Goal: Task Accomplishment & Management: Manage account settings

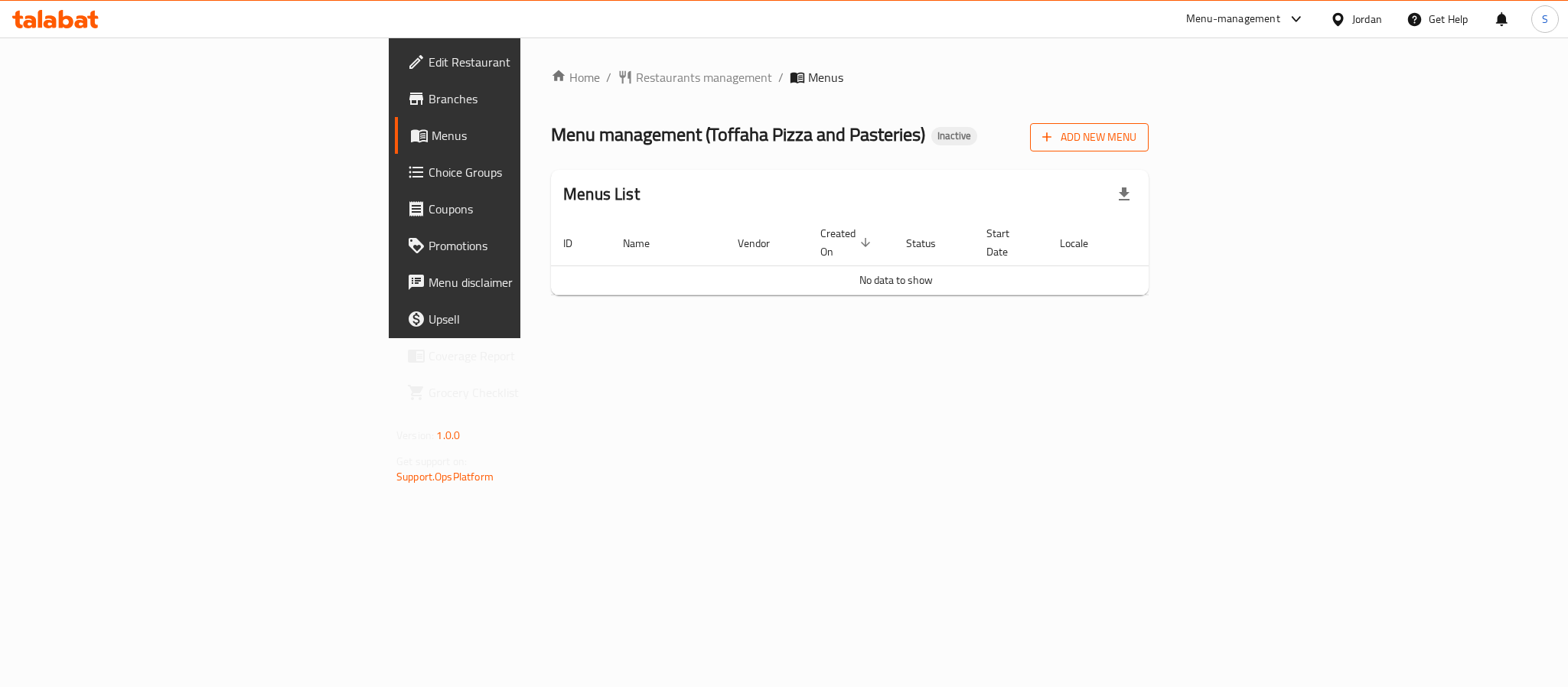
click at [1136, 144] on span "Add New Menu" at bounding box center [1088, 137] width 94 height 19
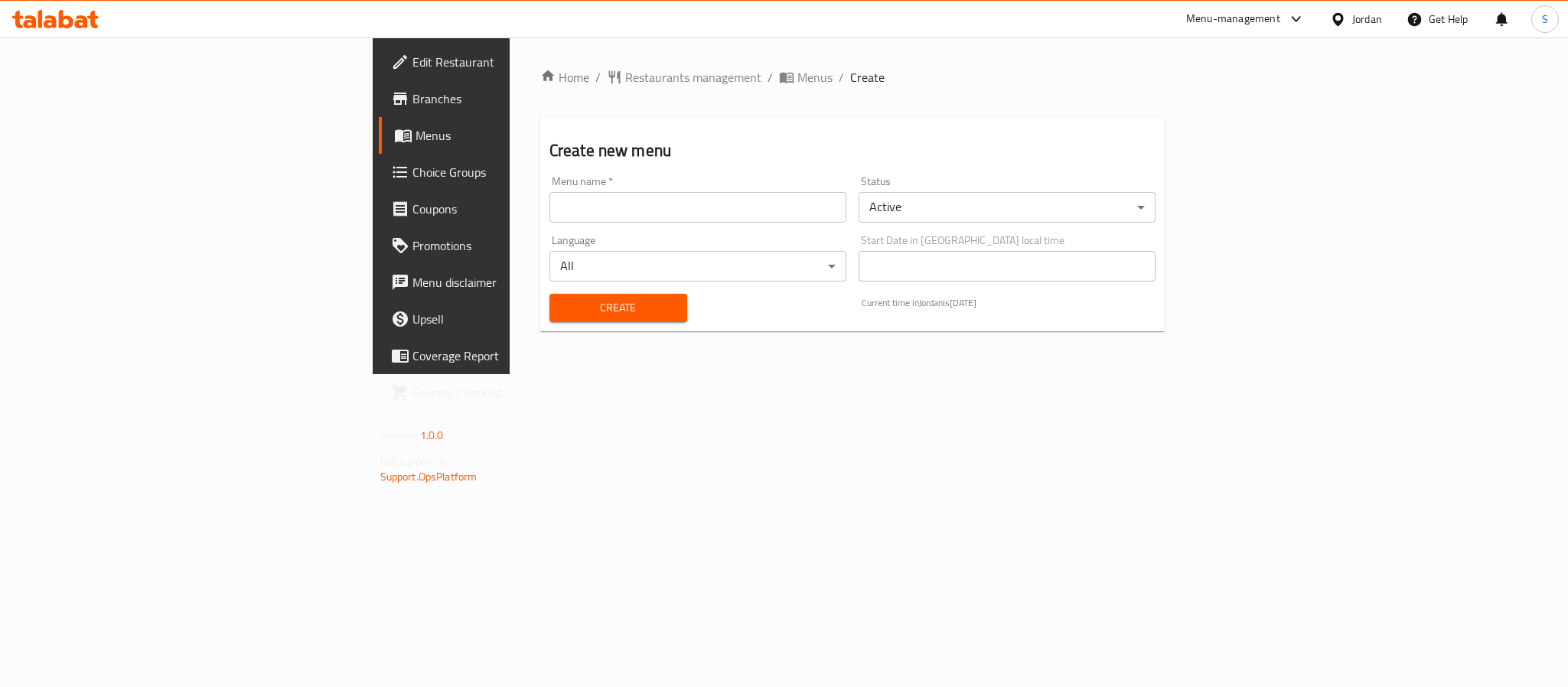
click at [726, 203] on input "text" at bounding box center [697, 207] width 297 height 30
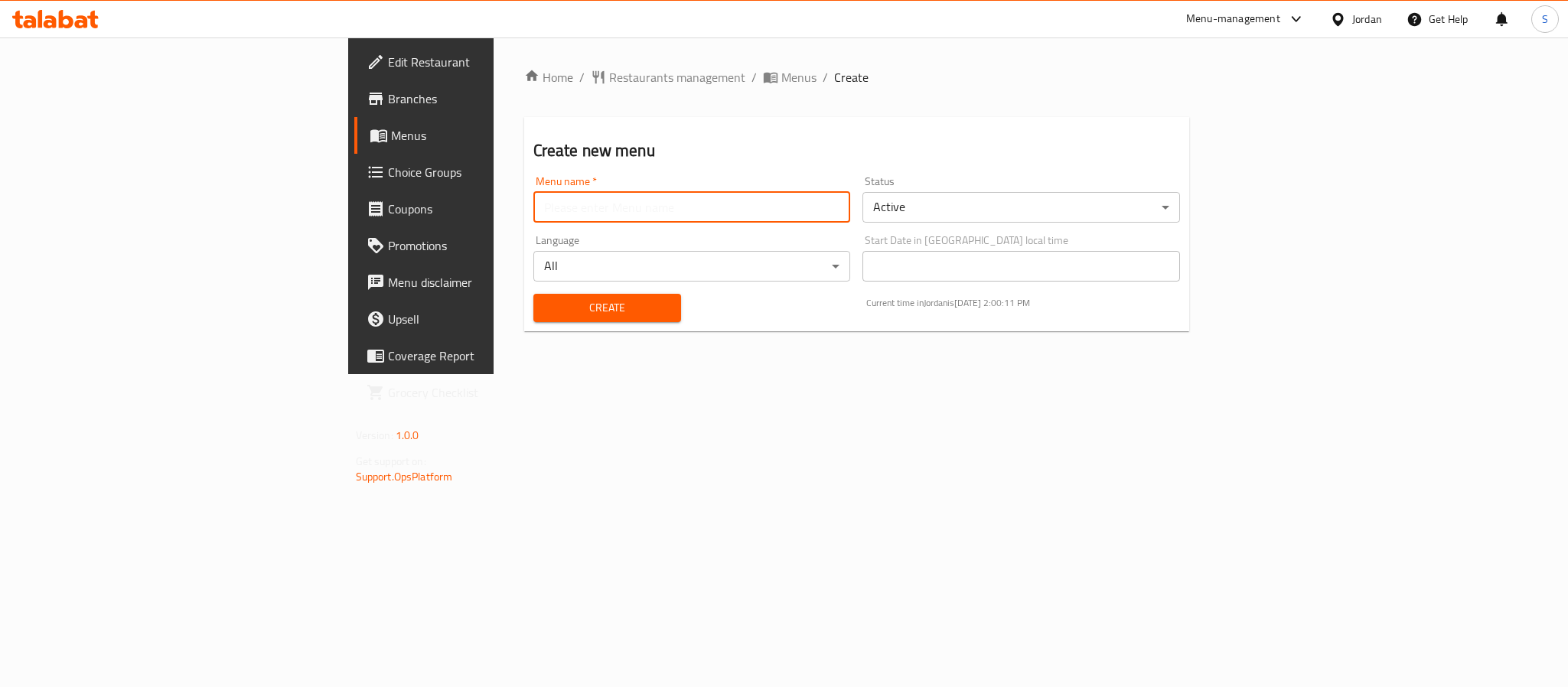
type input "New Menu"
click at [545, 312] on span "Create" at bounding box center [606, 308] width 123 height 19
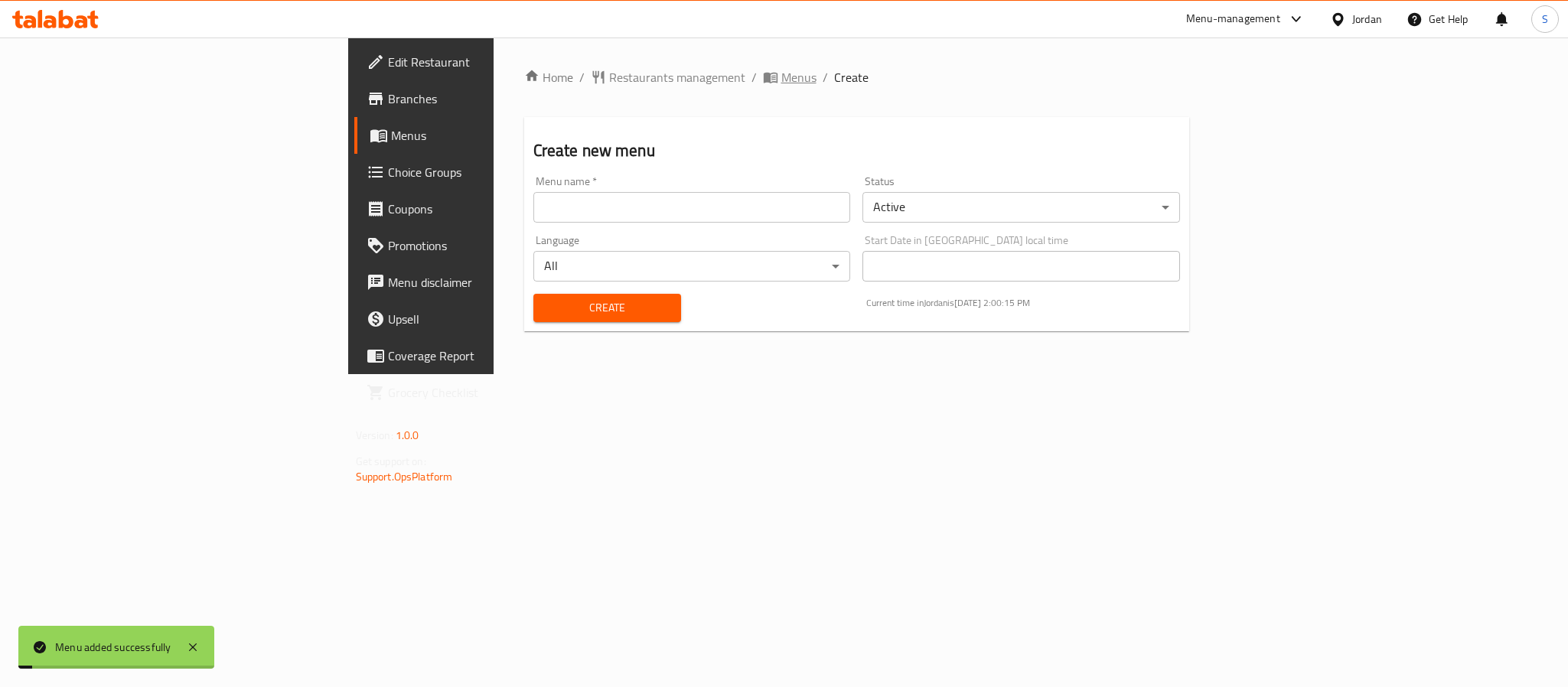
click at [781, 81] on span "Menus" at bounding box center [798, 77] width 35 height 18
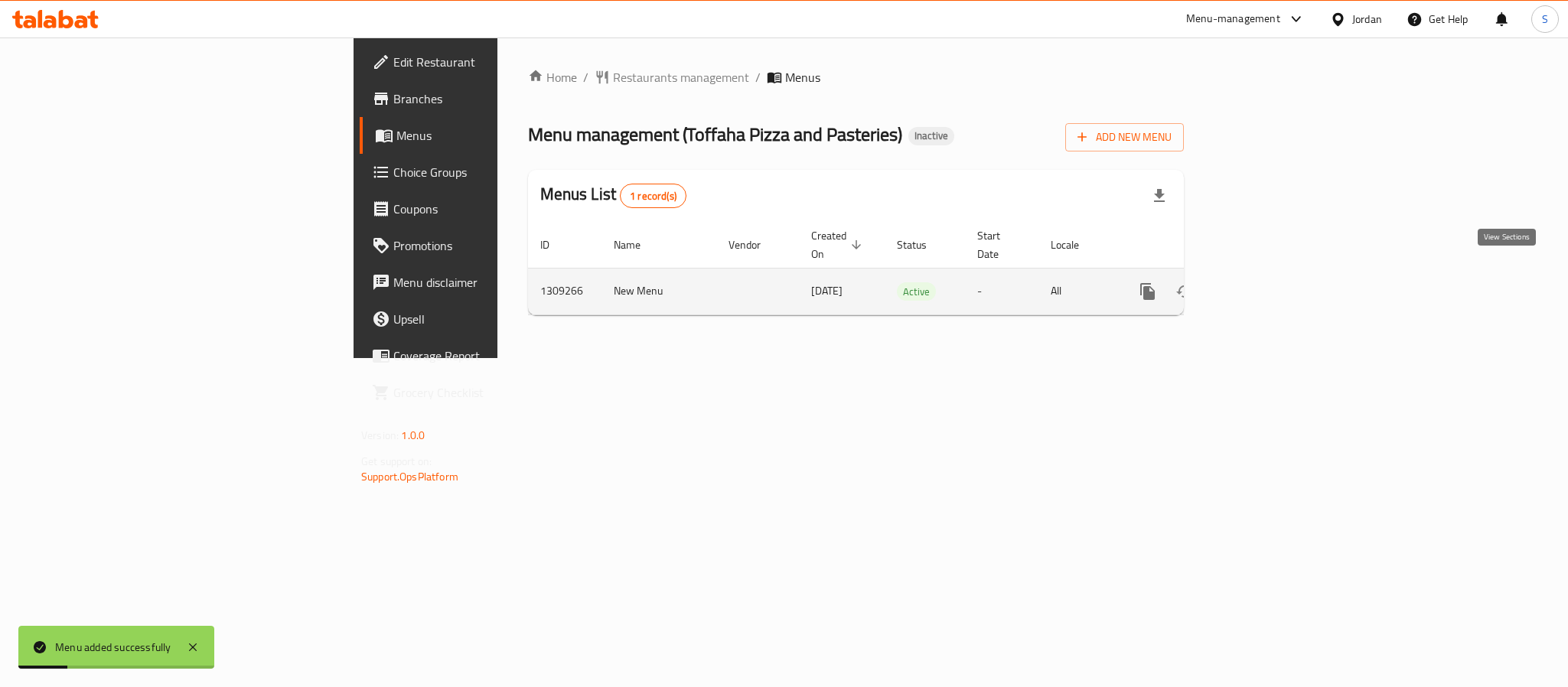
click at [1267, 283] on icon "enhanced table" at bounding box center [1258, 291] width 18 height 18
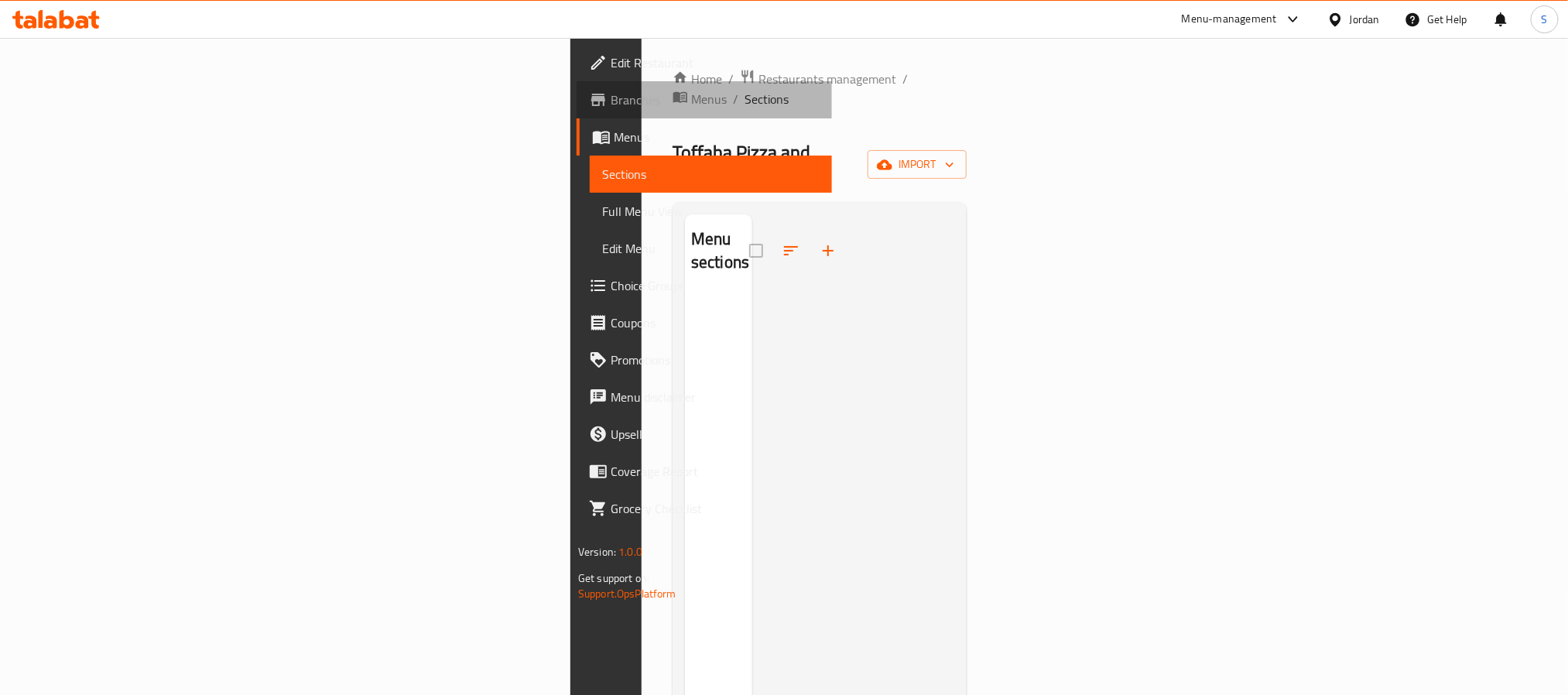
click at [610, 103] on span "Branches" at bounding box center [715, 100] width 209 height 18
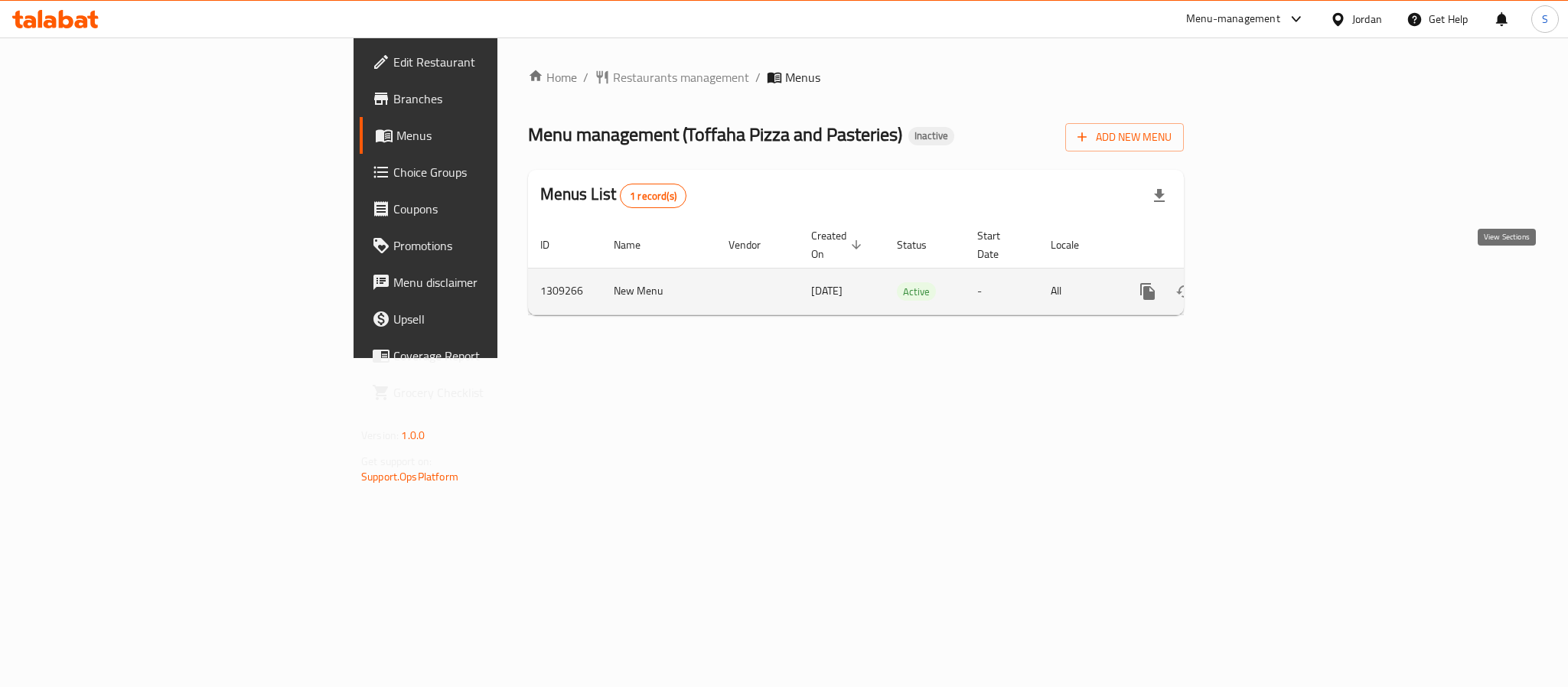
click at [1267, 283] on icon "enhanced table" at bounding box center [1258, 291] width 18 height 18
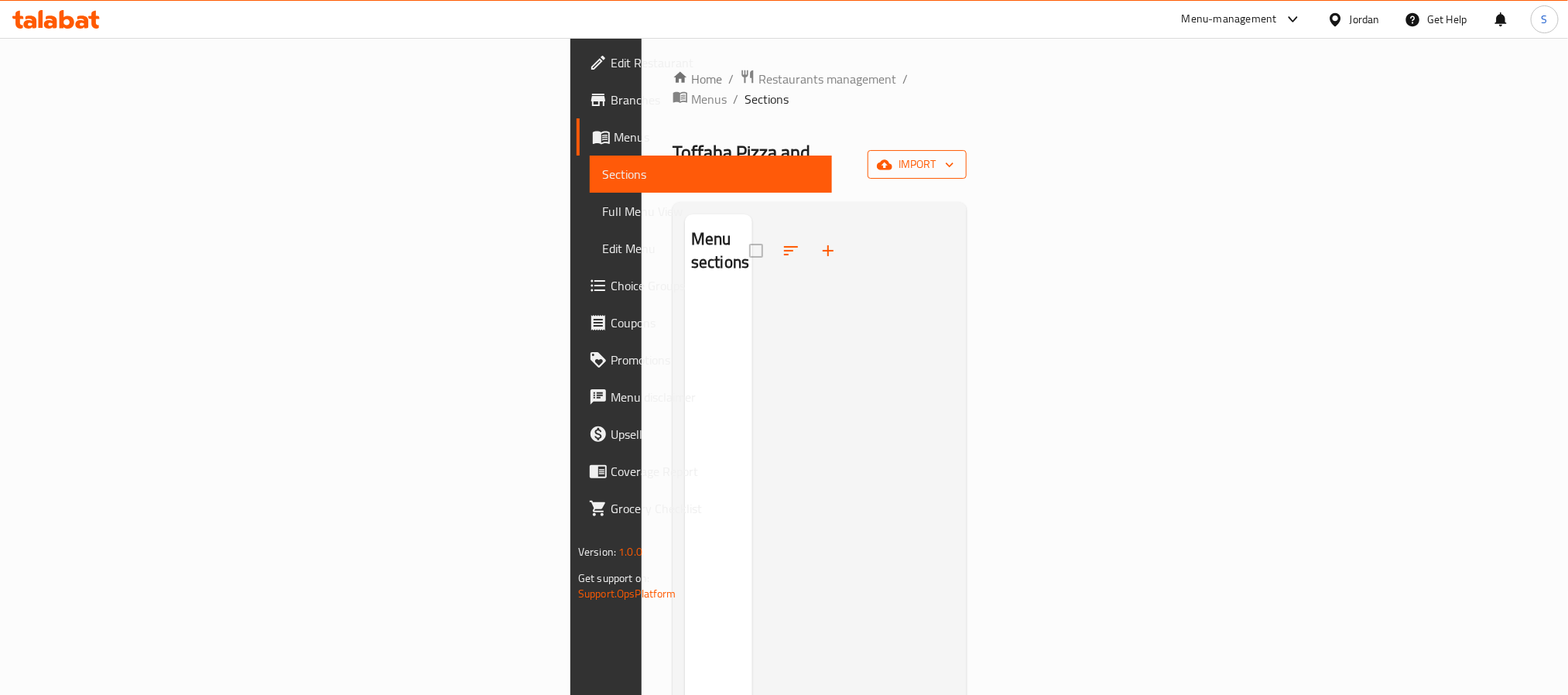
click at [954, 155] on span "import" at bounding box center [917, 164] width 74 height 19
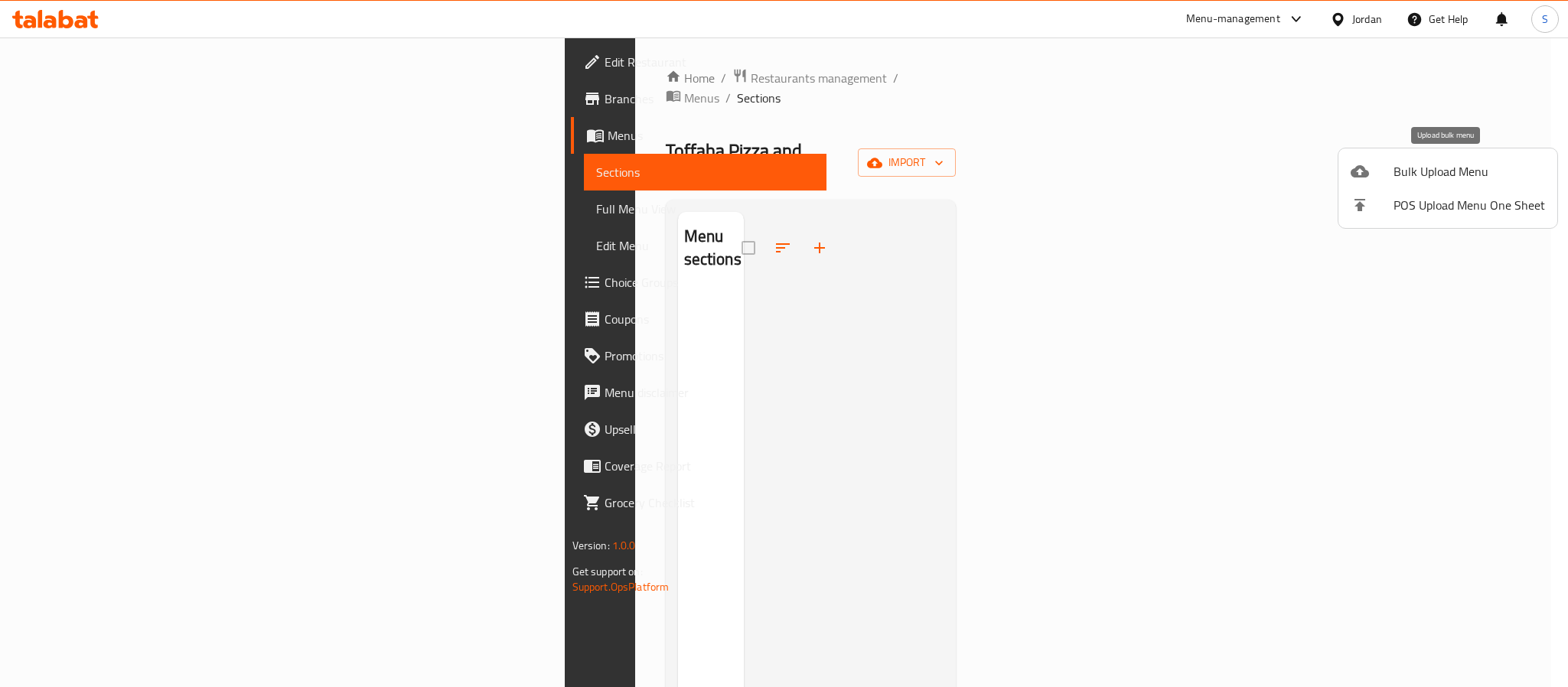
click at [1393, 164] on span "Bulk Upload Menu" at bounding box center [1468, 171] width 152 height 18
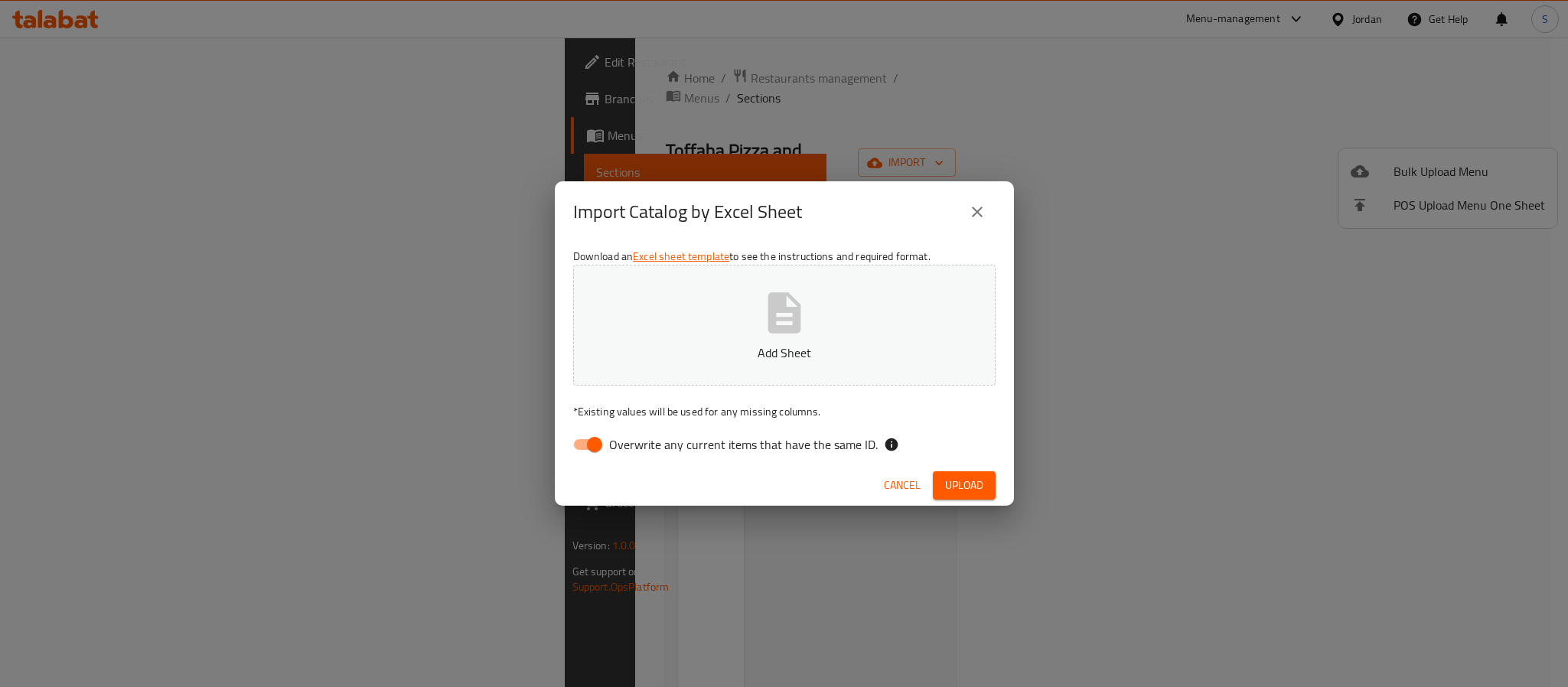
click at [587, 432] on input "Overwrite any current items that have the same ID." at bounding box center [593, 445] width 87 height 29
checkbox input "false"
click at [769, 333] on icon "button" at bounding box center [784, 313] width 49 height 49
click at [965, 489] on span "Upload" at bounding box center [964, 485] width 39 height 19
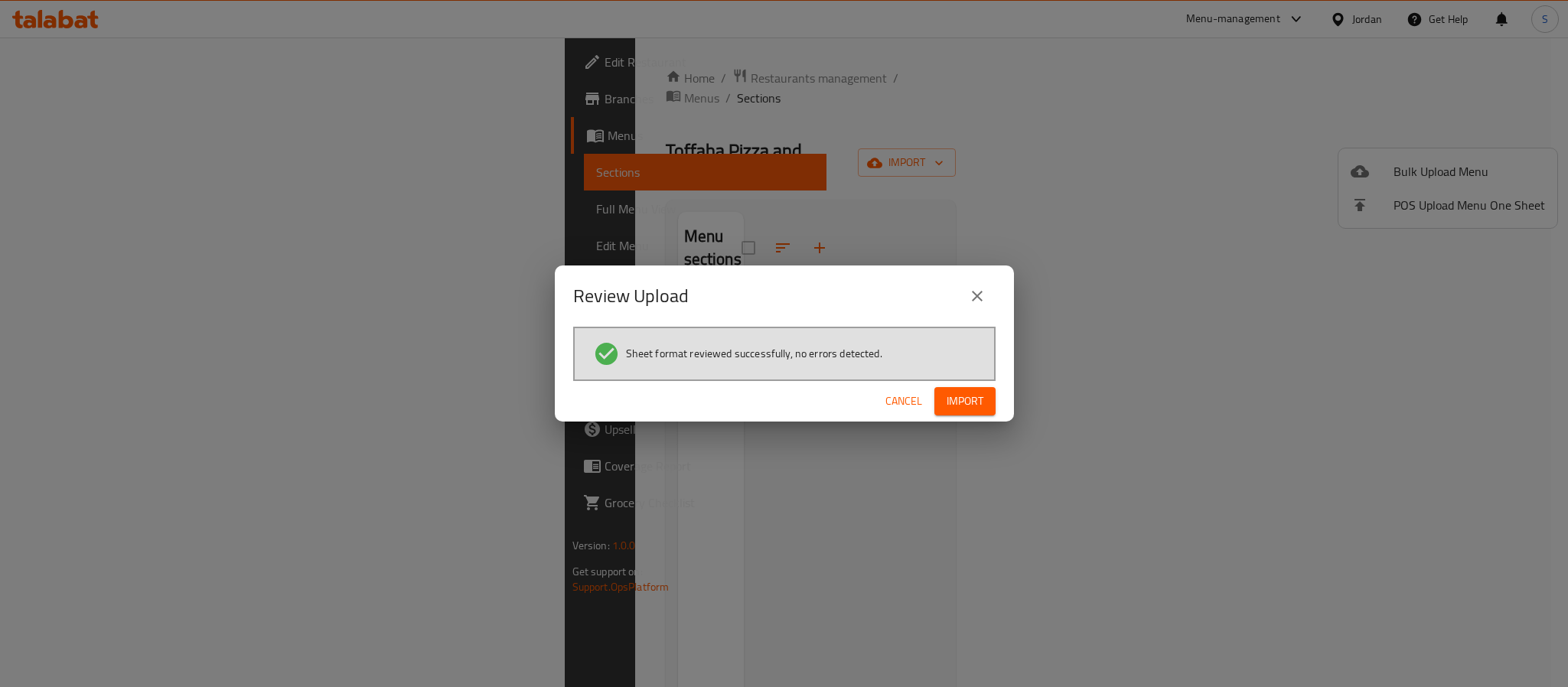
click at [989, 399] on button "Import" at bounding box center [965, 402] width 61 height 29
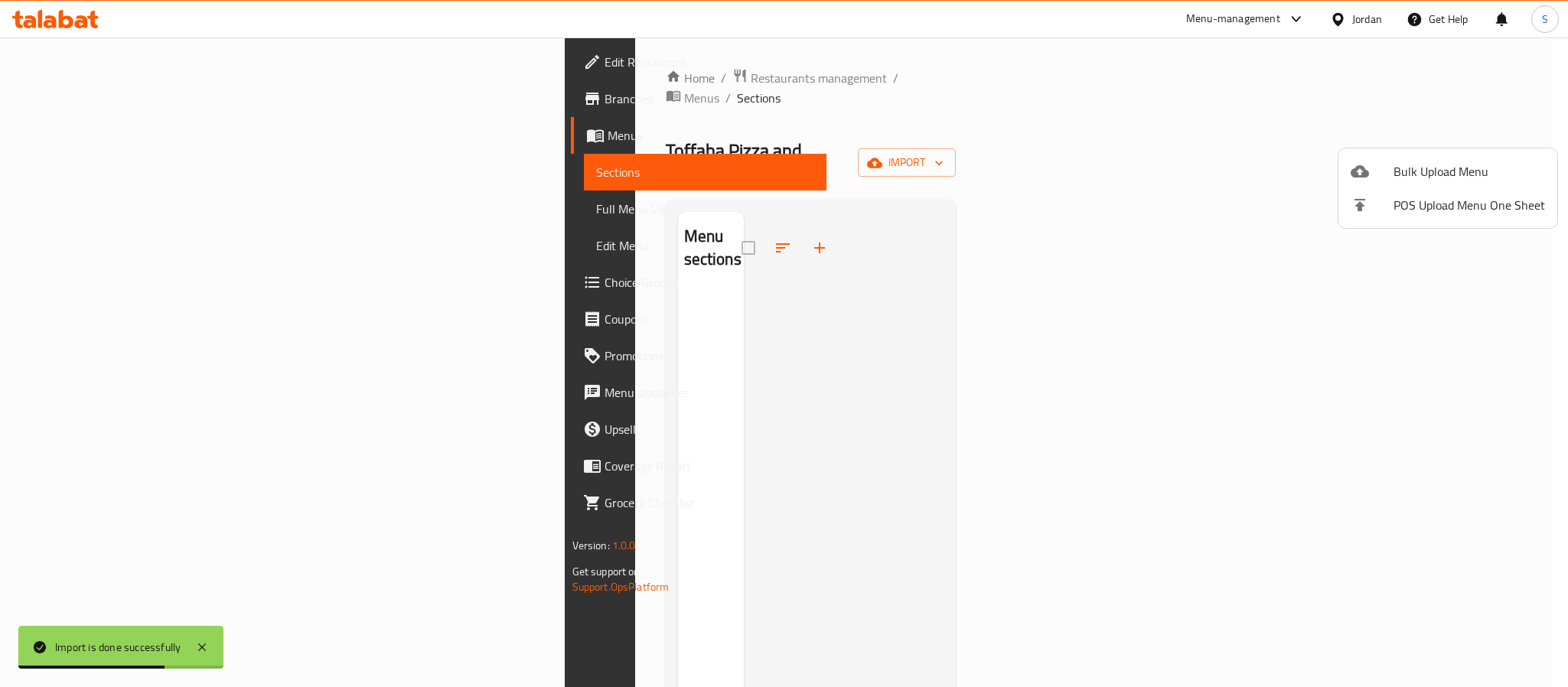
click at [744, 147] on div at bounding box center [784, 344] width 1568 height 687
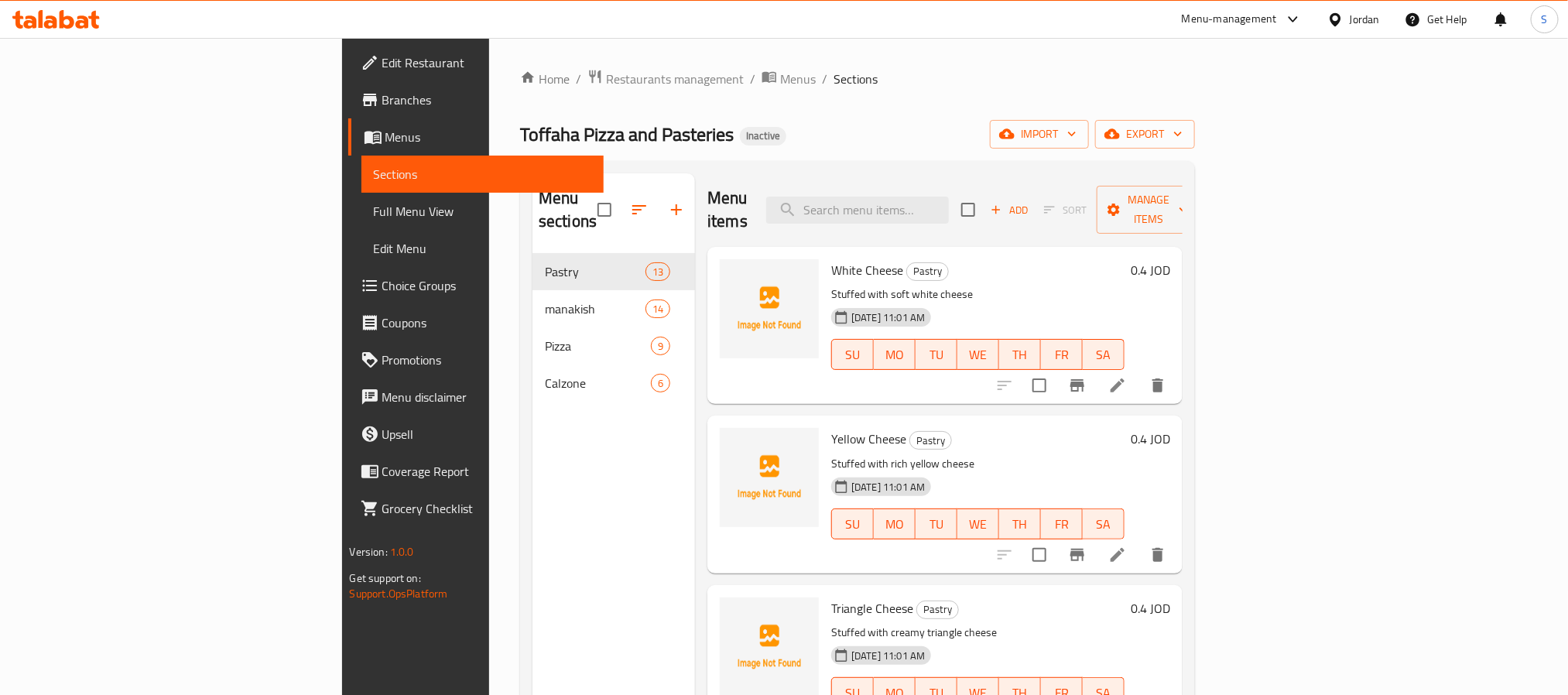
click at [532, 463] on div "Menu sections Pastry 13 manakish 14 Pizza 9 Calzone 6" at bounding box center [613, 521] width 162 height 695
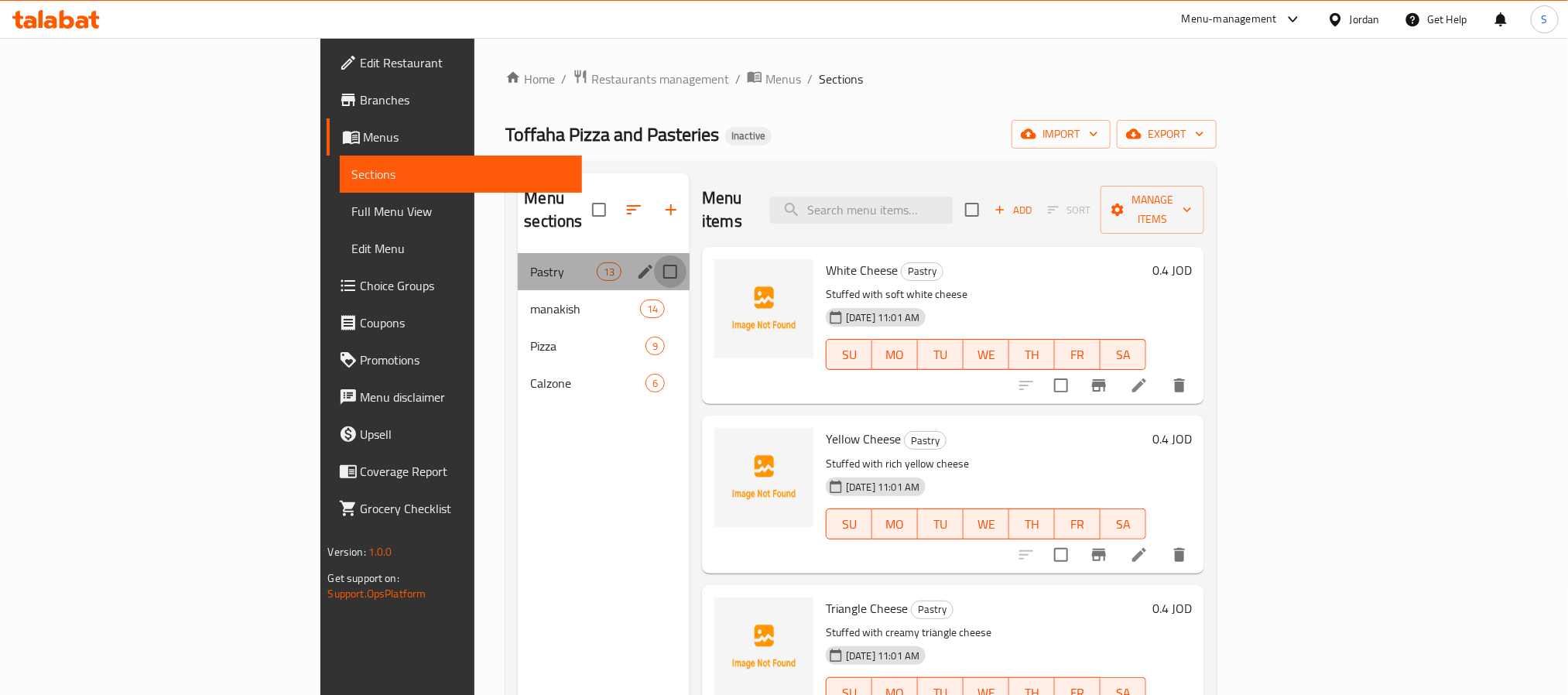
click at [654, 256] on input "Menu sections" at bounding box center [670, 272] width 33 height 33
checkbox input "true"
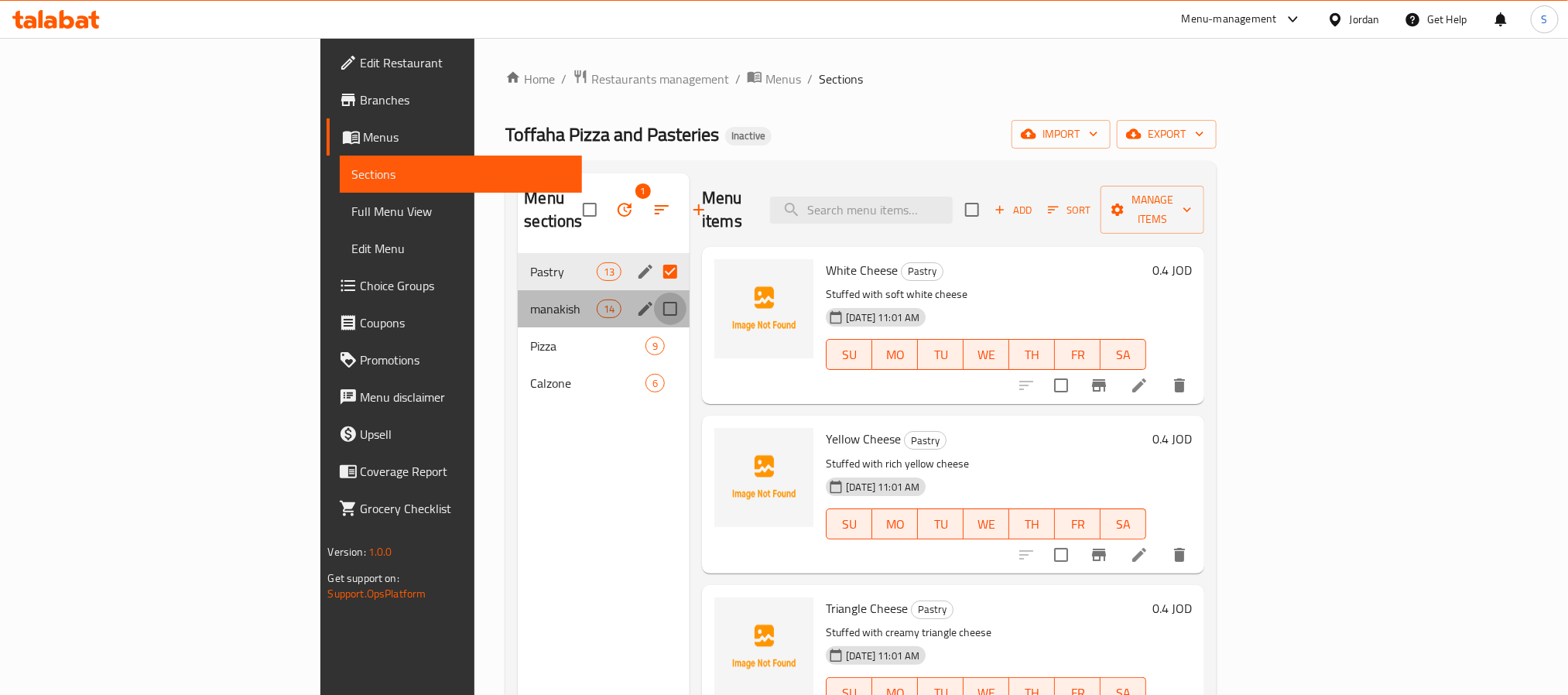
click at [654, 293] on input "Menu sections" at bounding box center [670, 309] width 33 height 33
checkbox input "true"
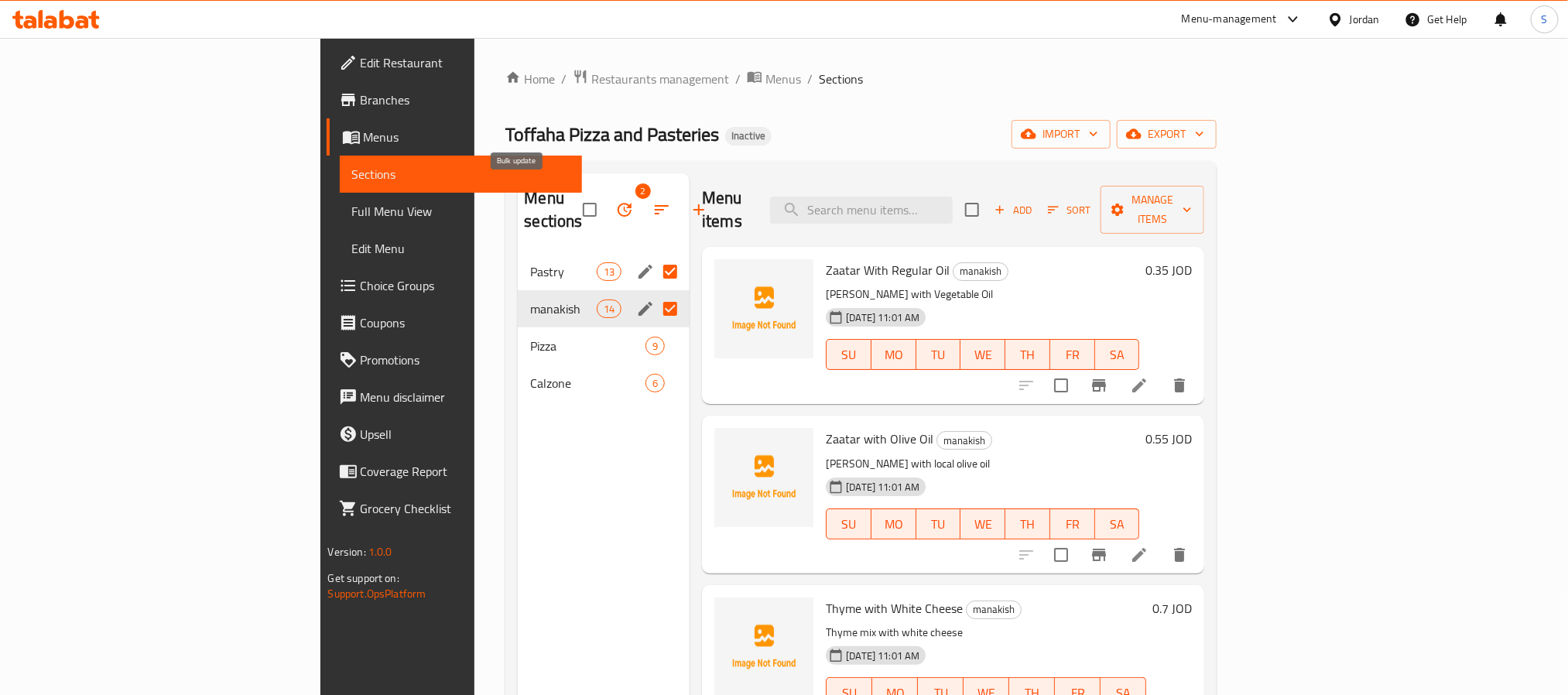
click at [615, 201] on icon "button" at bounding box center [624, 210] width 18 height 18
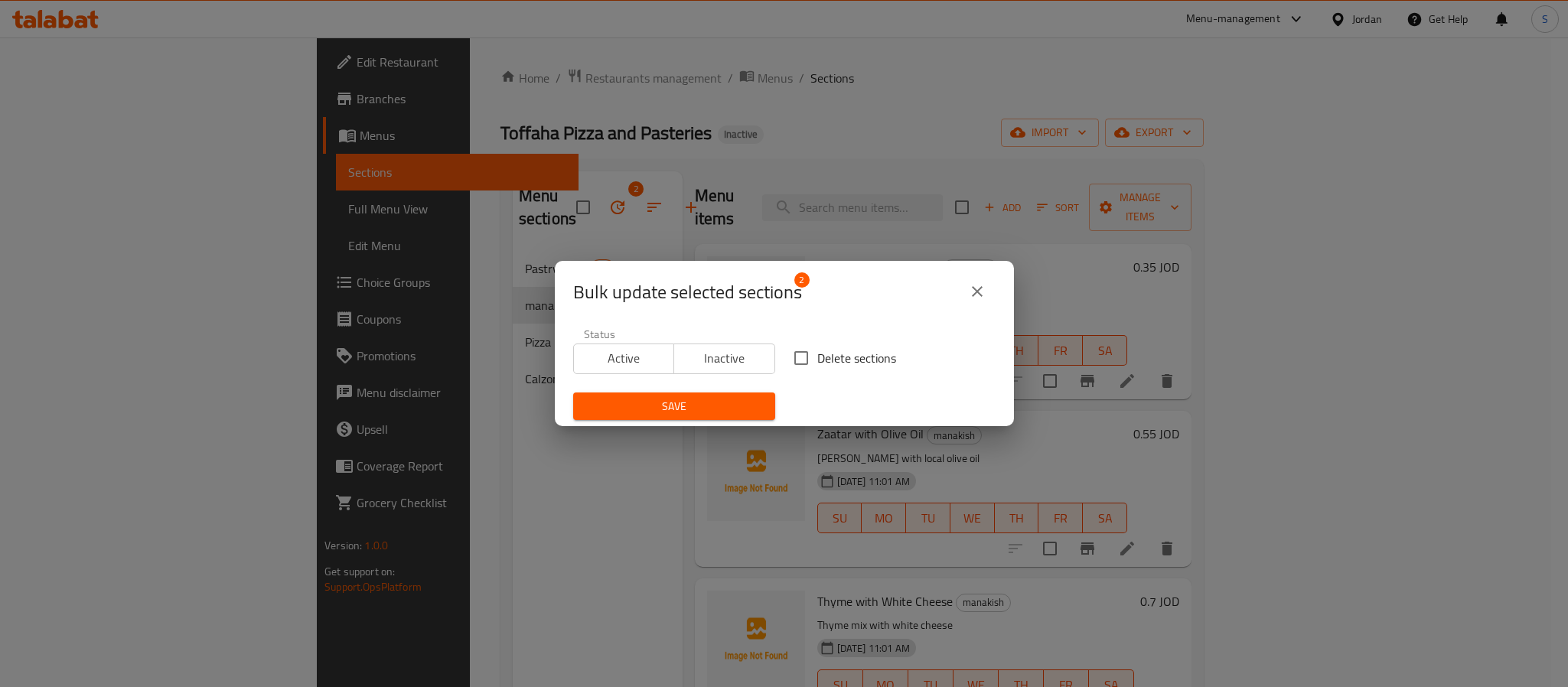
click at [785, 361] on input "Delete sections" at bounding box center [801, 358] width 32 height 32
checkbox input "true"
click at [715, 400] on span "Save" at bounding box center [674, 406] width 178 height 19
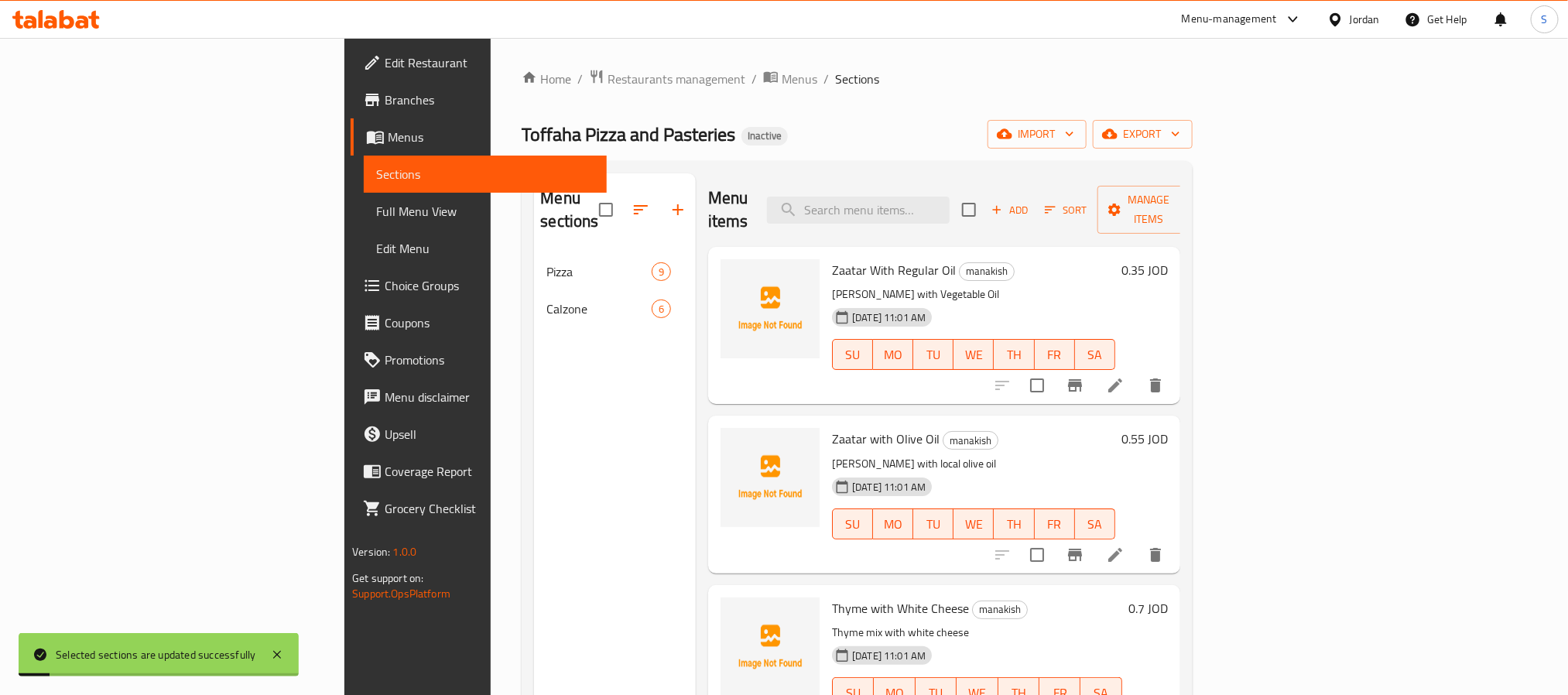
click at [534, 409] on div "Menu sections Pizza 9 Calzone 6" at bounding box center [615, 521] width 161 height 695
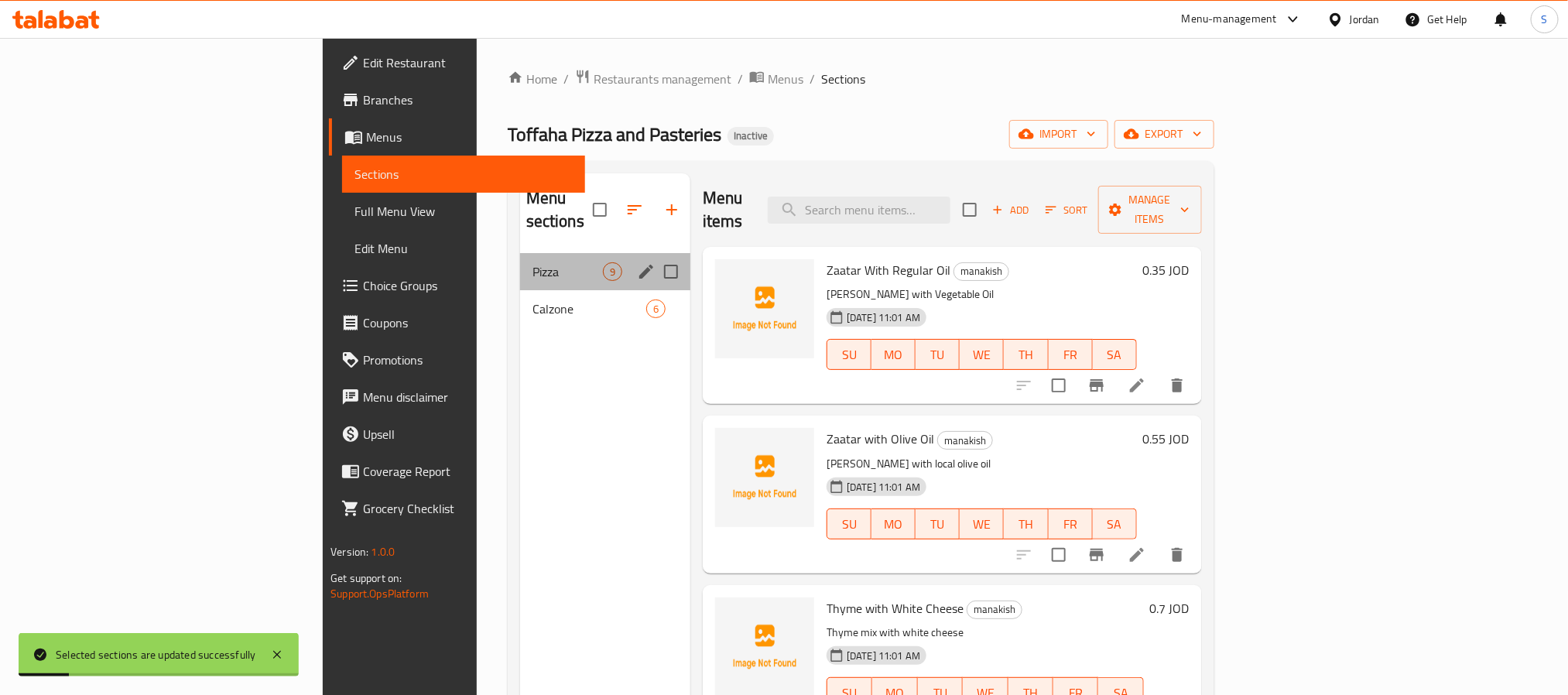
click at [521, 261] on div "Pizza 9" at bounding box center [606, 271] width 170 height 37
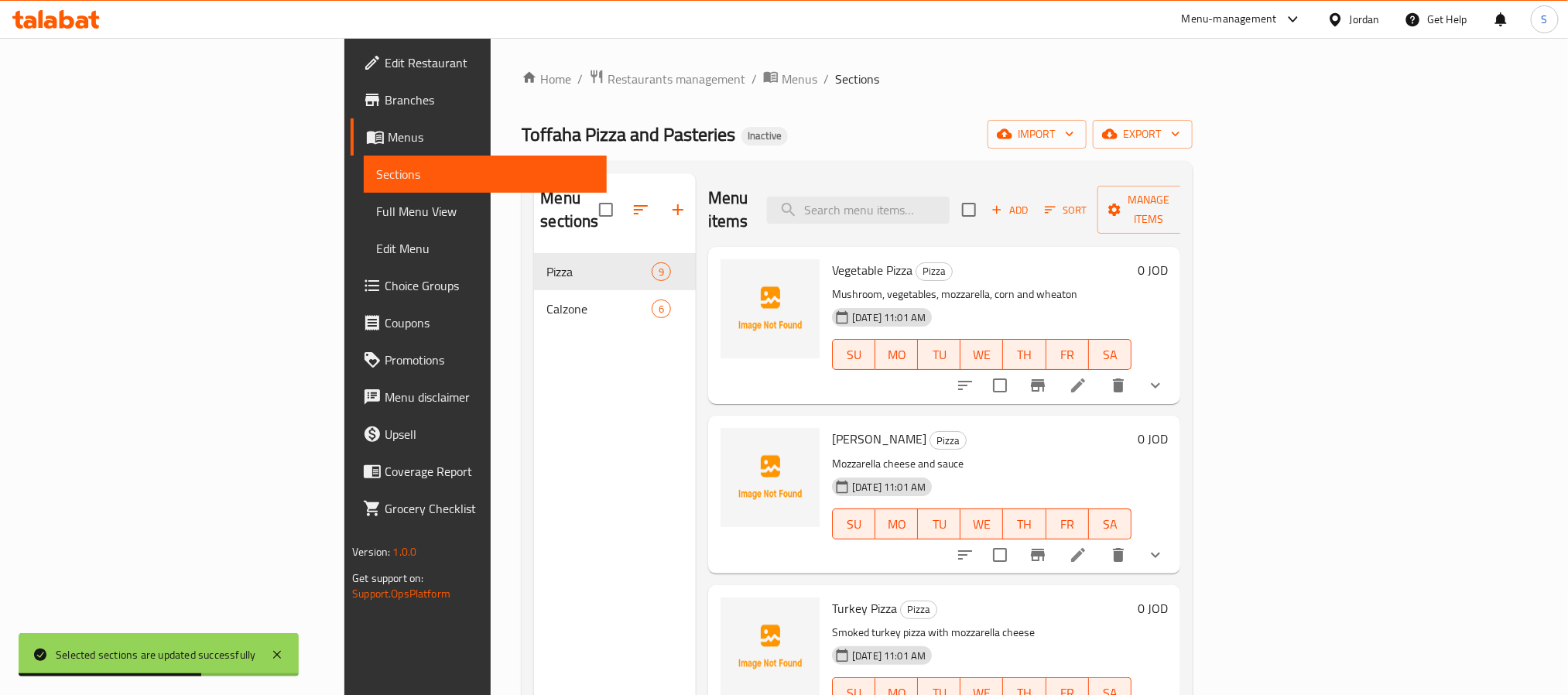
click at [376, 220] on span "Full Menu View" at bounding box center [485, 211] width 218 height 18
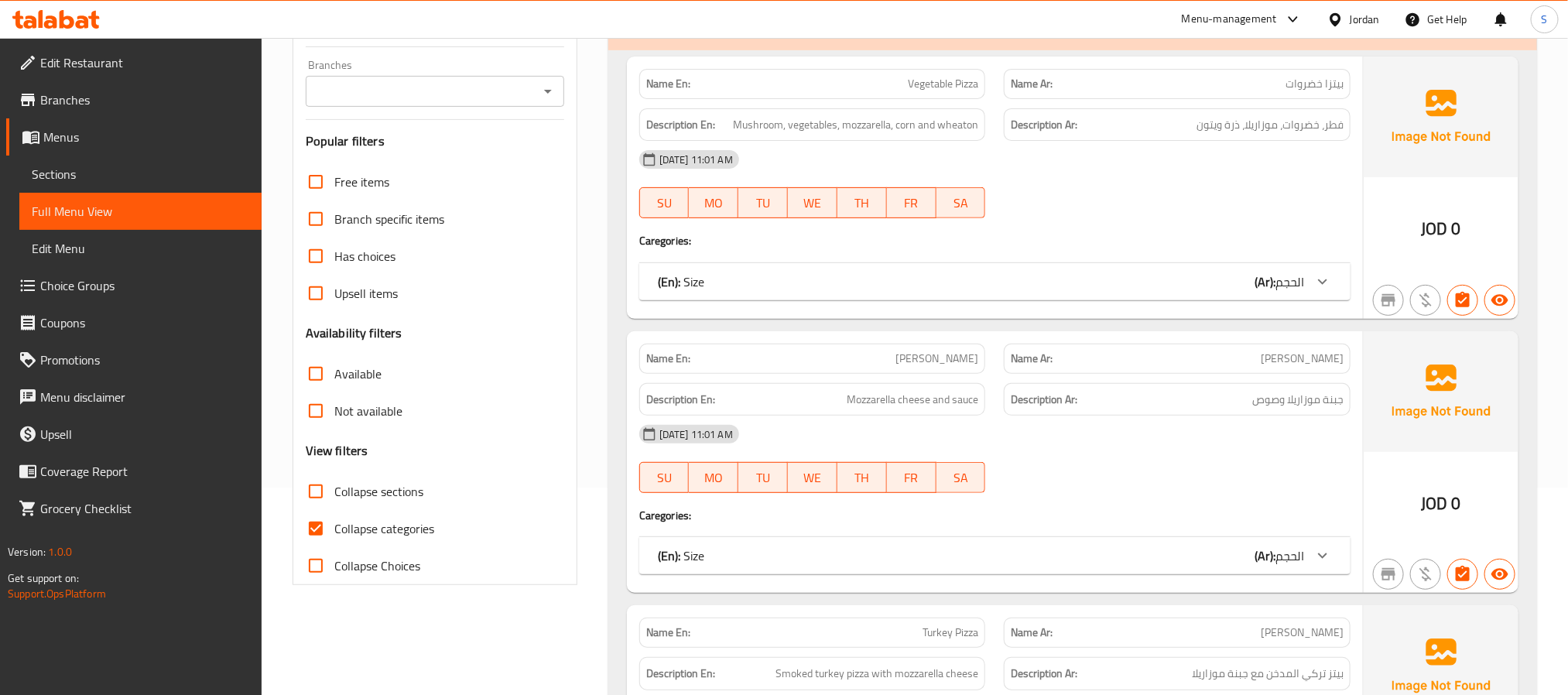
scroll to position [232, 0]
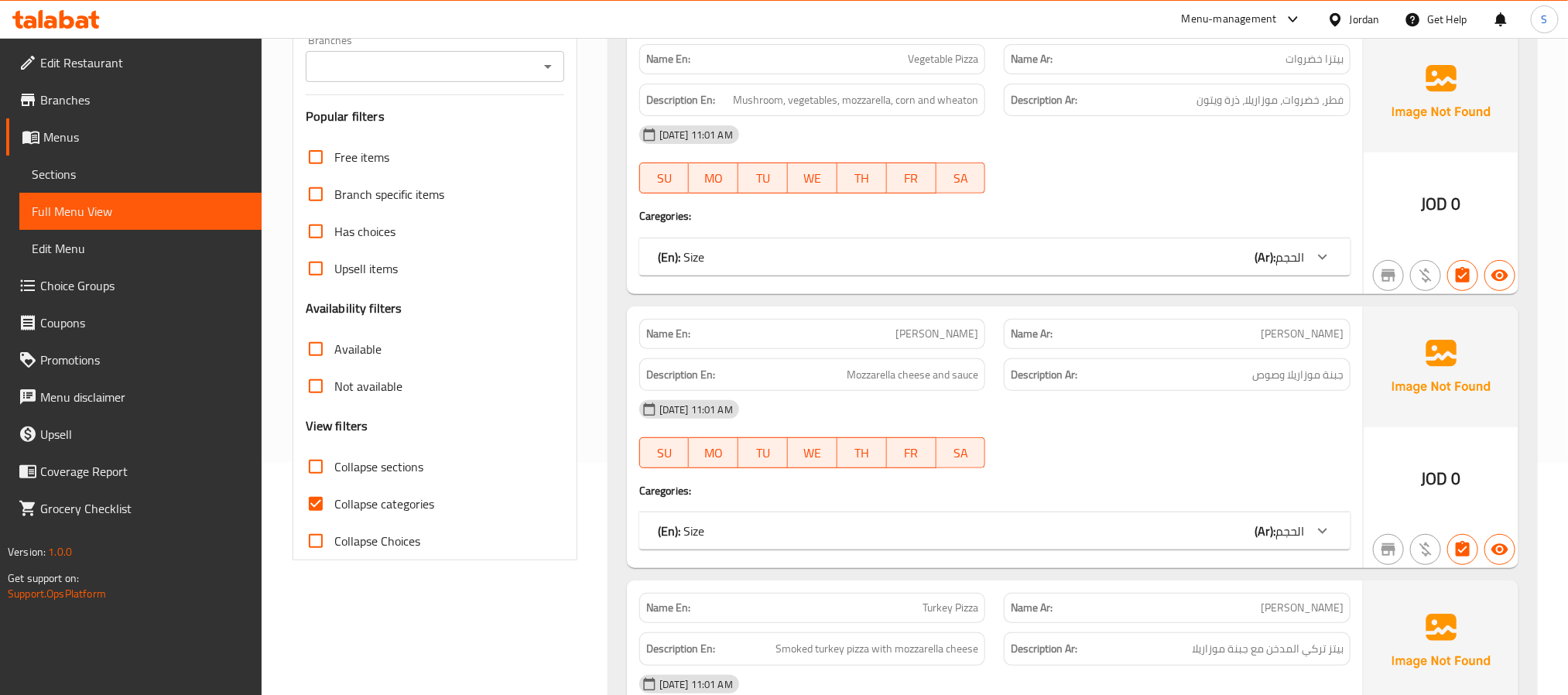
click at [320, 472] on input "Collapse sections" at bounding box center [316, 466] width 37 height 37
checkbox input "true"
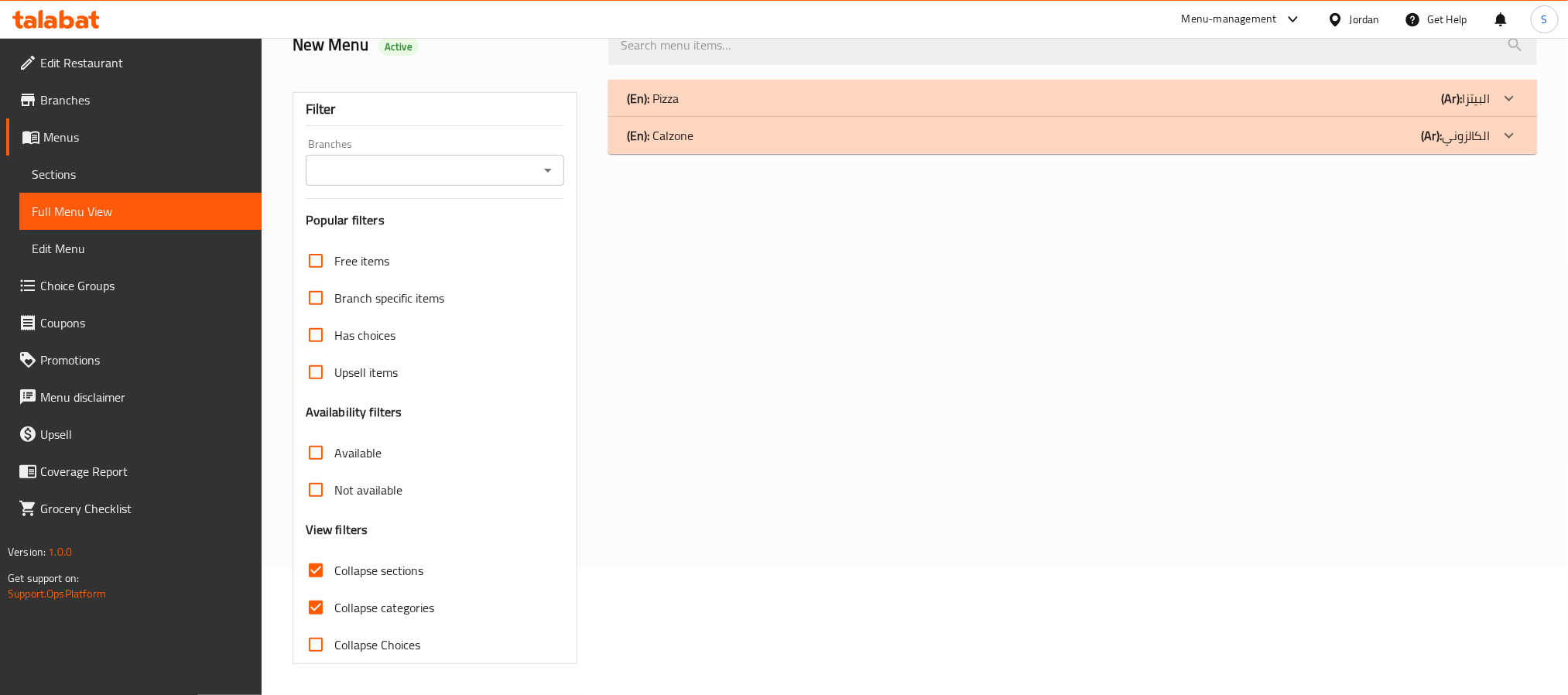
scroll to position [130, 0]
click at [320, 472] on input "Not available" at bounding box center [316, 490] width 37 height 37
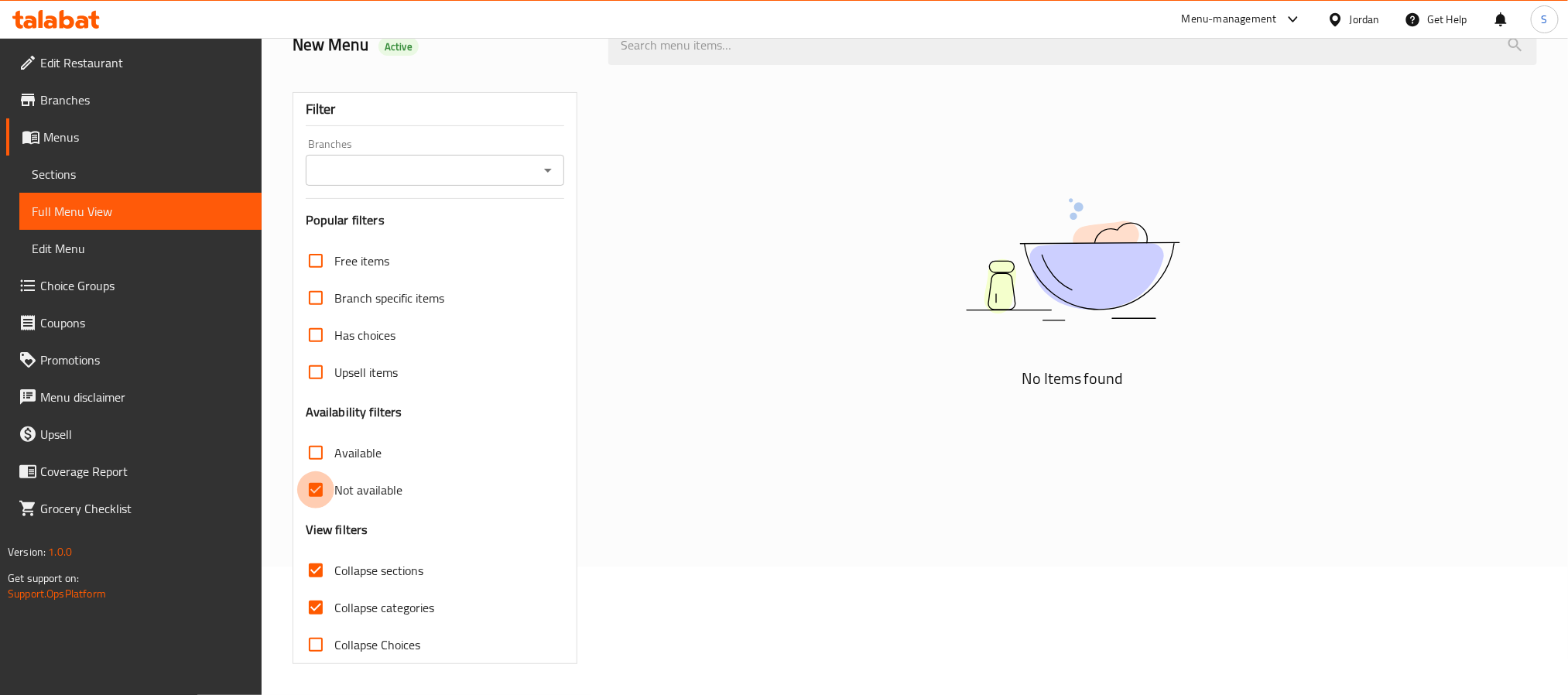
click at [320, 500] on input "Not available" at bounding box center [316, 490] width 37 height 37
checkbox input "false"
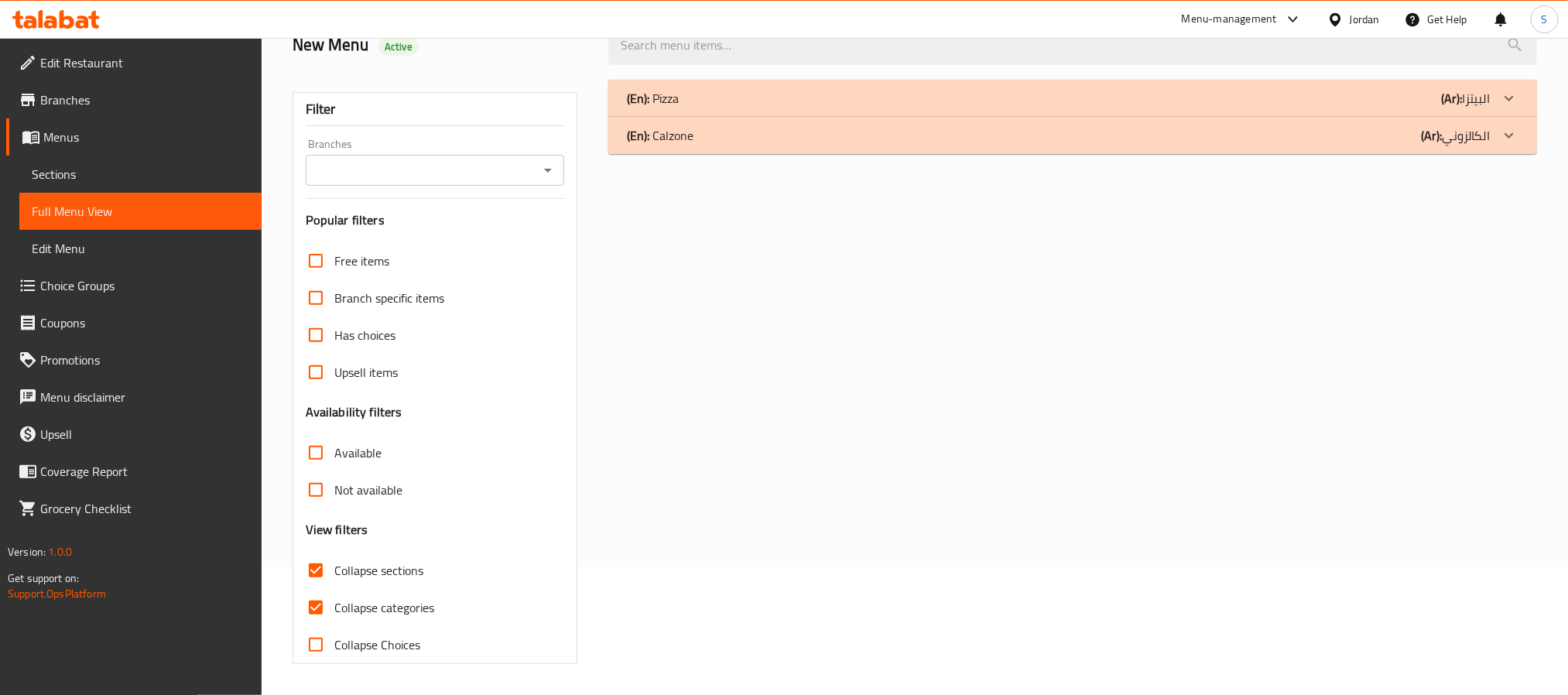
click at [323, 577] on input "Collapse sections" at bounding box center [316, 570] width 37 height 37
checkbox input "false"
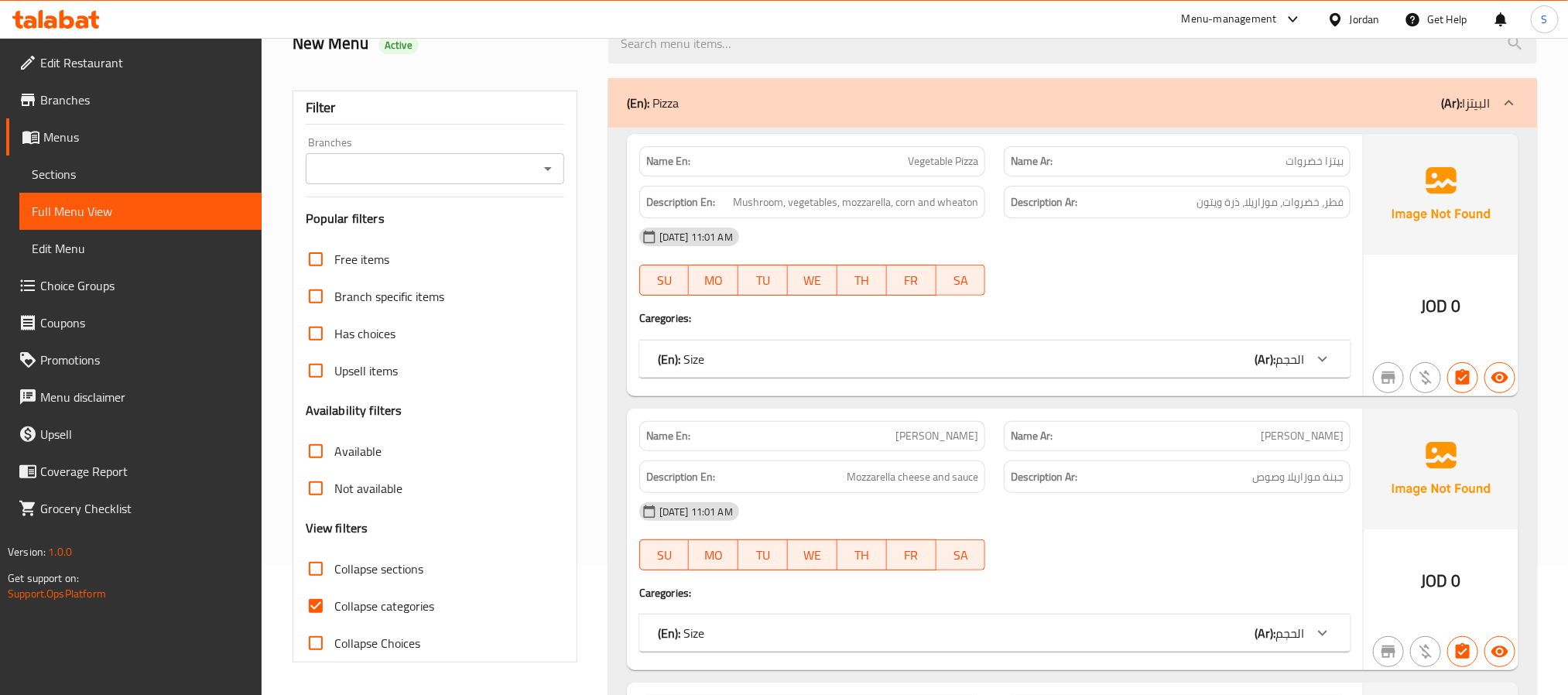
click at [323, 610] on input "Collapse categories" at bounding box center [316, 606] width 37 height 37
checkbox input "false"
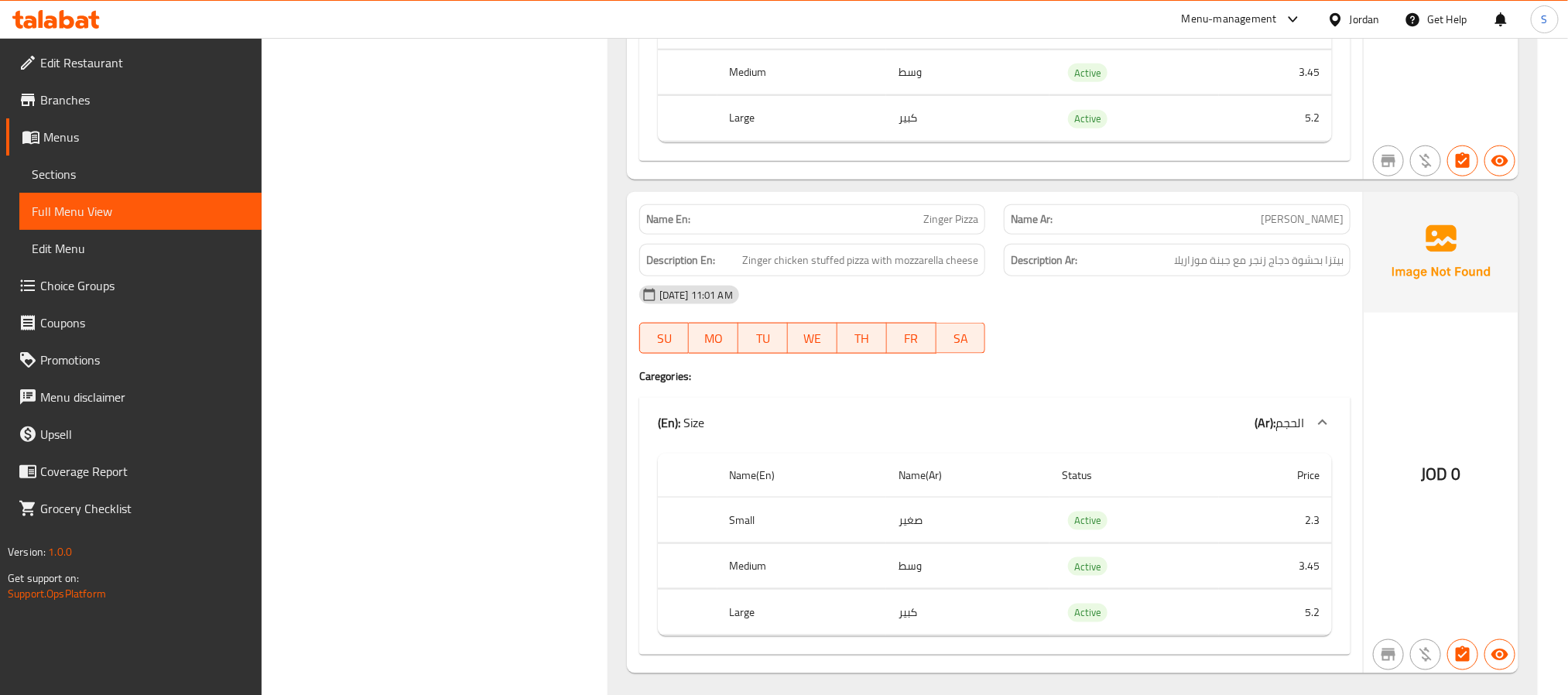
scroll to position [4079, 0]
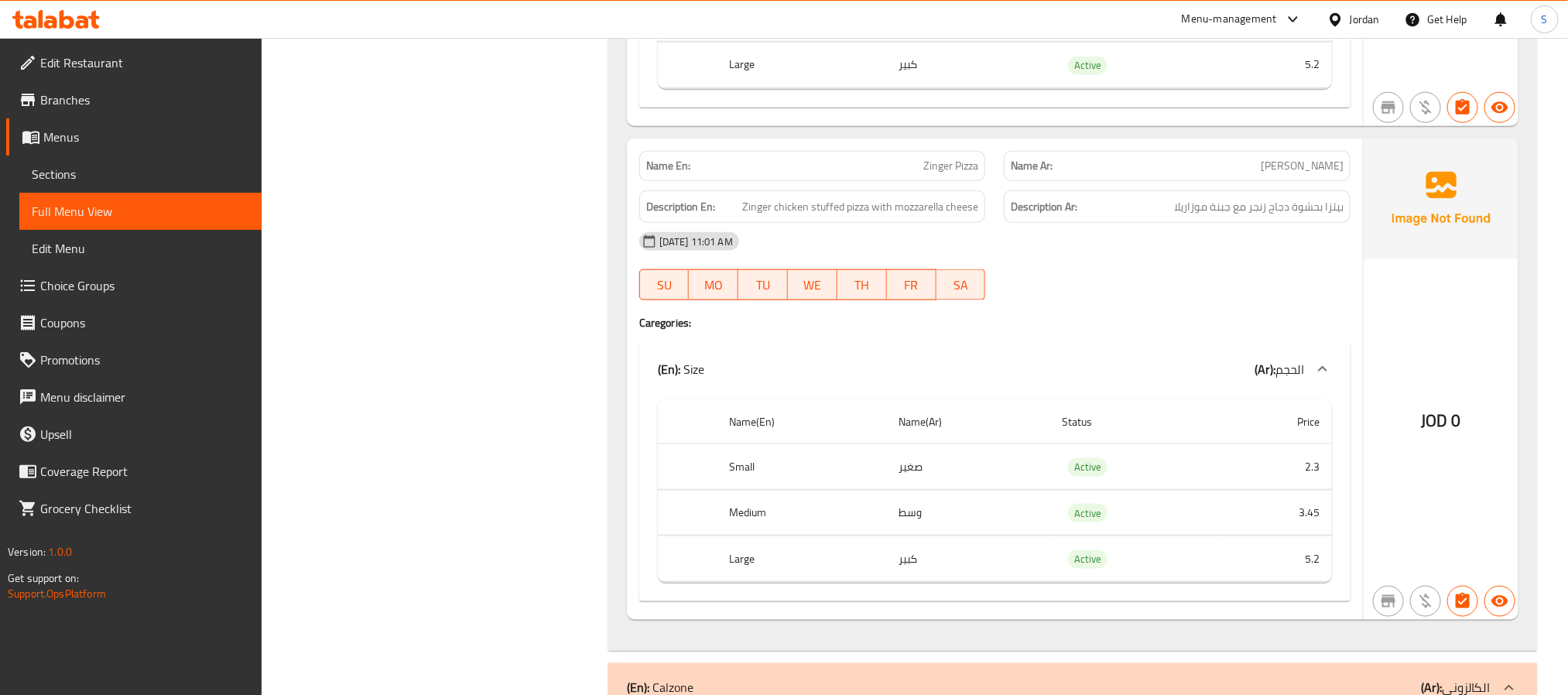
click at [1053, 337] on div "Name En: Zinger Pizza Name Ar: بيتزا زنجر Description En: Zinger chicken stuffe…" at bounding box center [995, 379] width 736 height 482
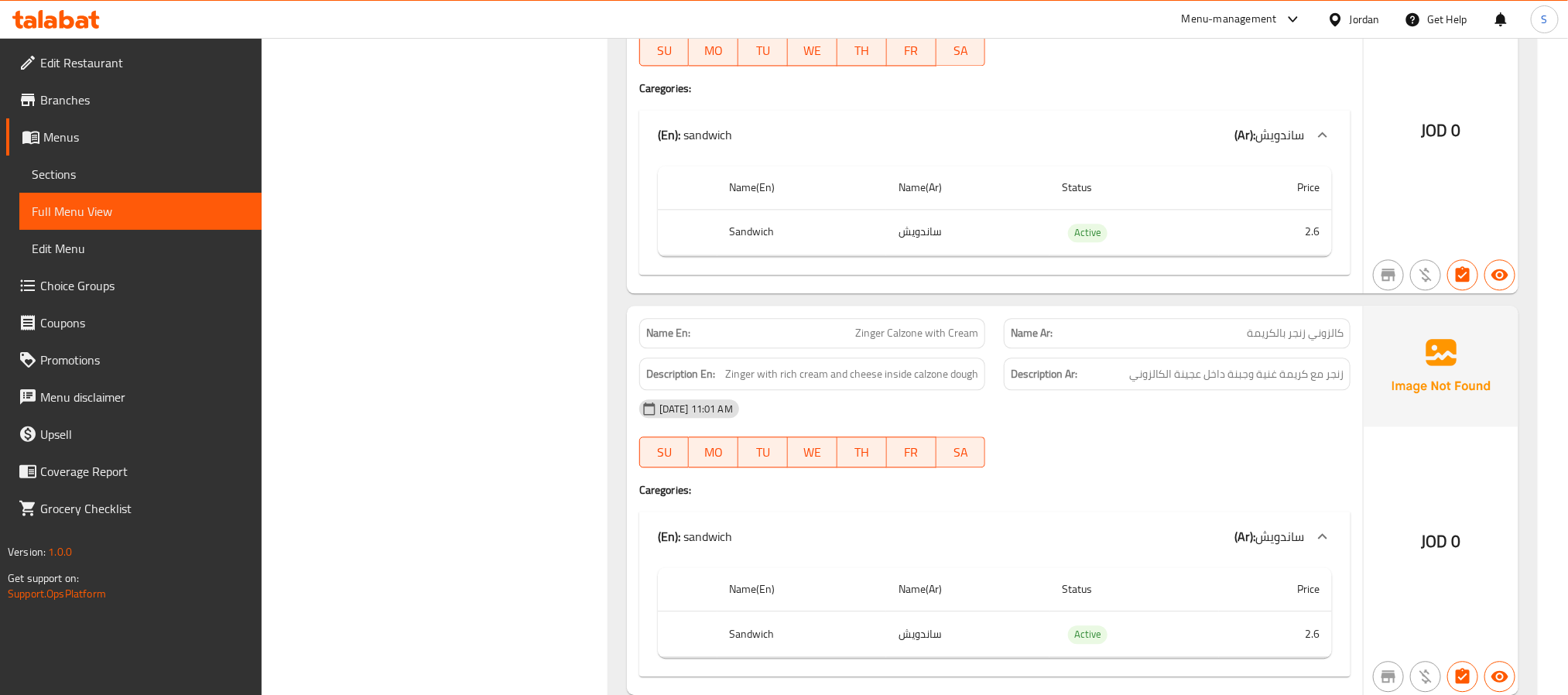
scroll to position [4776, 0]
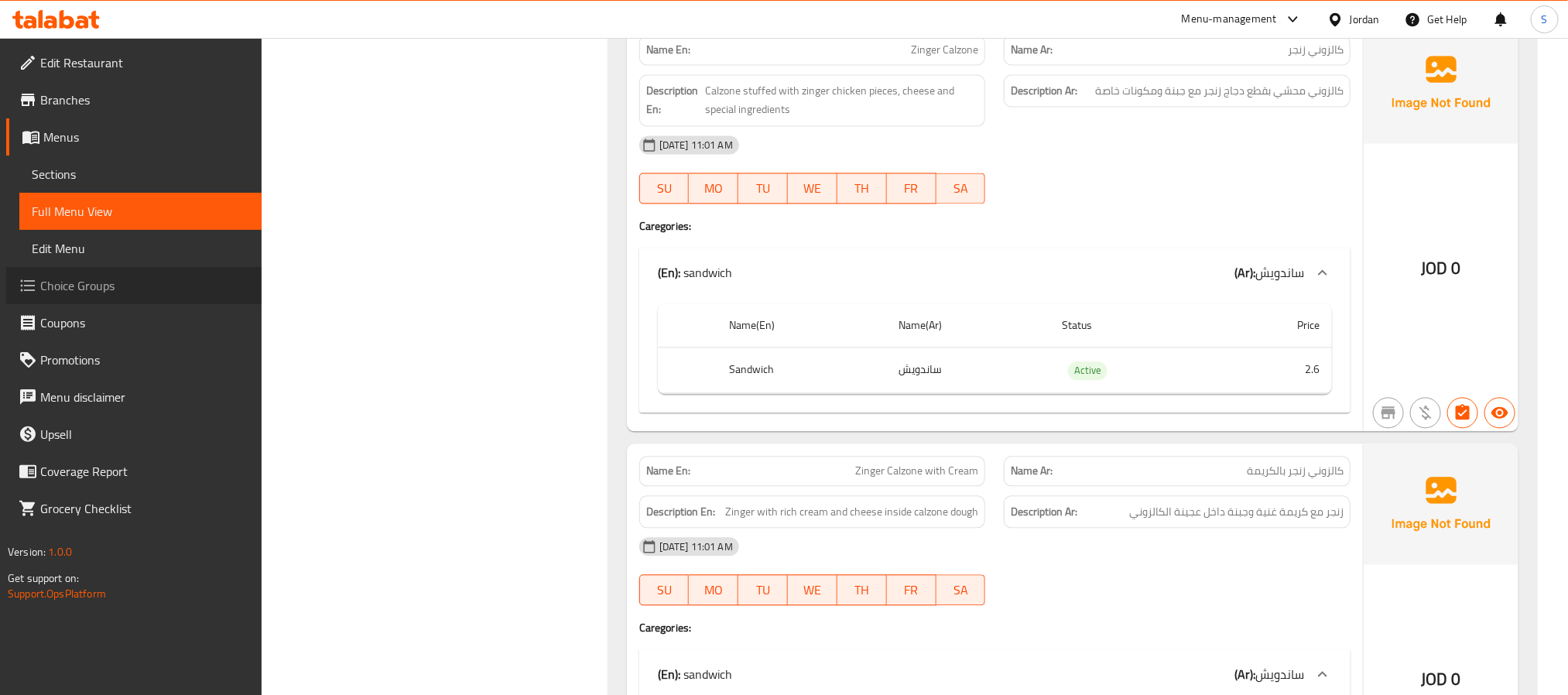
click at [122, 286] on span "Choice Groups" at bounding box center [144, 286] width 209 height 18
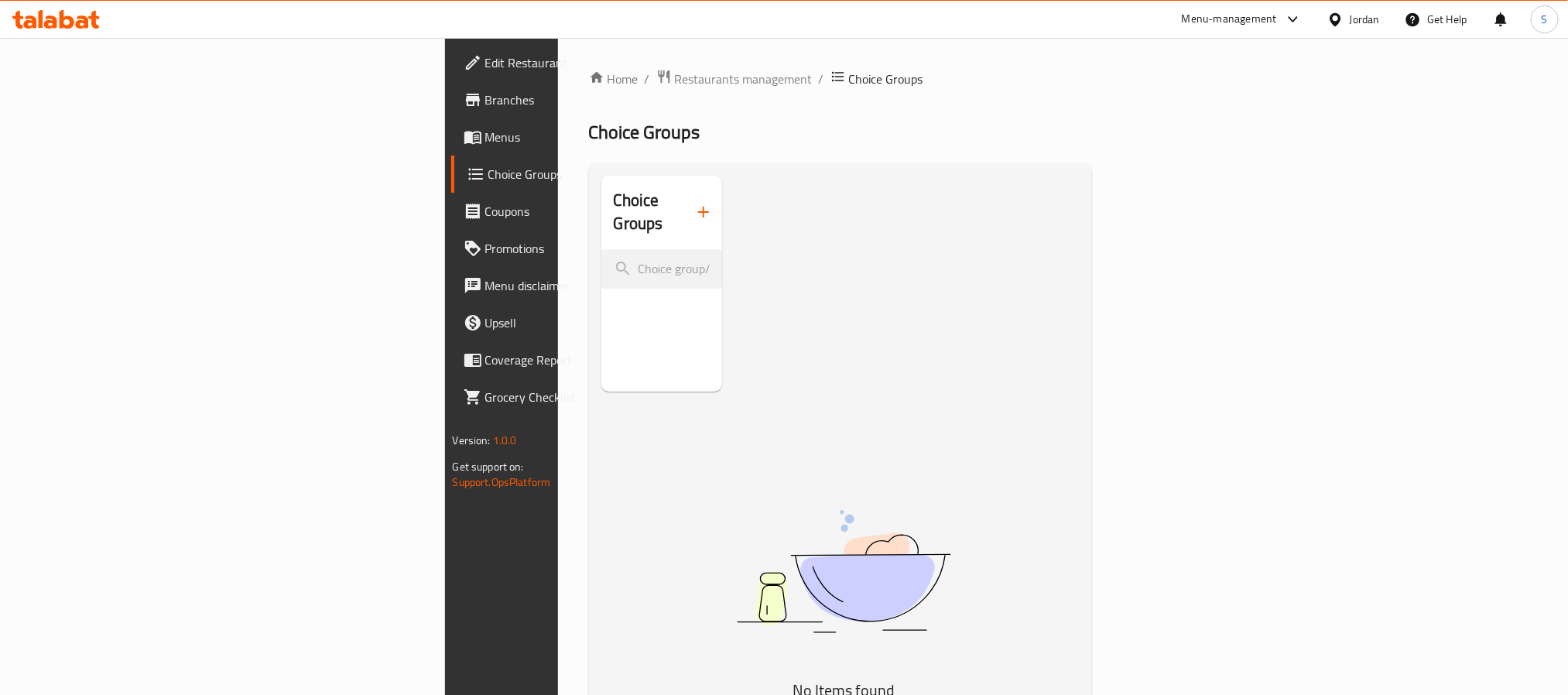
click at [695, 208] on icon "button" at bounding box center [704, 212] width 18 height 18
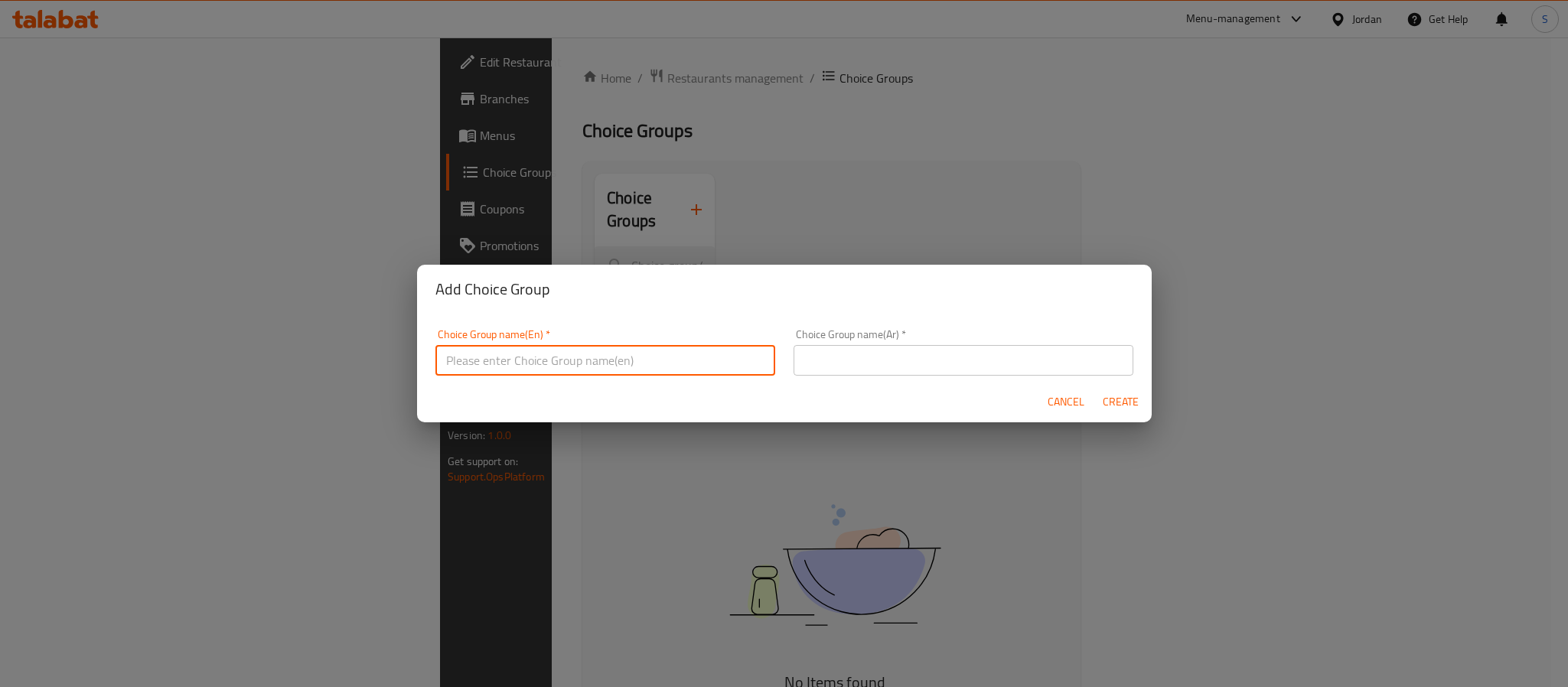
click at [578, 357] on input "text" at bounding box center [605, 361] width 340 height 30
type input "Your Choice Of:"
click at [809, 354] on input "text" at bounding box center [963, 361] width 340 height 30
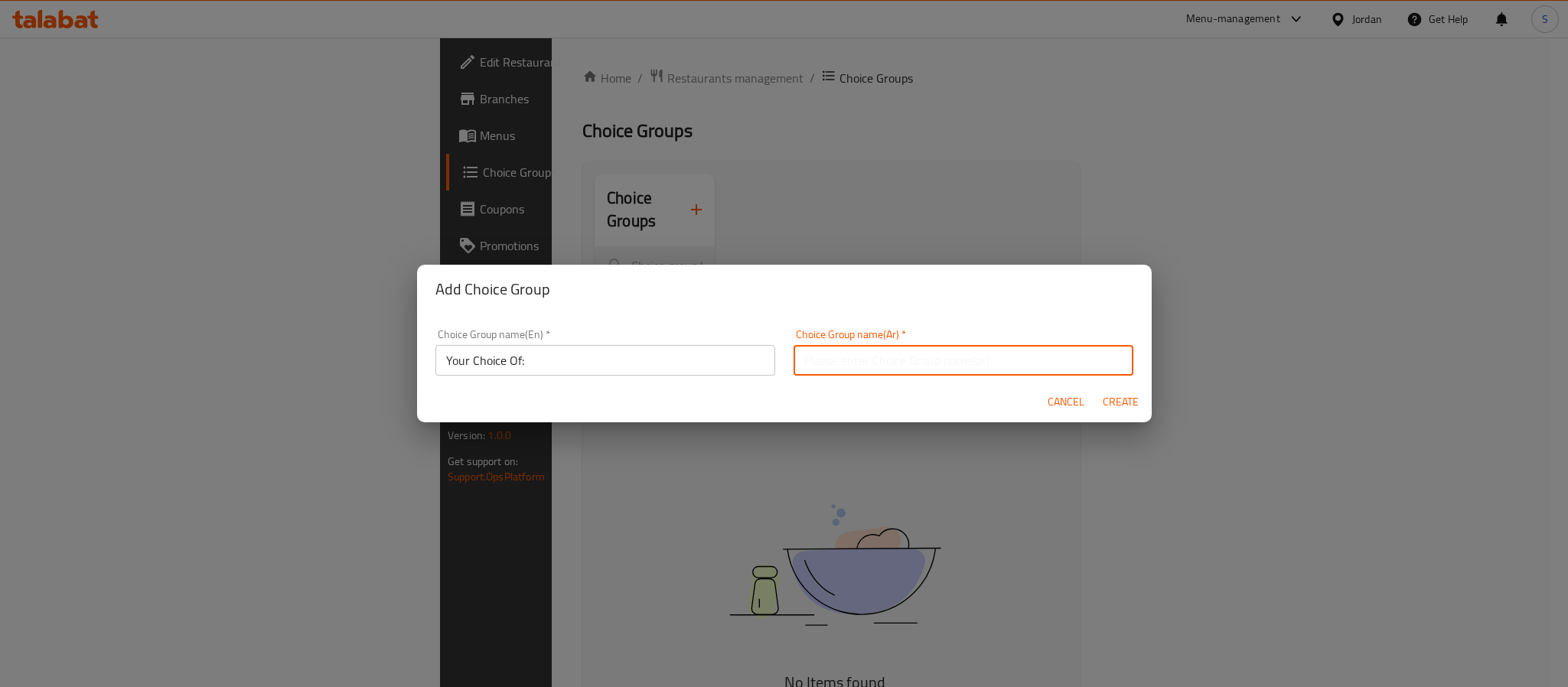
type input "إختيارك من:"
click at [1106, 398] on span "Create" at bounding box center [1121, 402] width 37 height 19
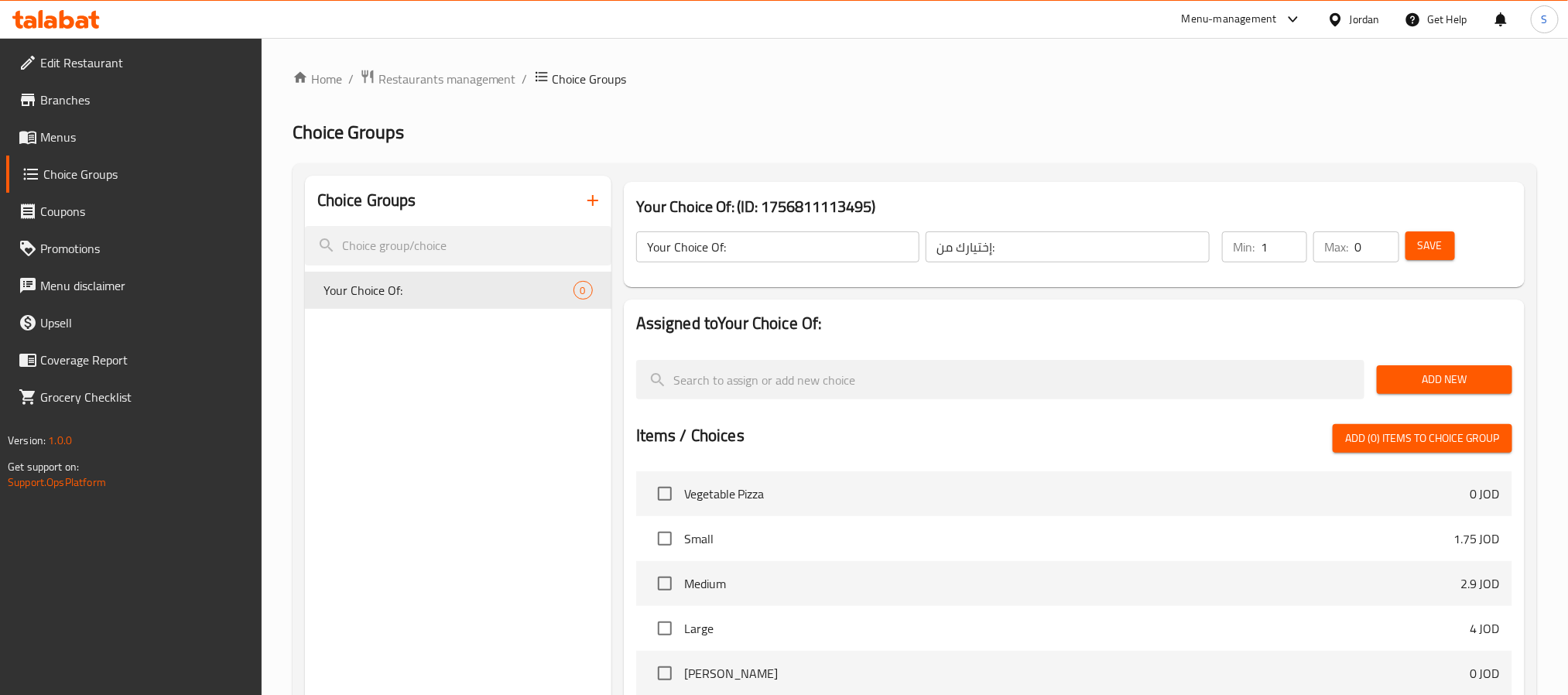
type input "1"
click at [1287, 238] on input "1" at bounding box center [1283, 247] width 46 height 31
type input "1"
click at [1379, 242] on input "1" at bounding box center [1376, 247] width 44 height 31
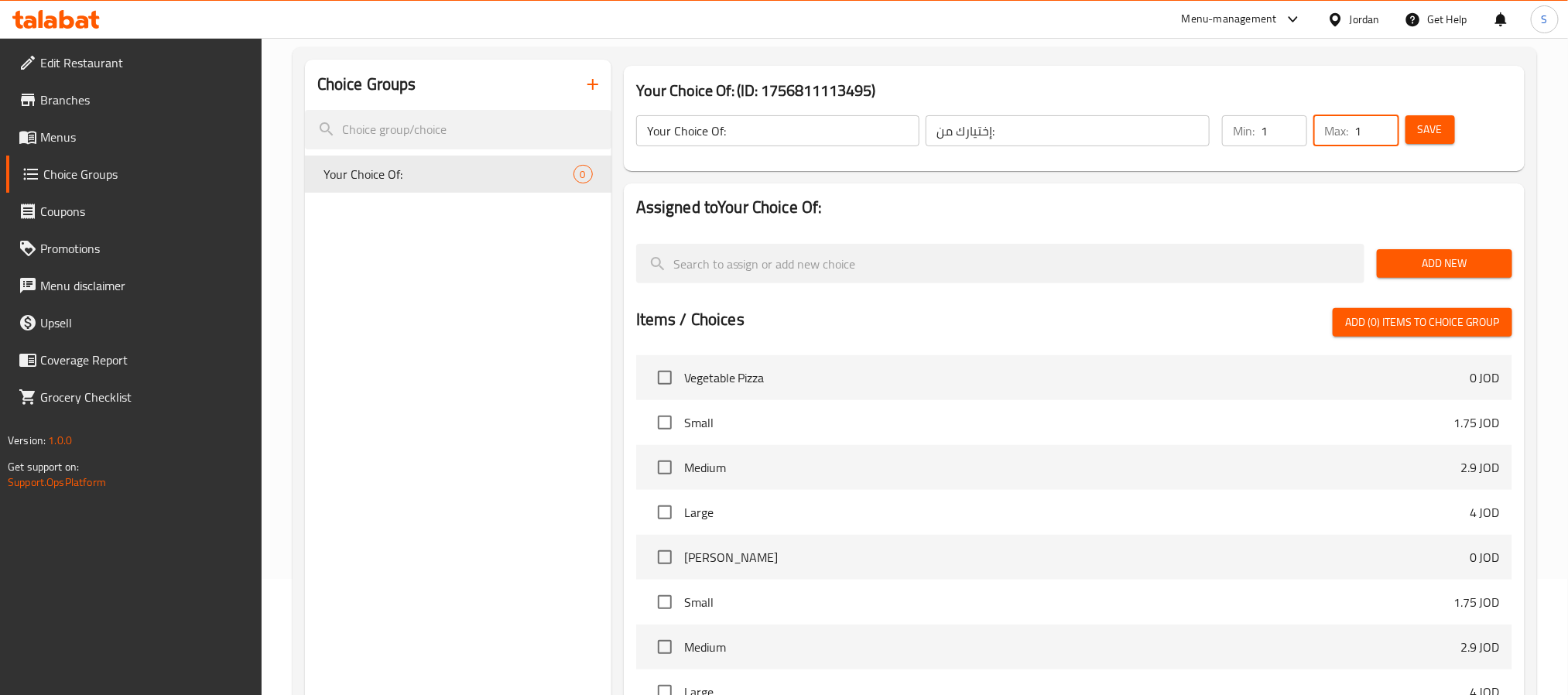
click at [1431, 265] on span "Add New" at bounding box center [1445, 263] width 111 height 19
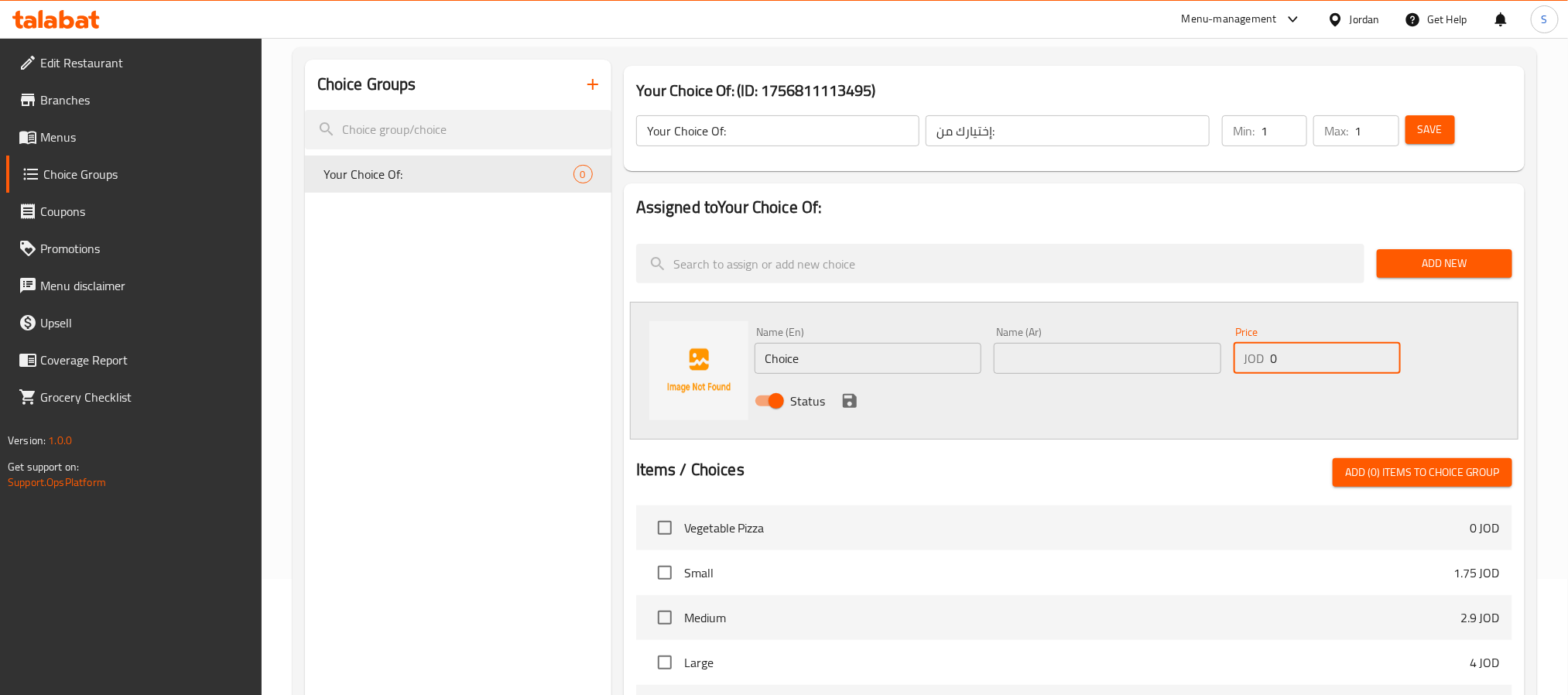
drag, startPoint x: 1307, startPoint y: 357, endPoint x: 1247, endPoint y: 357, distance: 60.0
click at [1247, 357] on div "JOD 0 Price" at bounding box center [1317, 358] width 167 height 31
paste input "2.6"
type input "2.6"
drag, startPoint x: 822, startPoint y: 357, endPoint x: 702, endPoint y: 362, distance: 120.1
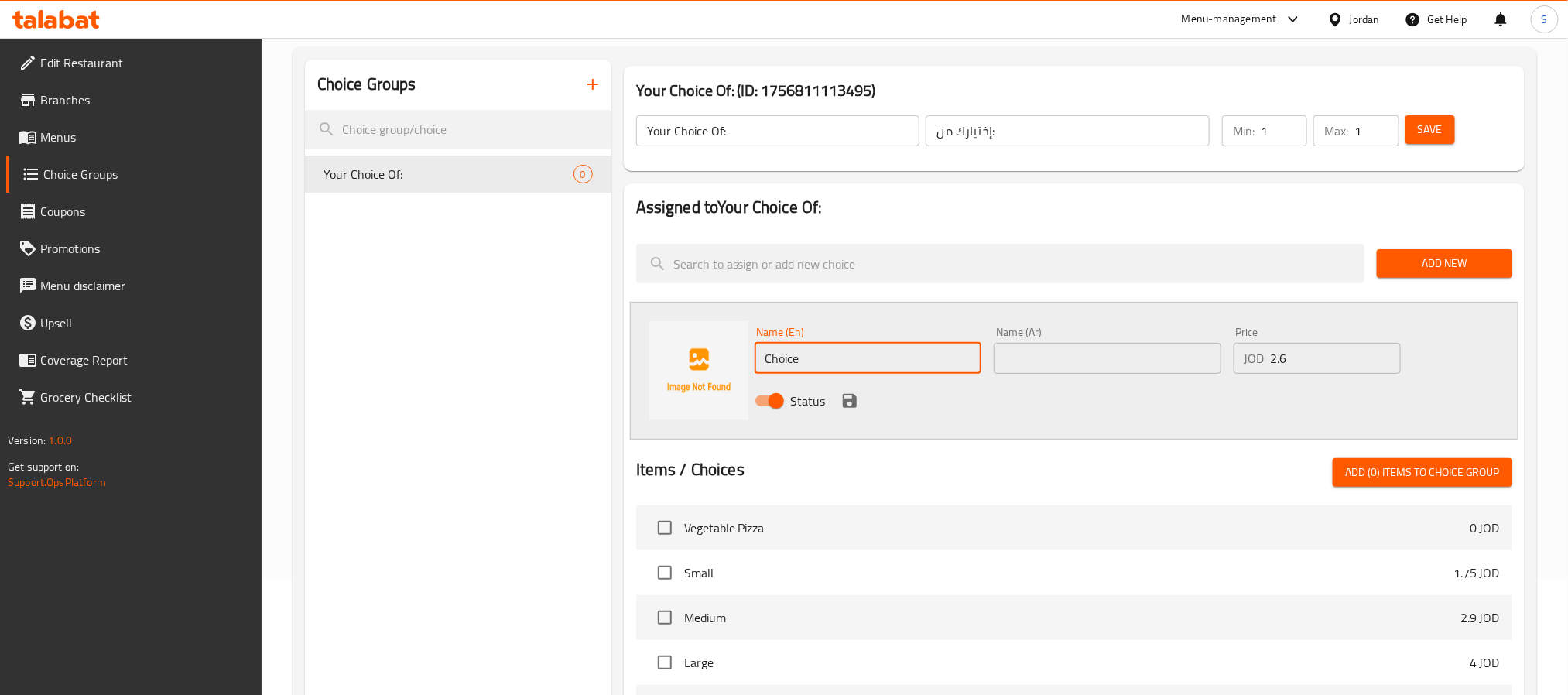
click at [702, 362] on div "Name (En) Choice Name (En) Name (Ar) Name (Ar) Price JOD 2.6 Price Status" at bounding box center [1075, 371] width 889 height 138
paste input "Sandwich"
type input "Sandwich"
click at [1066, 347] on input "text" at bounding box center [1107, 358] width 228 height 31
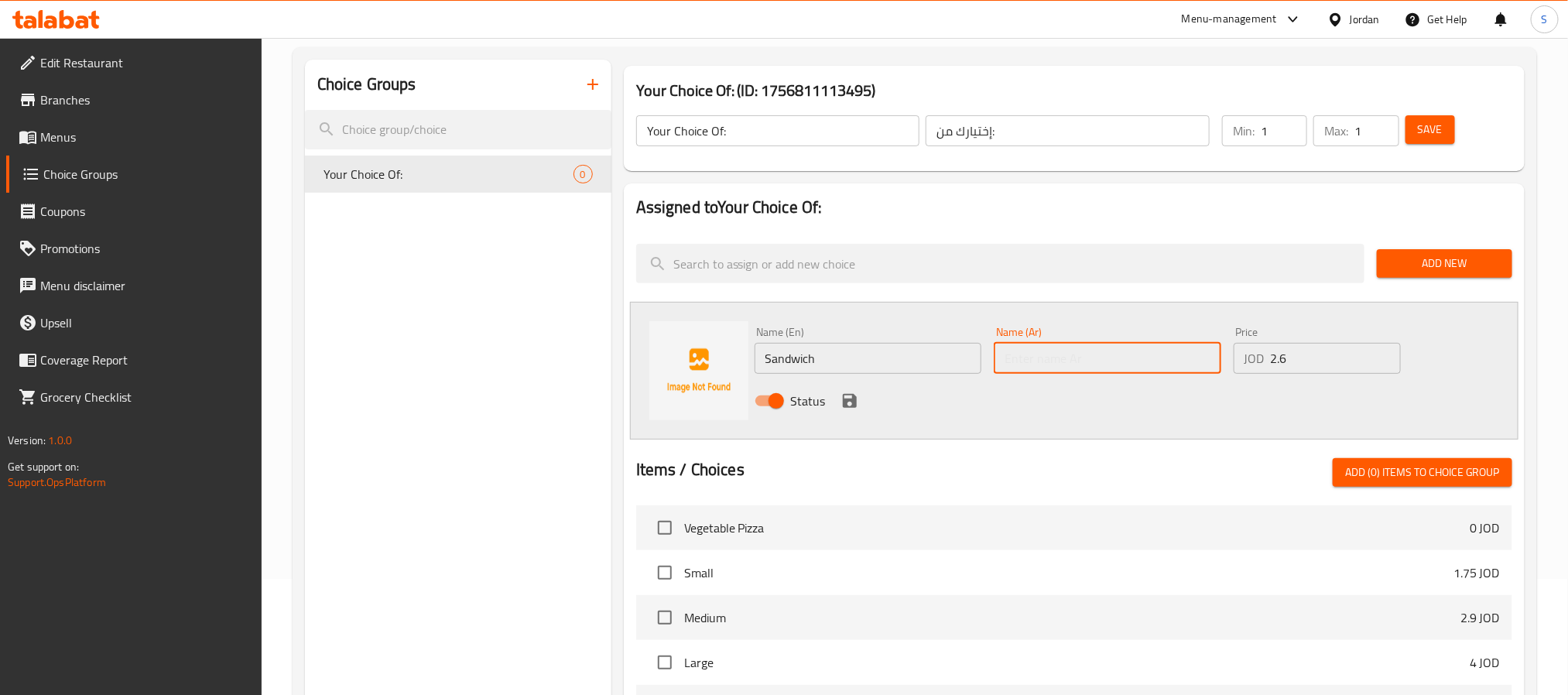
paste input "ساندويش"
click at [797, 362] on input "Sandwich" at bounding box center [868, 358] width 228 height 31
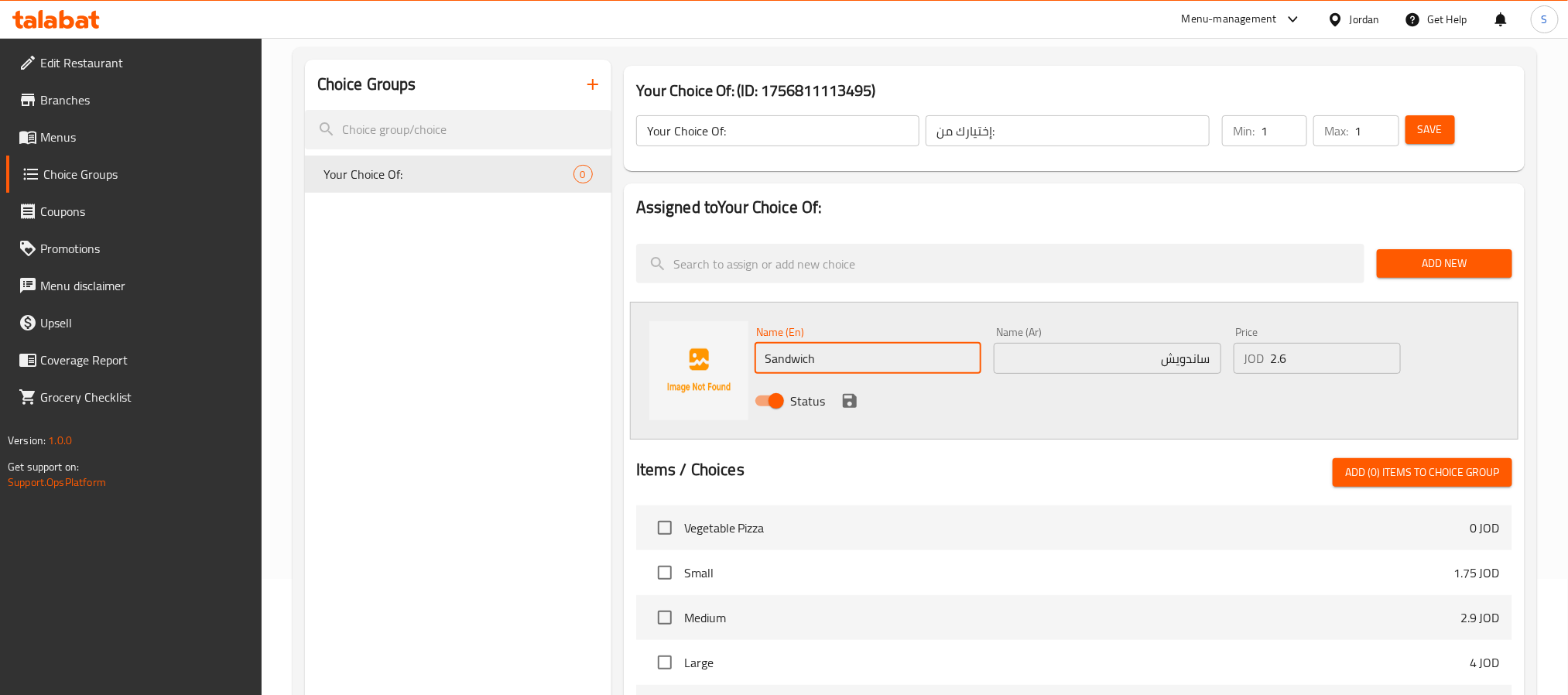
click at [797, 362] on input "Sandwich" at bounding box center [868, 358] width 228 height 31
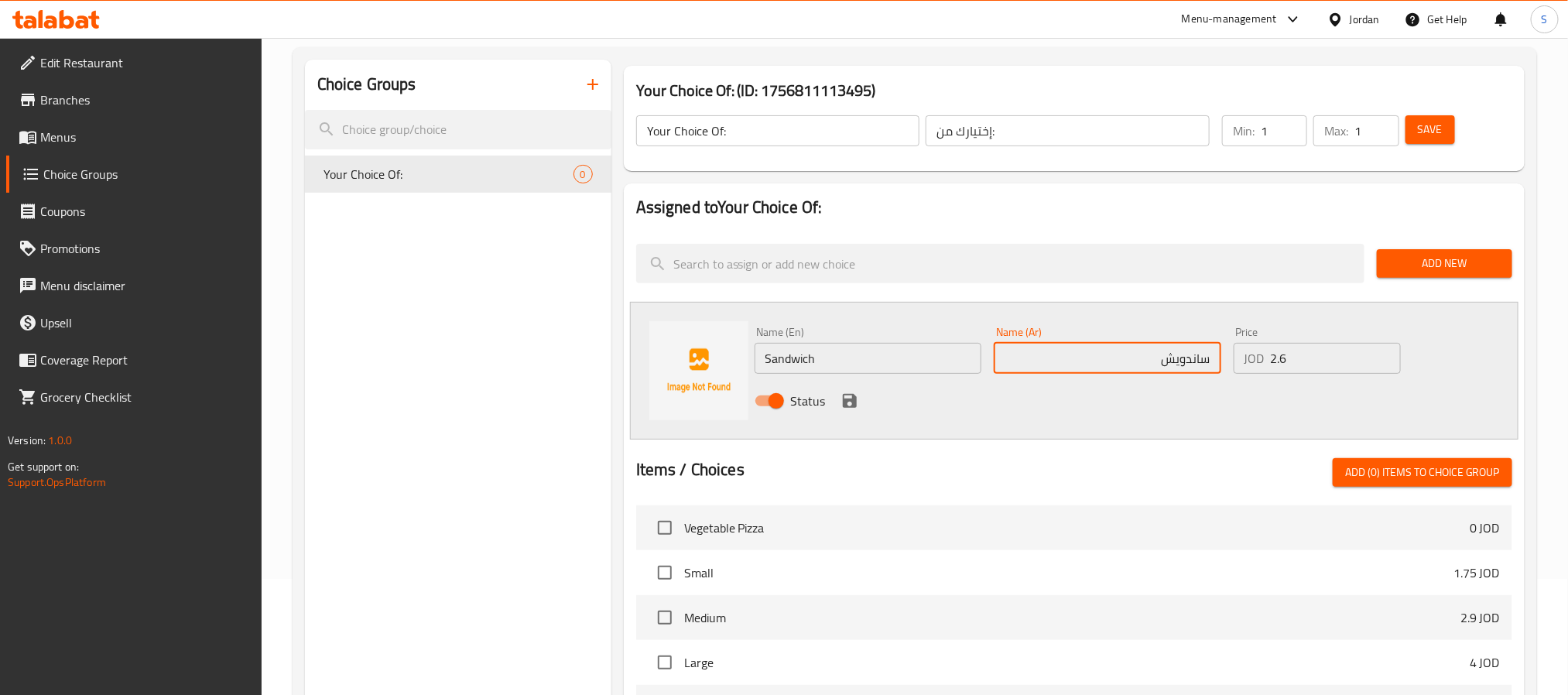
click at [1174, 360] on input "ساندويش" at bounding box center [1107, 358] width 228 height 31
type input "ساندويتش"
click at [852, 403] on icon "save" at bounding box center [849, 400] width 14 height 14
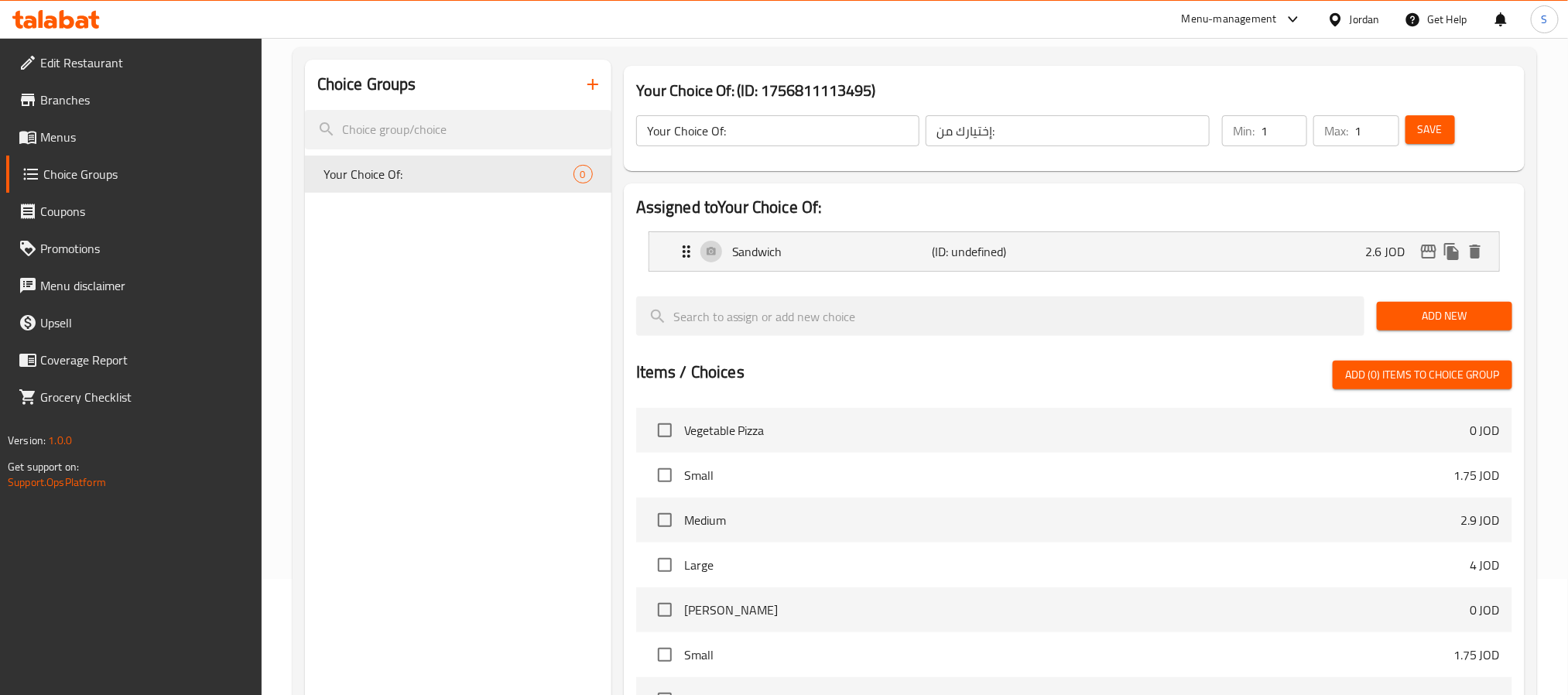
click at [1412, 307] on span "Add New" at bounding box center [1445, 316] width 111 height 19
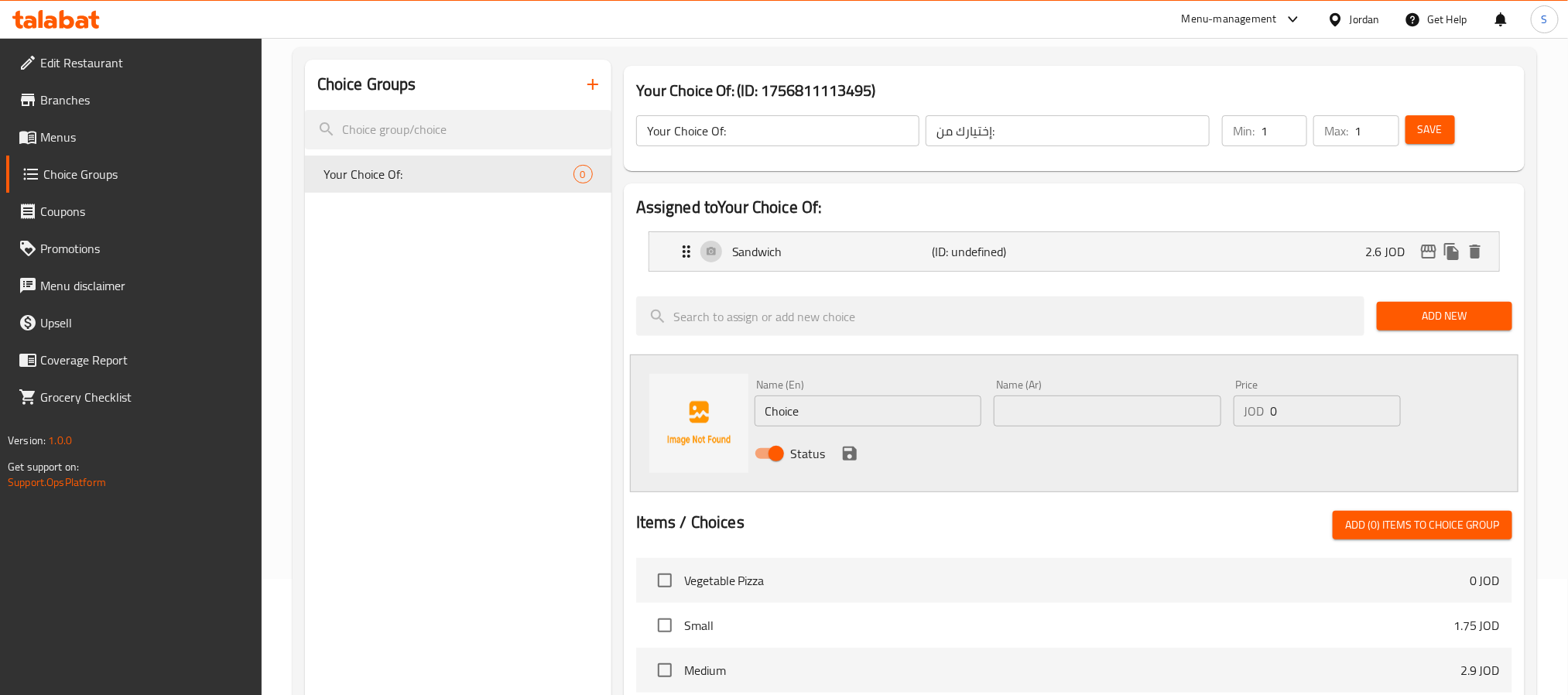
click at [1080, 419] on input "text" at bounding box center [1107, 411] width 228 height 31
paste input "وجبة (مع بطاطا)"
type input "وجبة (مع بطاطا)"
click at [876, 411] on input "Choice" at bounding box center [868, 411] width 228 height 31
type input "Meal (with Fries)"
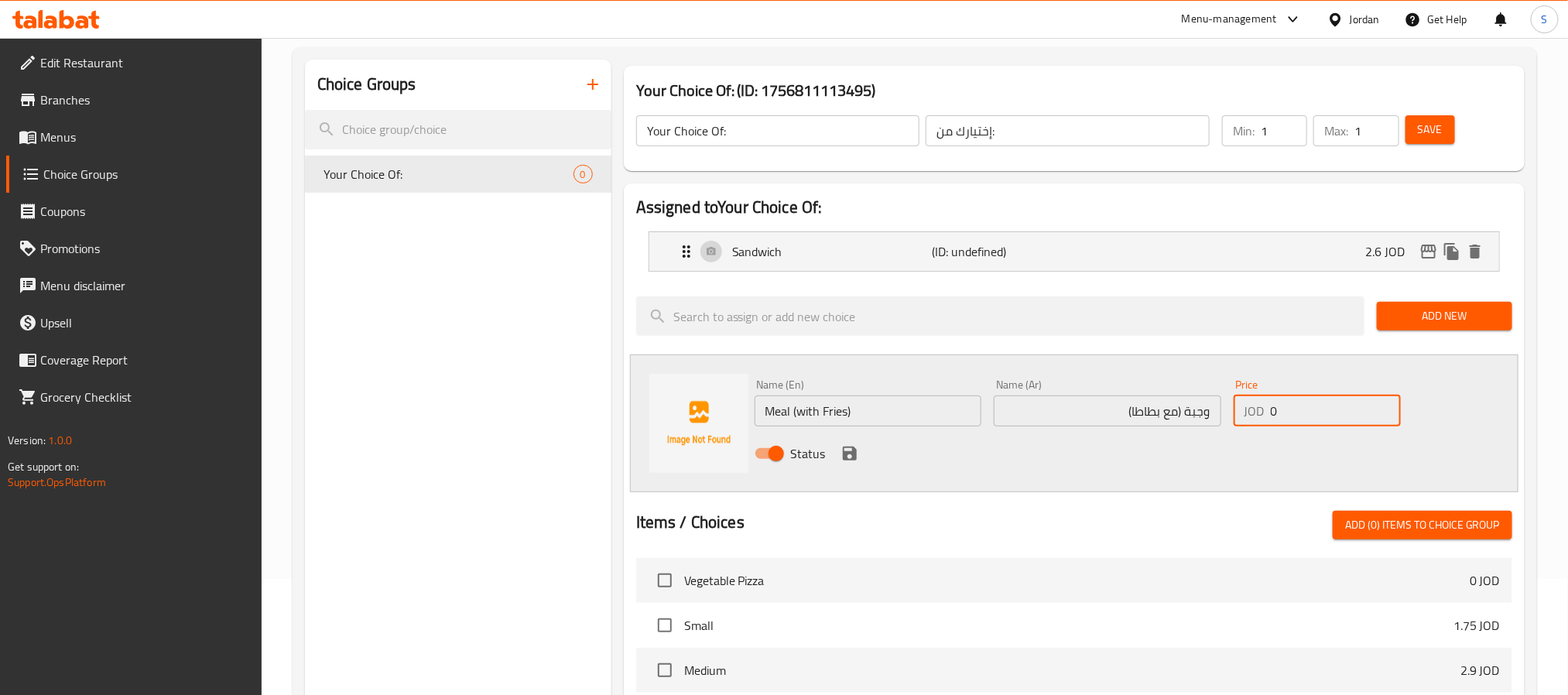
click at [1280, 404] on input "0" at bounding box center [1335, 411] width 130 height 31
paste input "3.45"
type input "3.45"
click at [852, 452] on icon "save" at bounding box center [849, 453] width 14 height 14
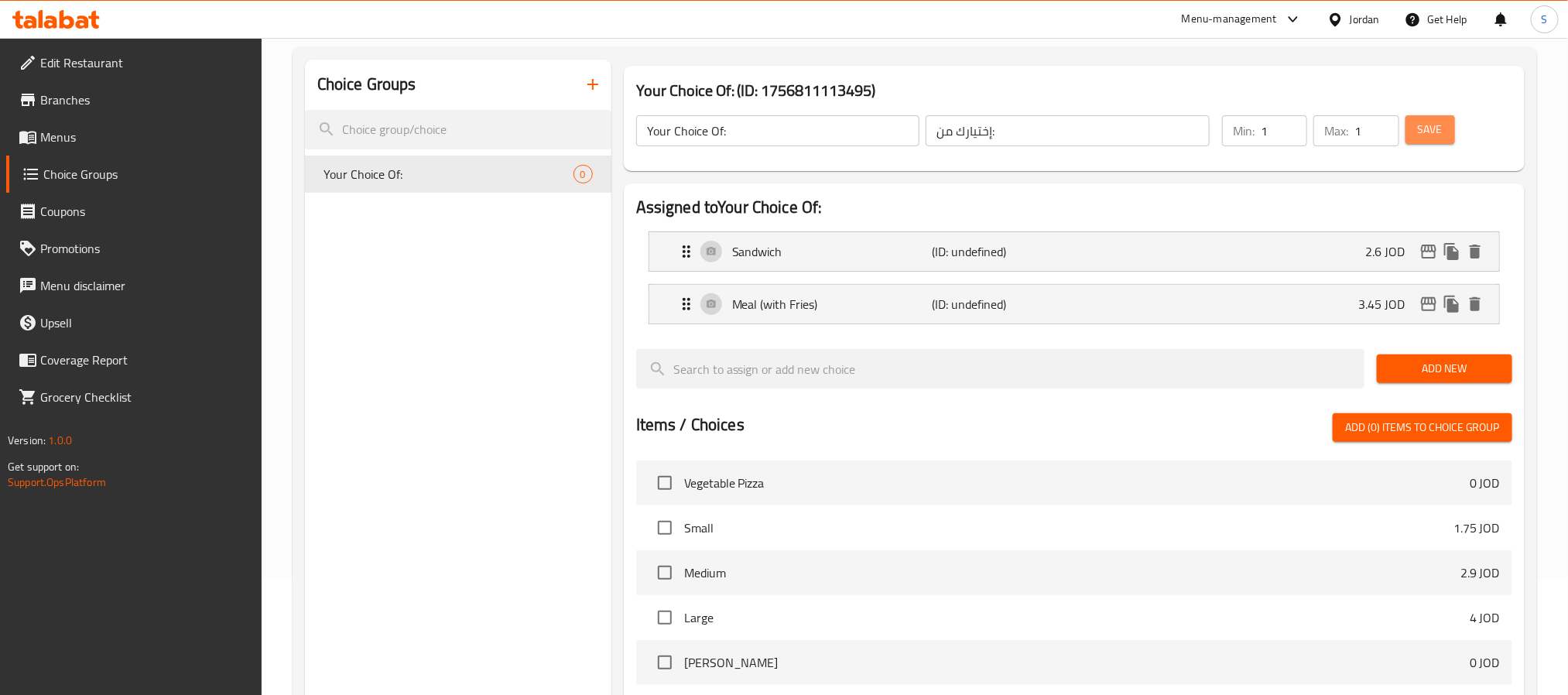
click at [1426, 131] on span "Save" at bounding box center [1429, 129] width 24 height 19
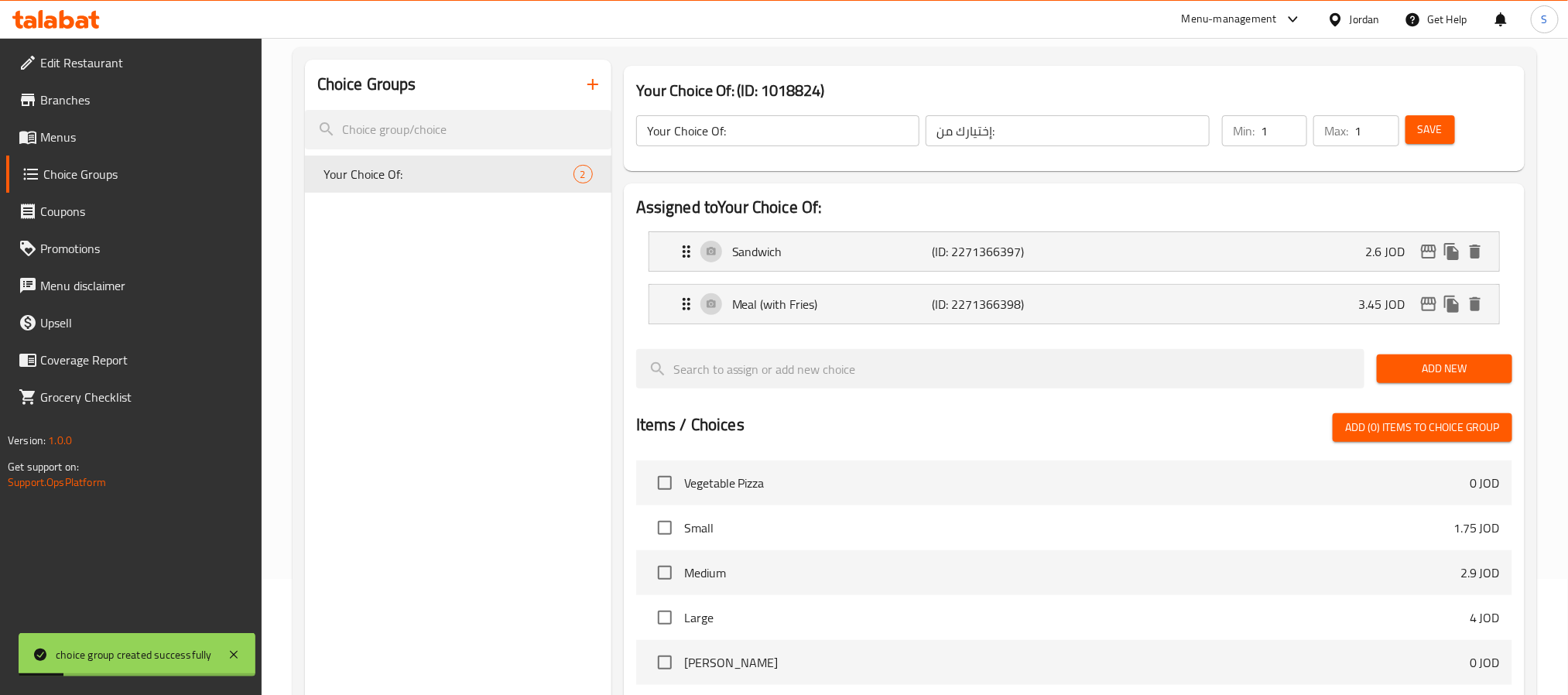
click at [1423, 126] on span "Save" at bounding box center [1429, 129] width 24 height 19
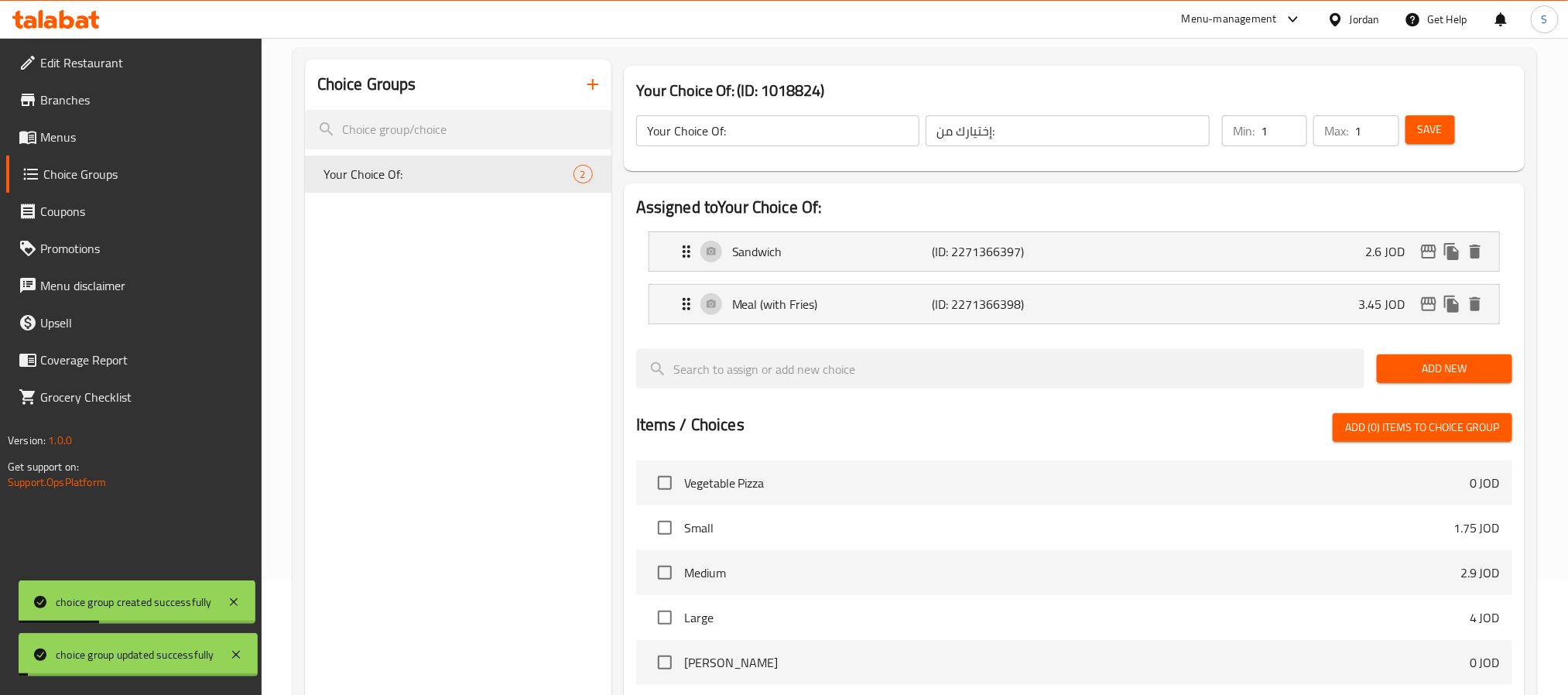
click at [560, 340] on div "Choice Groups Your Choice Of: 2" at bounding box center [458, 529] width 307 height 939
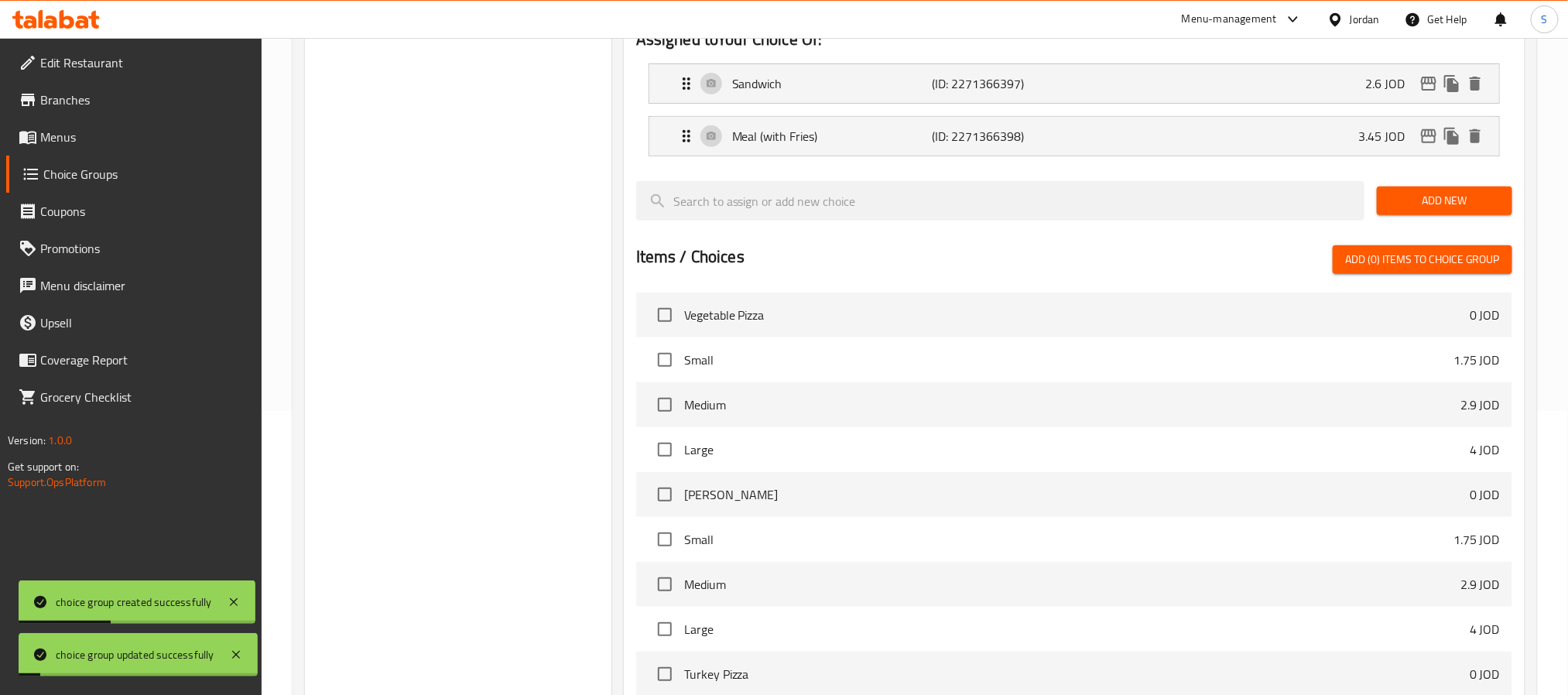
scroll to position [463, 0]
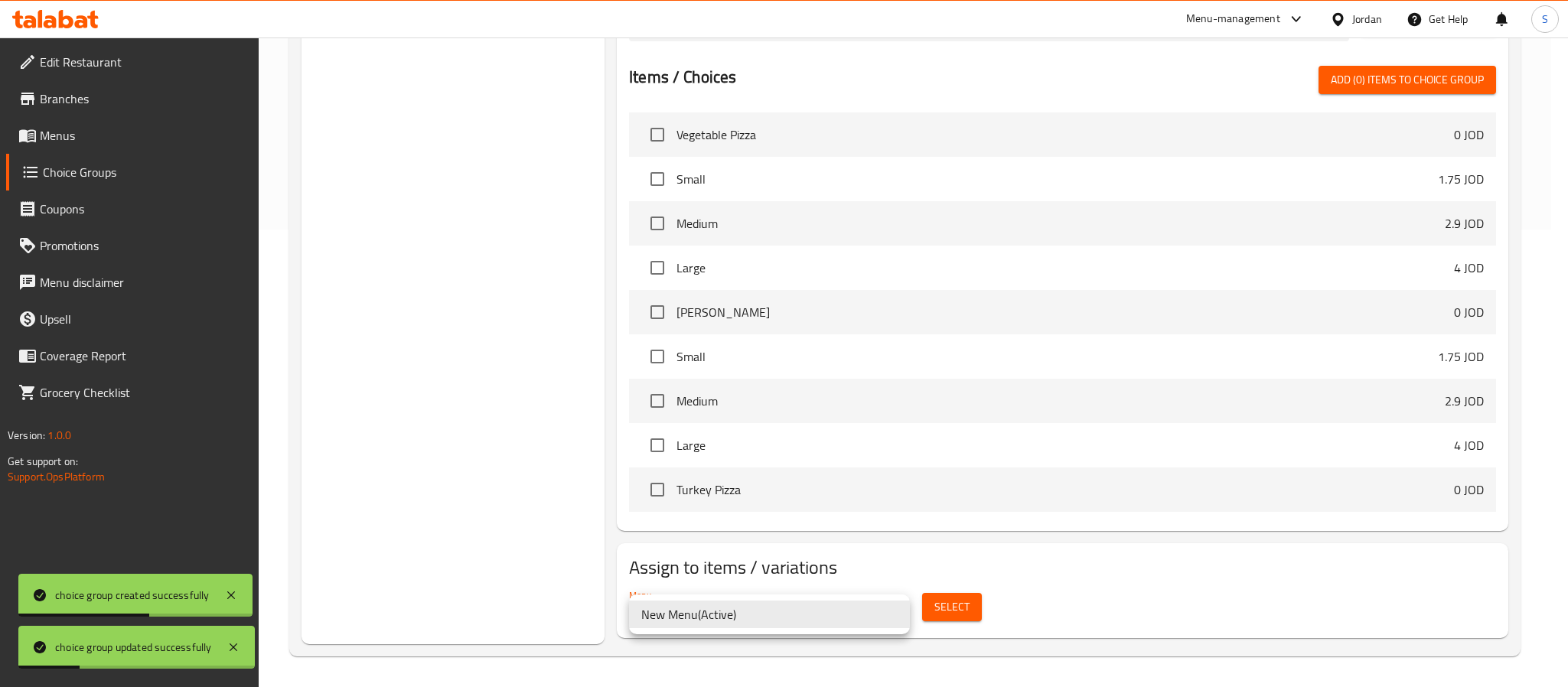
click at [872, 621] on li "New Menu ( Active )" at bounding box center [769, 614] width 281 height 28
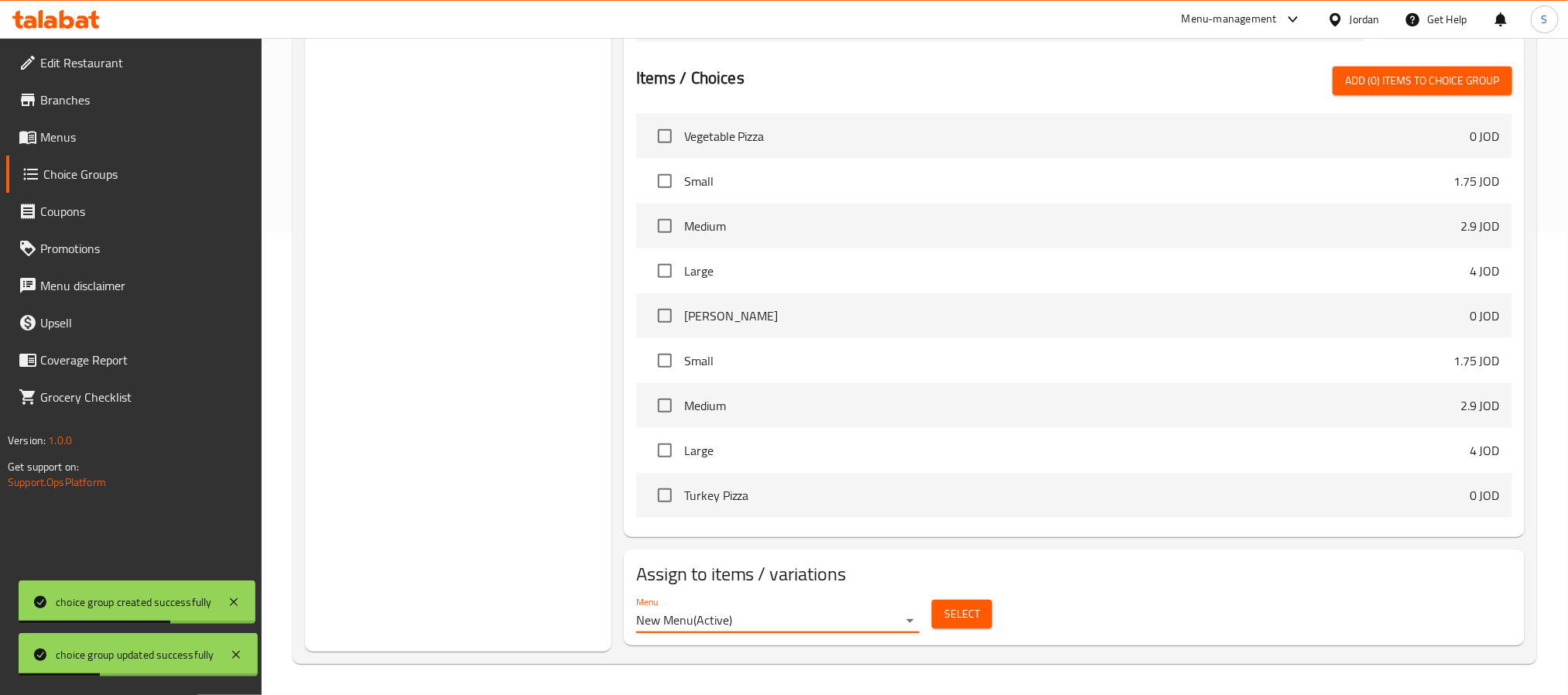
click at [946, 621] on span "Select" at bounding box center [961, 614] width 35 height 19
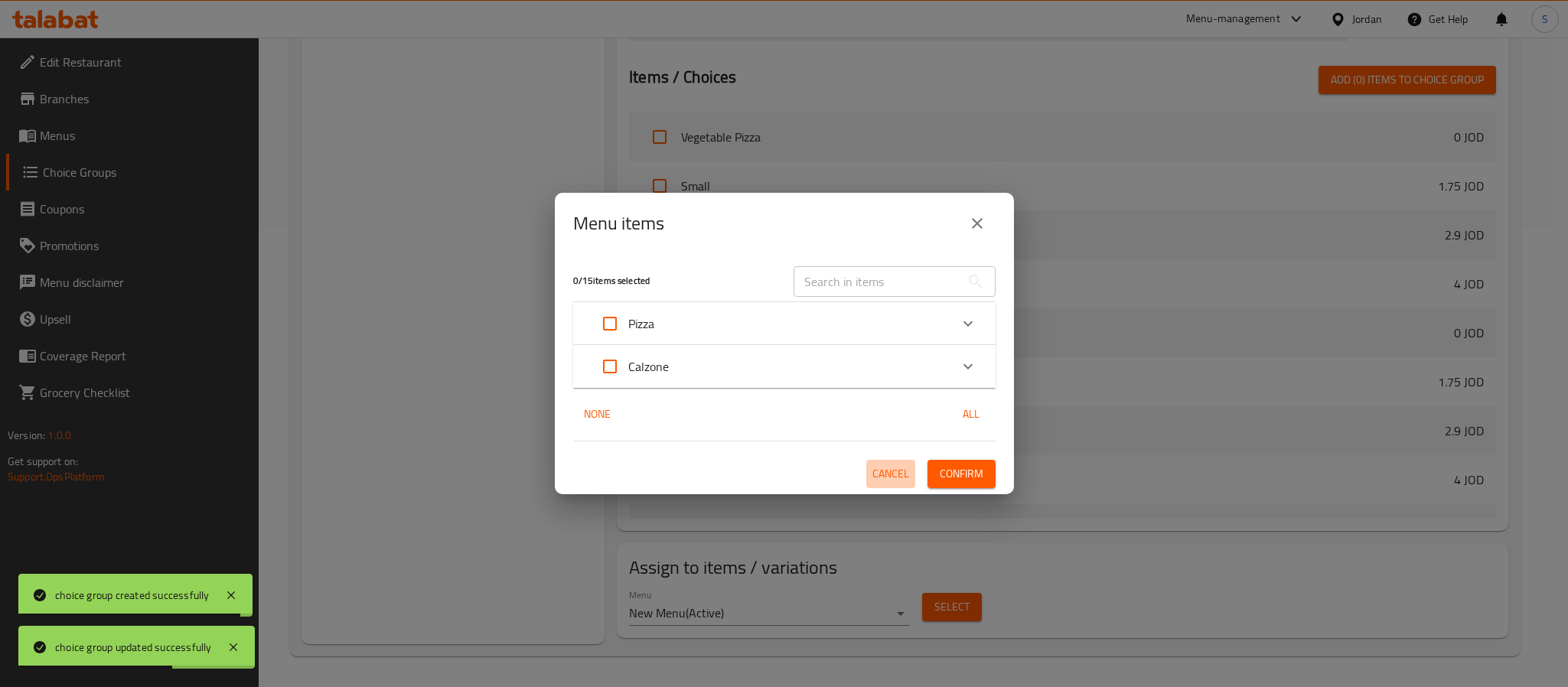
click at [902, 475] on span "Cancel" at bounding box center [890, 474] width 37 height 19
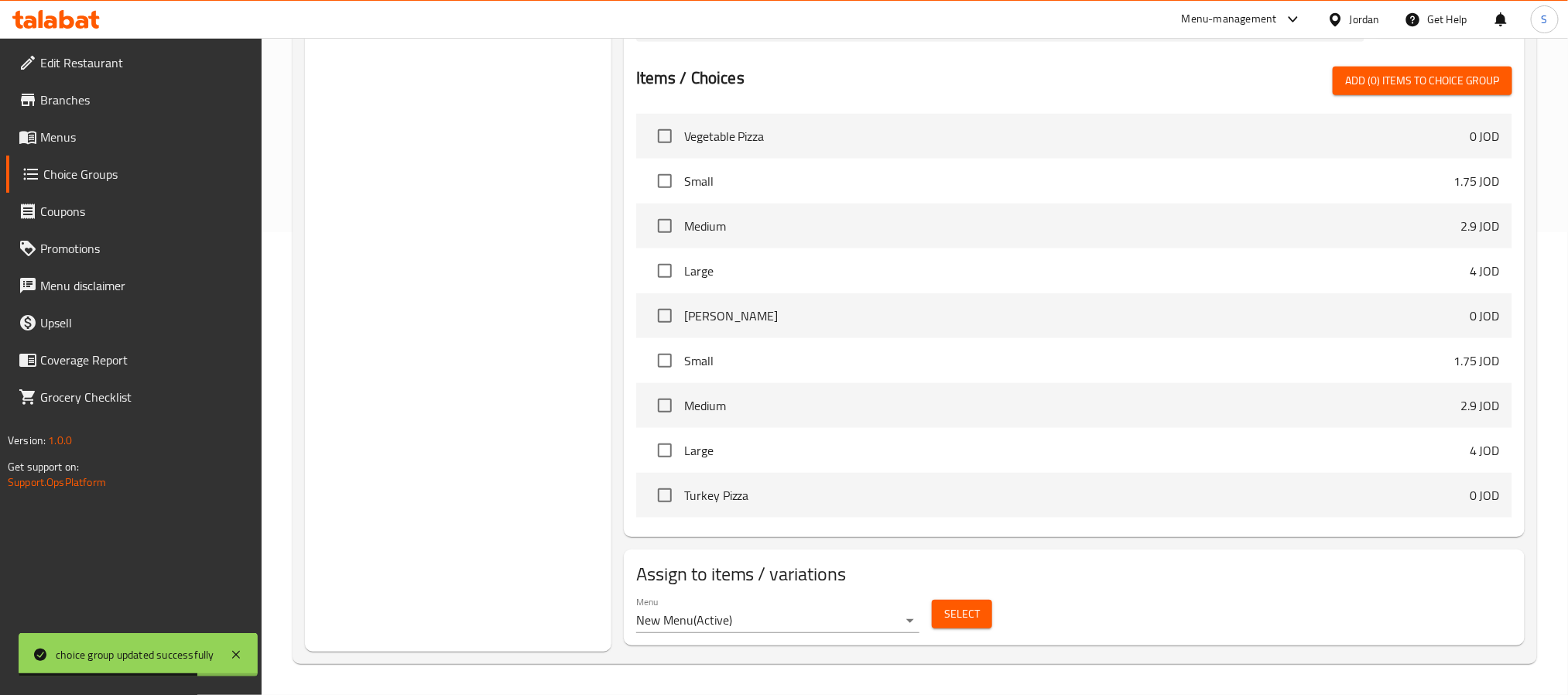
click at [89, 142] on span "Menus" at bounding box center [144, 137] width 209 height 18
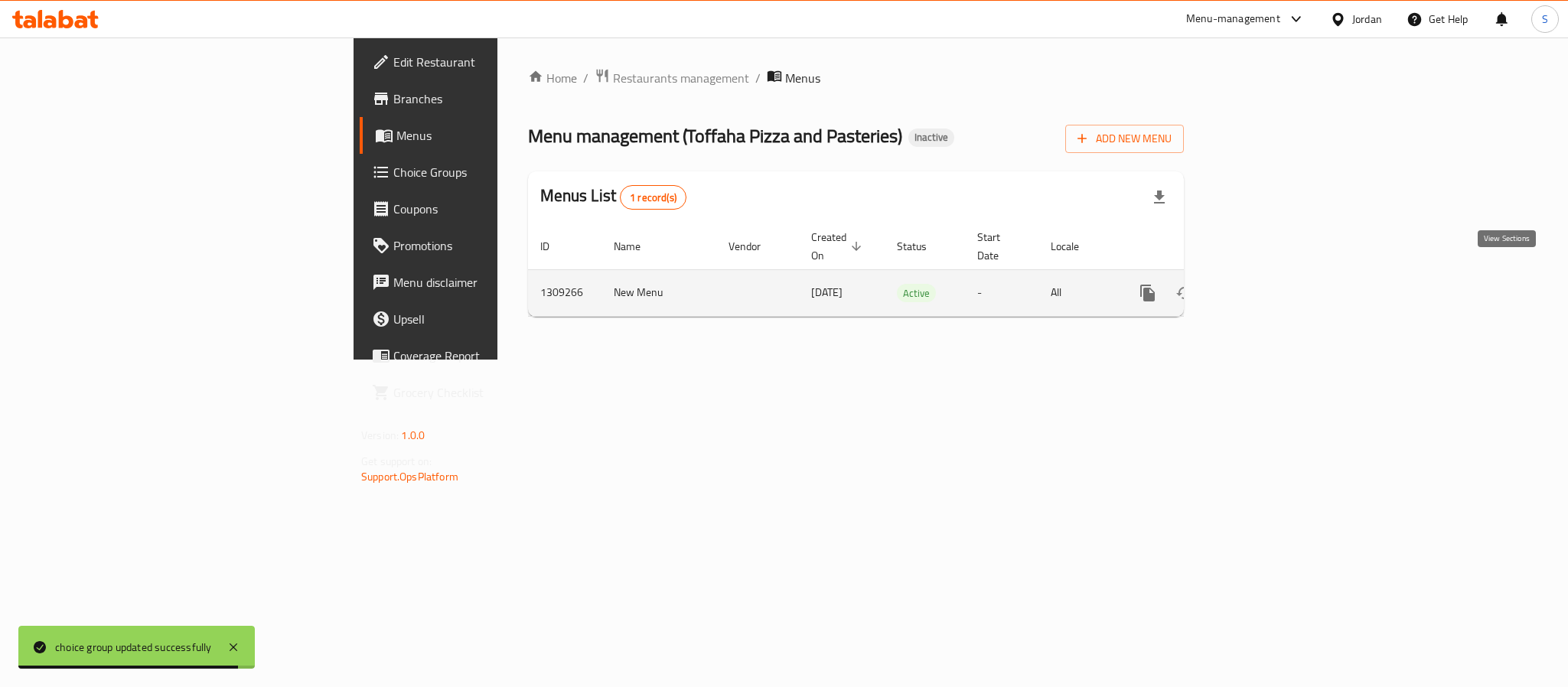
click at [1267, 284] on icon "enhanced table" at bounding box center [1258, 293] width 18 height 18
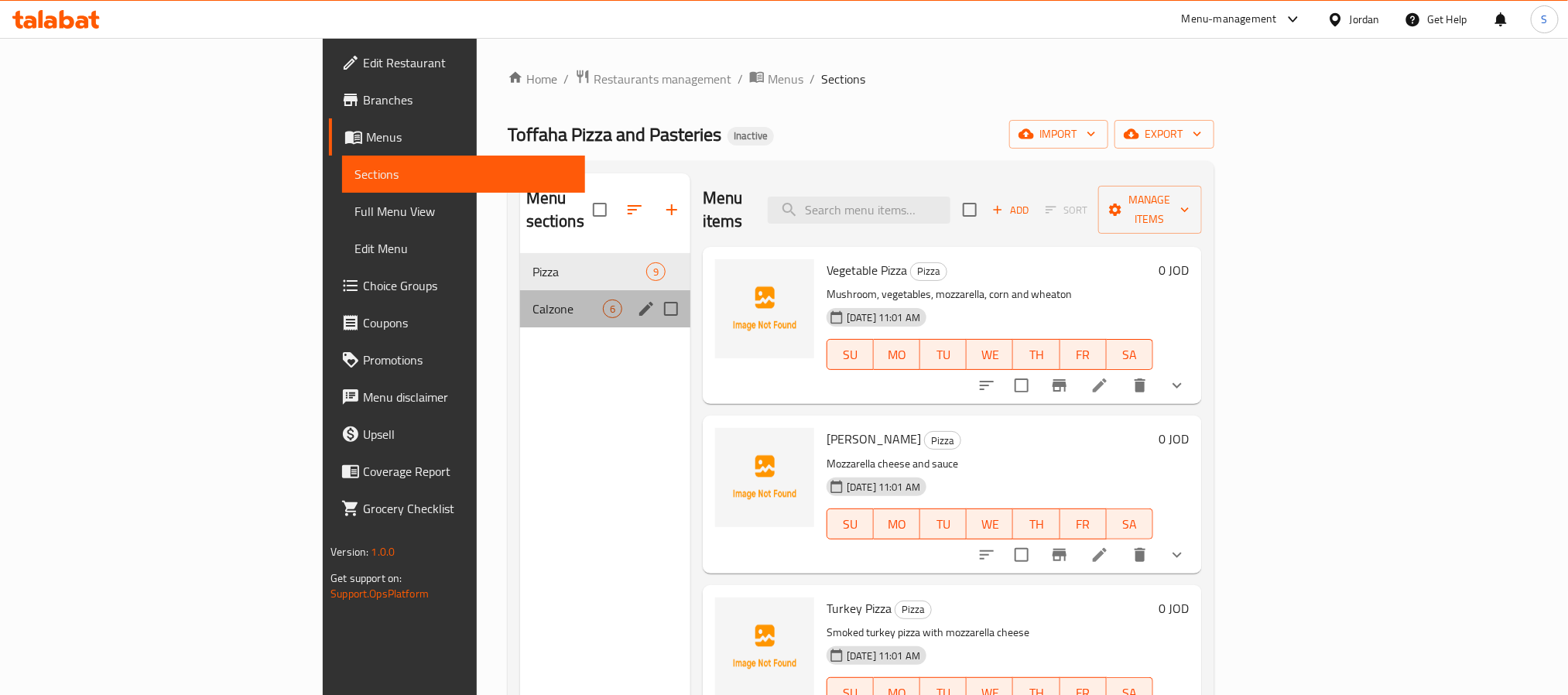
click at [521, 296] on div "Calzone 6" at bounding box center [606, 308] width 170 height 37
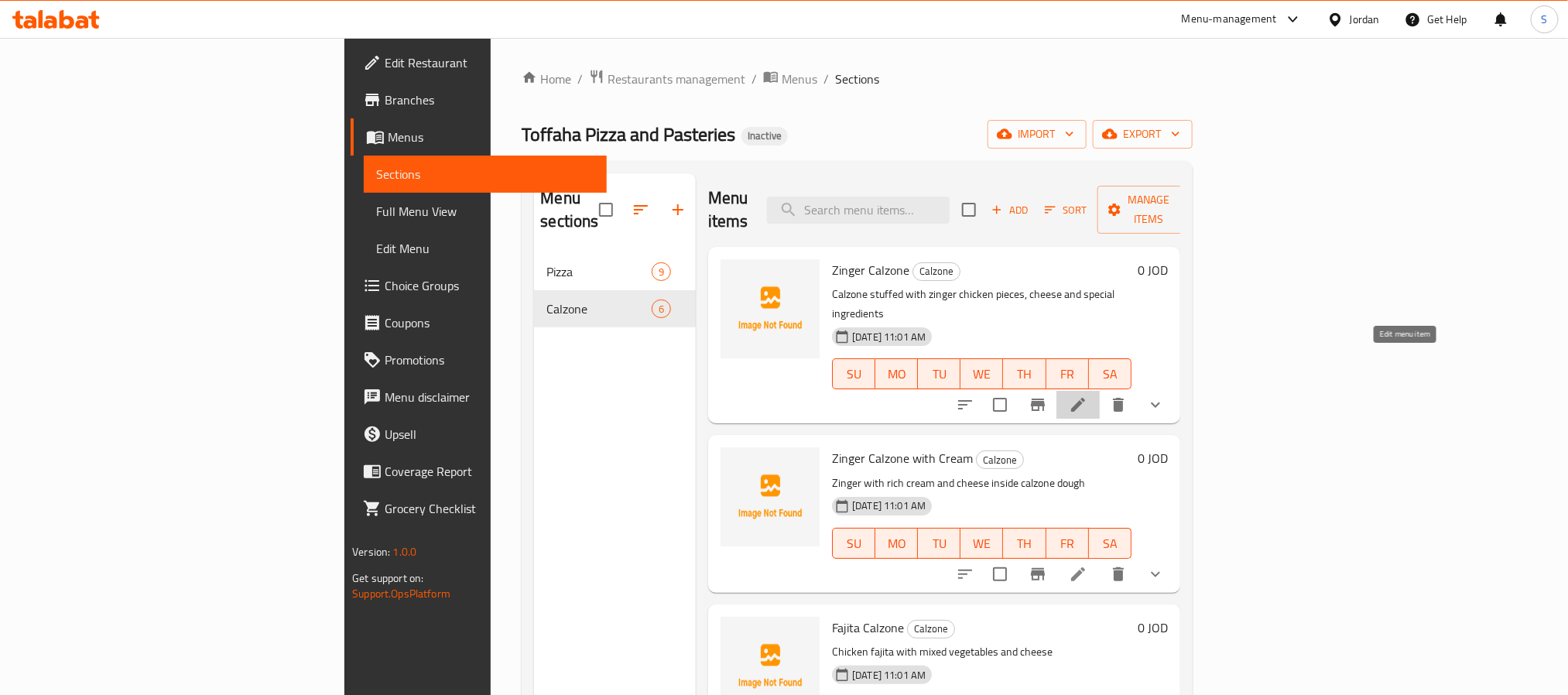
click at [1087, 396] on icon at bounding box center [1078, 405] width 18 height 18
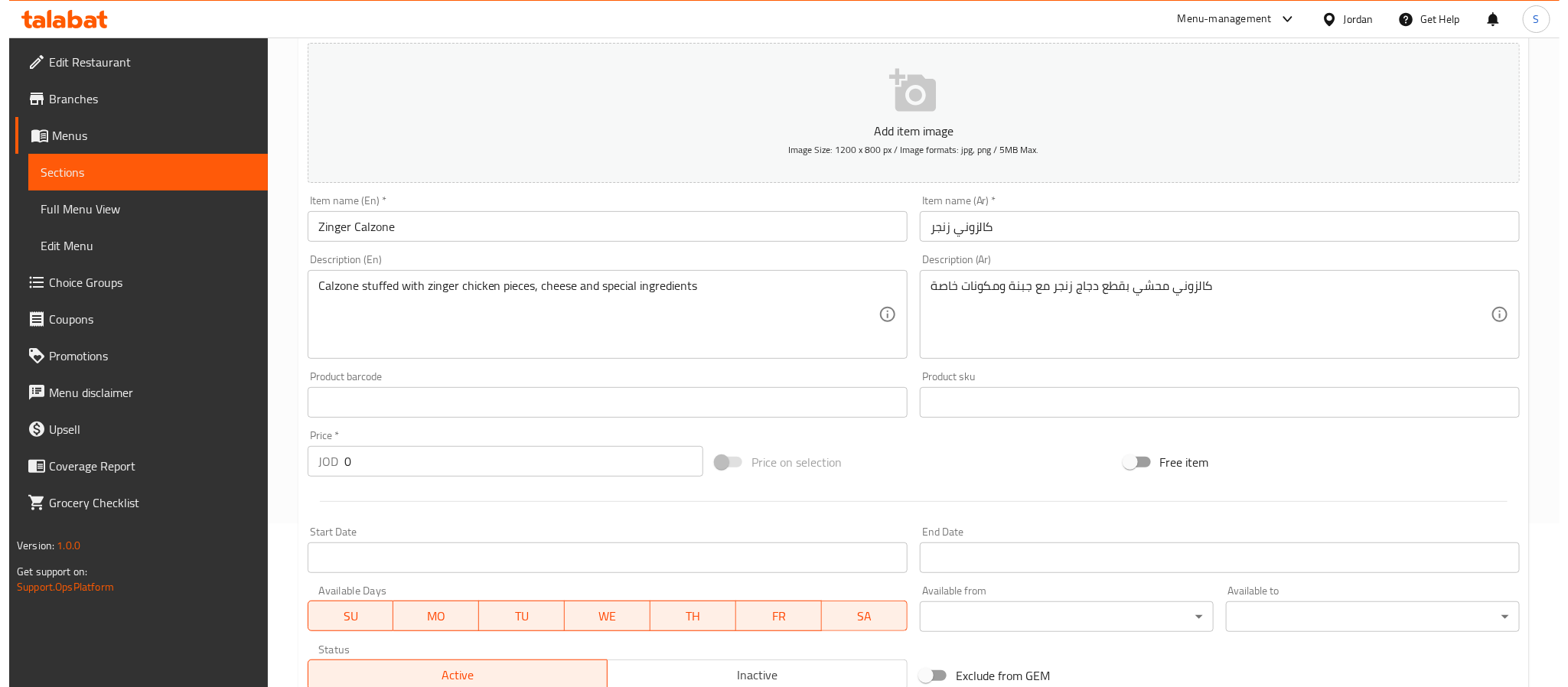
scroll to position [386, 0]
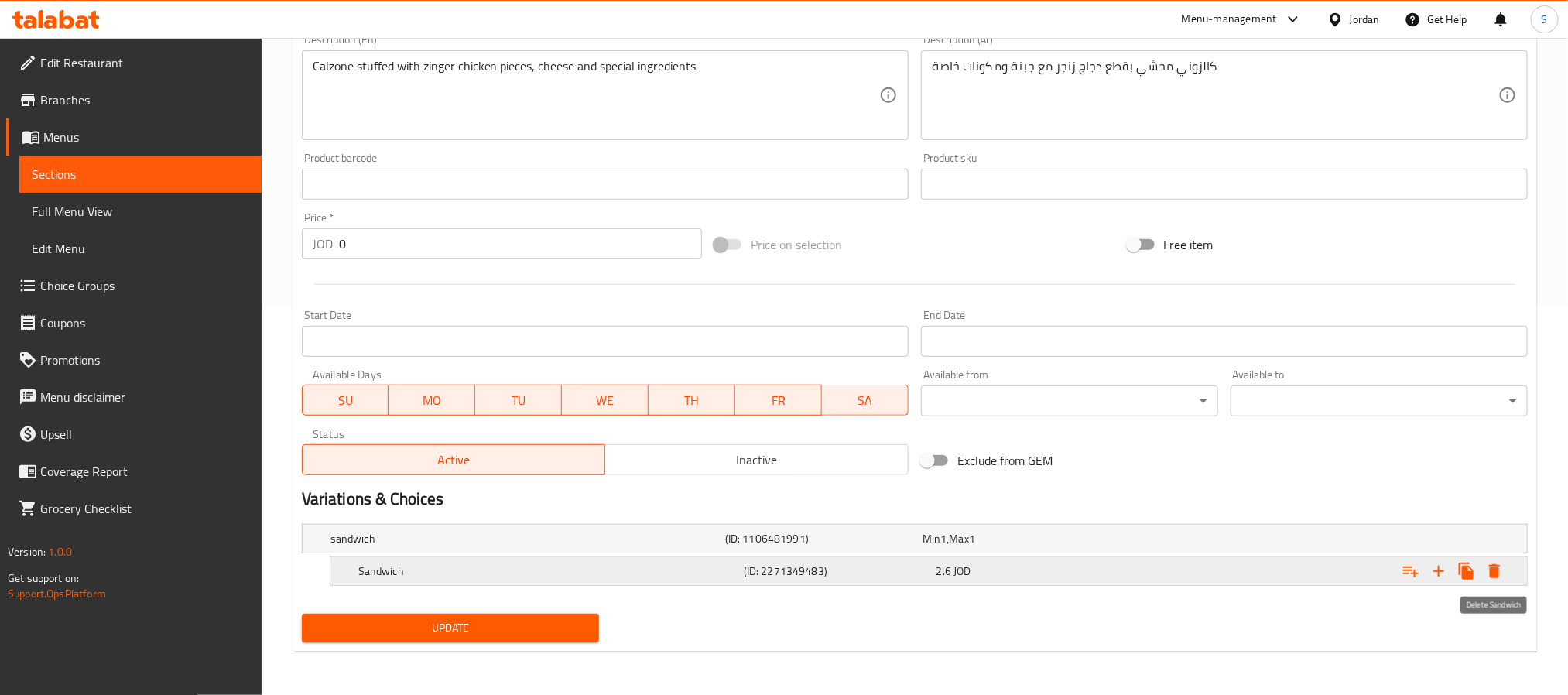
click at [1500, 572] on icon "Expand" at bounding box center [1495, 572] width 18 height 18
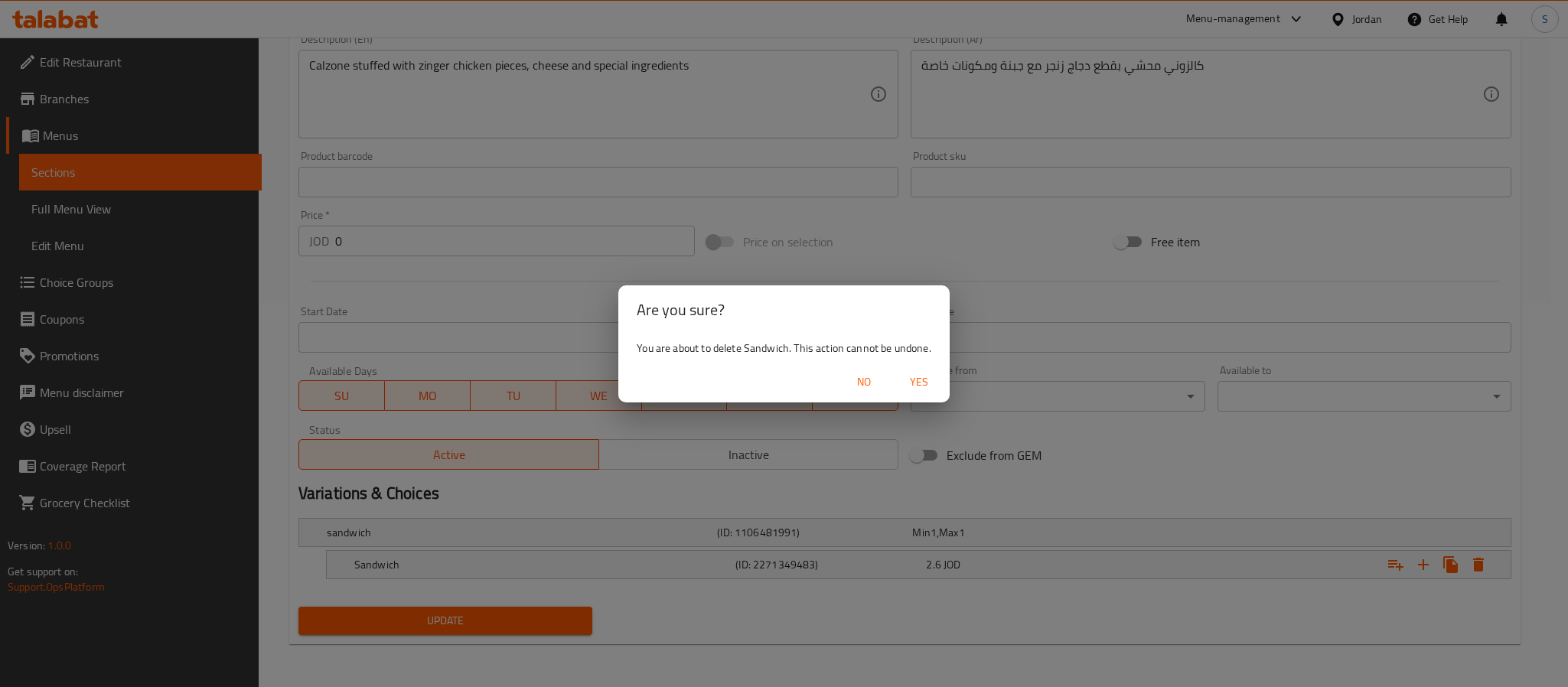
click at [923, 377] on span "Yes" at bounding box center [918, 382] width 37 height 19
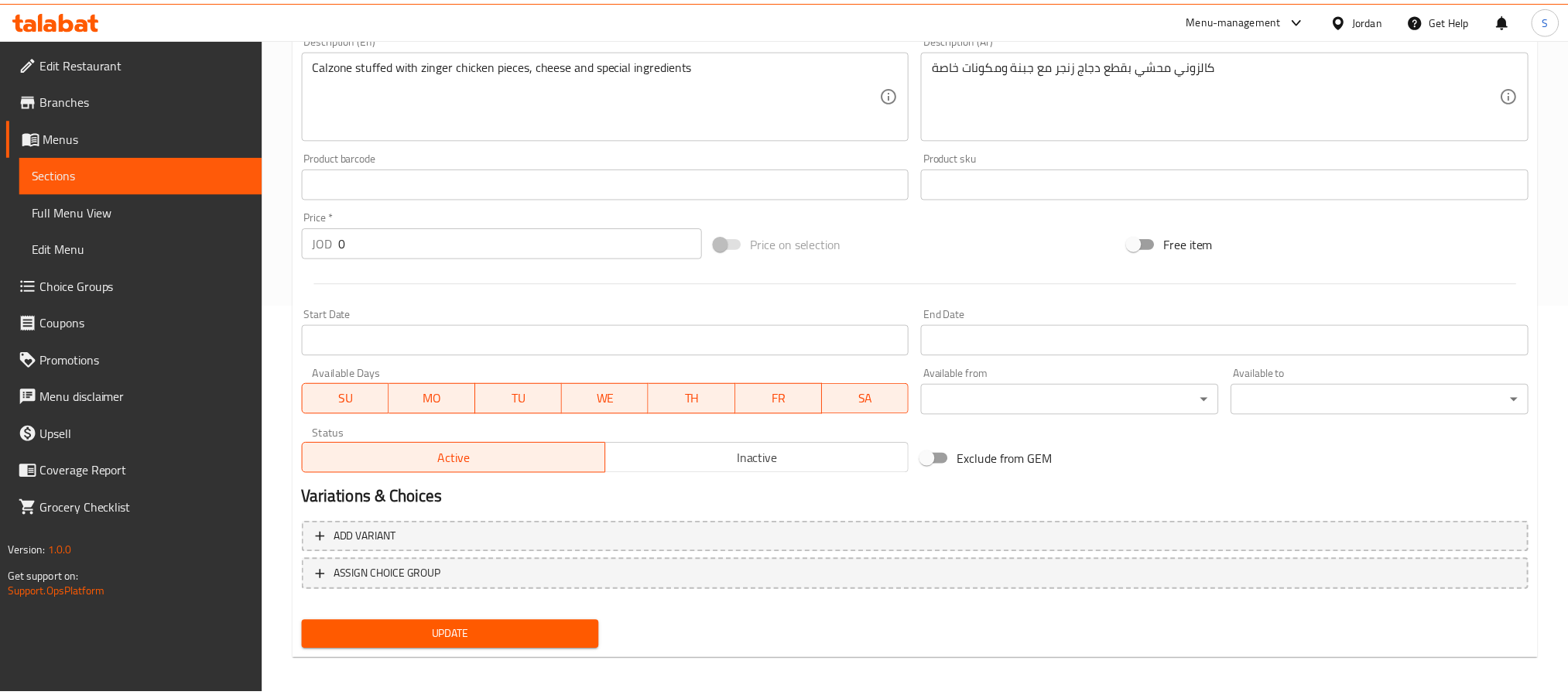
scroll to position [384, 0]
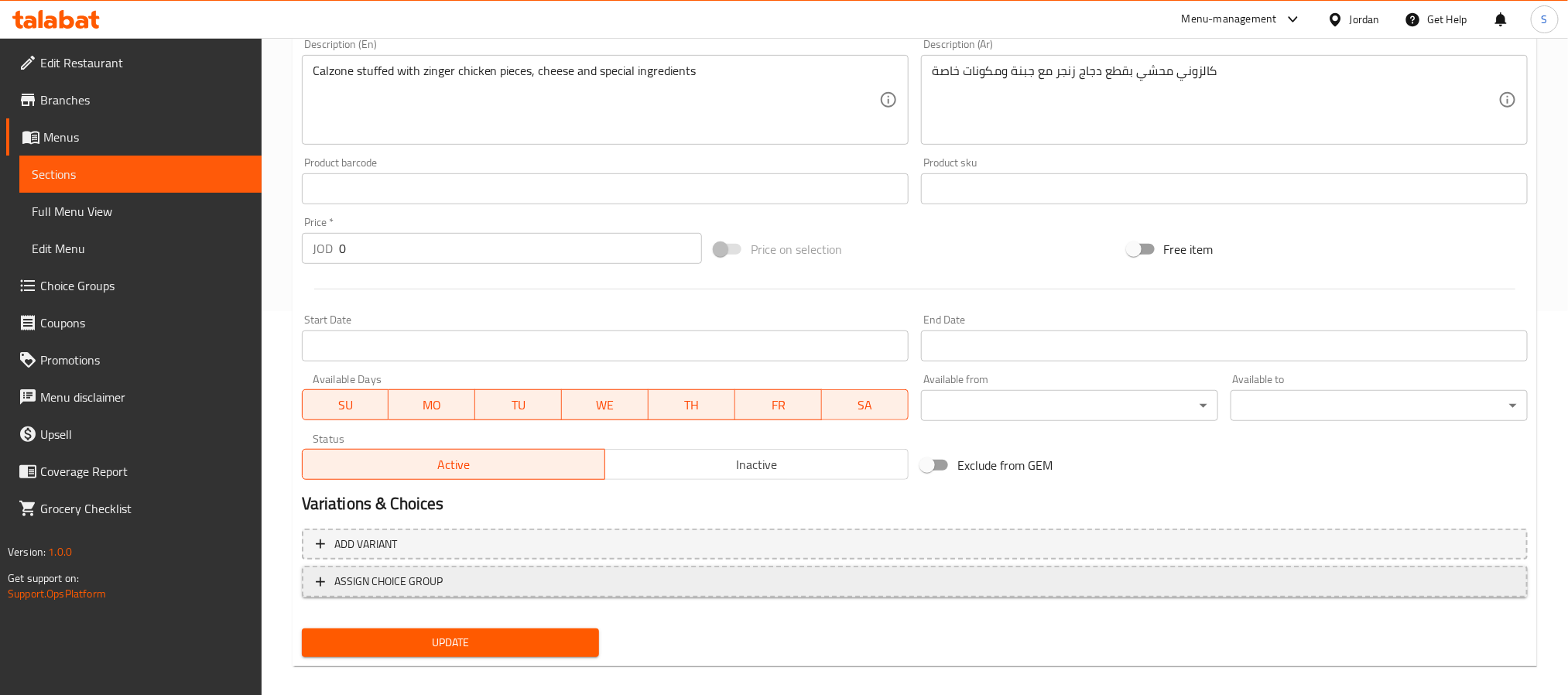
click at [908, 573] on span "ASSIGN CHOICE GROUP" at bounding box center [914, 582] width 1198 height 19
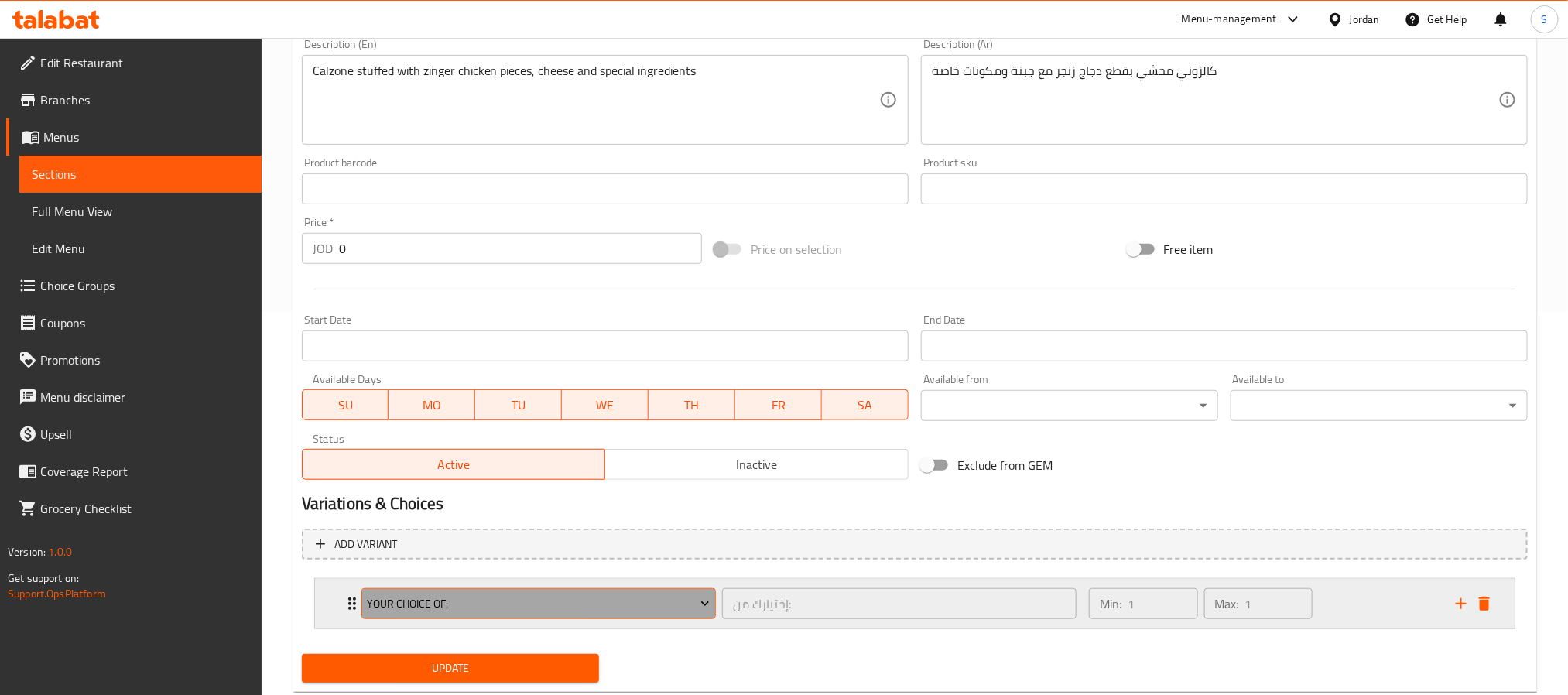
click at [627, 611] on span "Your Choice Of:" at bounding box center [539, 603] width 343 height 19
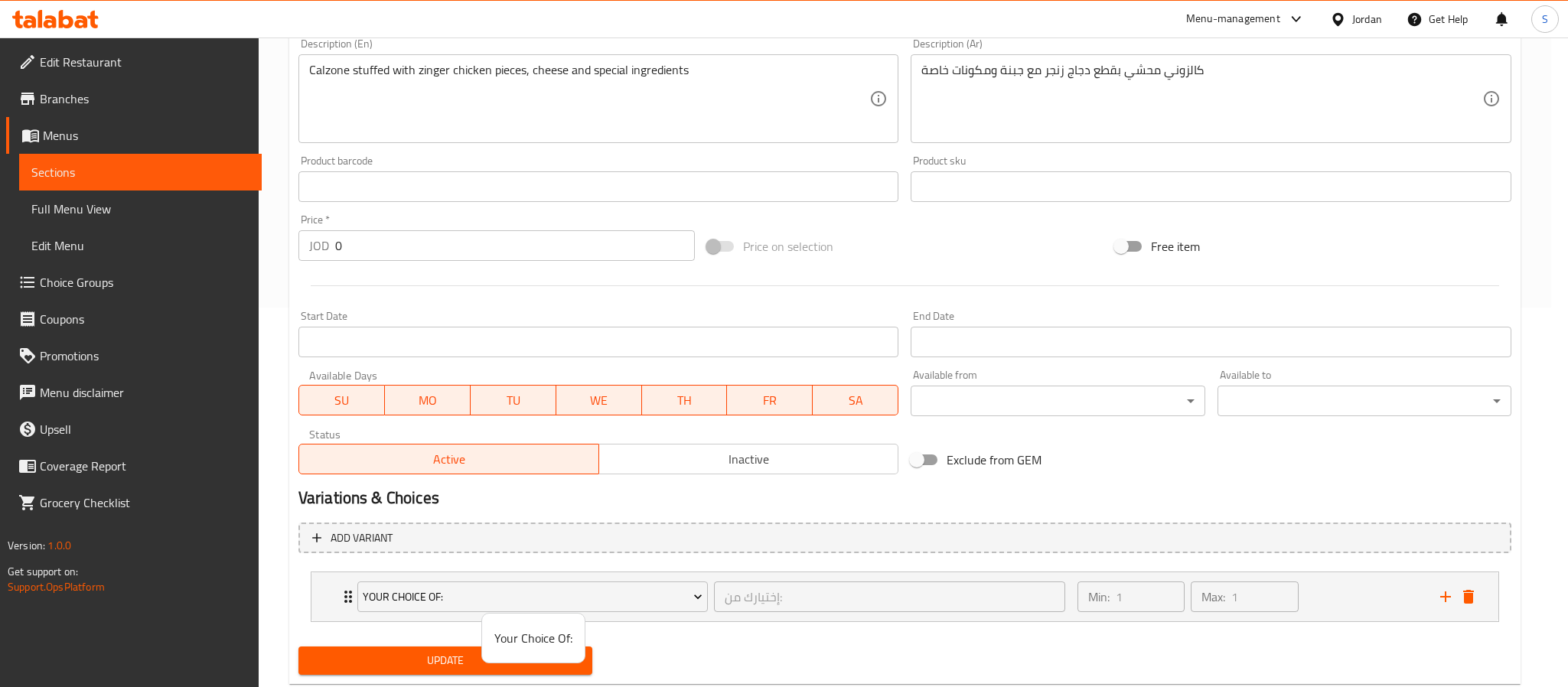
click at [519, 643] on span "Your Choice Of:" at bounding box center [533, 639] width 78 height 18
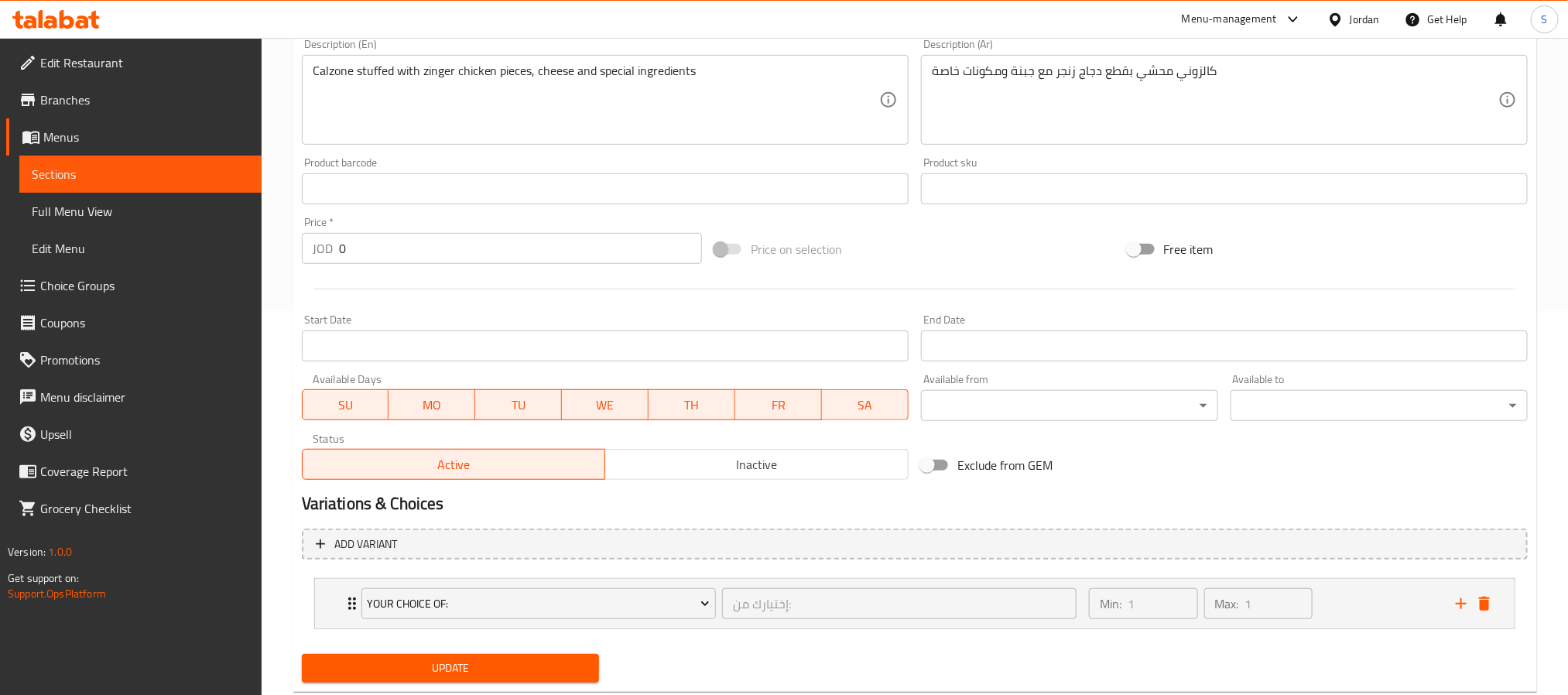
click at [521, 663] on span "Update" at bounding box center [450, 668] width 272 height 19
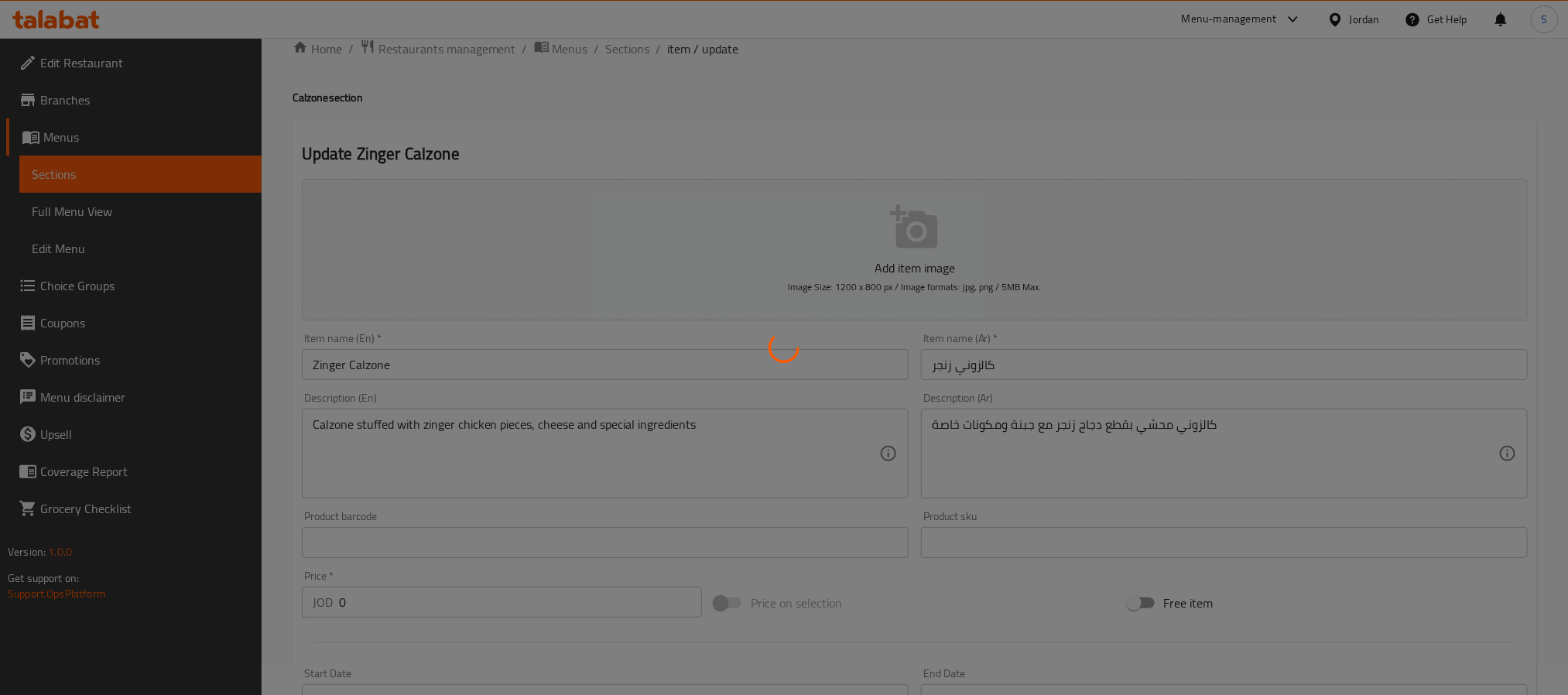
scroll to position [0, 0]
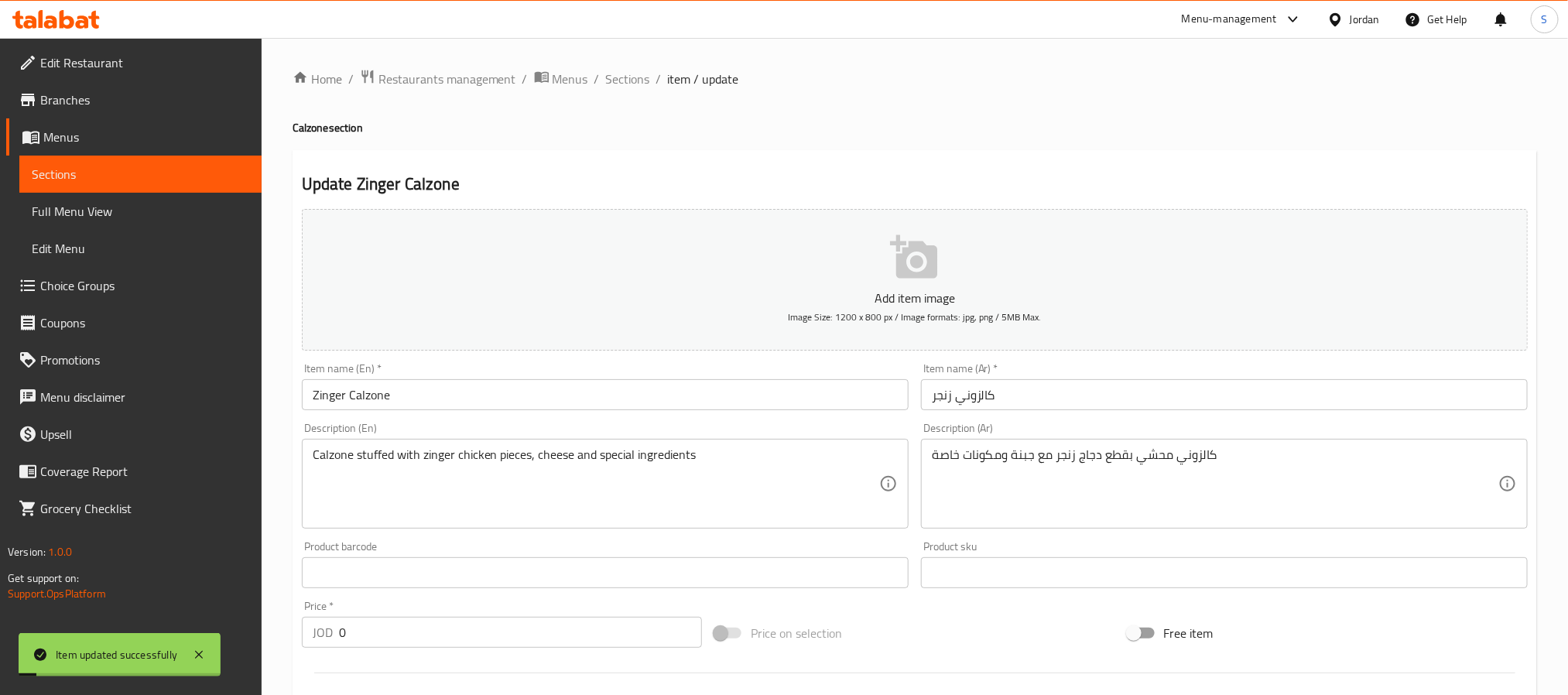
drag, startPoint x: 623, startPoint y: 88, endPoint x: 620, endPoint y: 108, distance: 20.2
click at [623, 88] on span "Sections" at bounding box center [628, 79] width 44 height 18
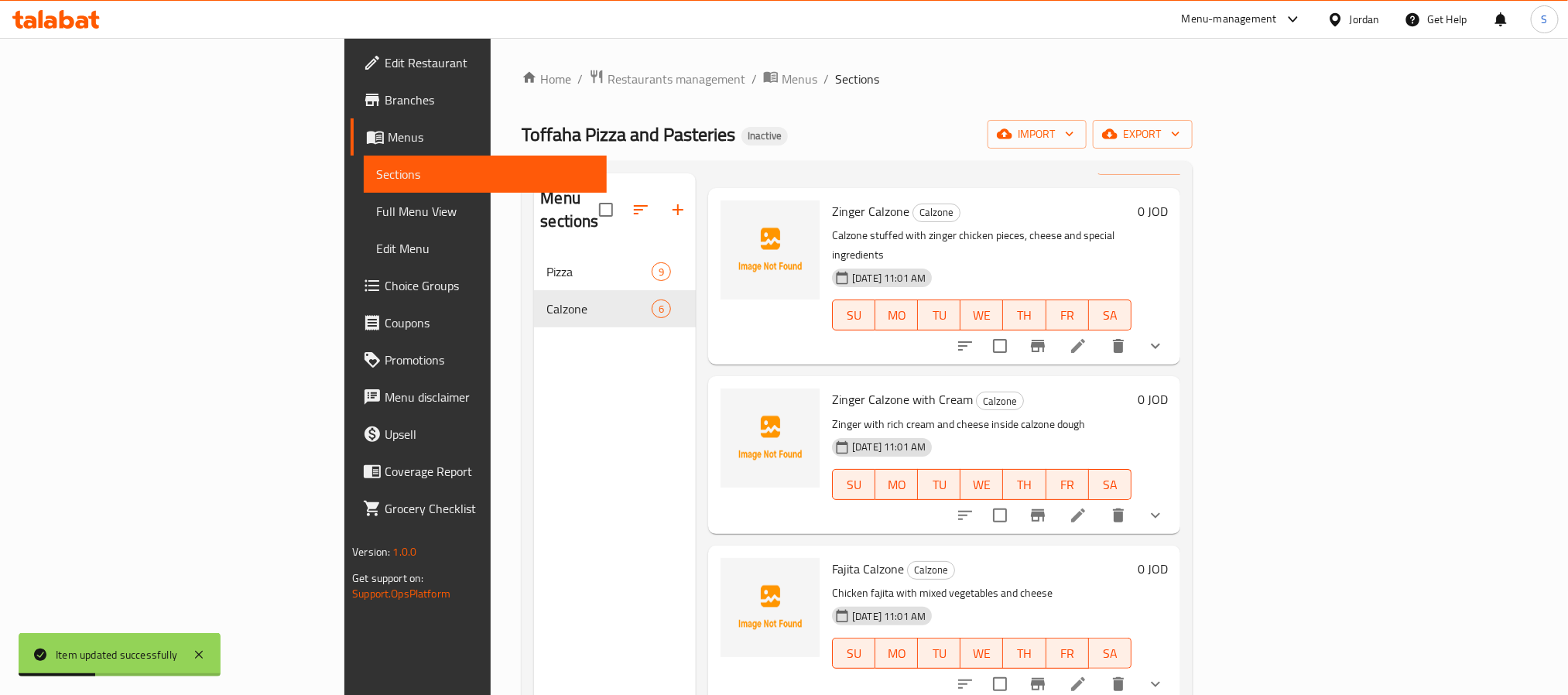
scroll to position [116, 0]
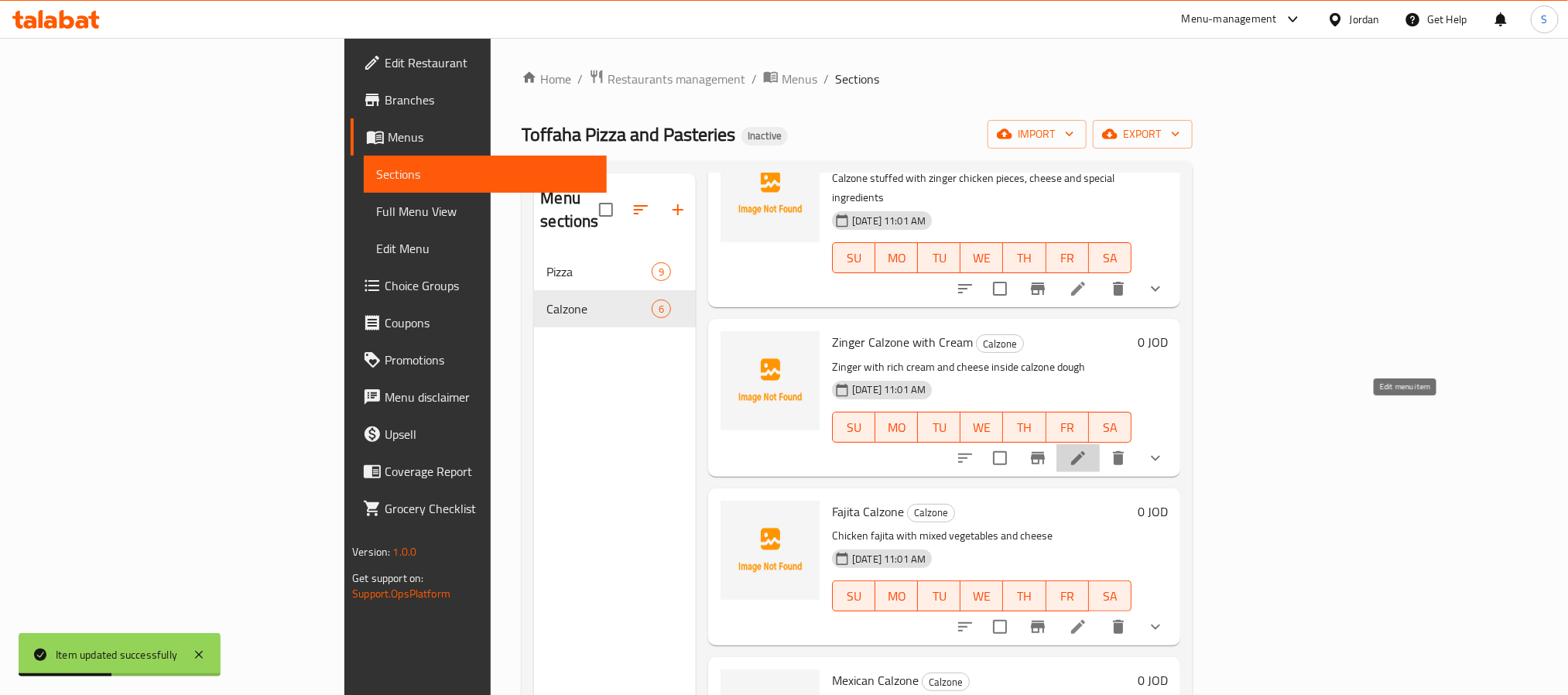
click at [1087, 449] on icon at bounding box center [1078, 458] width 18 height 18
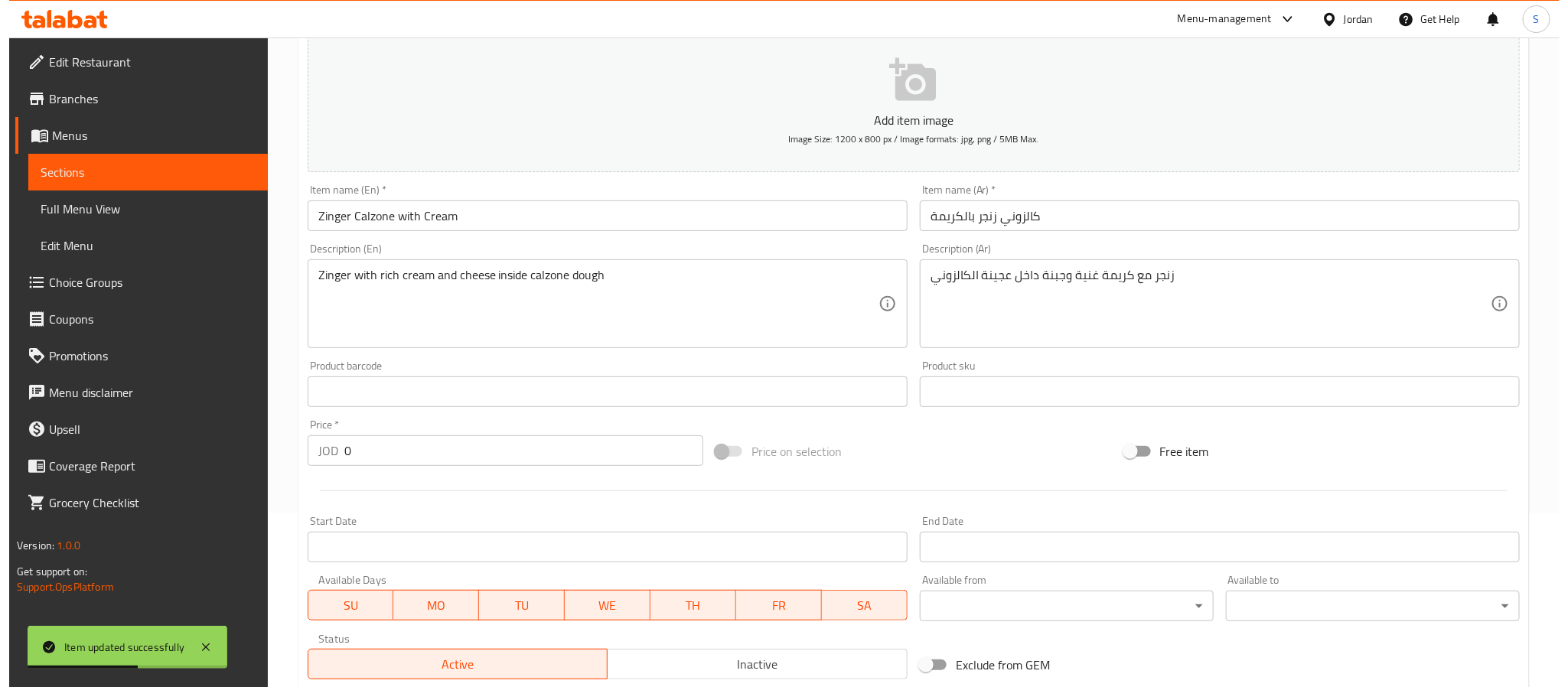
scroll to position [386, 0]
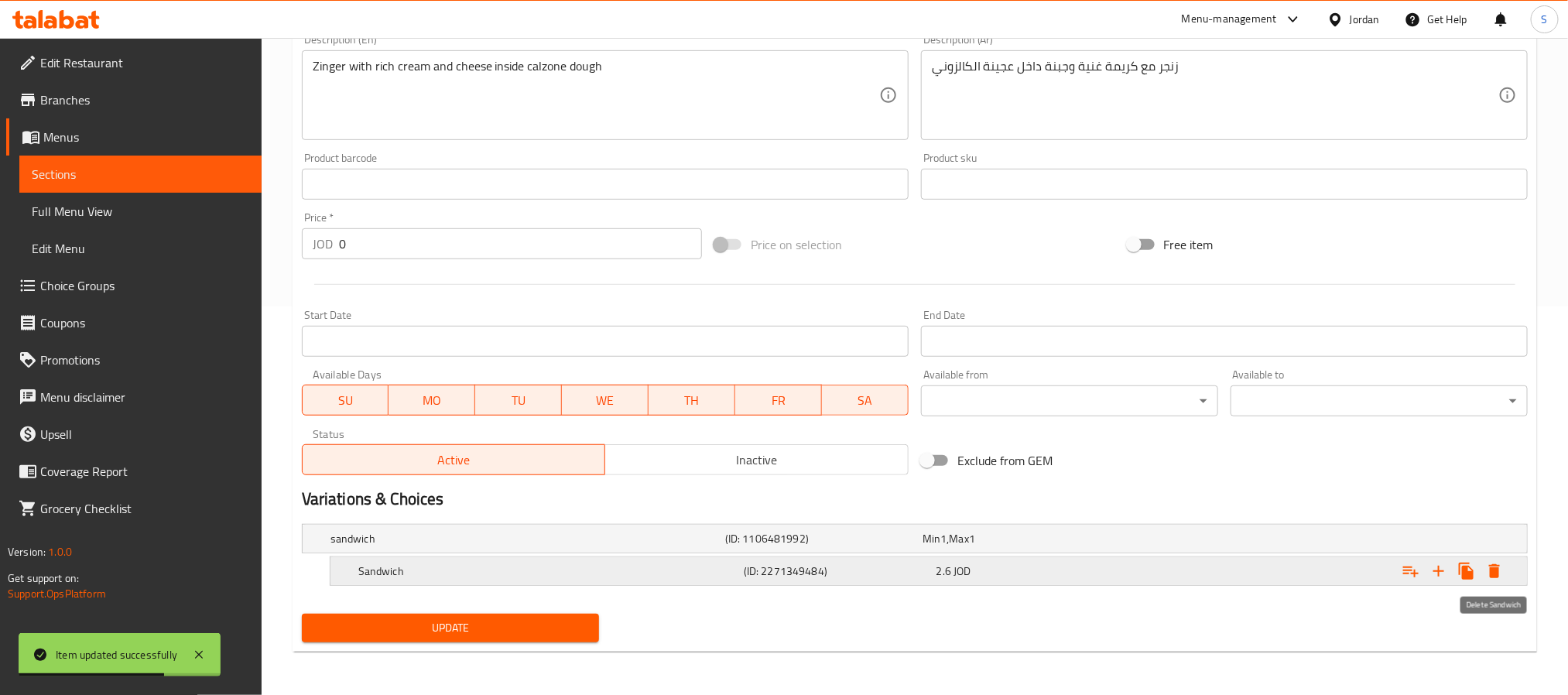
click at [1492, 567] on icon "Expand" at bounding box center [1495, 572] width 18 height 18
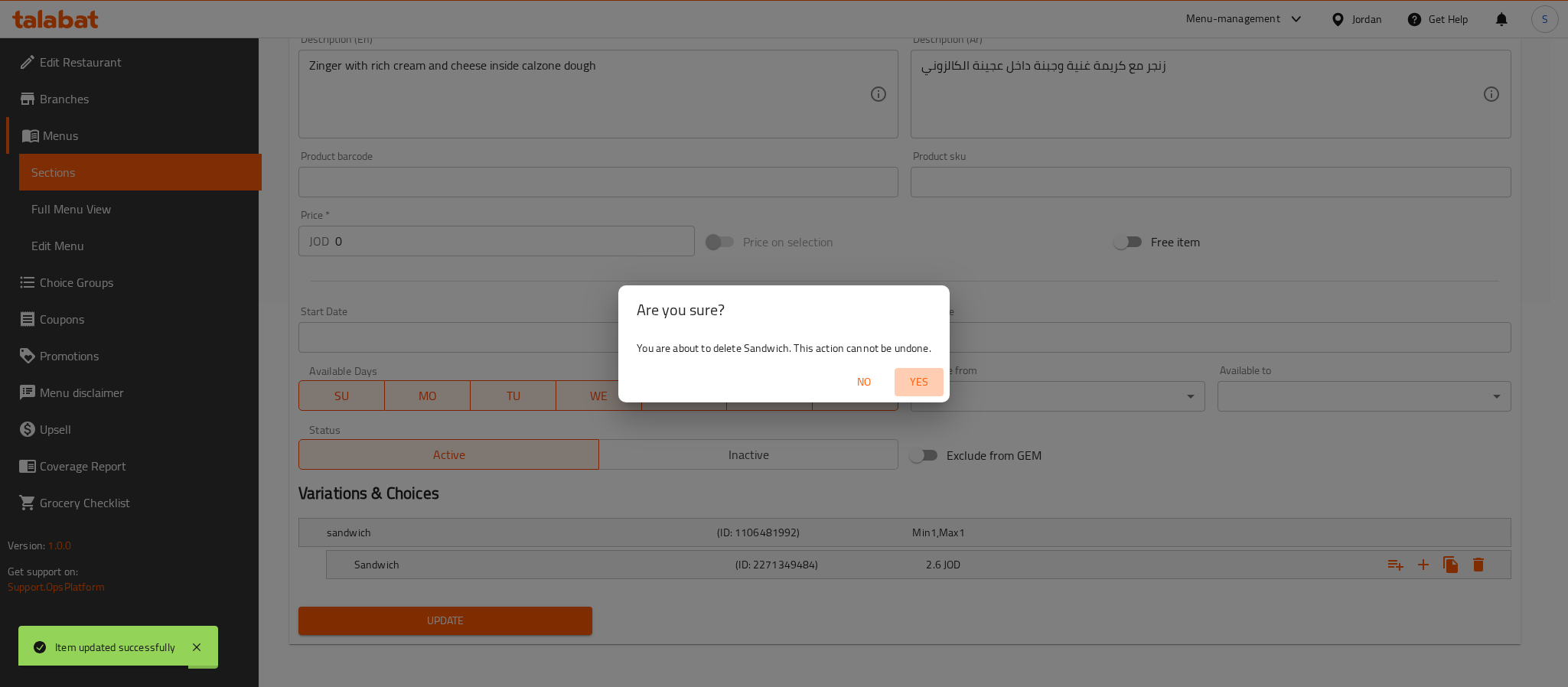
click at [925, 378] on span "Yes" at bounding box center [918, 382] width 37 height 19
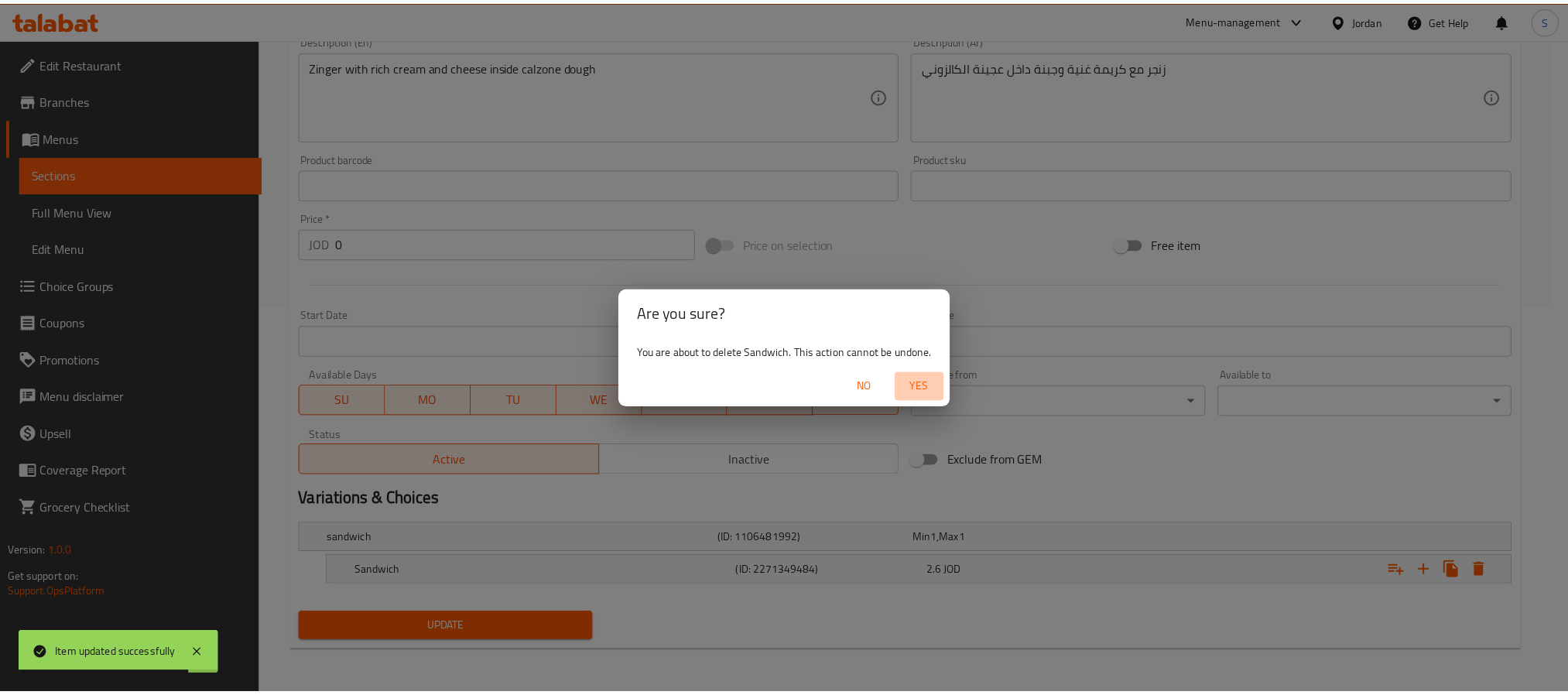
scroll to position [384, 0]
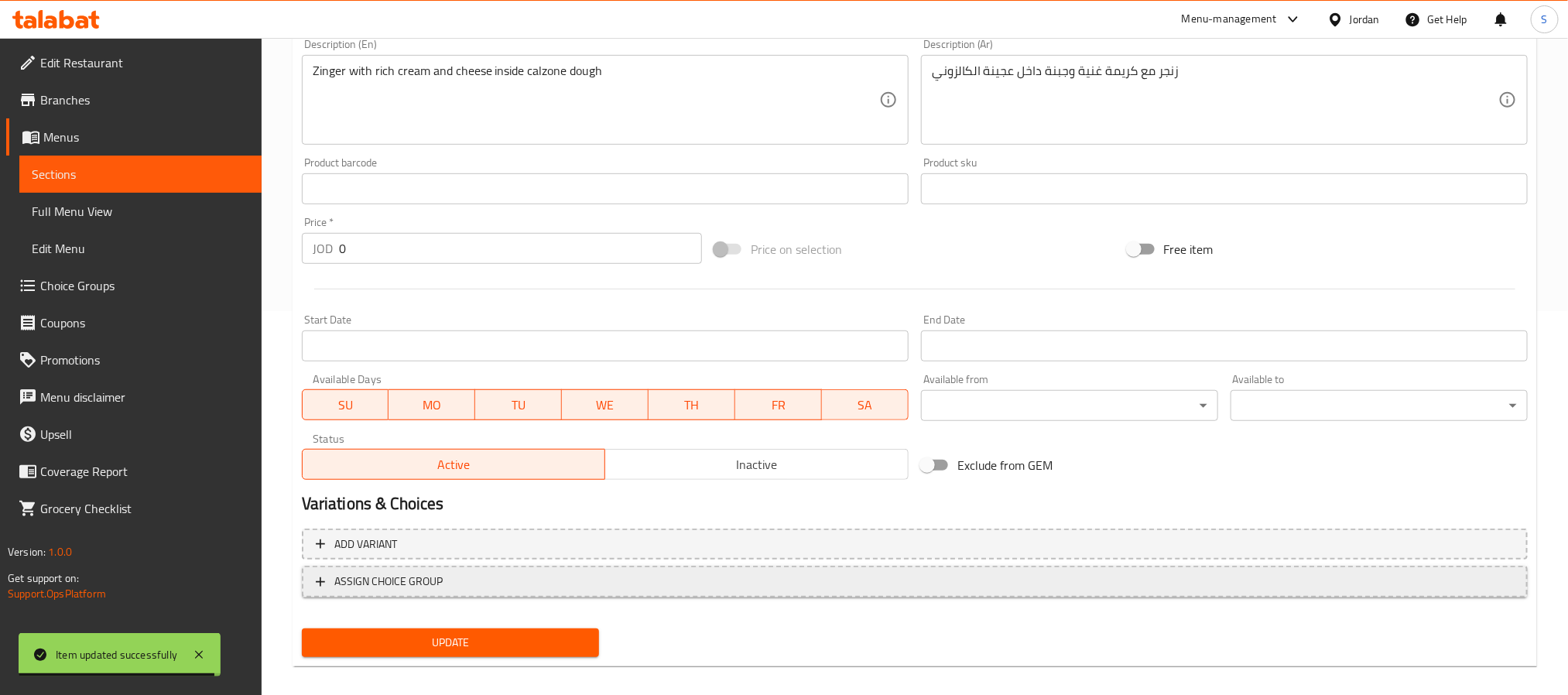
click at [894, 582] on span "ASSIGN CHOICE GROUP" at bounding box center [914, 582] width 1198 height 19
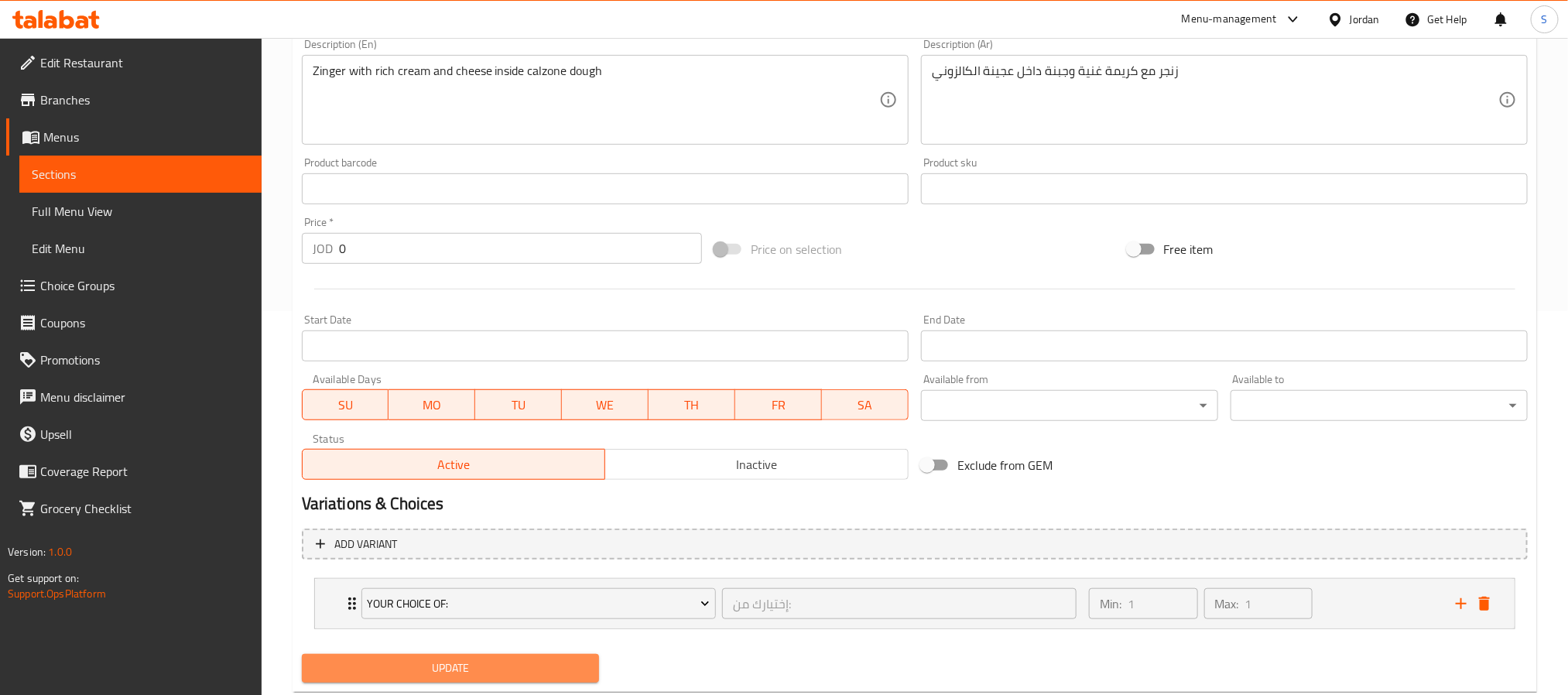
click at [532, 679] on button "Update" at bounding box center [451, 669] width 297 height 29
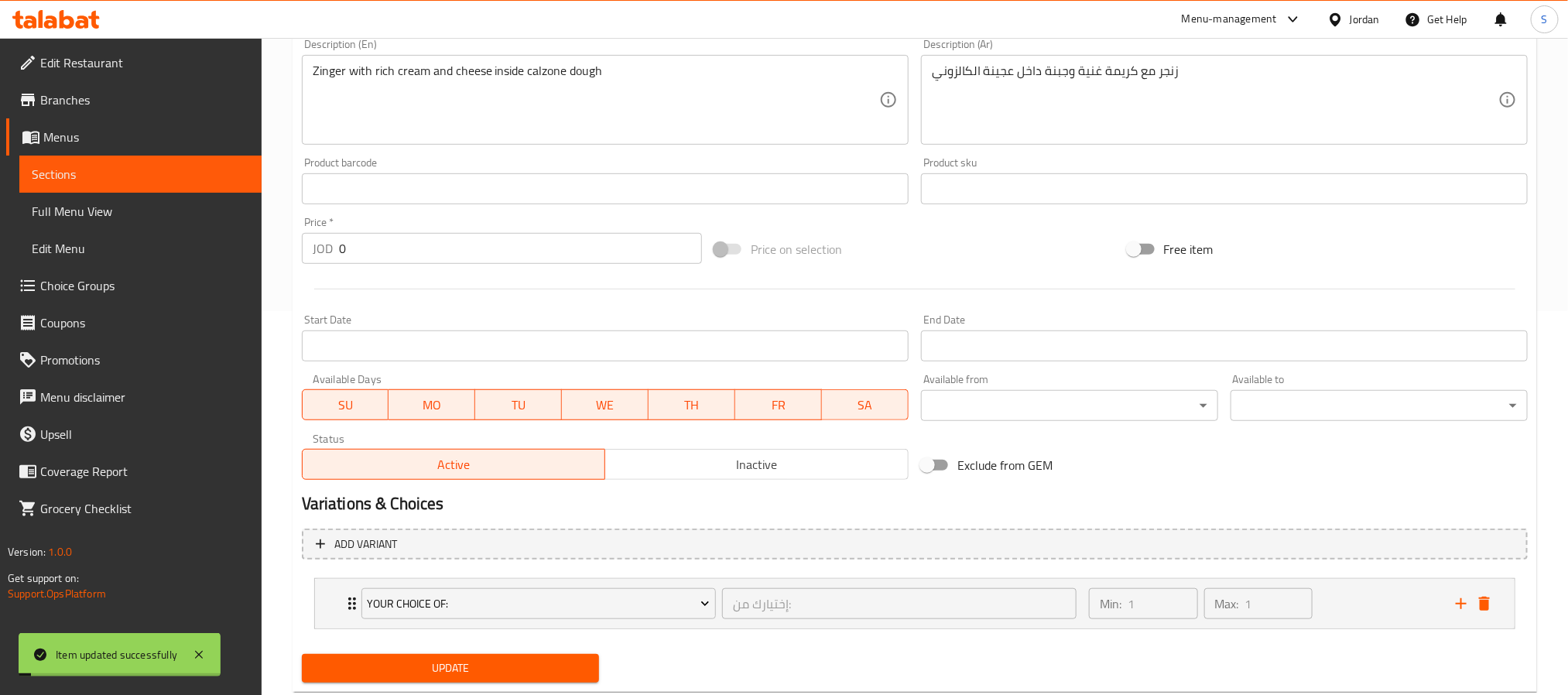
scroll to position [0, 0]
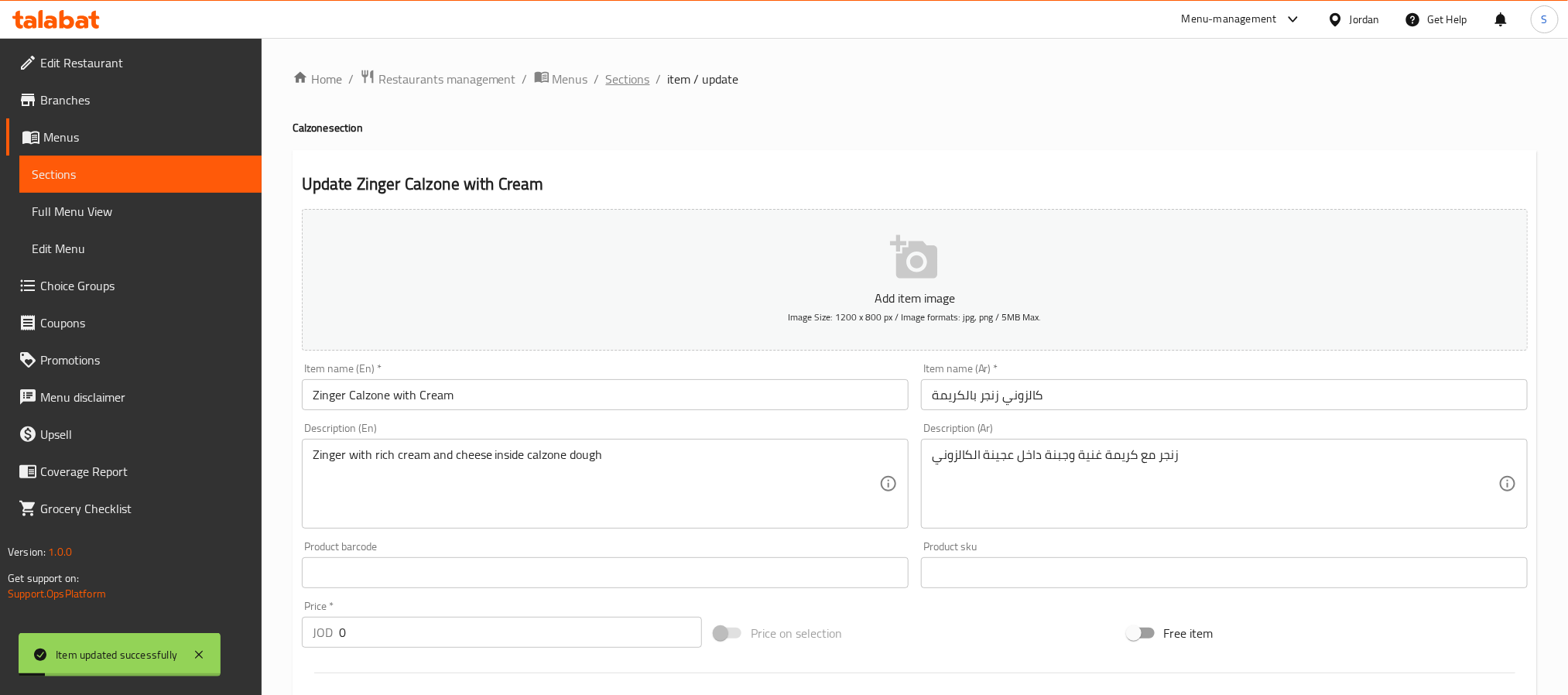
click at [638, 83] on span "Sections" at bounding box center [628, 79] width 44 height 18
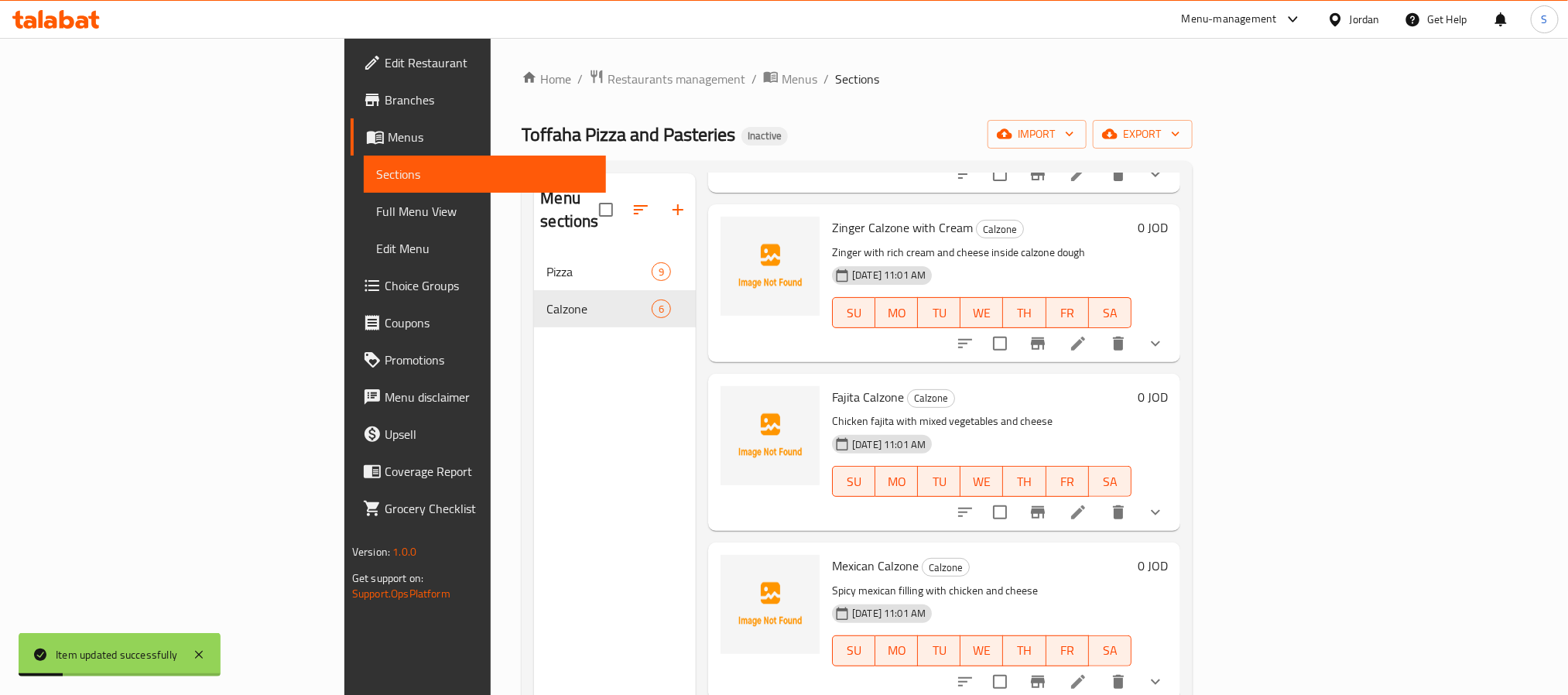
scroll to position [232, 0]
click at [1087, 502] on icon at bounding box center [1078, 511] width 18 height 18
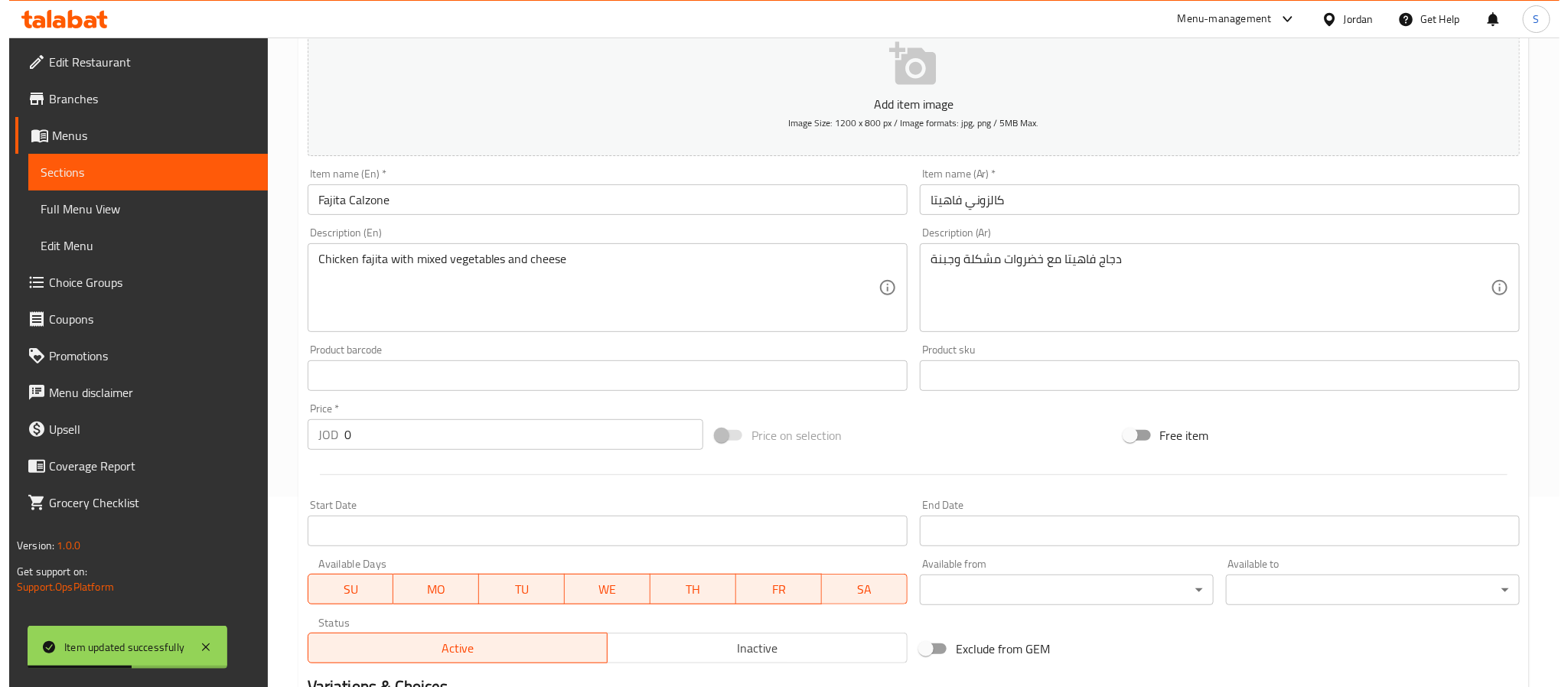
scroll to position [386, 0]
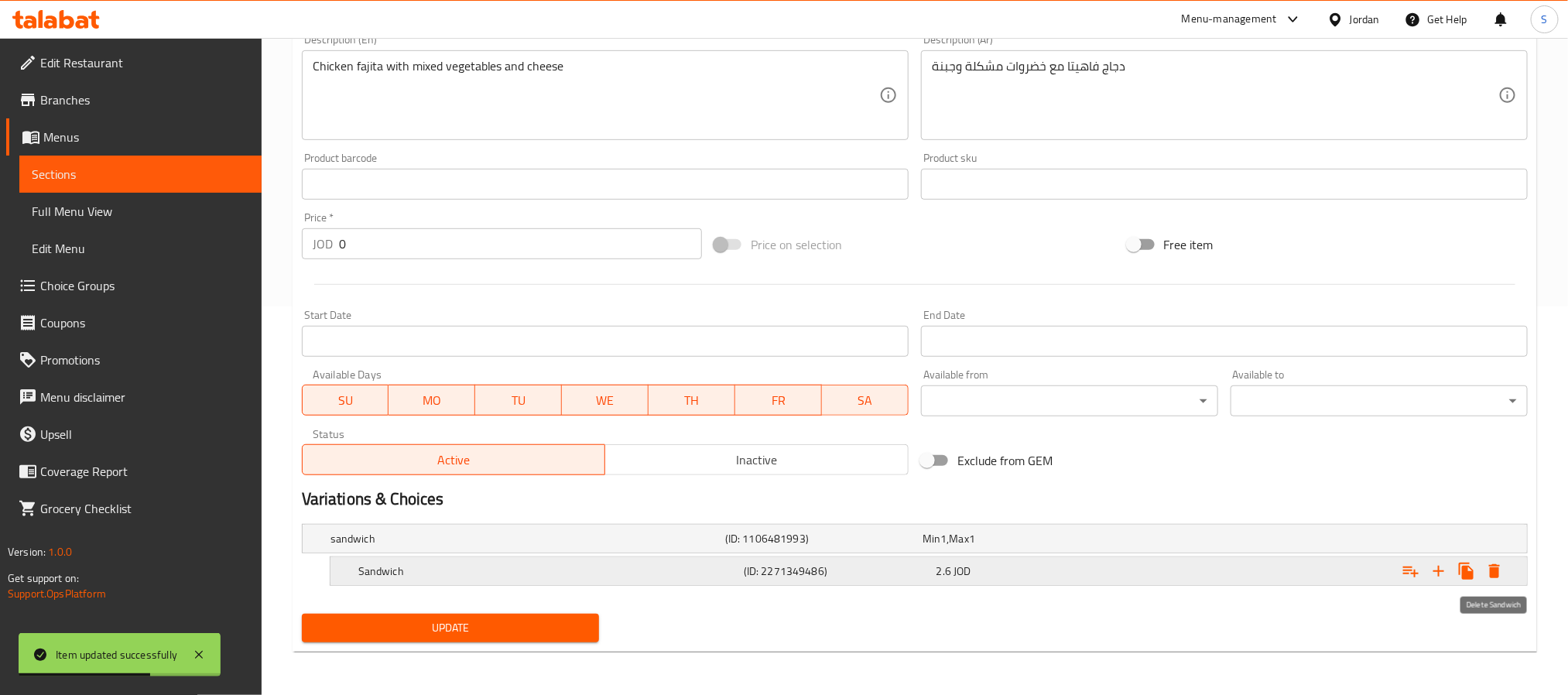
click at [1495, 569] on icon "Expand" at bounding box center [1495, 571] width 11 height 14
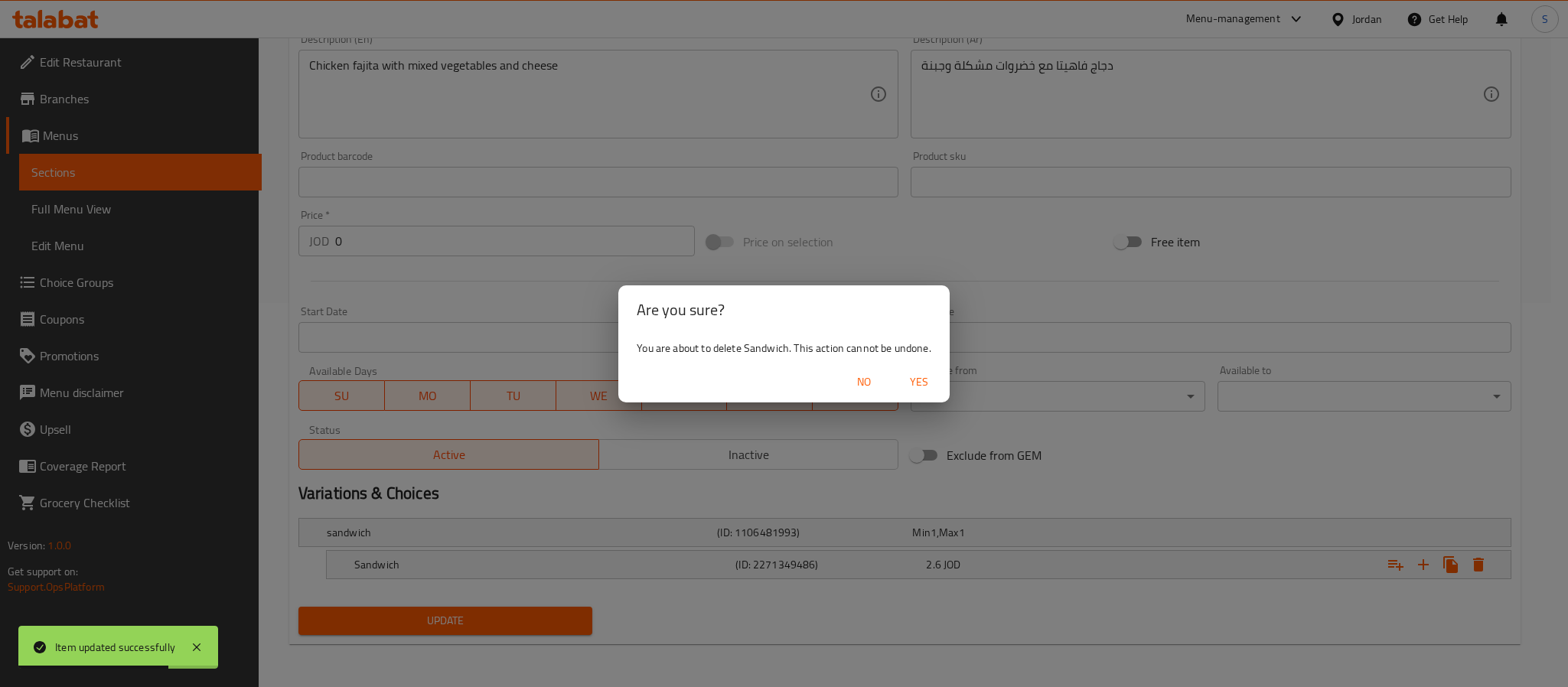
click at [927, 386] on span "Yes" at bounding box center [918, 382] width 37 height 19
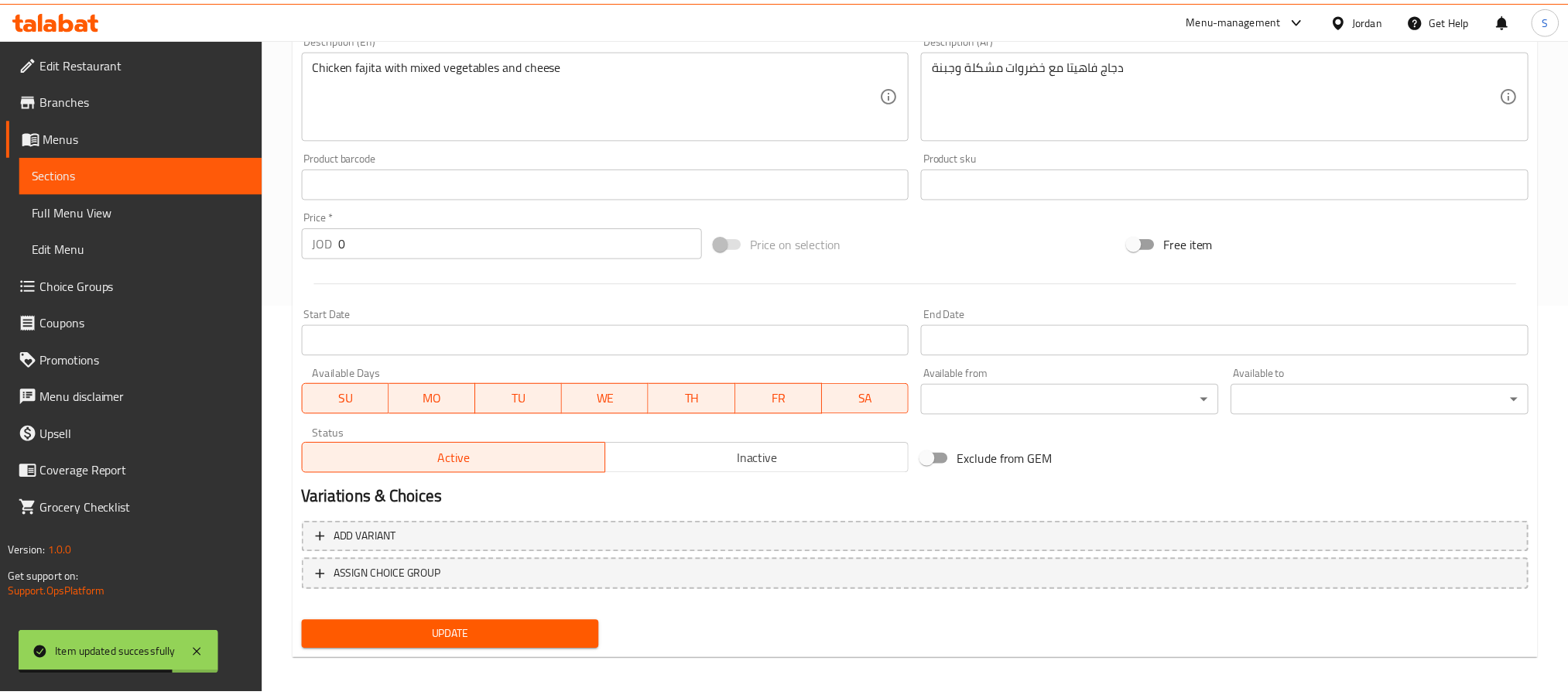
scroll to position [384, 0]
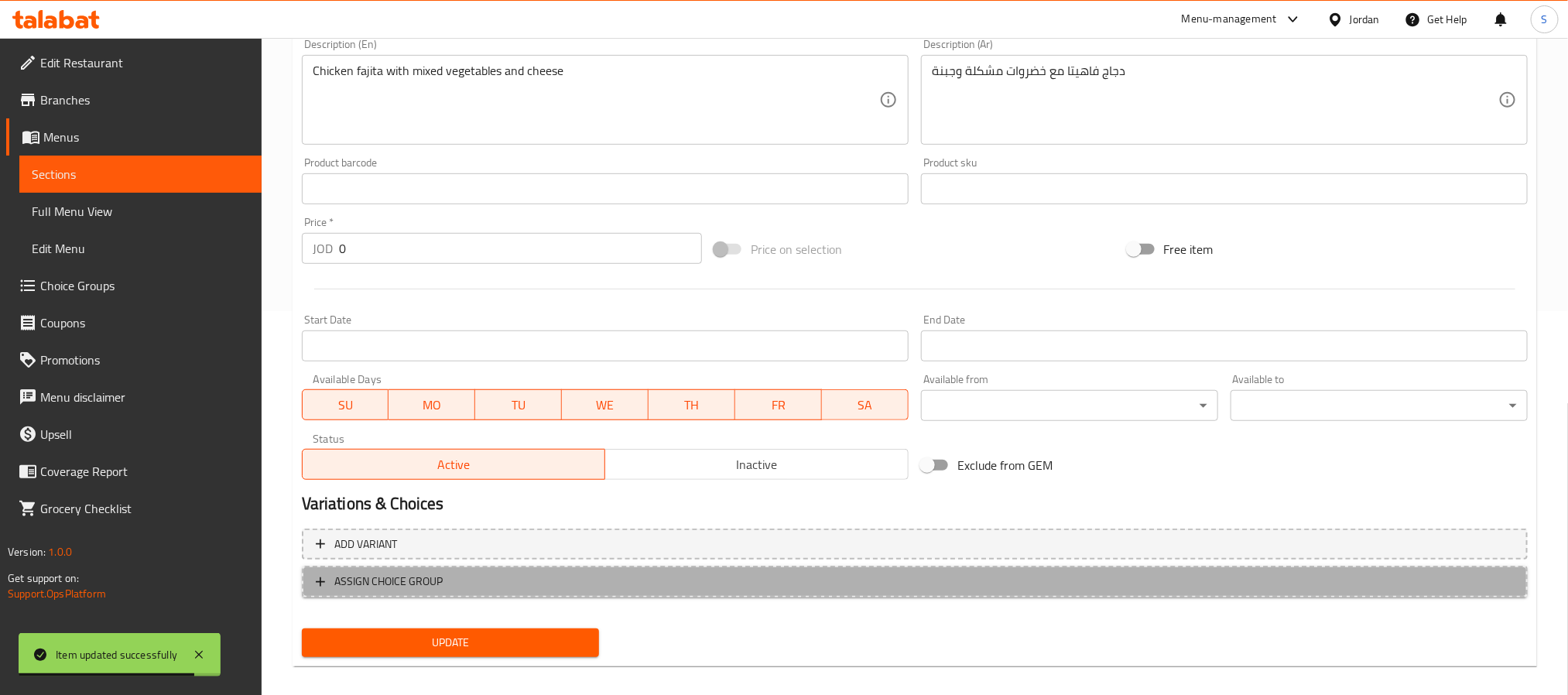
click at [775, 573] on span "ASSIGN CHOICE GROUP" at bounding box center [914, 582] width 1198 height 19
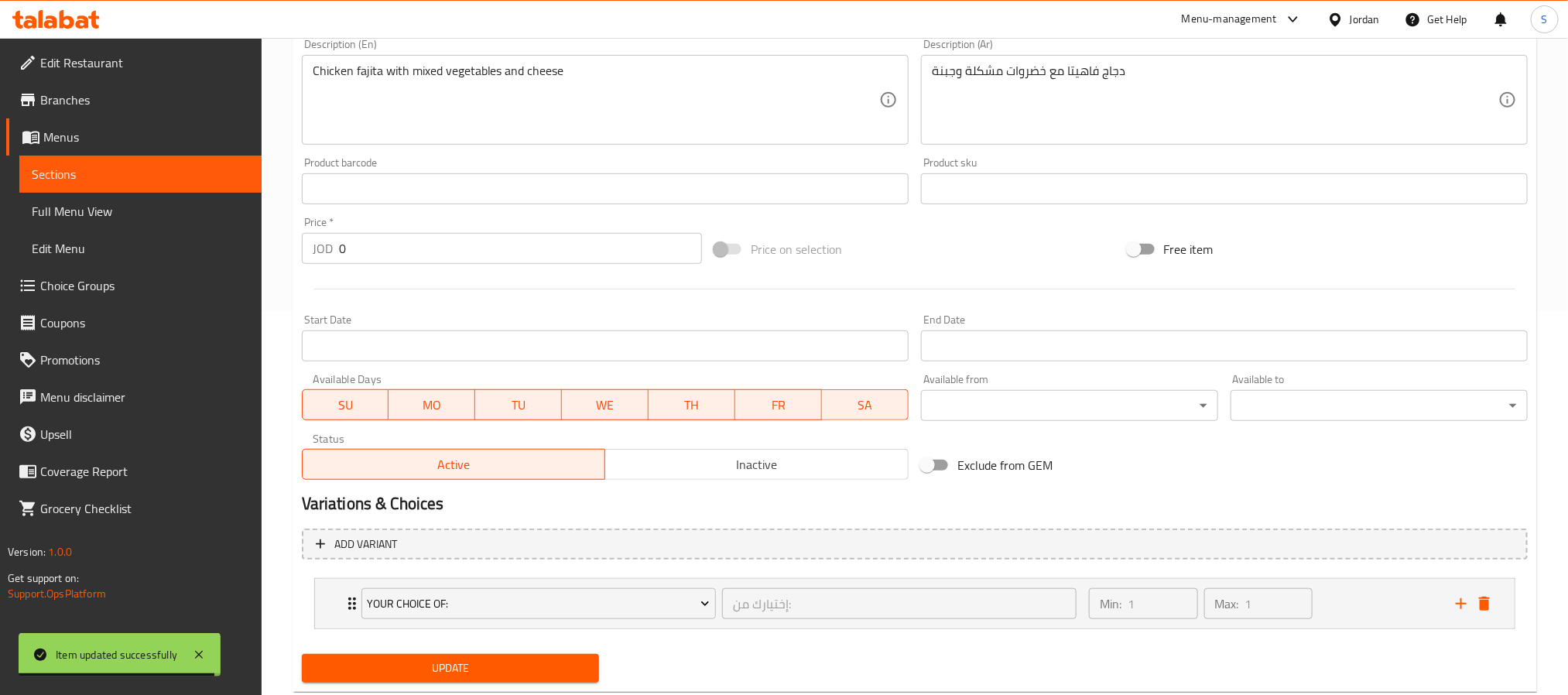
click at [562, 662] on span "Update" at bounding box center [450, 668] width 272 height 19
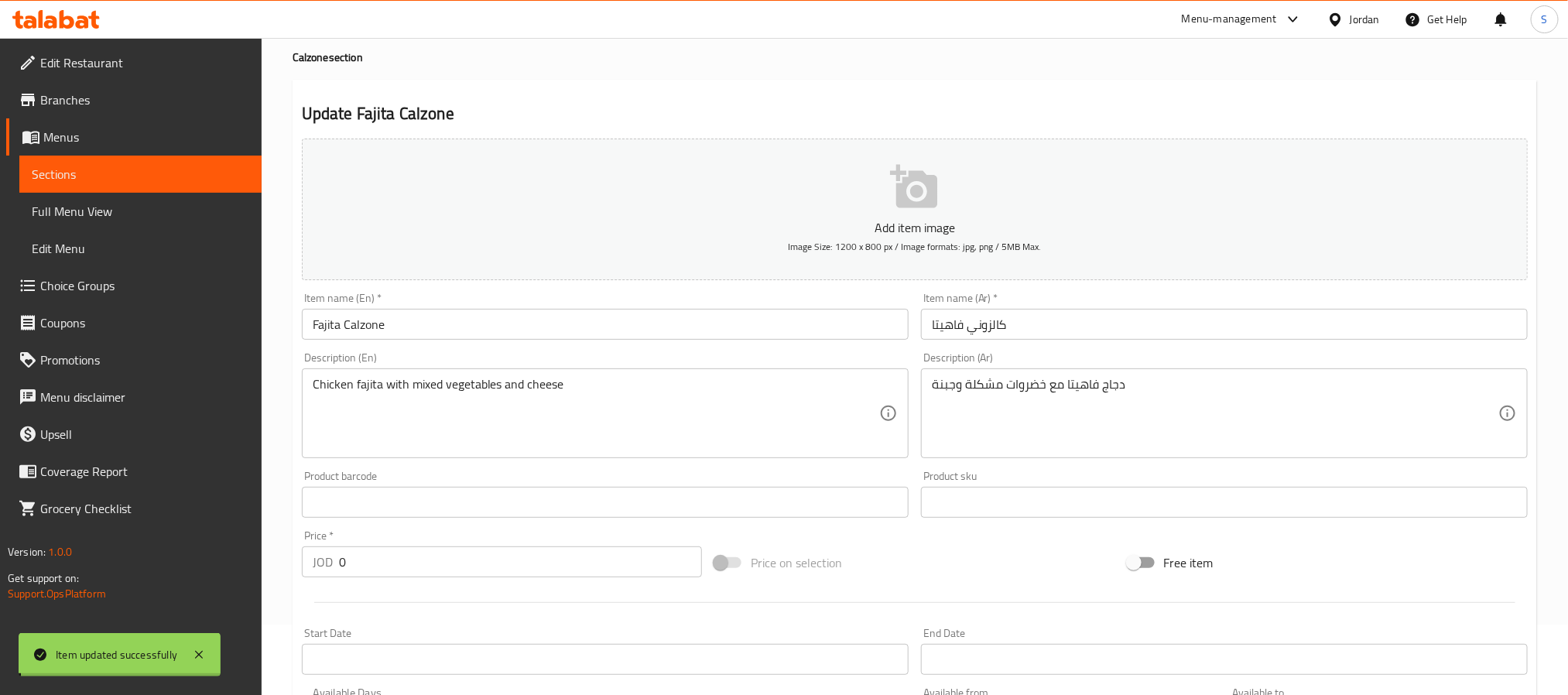
scroll to position [0, 0]
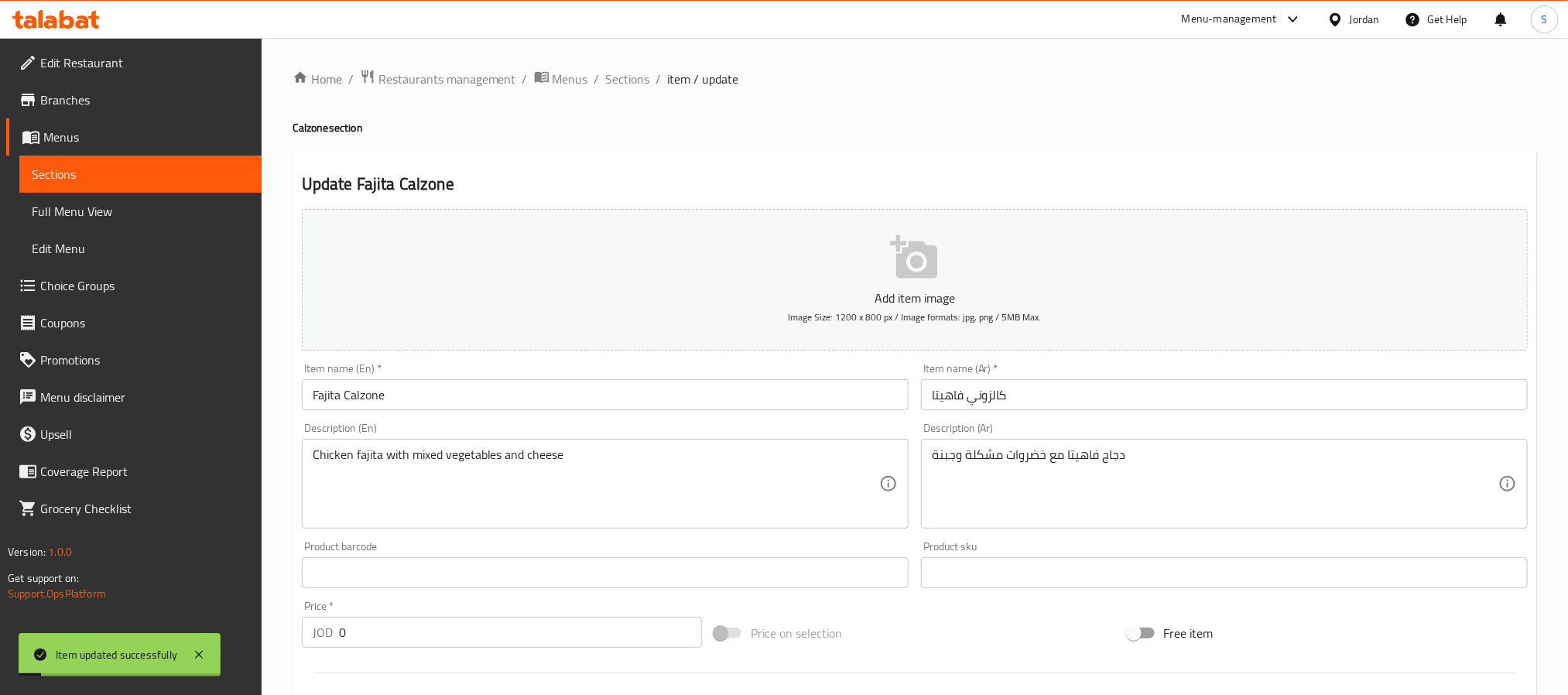
click at [616, 91] on div "Home / Restaurants management / Menus / Sections / item / update Calzone sectio…" at bounding box center [915, 579] width 1244 height 1020
click at [620, 83] on span "Sections" at bounding box center [628, 79] width 44 height 18
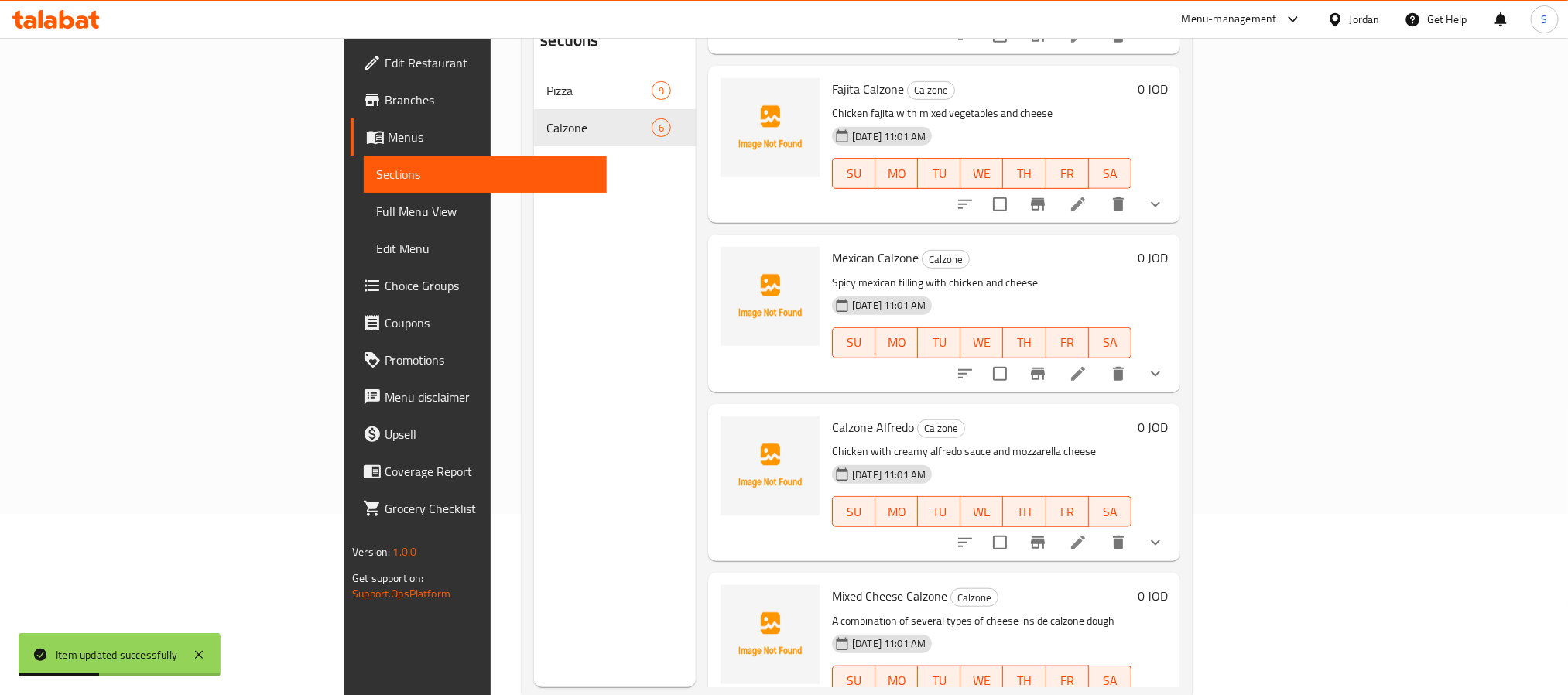
scroll to position [217, 0]
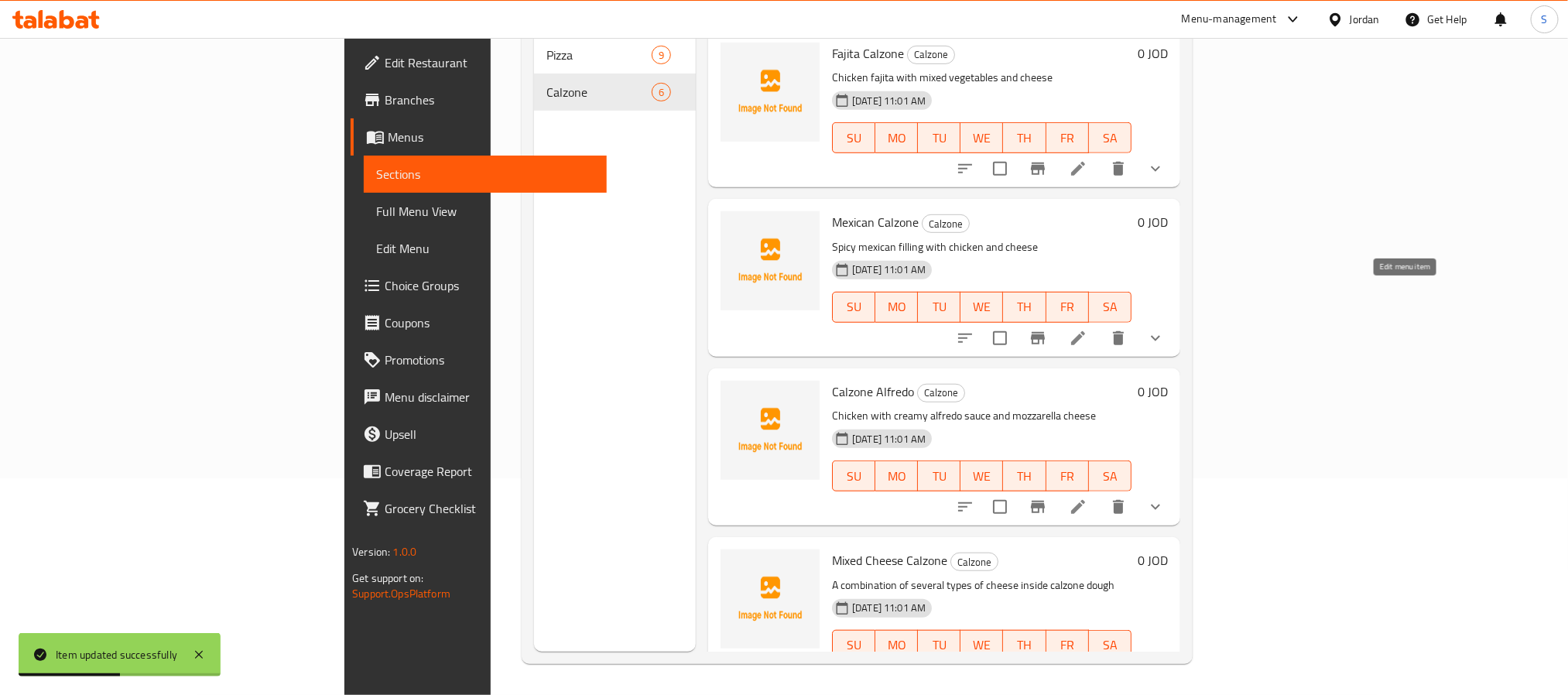
click at [1087, 329] on icon at bounding box center [1078, 338] width 18 height 18
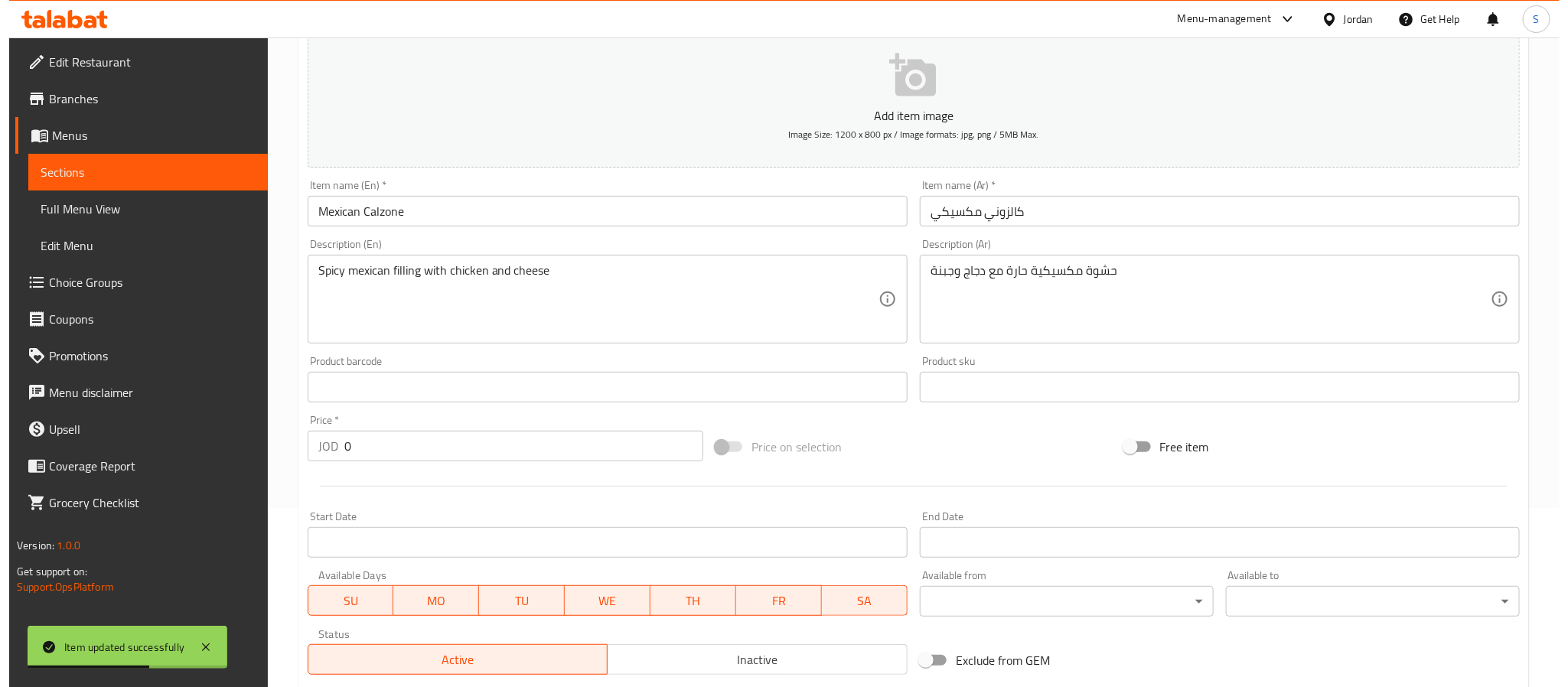
scroll to position [386, 0]
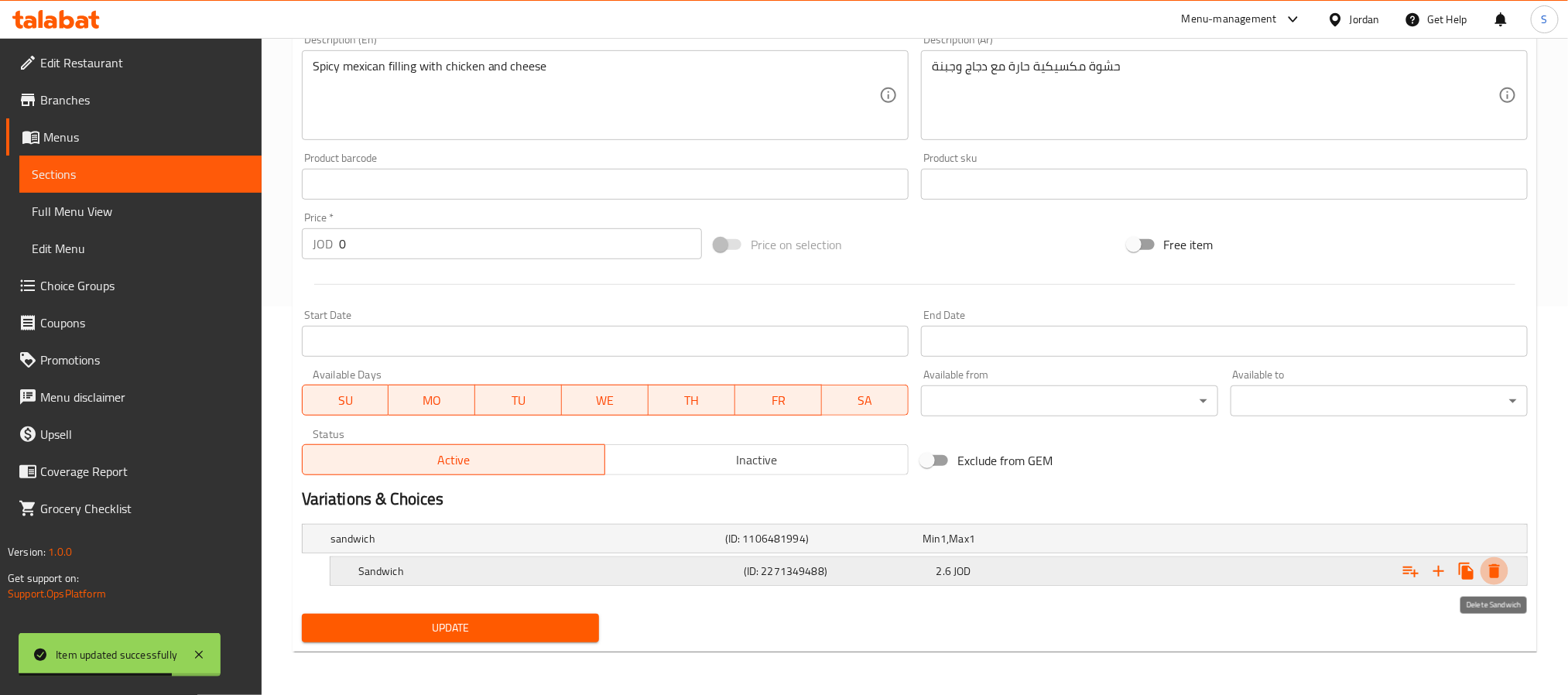
click at [1492, 569] on icon "Expand" at bounding box center [1495, 571] width 11 height 14
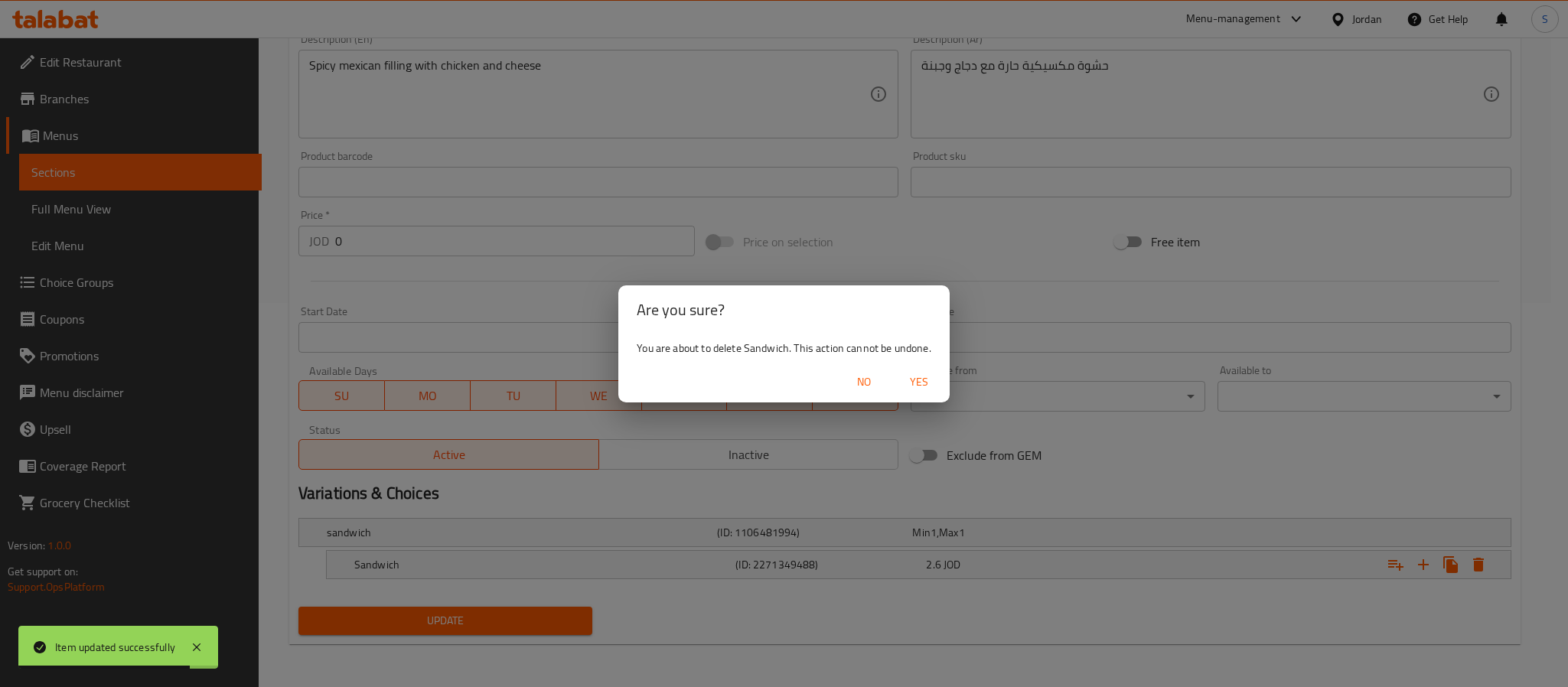
click at [923, 374] on span "Yes" at bounding box center [918, 382] width 37 height 19
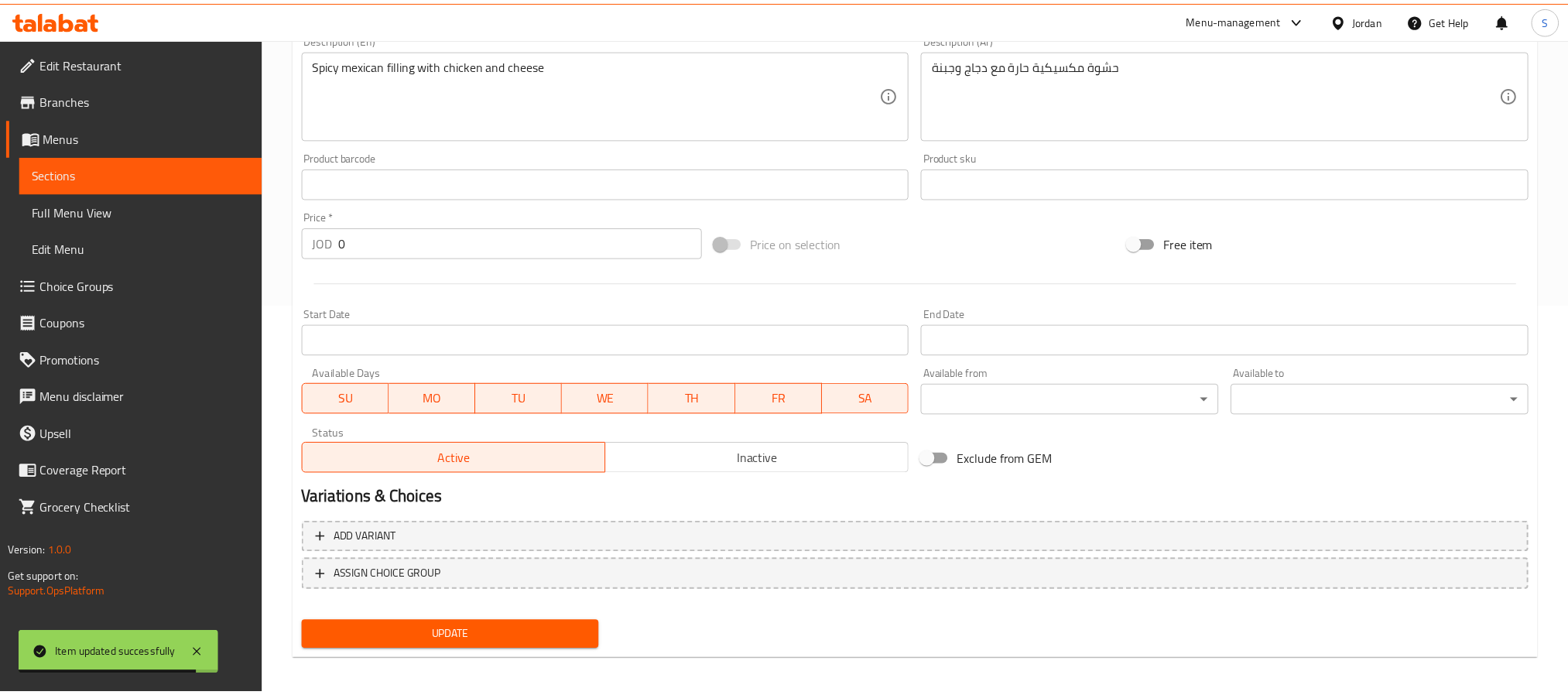
scroll to position [384, 0]
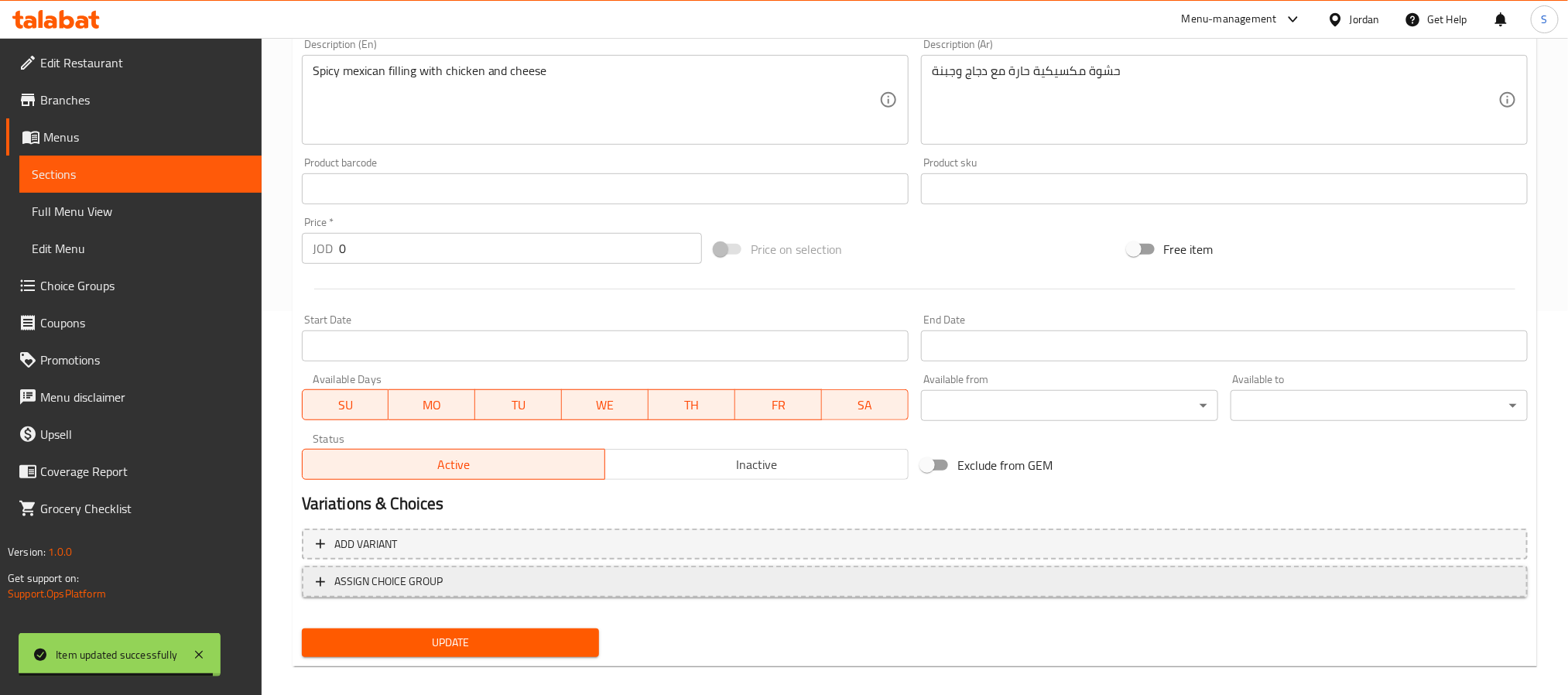
click at [848, 574] on span "ASSIGN CHOICE GROUP" at bounding box center [914, 582] width 1198 height 19
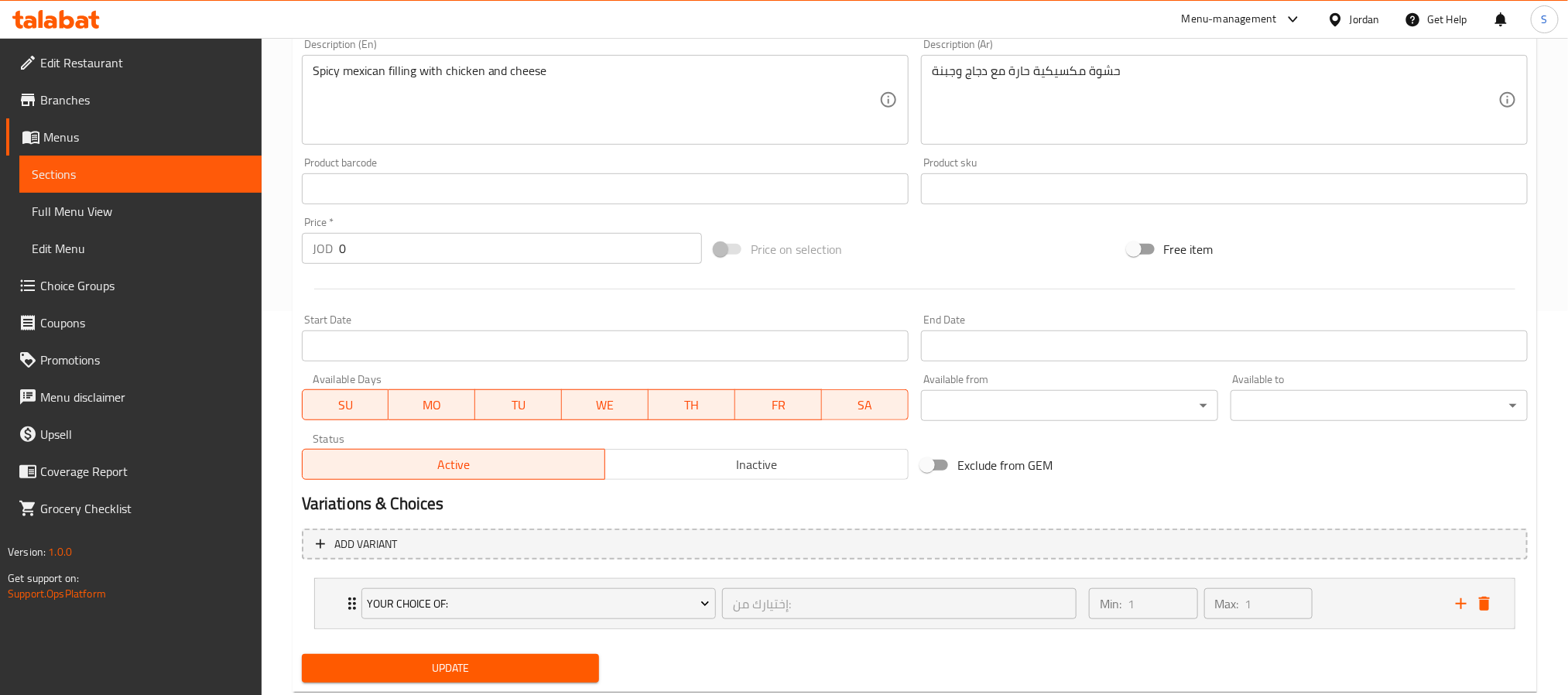
click at [571, 668] on span "Update" at bounding box center [450, 668] width 272 height 19
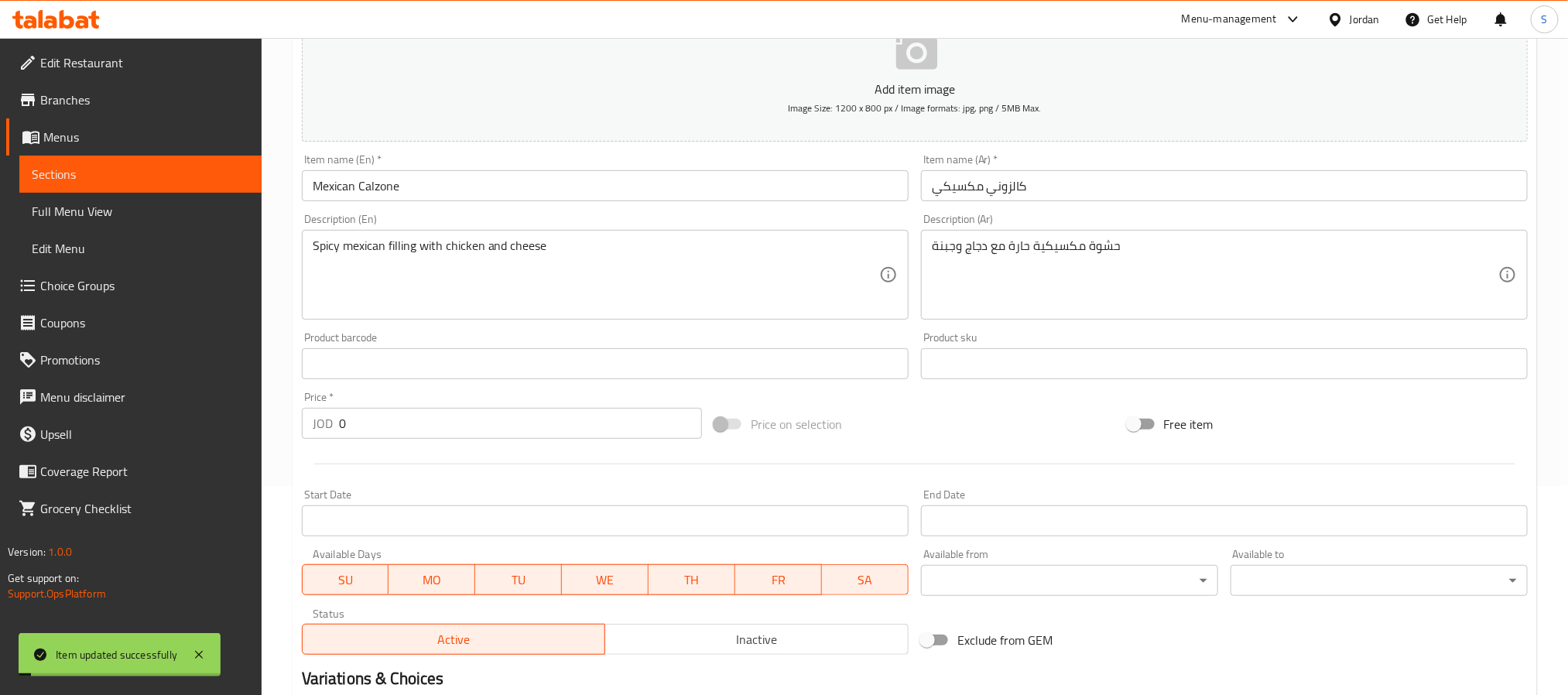
scroll to position [0, 0]
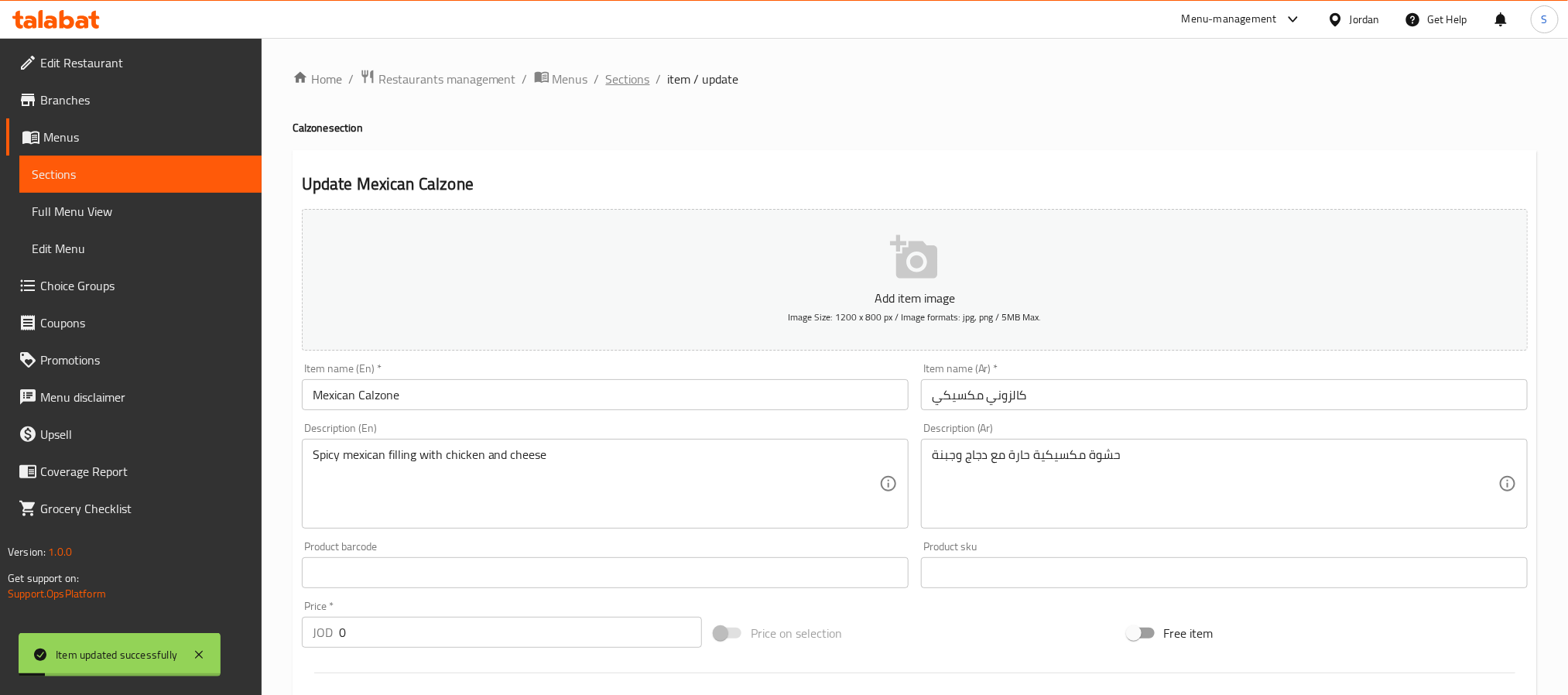
click at [635, 88] on span "Sections" at bounding box center [628, 79] width 44 height 18
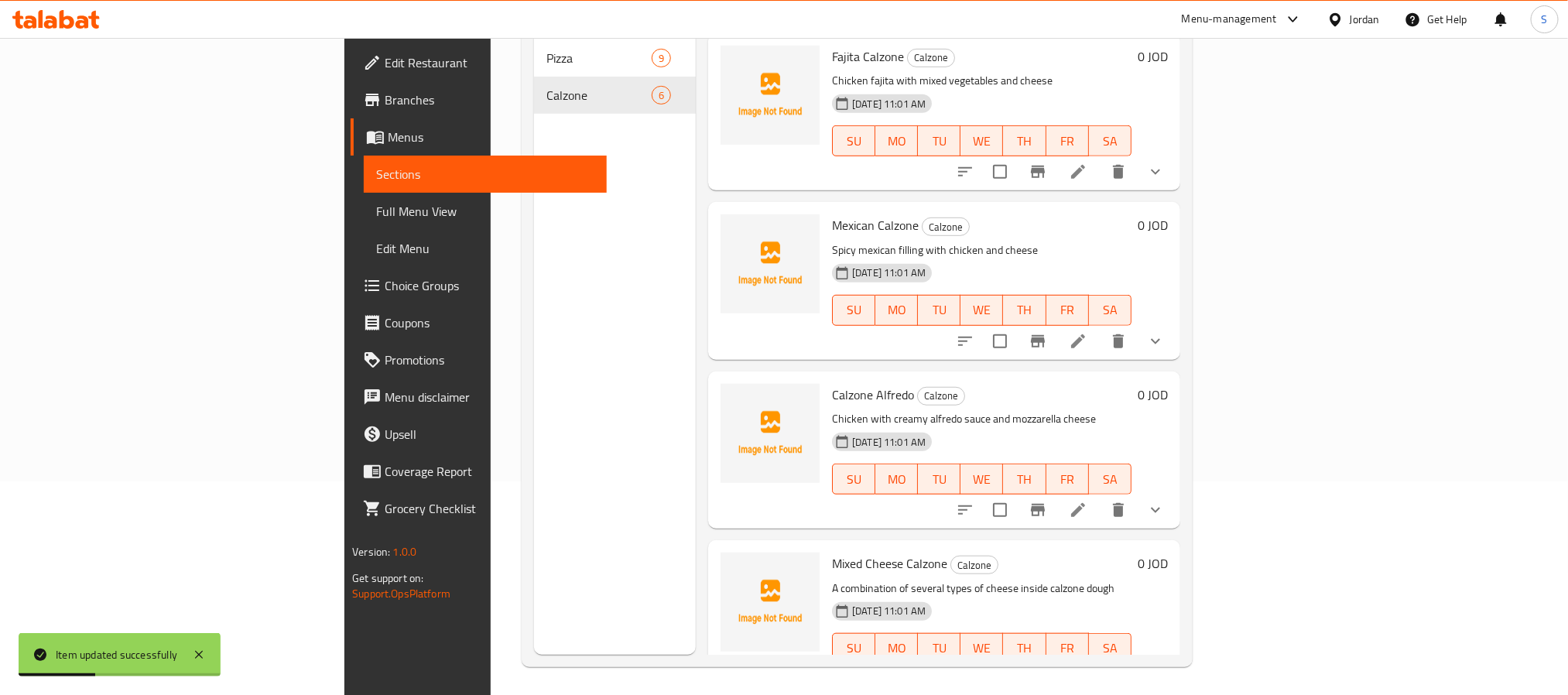
scroll to position [217, 0]
click at [1087, 498] on icon at bounding box center [1078, 507] width 18 height 18
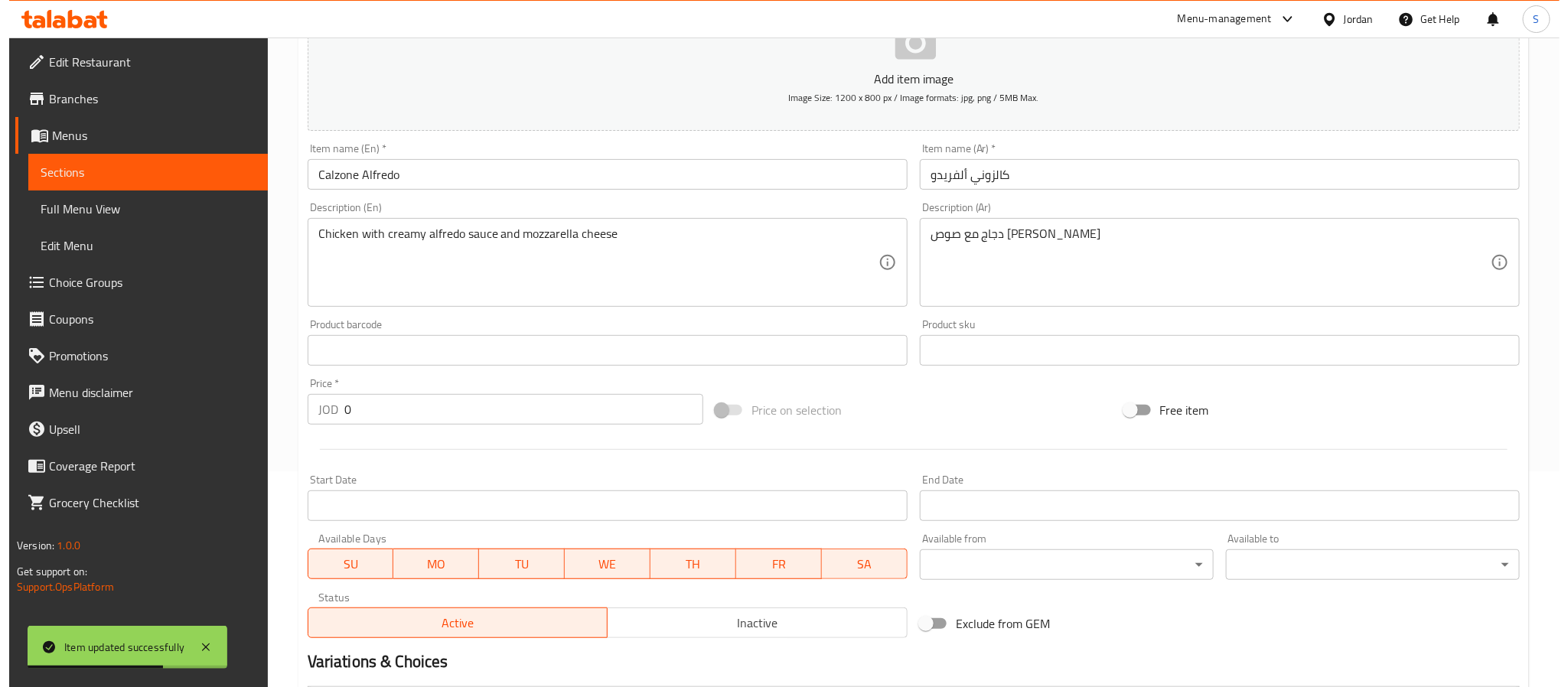
scroll to position [386, 0]
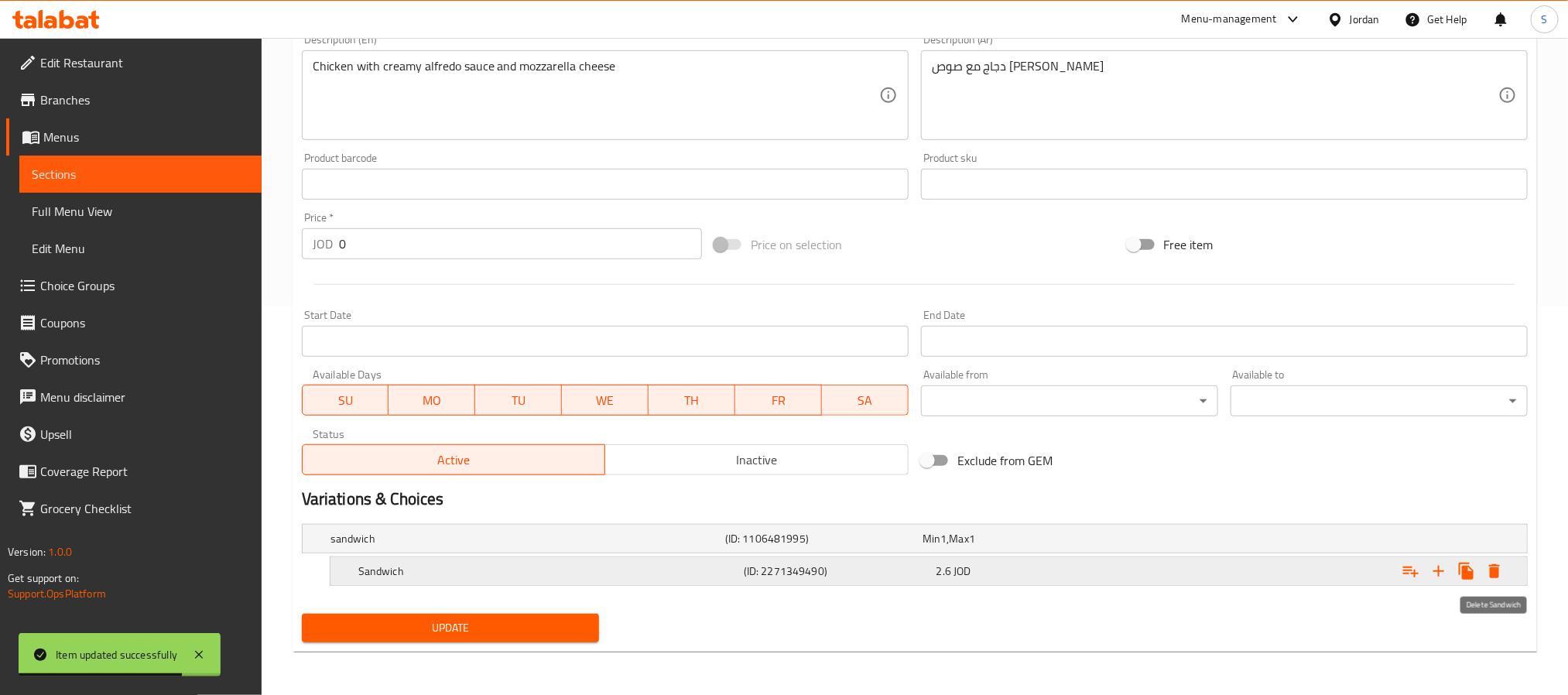
click at [1495, 579] on icon "Expand" at bounding box center [1495, 572] width 18 height 18
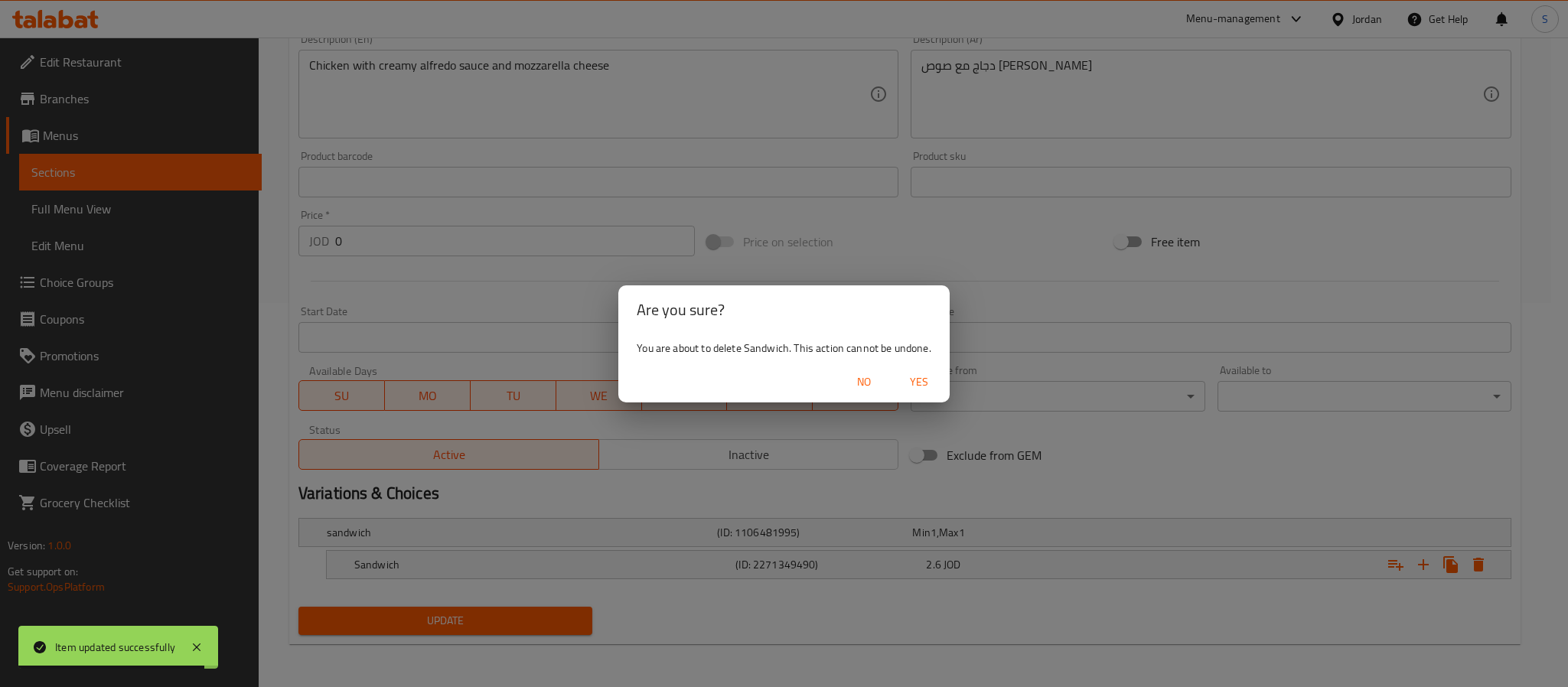
click at [922, 381] on span "Yes" at bounding box center [918, 382] width 37 height 19
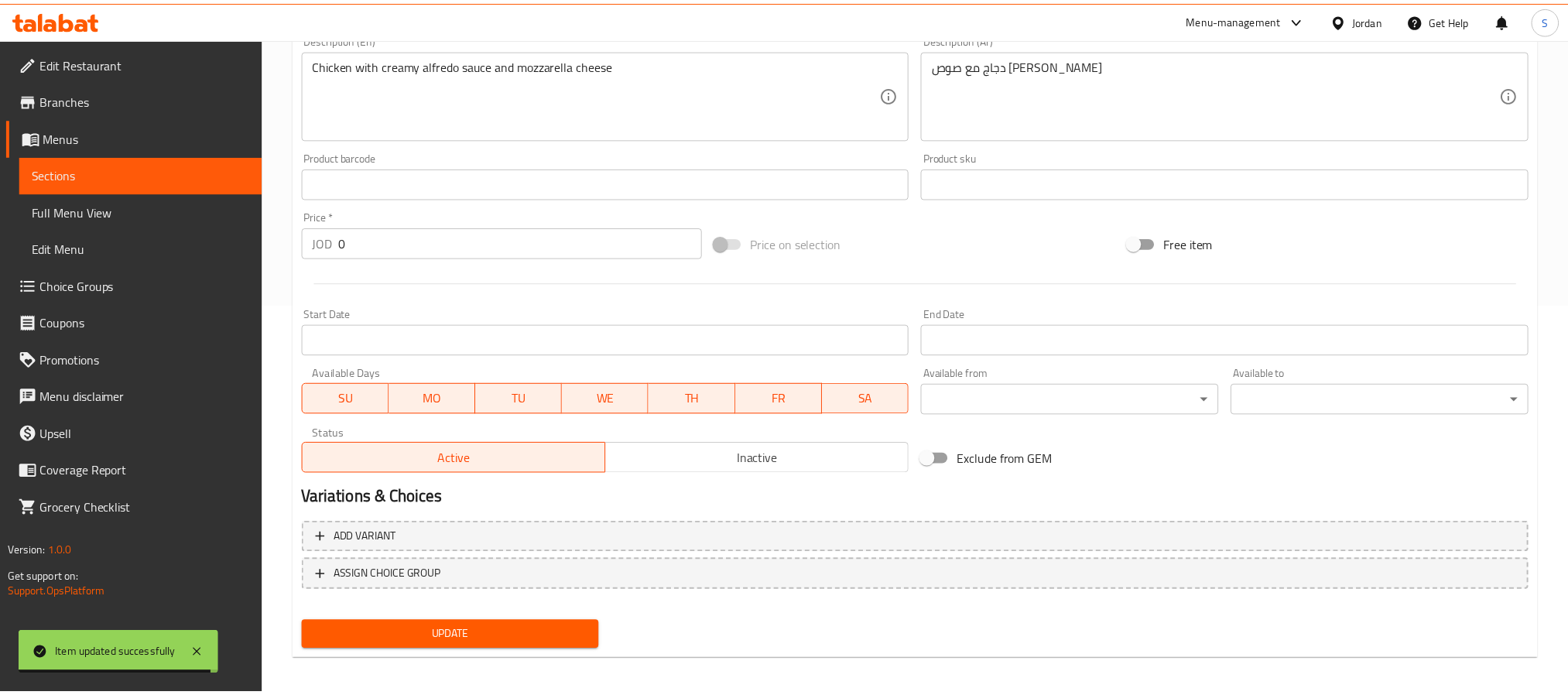
scroll to position [384, 0]
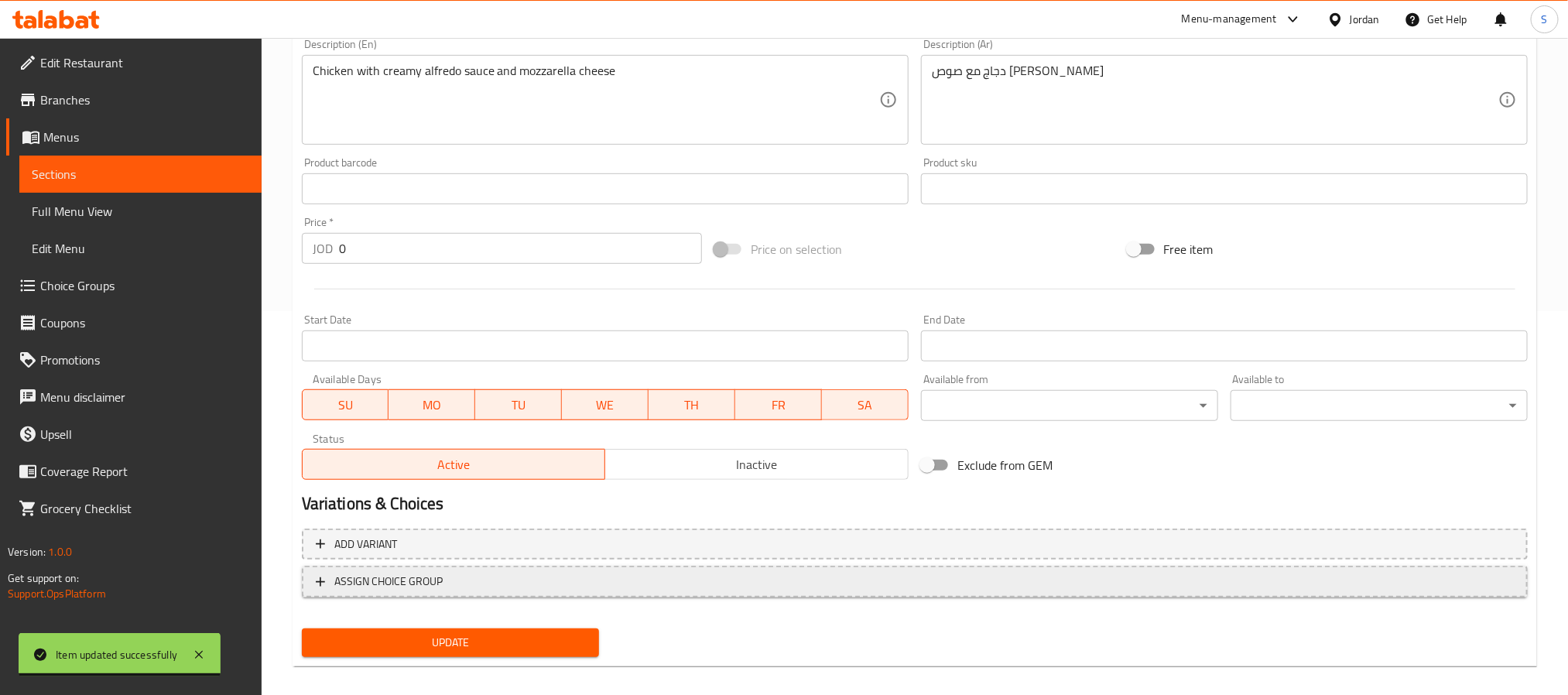
click at [879, 574] on span "ASSIGN CHOICE GROUP" at bounding box center [914, 582] width 1198 height 19
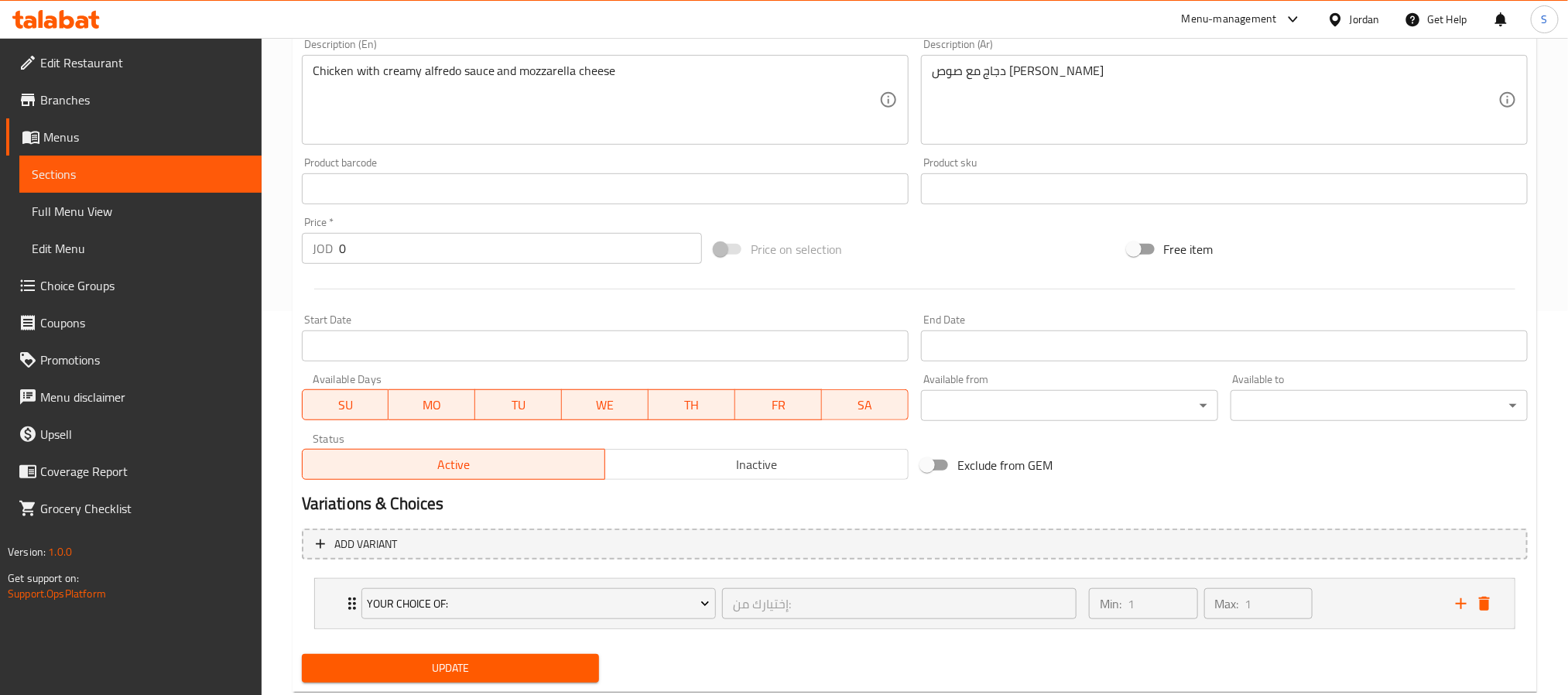
click at [557, 665] on span "Update" at bounding box center [450, 668] width 272 height 19
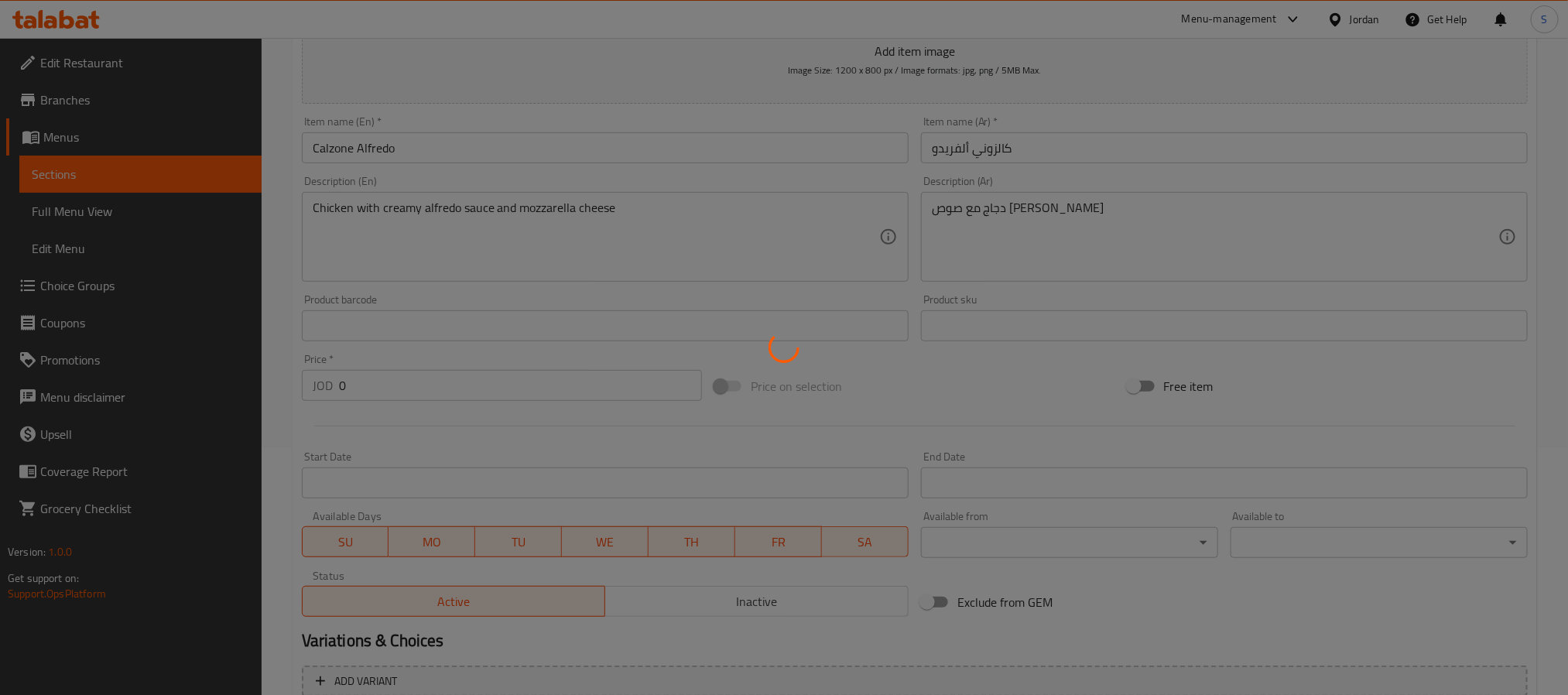
scroll to position [0, 0]
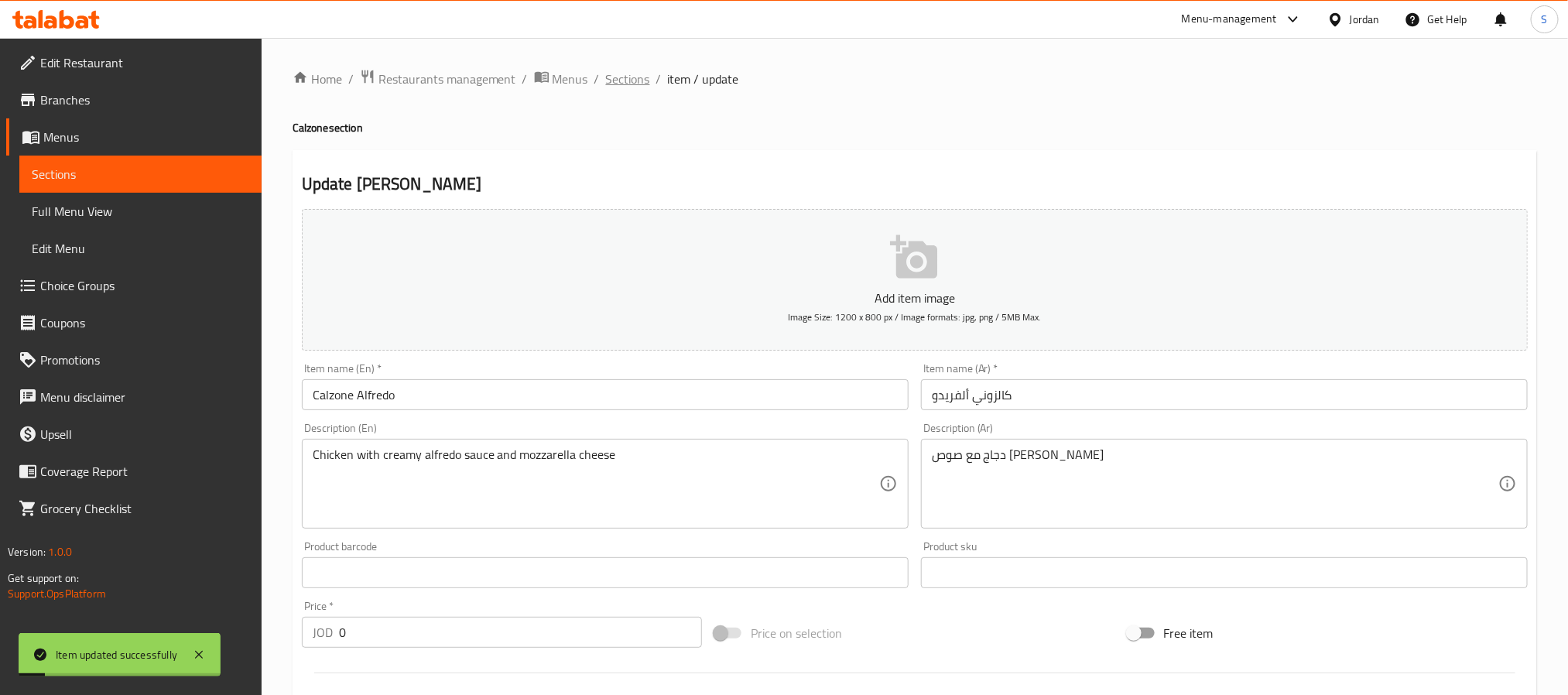
click at [625, 84] on span "Sections" at bounding box center [628, 79] width 44 height 18
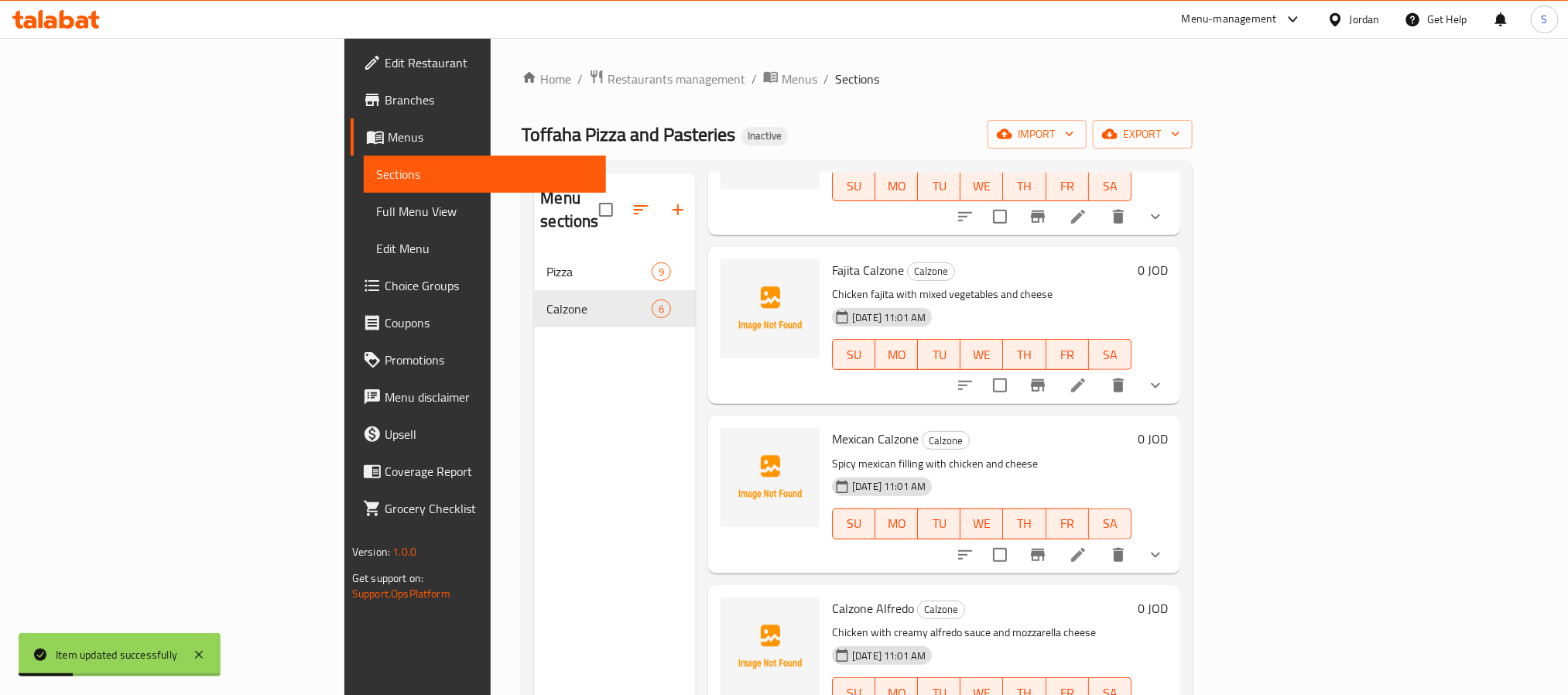
scroll to position [217, 0]
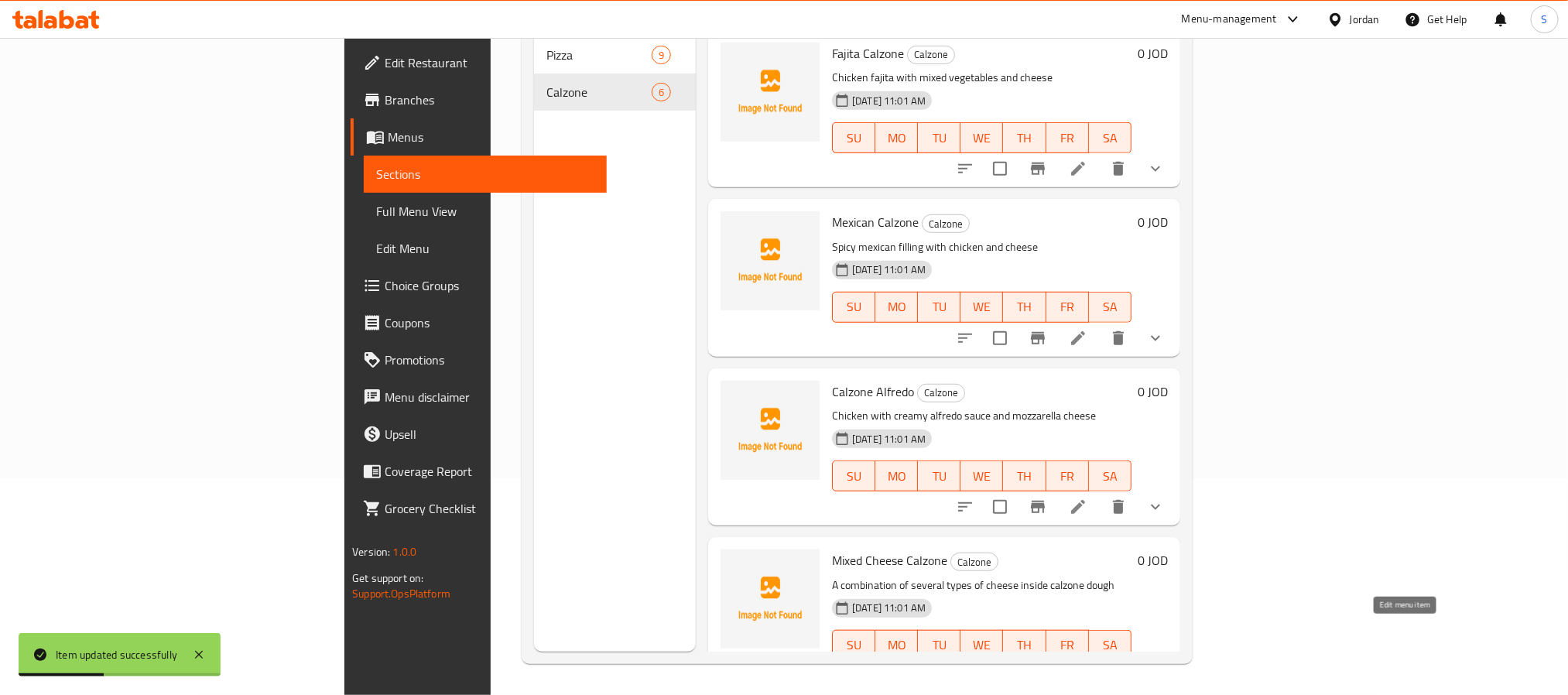
click at [1087, 668] on icon at bounding box center [1078, 677] width 18 height 18
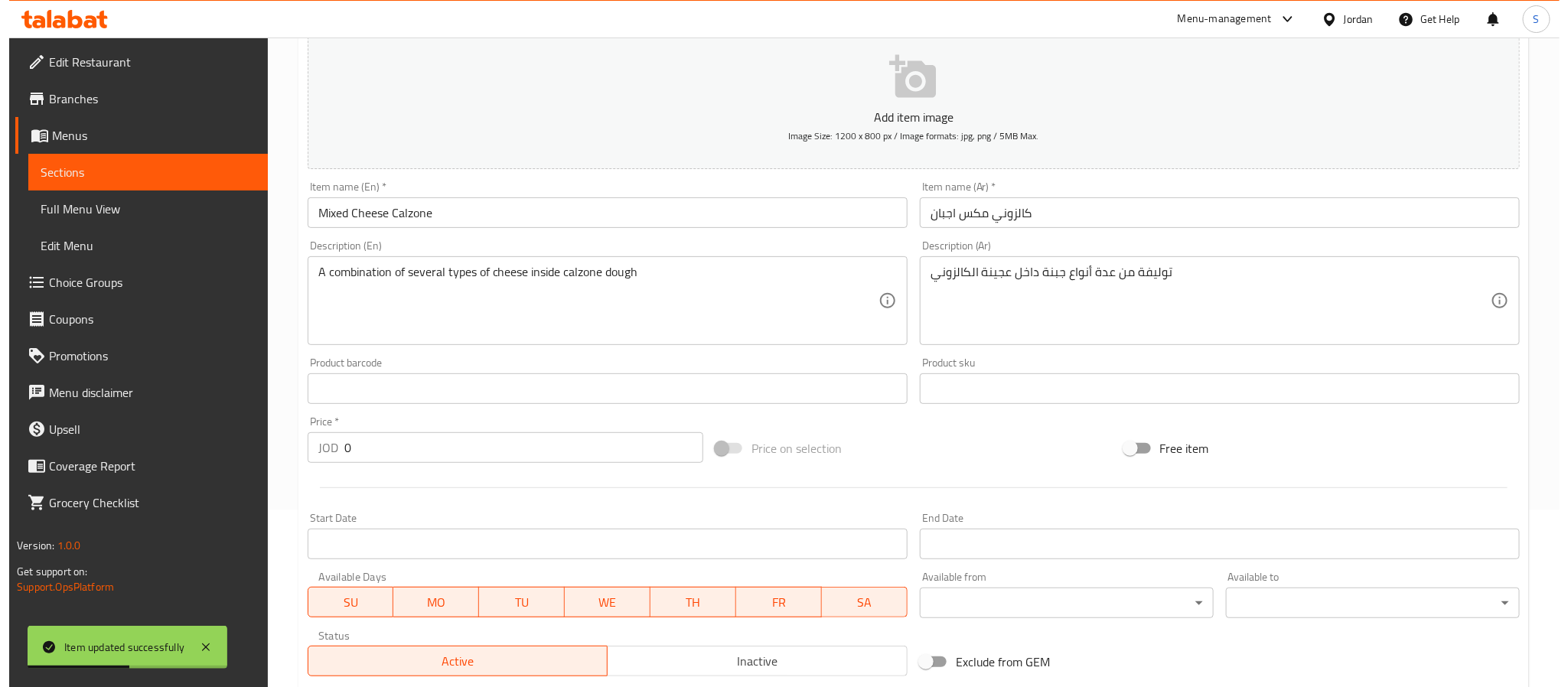
scroll to position [386, 0]
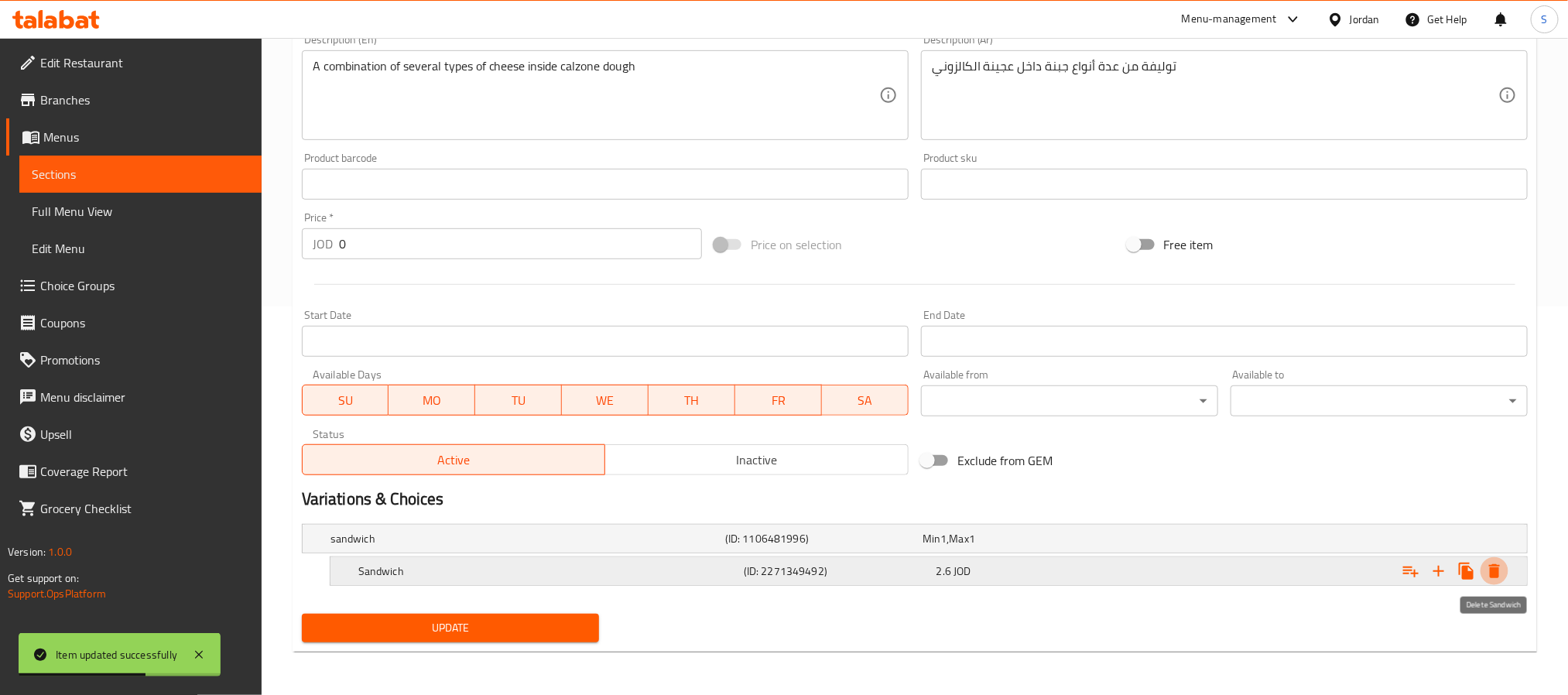
click at [1501, 576] on icon "Expand" at bounding box center [1495, 572] width 18 height 18
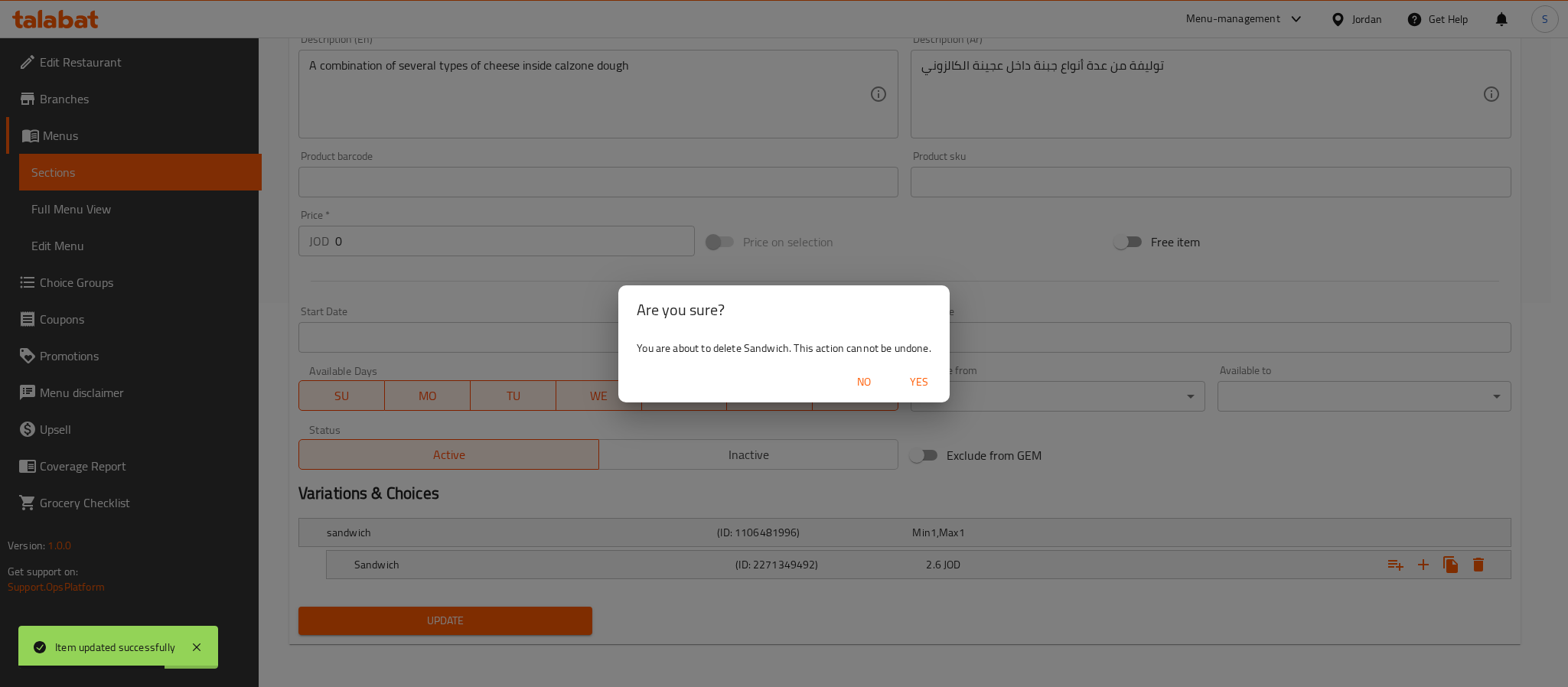
click at [919, 378] on span "Yes" at bounding box center [918, 382] width 37 height 19
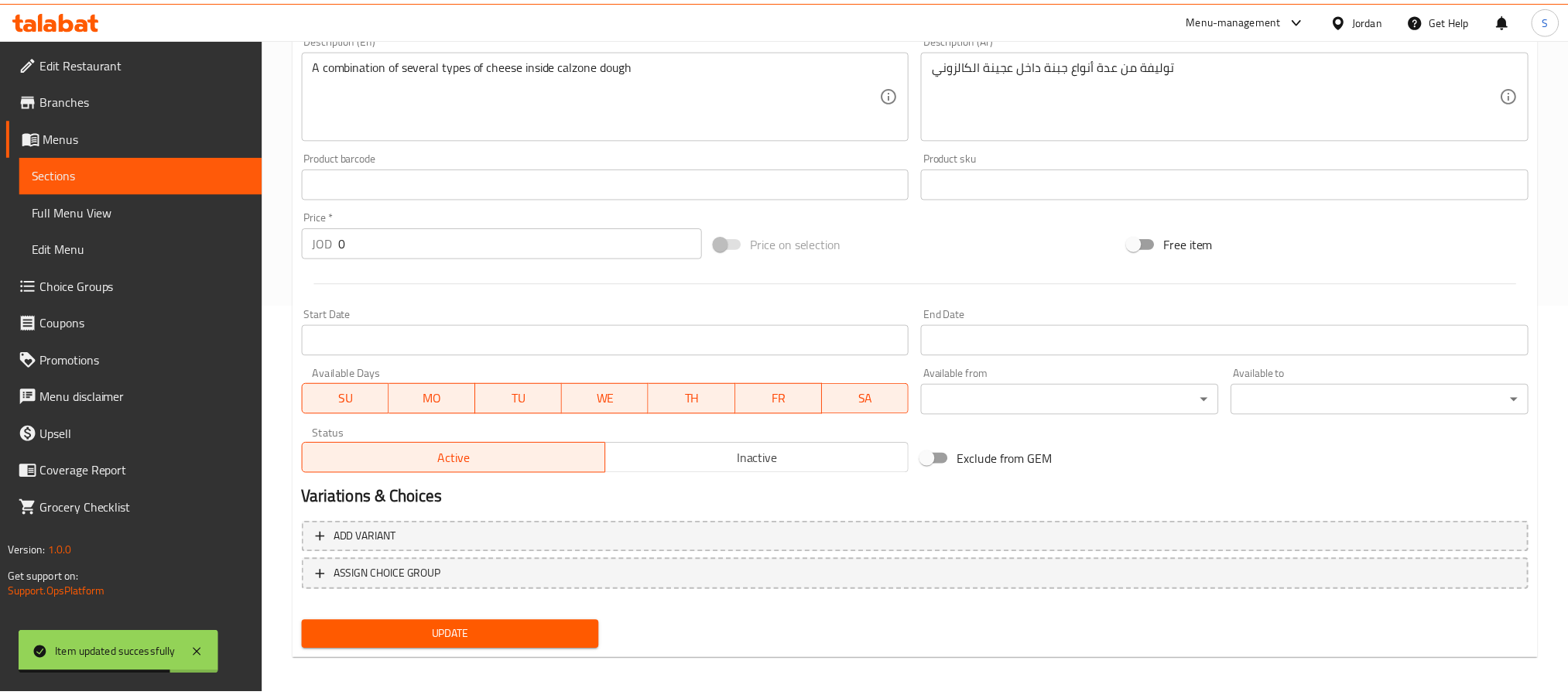
scroll to position [384, 0]
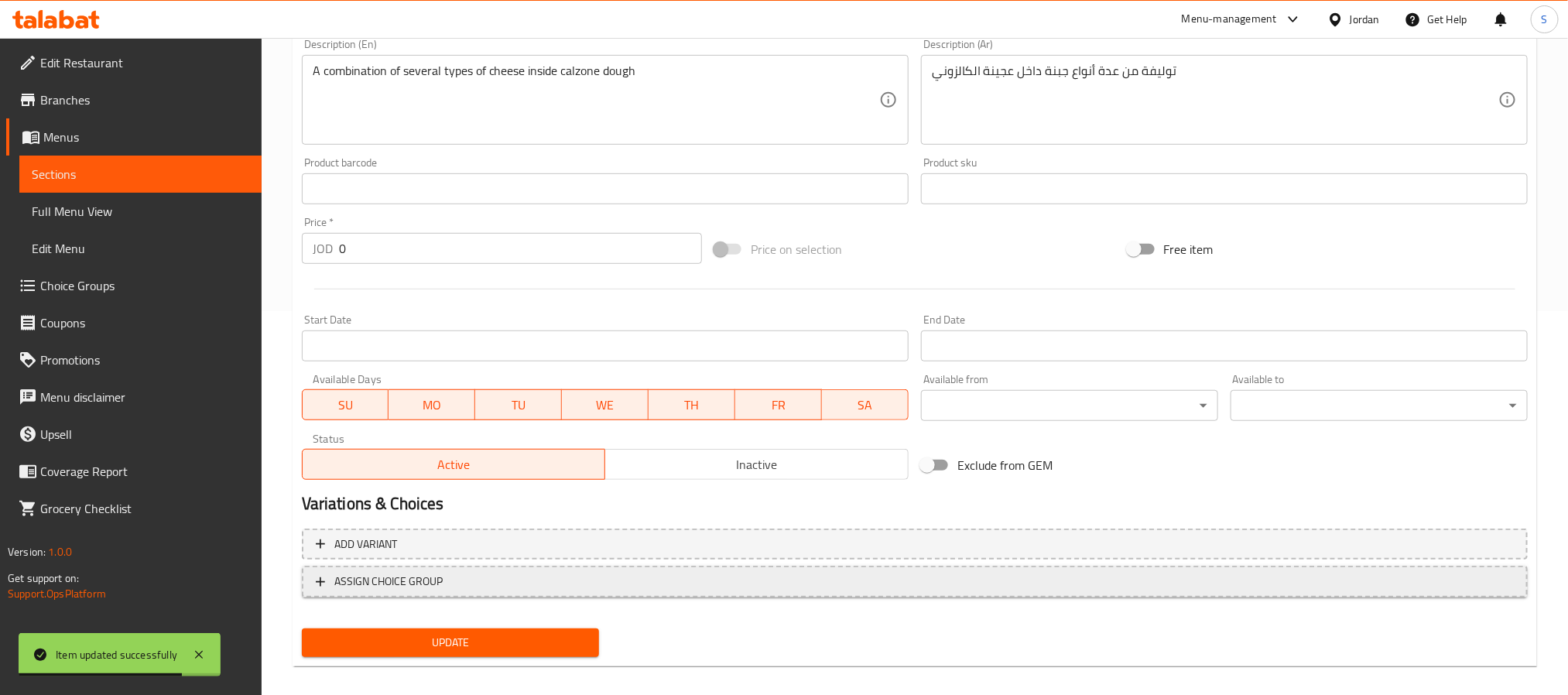
click at [751, 583] on span "ASSIGN CHOICE GROUP" at bounding box center [914, 582] width 1198 height 19
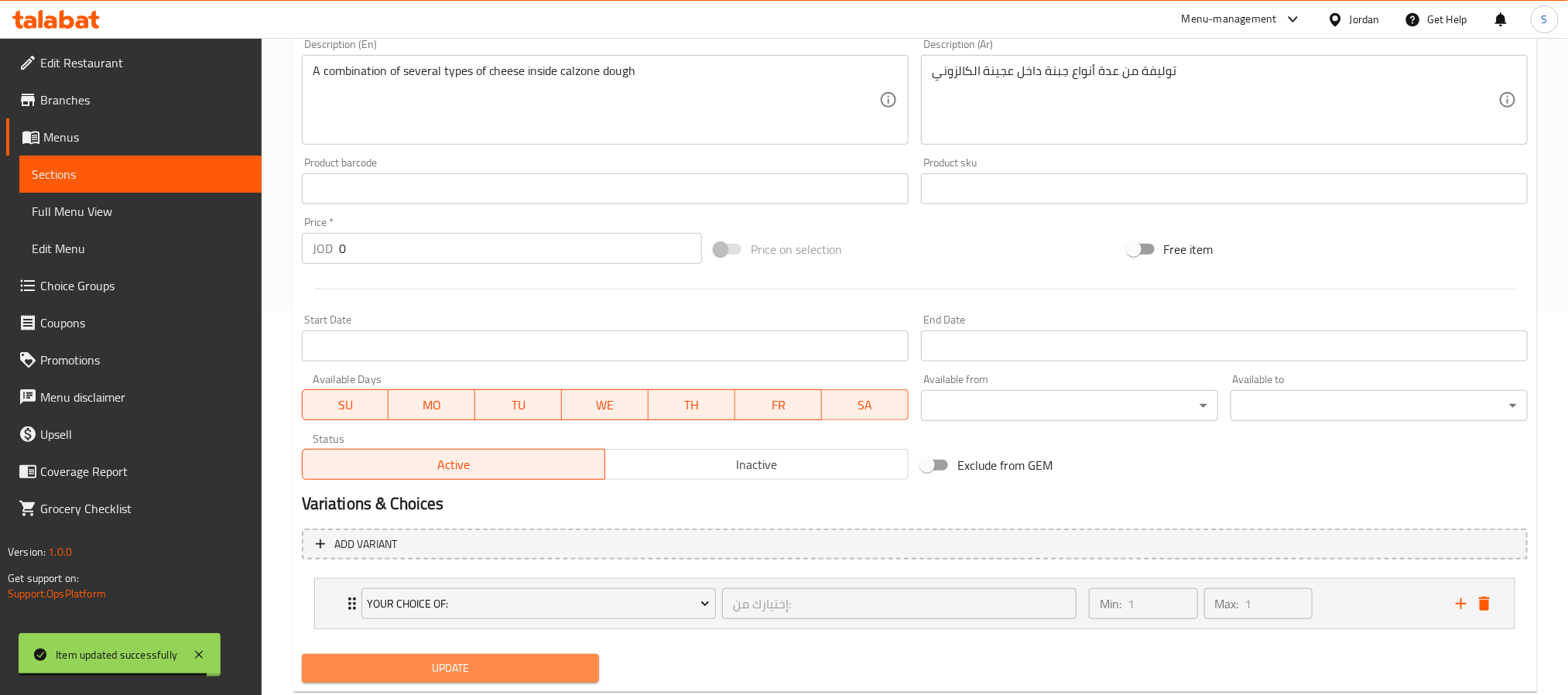
click at [562, 664] on span "Update" at bounding box center [450, 668] width 272 height 19
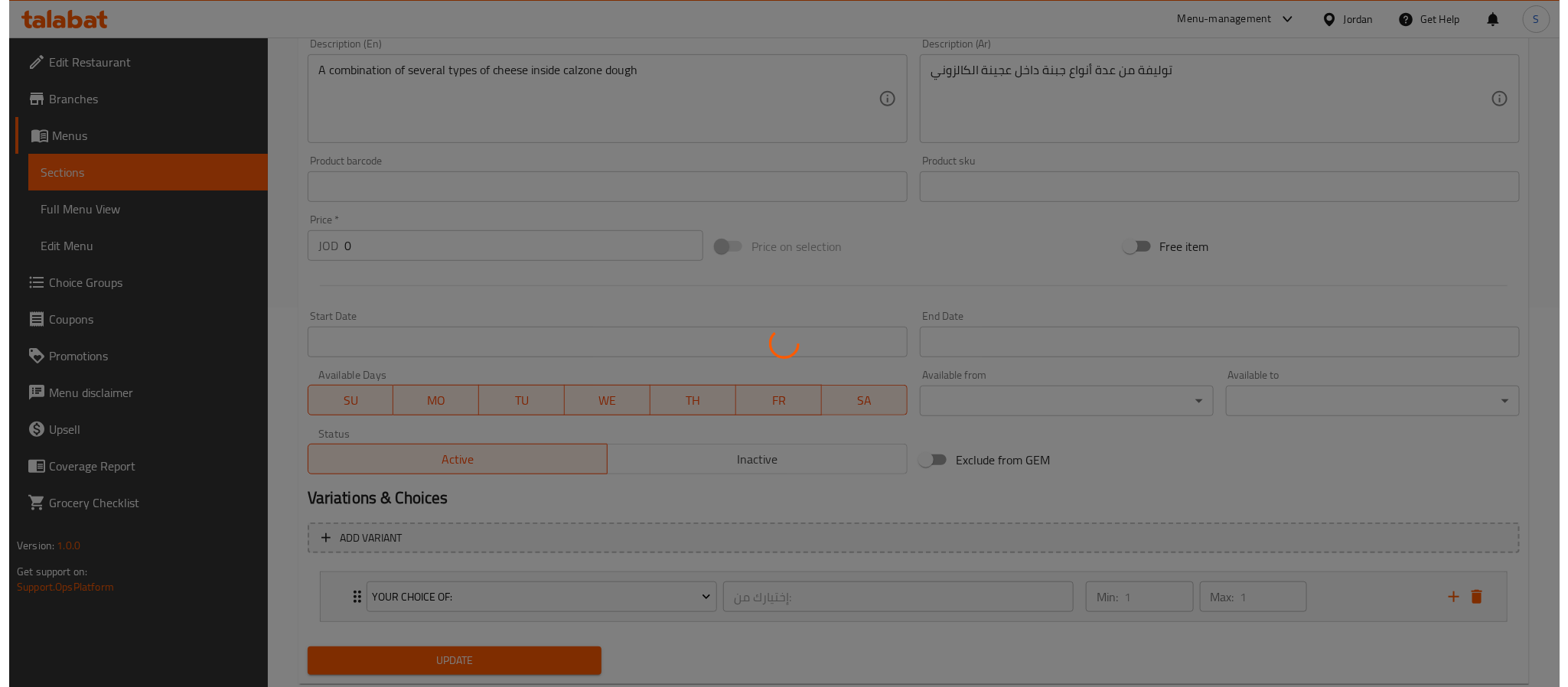
scroll to position [0, 0]
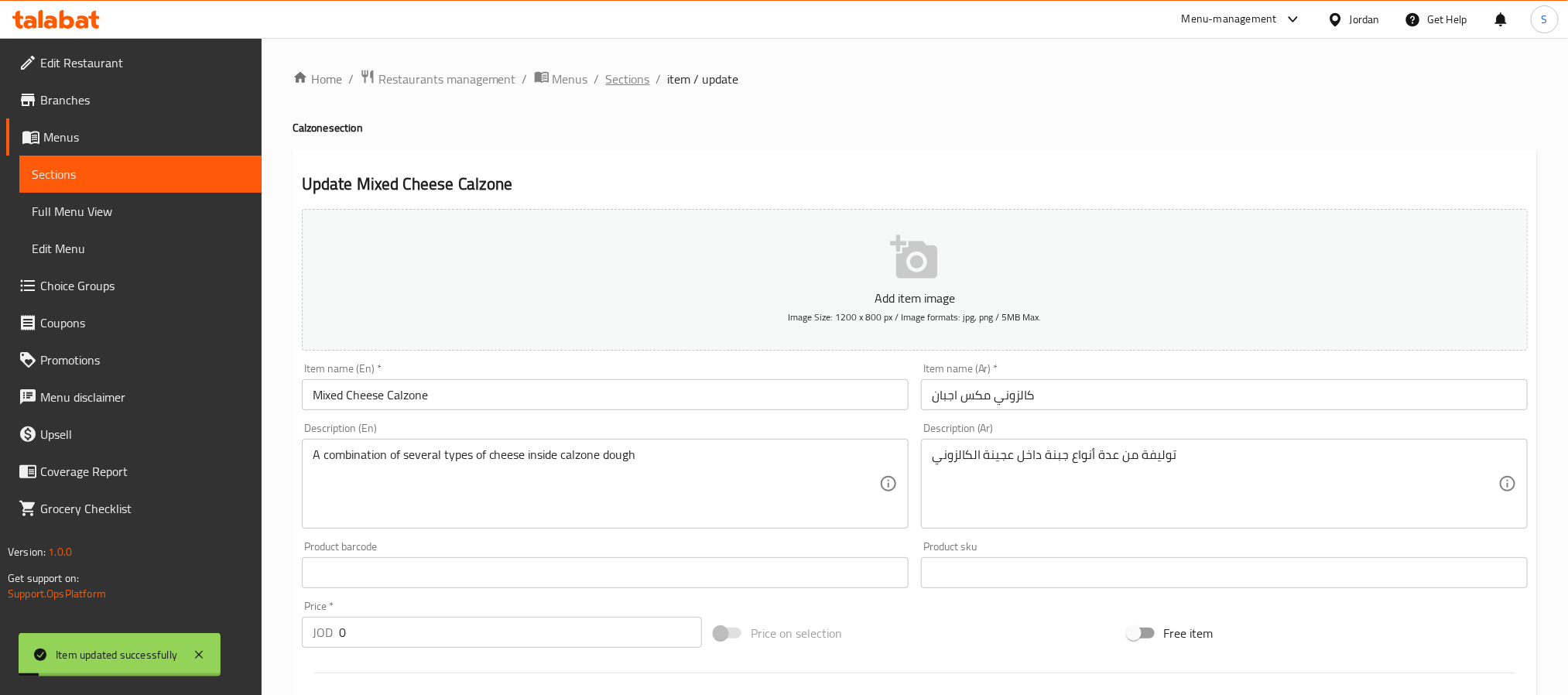
click at [625, 83] on span "Sections" at bounding box center [628, 79] width 44 height 18
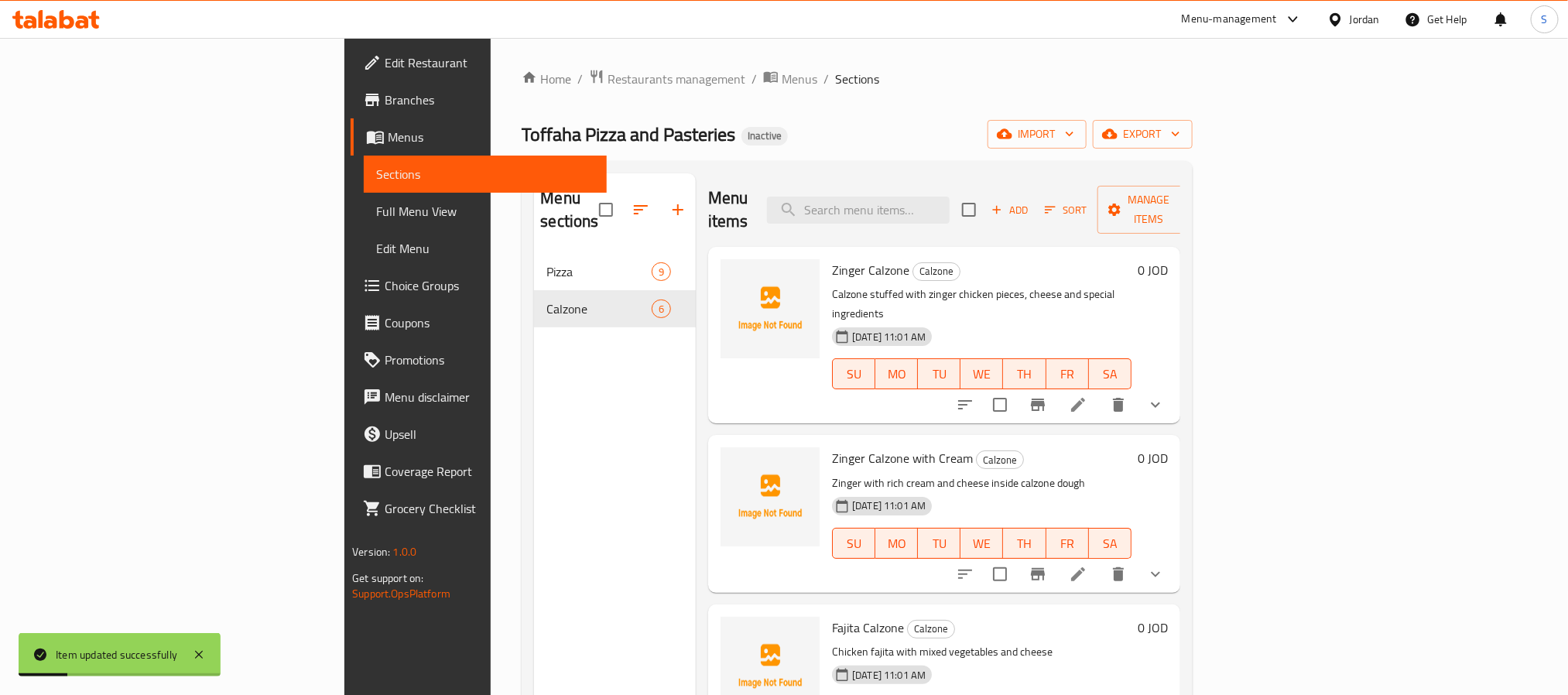
click at [376, 202] on span "Full Menu View" at bounding box center [485, 211] width 218 height 18
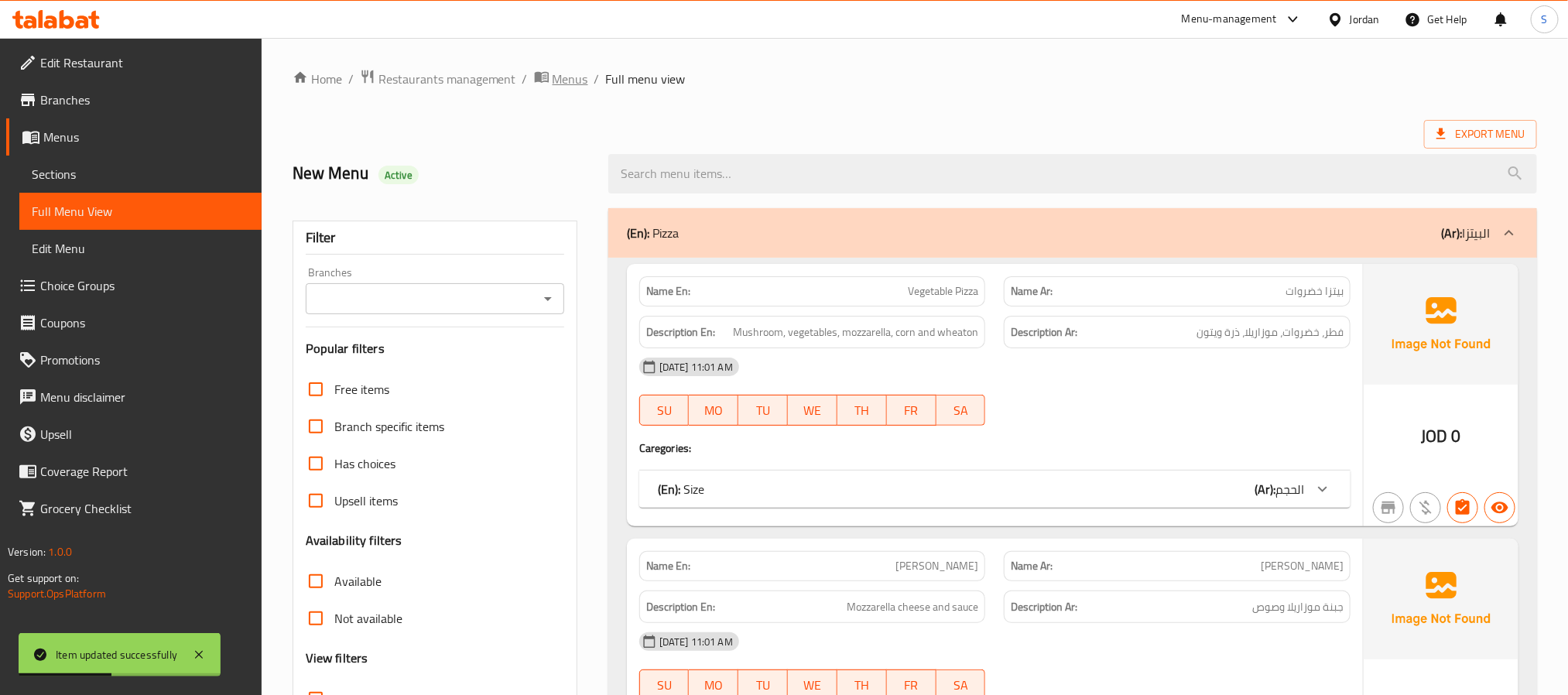
click at [560, 80] on span "Menus" at bounding box center [570, 79] width 35 height 18
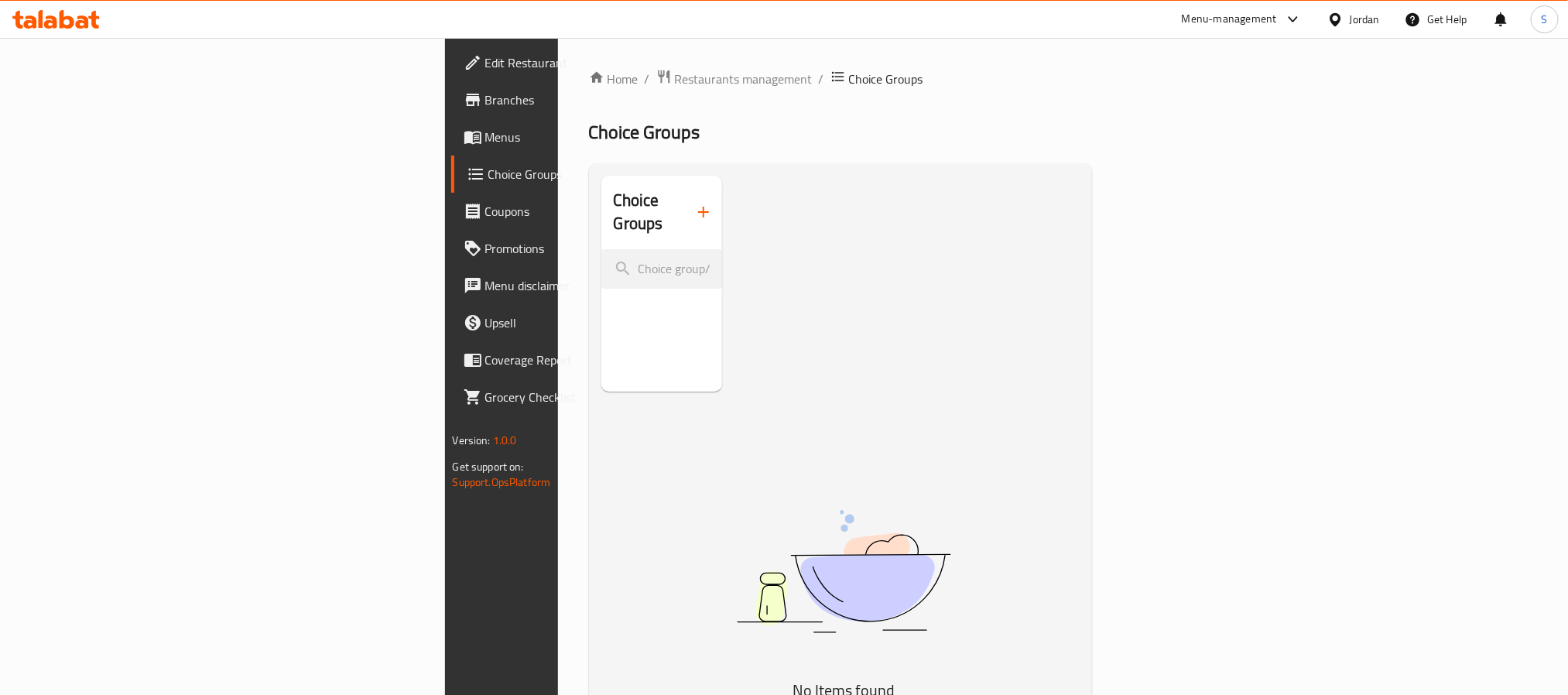
click at [485, 140] on span "Menus" at bounding box center [589, 137] width 209 height 18
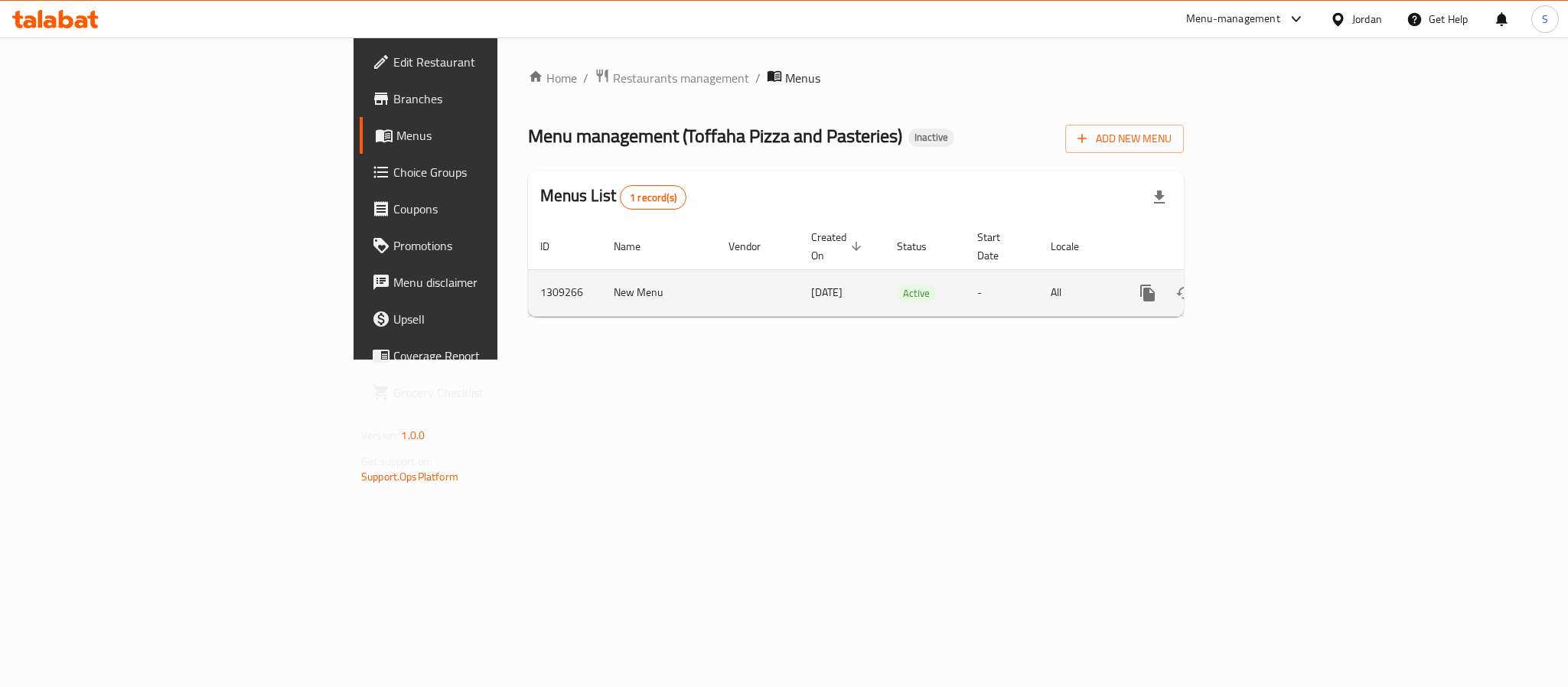
click at [1267, 284] on icon "enhanced table" at bounding box center [1258, 293] width 18 height 18
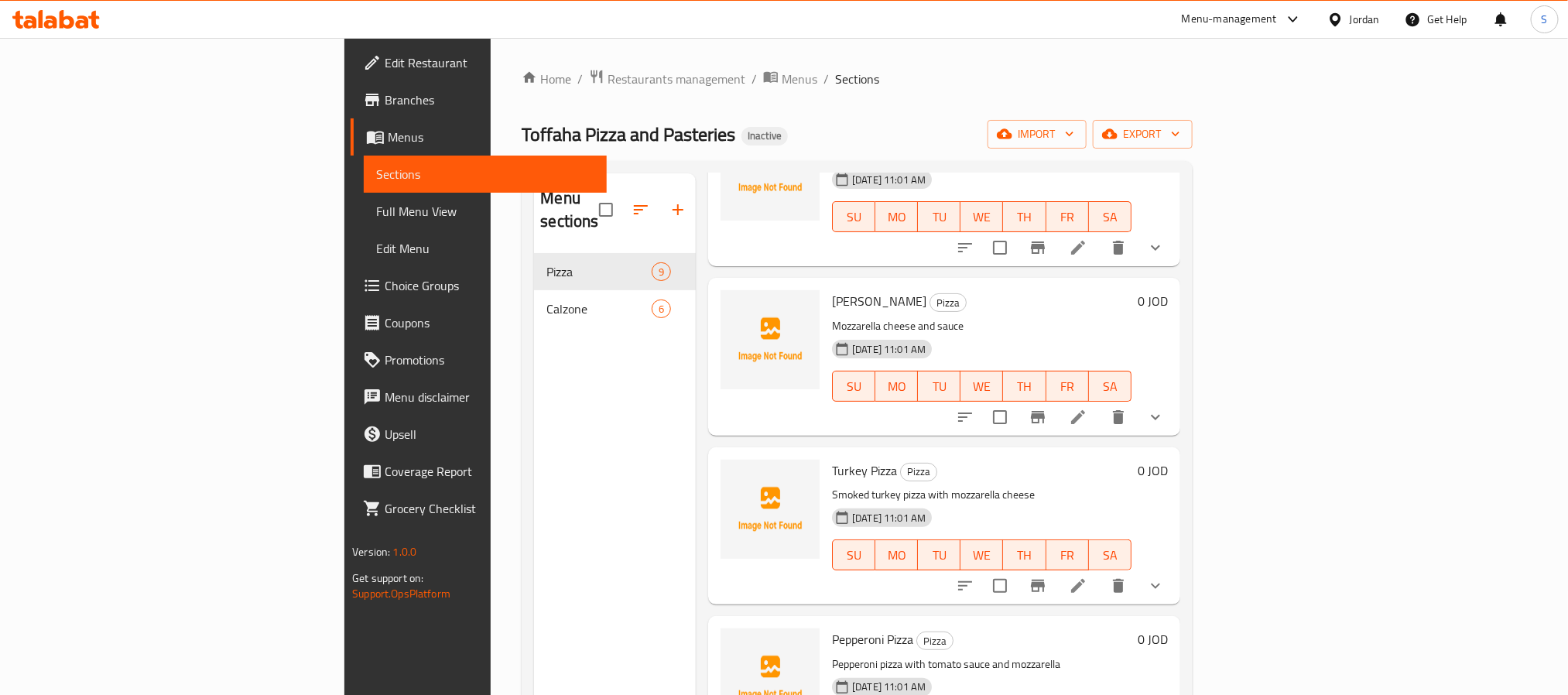
scroll to position [348, 0]
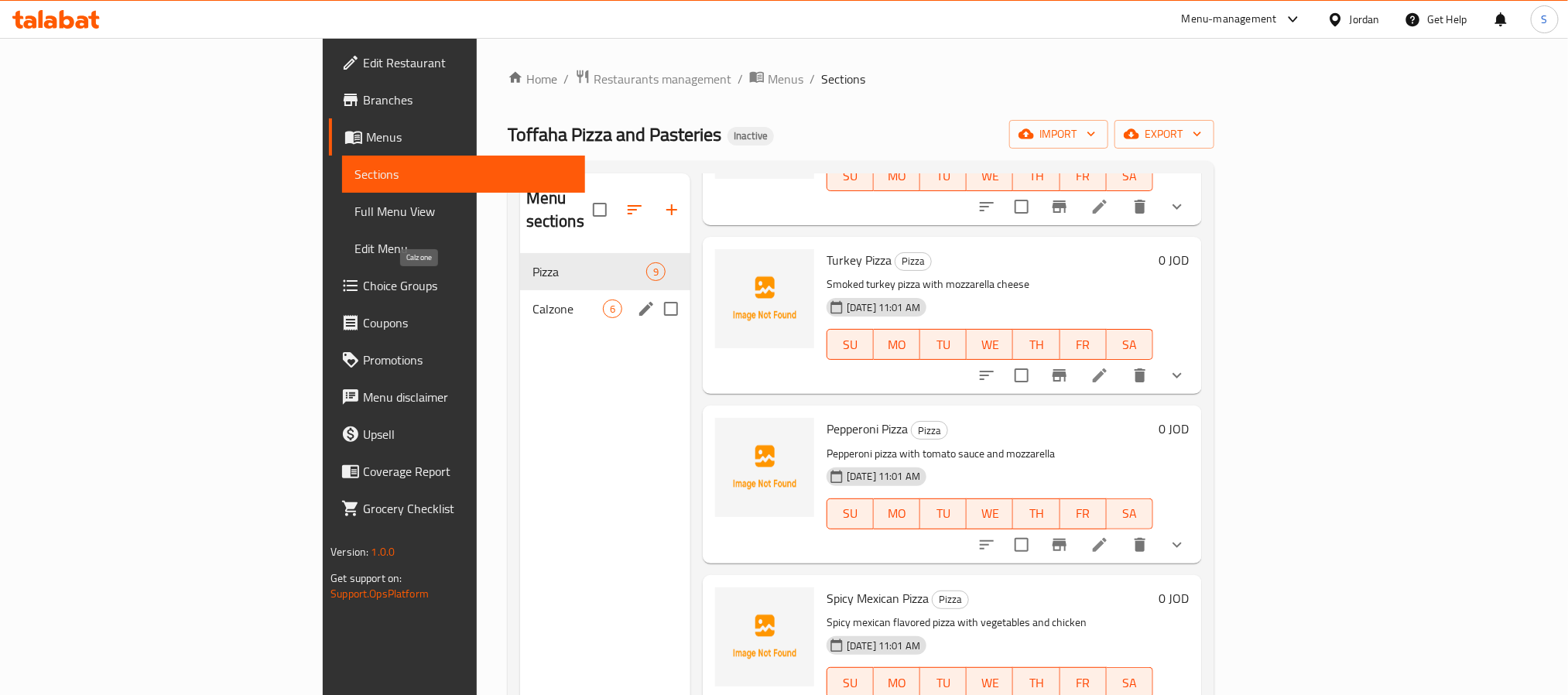
click at [532, 299] on span "Calzone" at bounding box center [568, 308] width 71 height 18
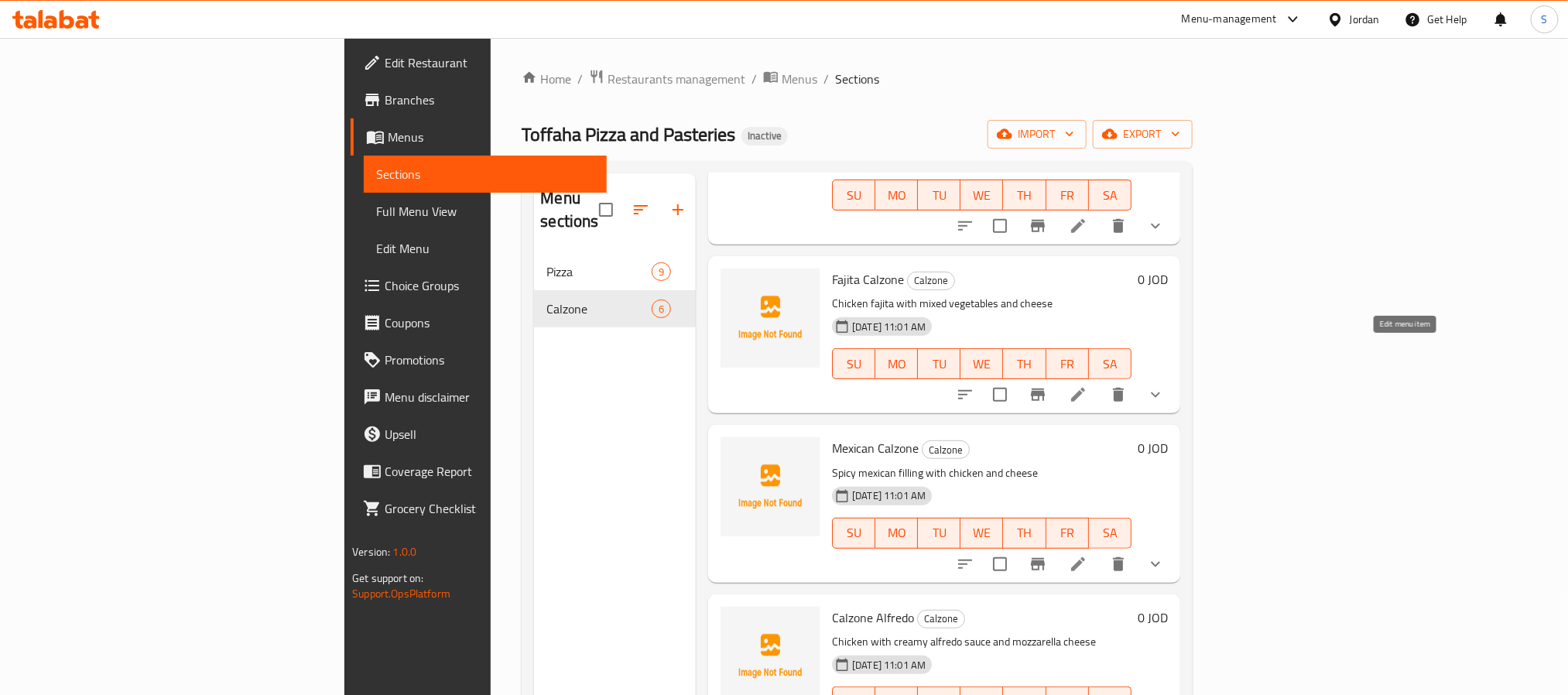
click at [1087, 386] on icon at bounding box center [1078, 395] width 18 height 18
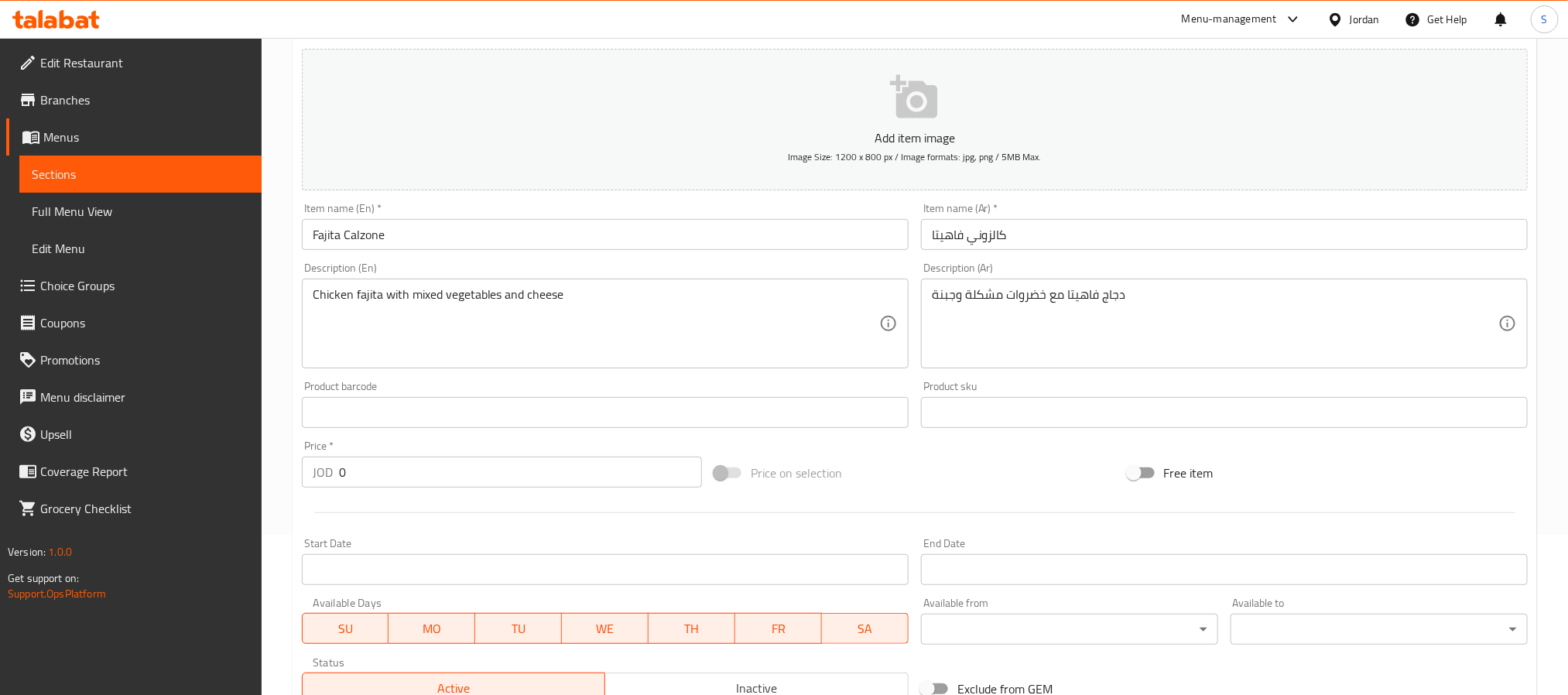
scroll to position [390, 0]
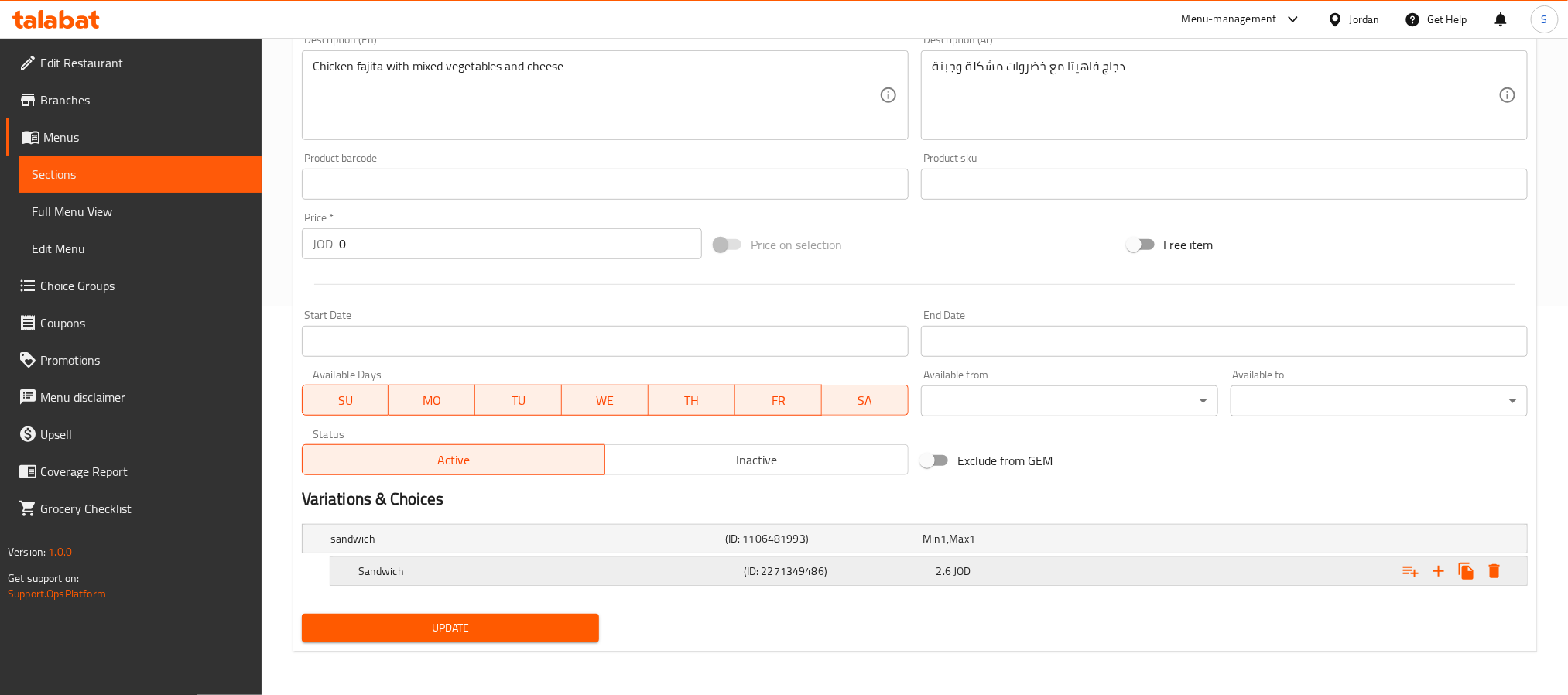
click at [848, 550] on div "(ID: 2271349486)" at bounding box center [821, 539] width 198 height 22
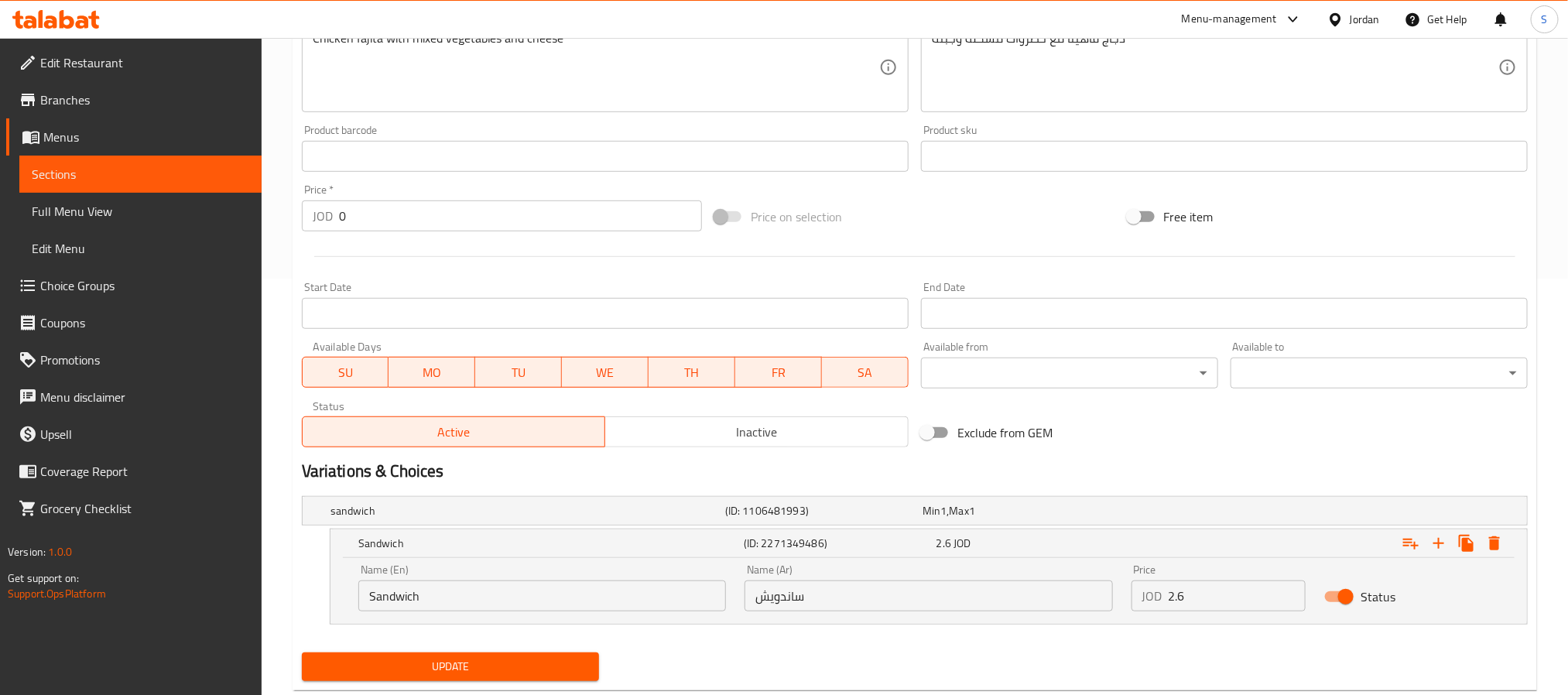
scroll to position [456, 0]
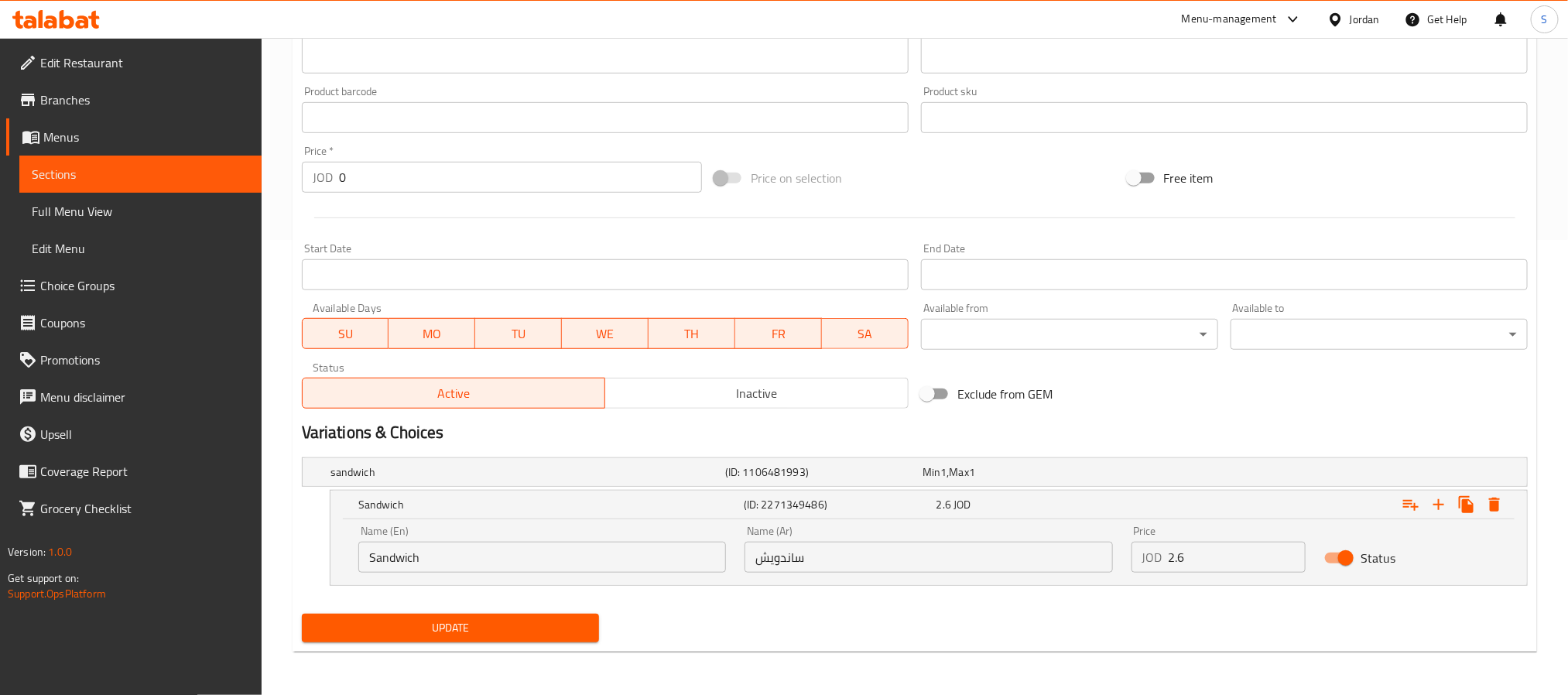
click at [470, 553] on input "Sandwich" at bounding box center [541, 557] width 367 height 31
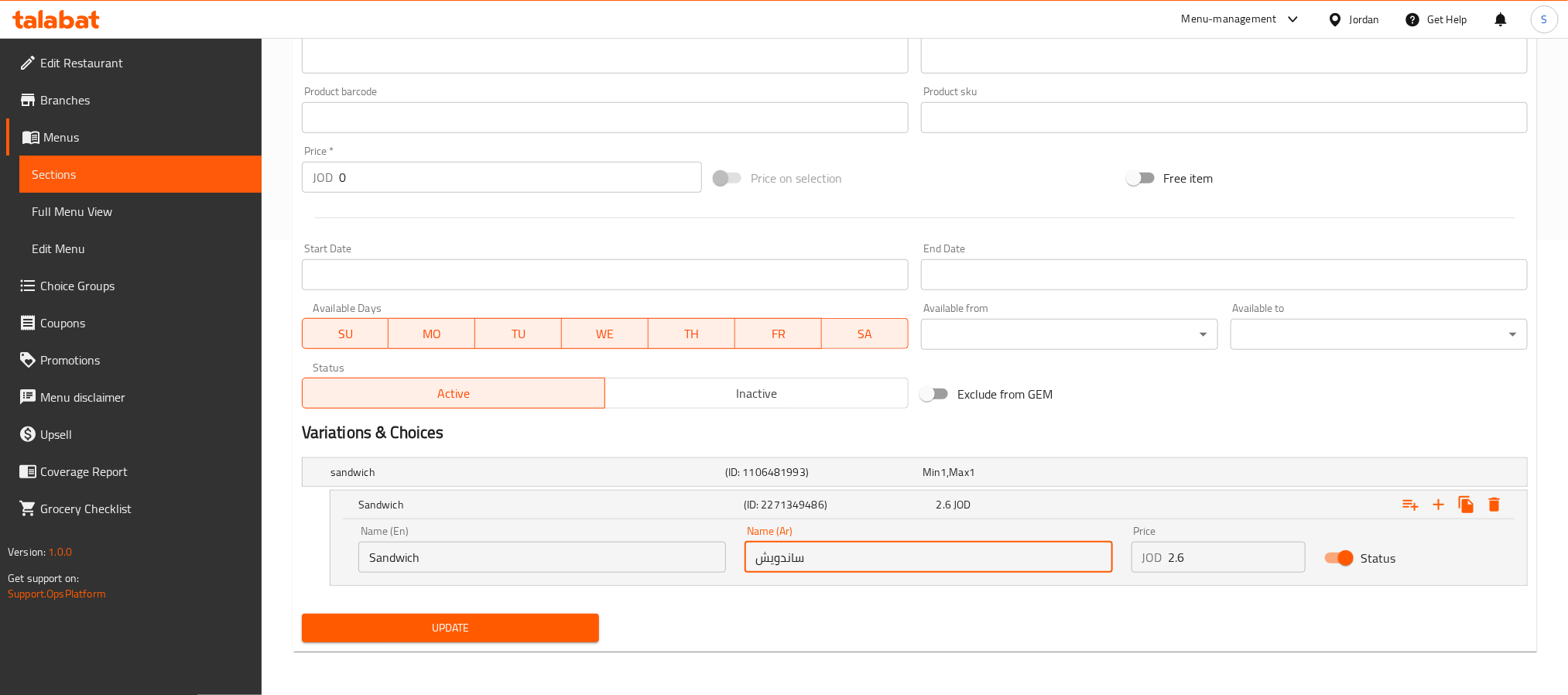
drag, startPoint x: 829, startPoint y: 563, endPoint x: 741, endPoint y: 561, distance: 88.0
click at [741, 561] on div "Name (Ar) ساندويش Name (Ar)" at bounding box center [929, 549] width 386 height 66
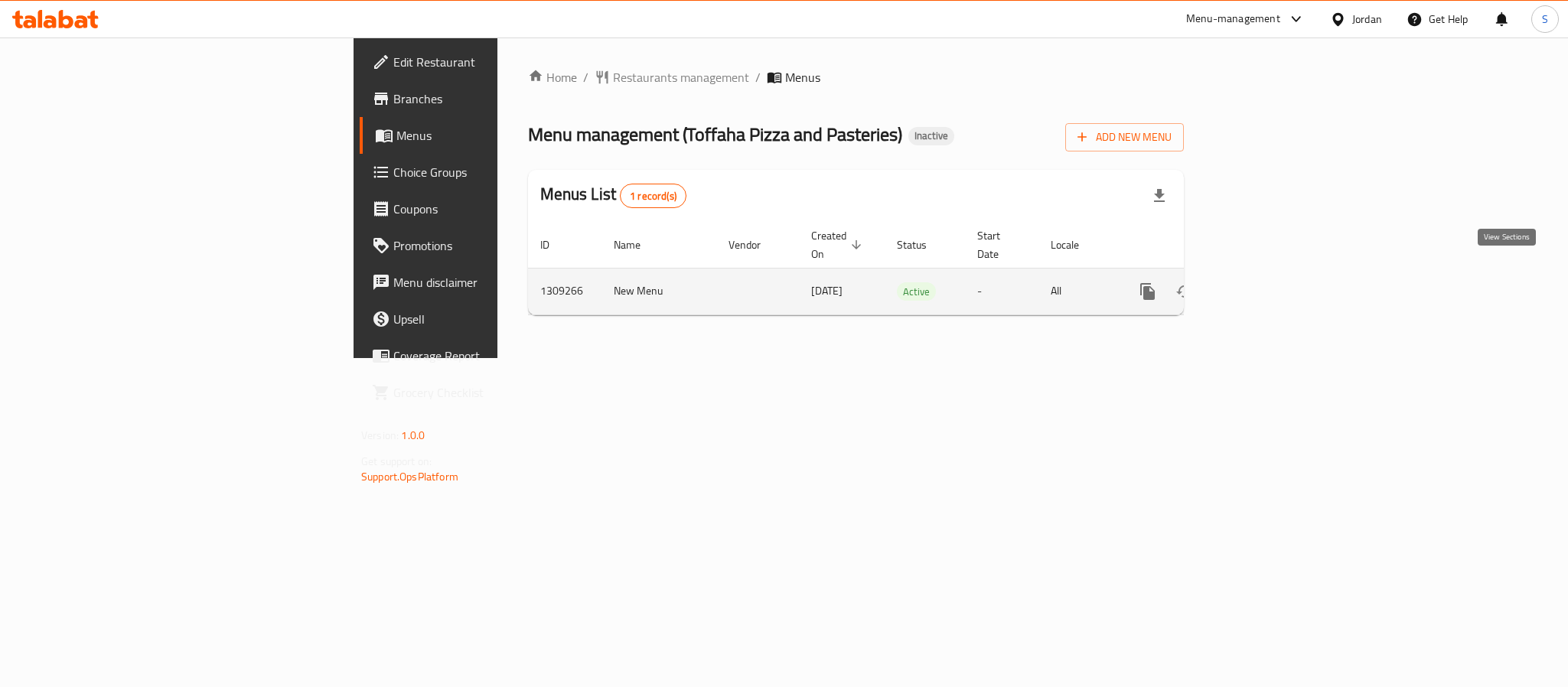
click at [1277, 274] on link "enhanced table" at bounding box center [1258, 291] width 37 height 37
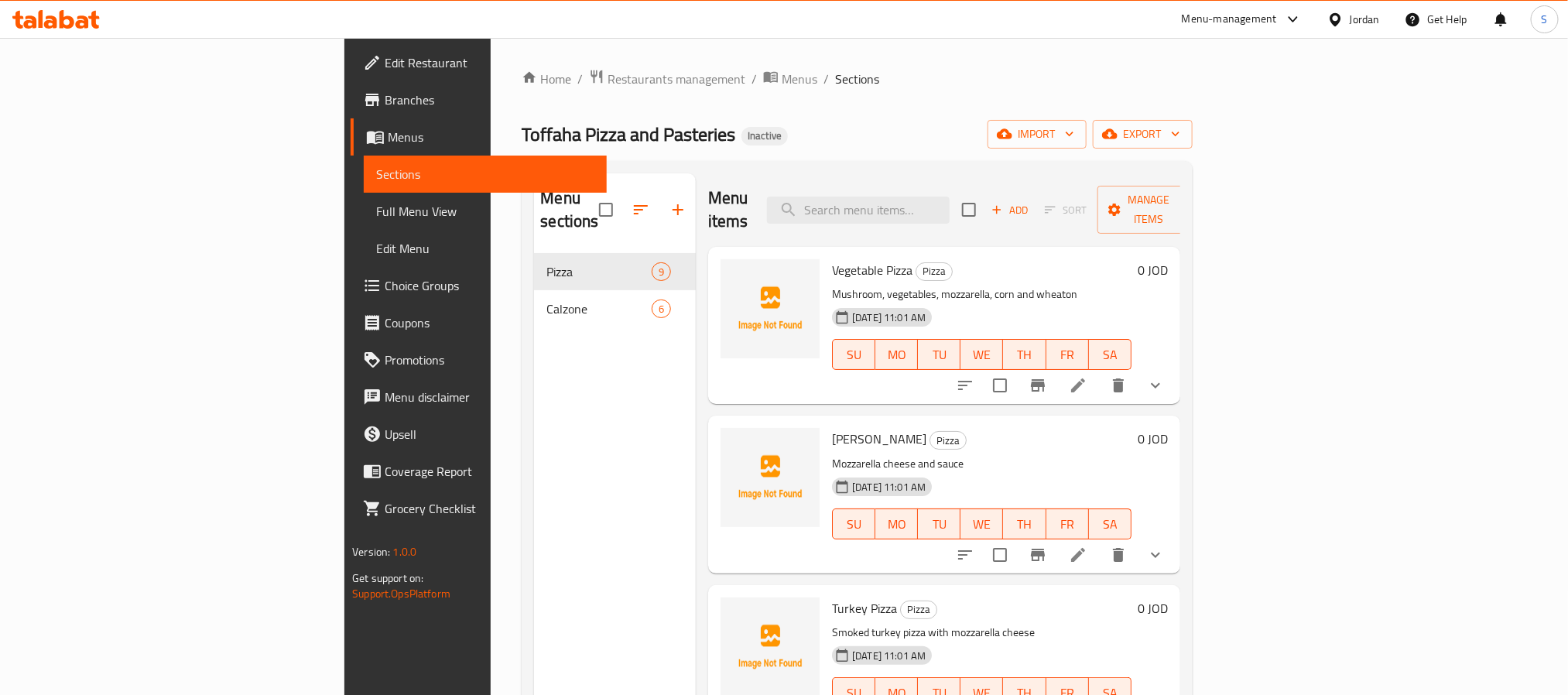
click at [364, 198] on link "Full Menu View" at bounding box center [484, 211] width 242 height 37
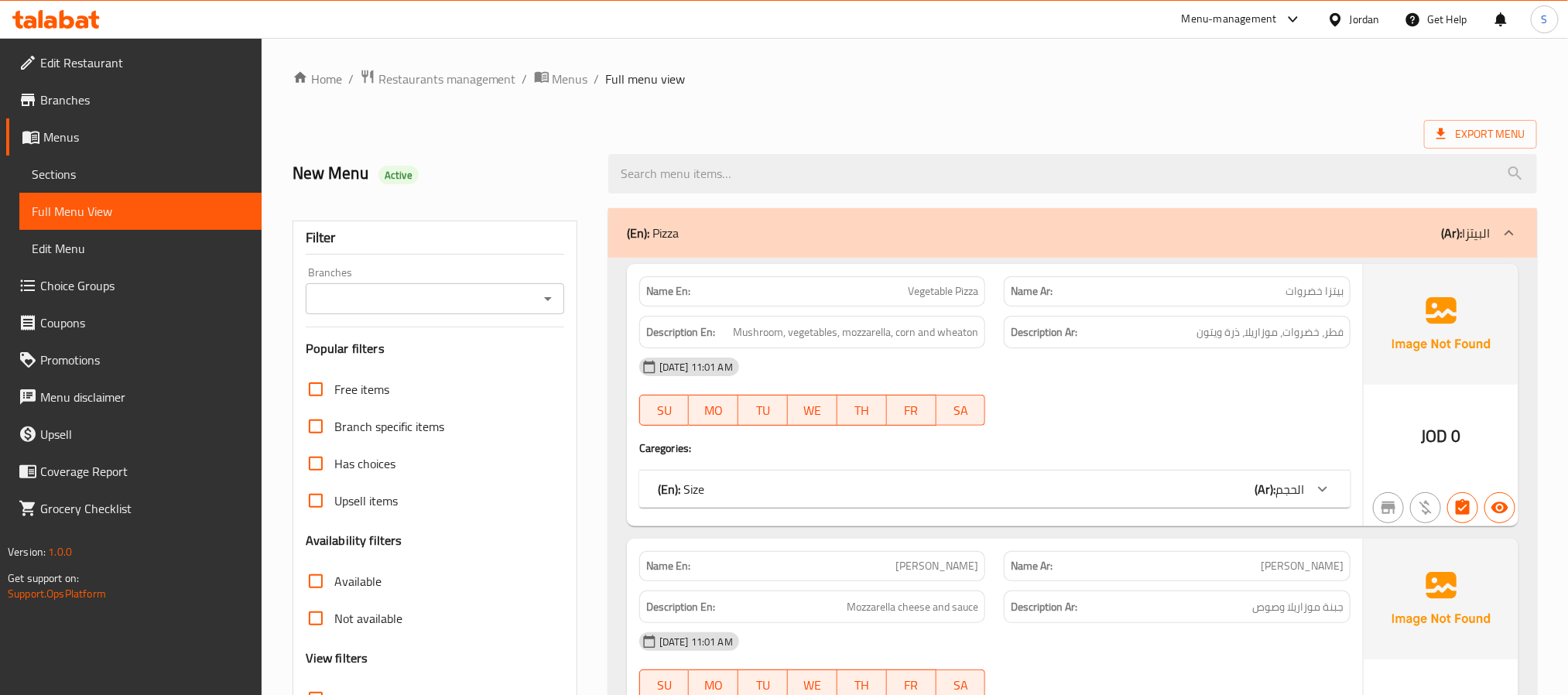
scroll to position [348, 0]
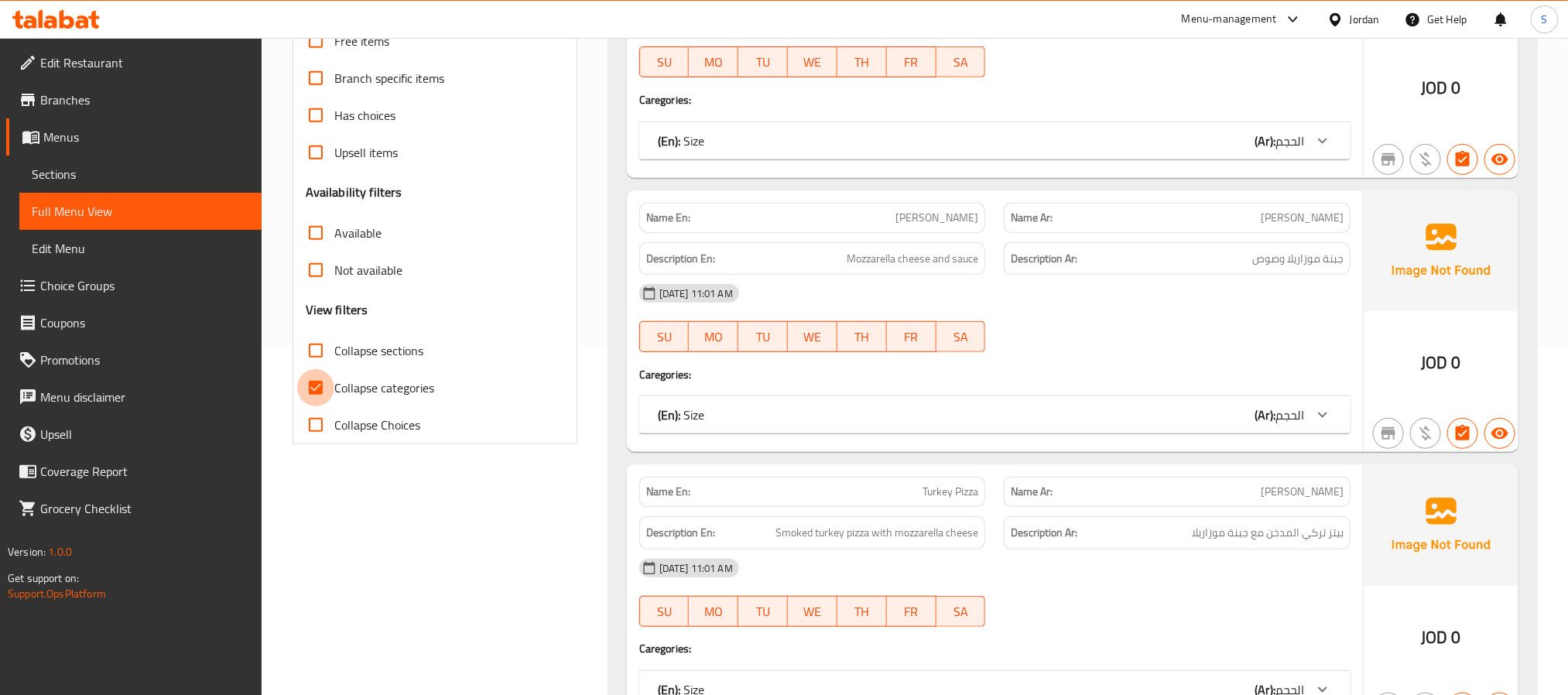
click at [319, 381] on input "Collapse categories" at bounding box center [316, 387] width 37 height 37
checkbox input "false"
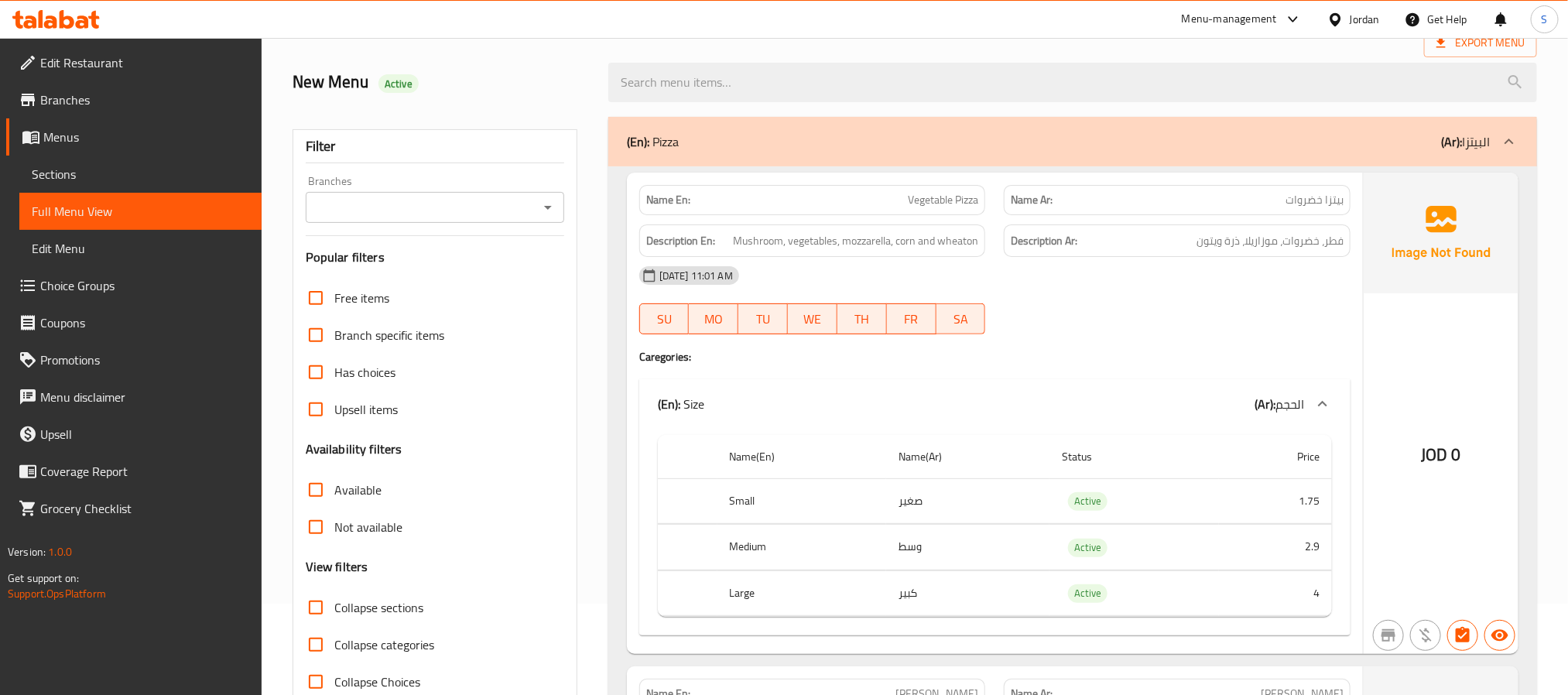
scroll to position [0, 0]
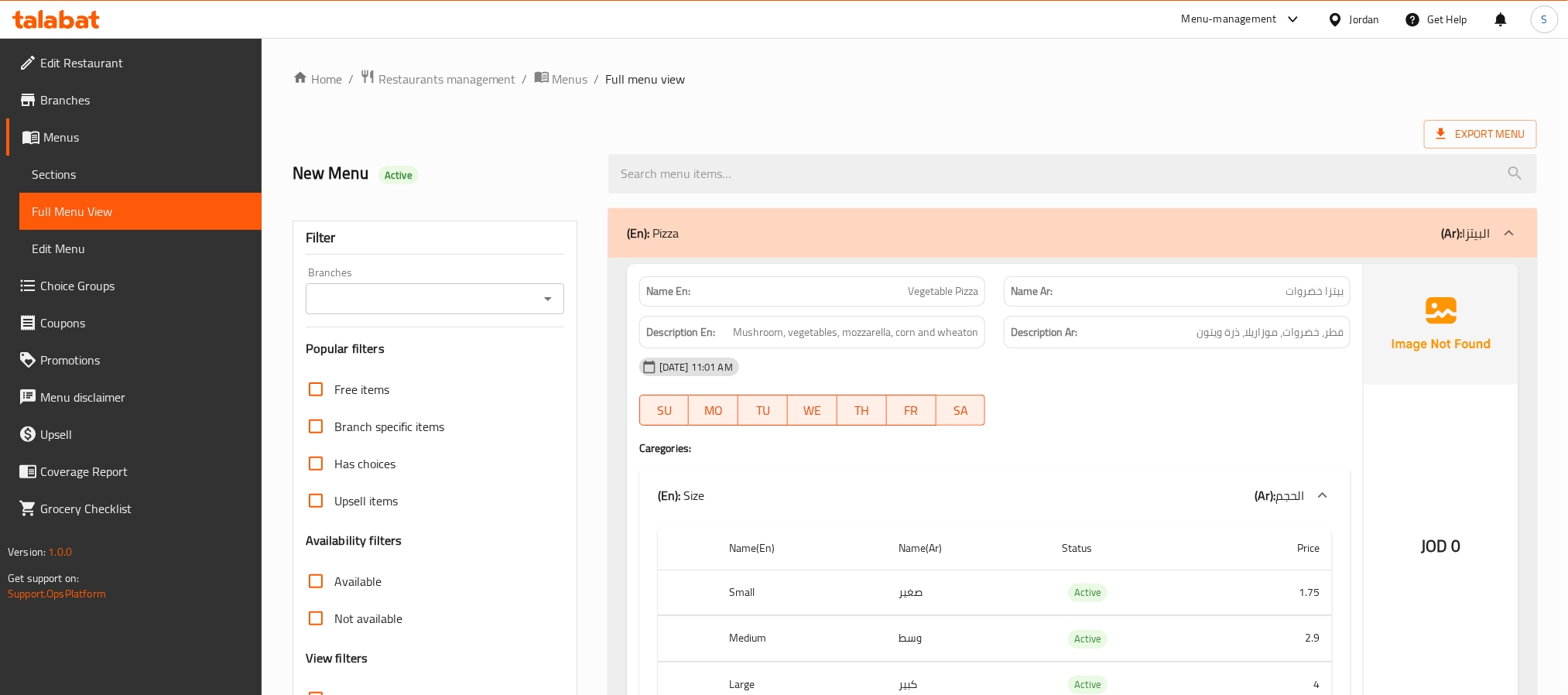
drag, startPoint x: 18, startPoint y: 616, endPoint x: 34, endPoint y: 606, distance: 18.9
click at [18, 616] on div "Edit Restaurant Branches Menus Sections Full Menu View Edit Menu Choice Groups …" at bounding box center [131, 386] width 261 height 695
click at [964, 328] on span "Mushroom, vegetables, mozzarella, corn and wheaton" at bounding box center [855, 332] width 246 height 19
copy span "wheaton"
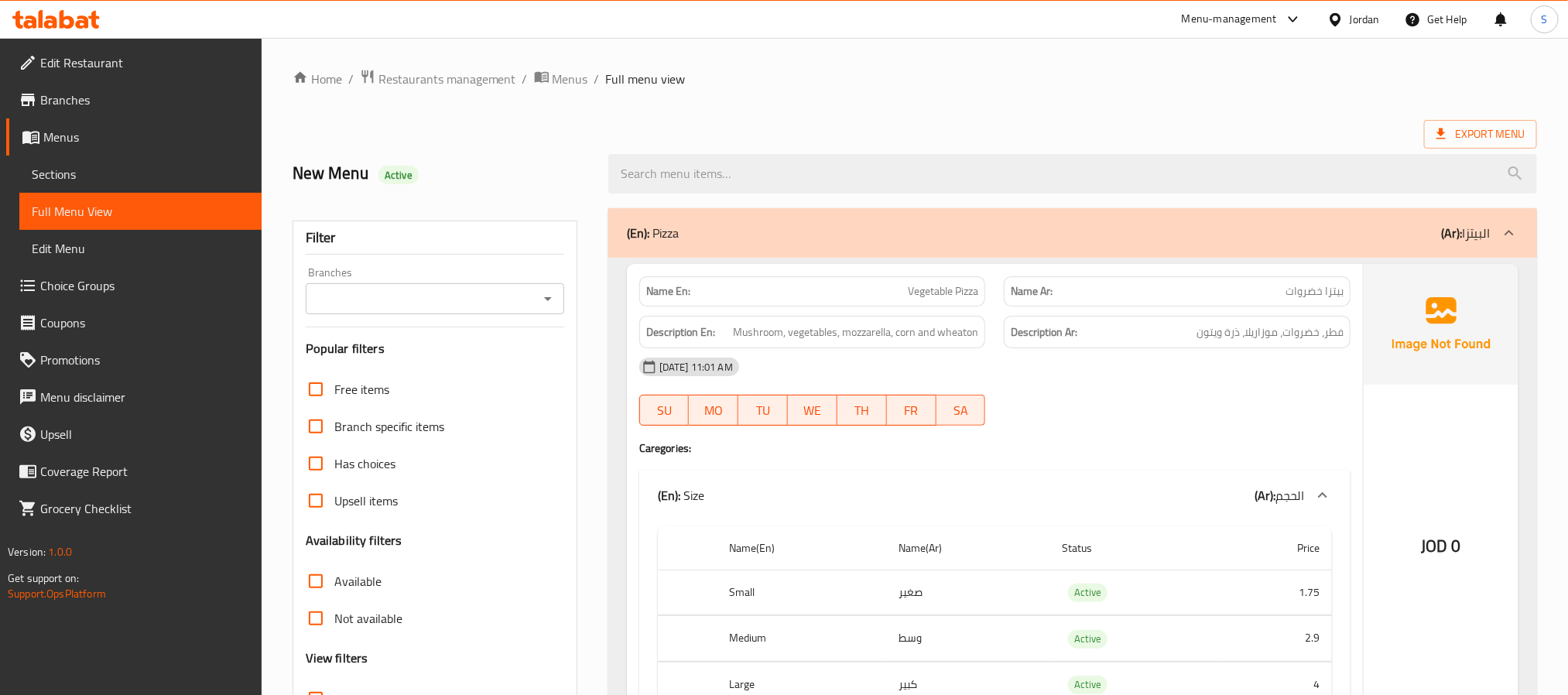
click at [161, 632] on div "Edit Restaurant Branches Menus Sections Full Menu View Edit Menu Choice Groups …" at bounding box center [131, 386] width 261 height 695
click at [75, 162] on link "Sections" at bounding box center [140, 174] width 242 height 37
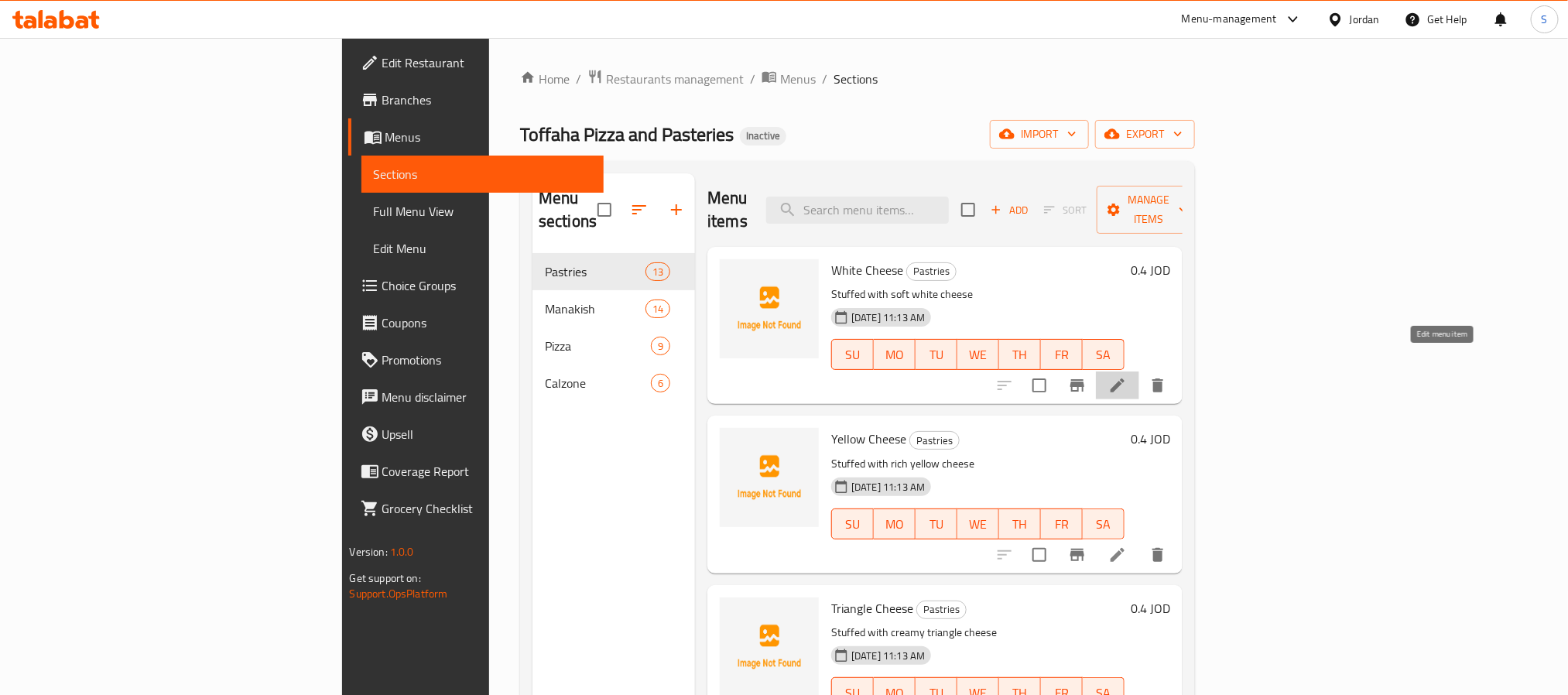
click at [1127, 377] on icon at bounding box center [1117, 386] width 18 height 18
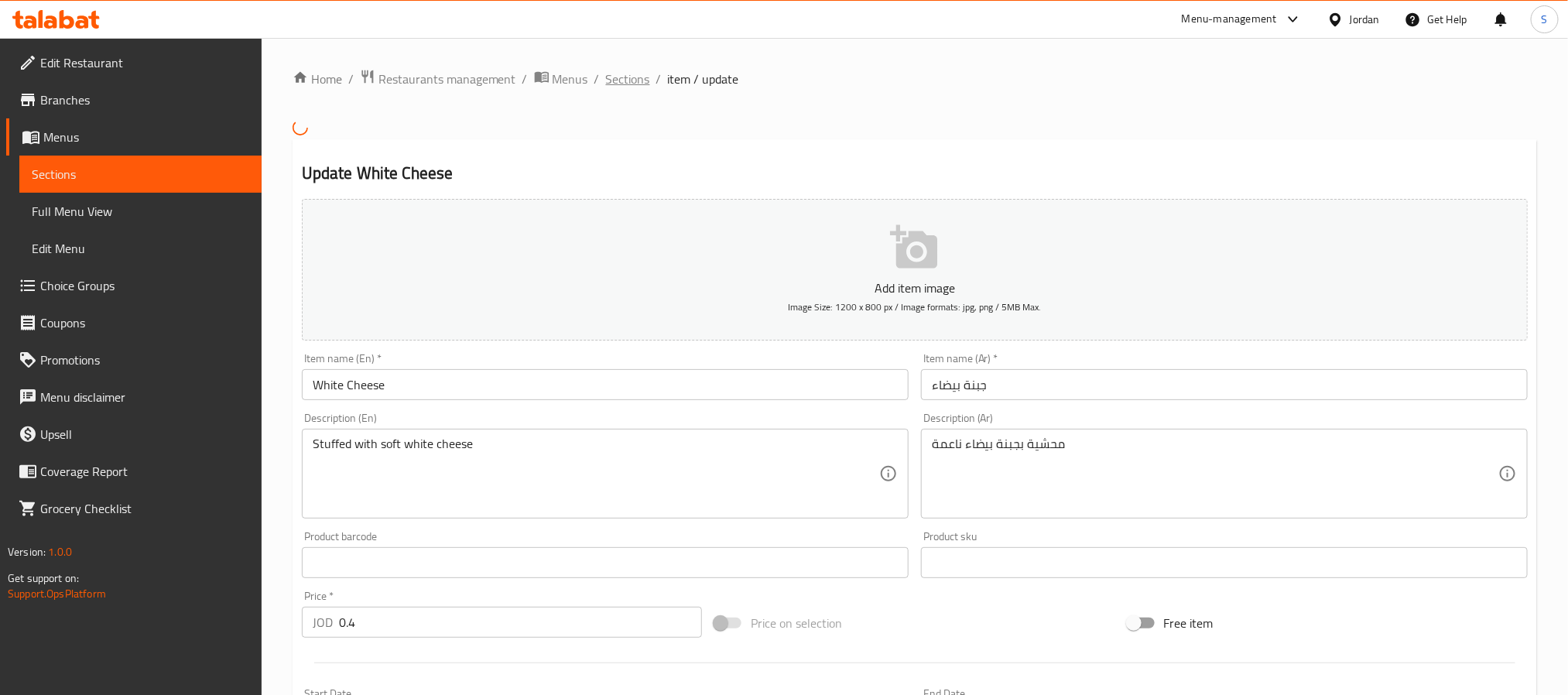
click at [620, 82] on span "Sections" at bounding box center [628, 79] width 44 height 18
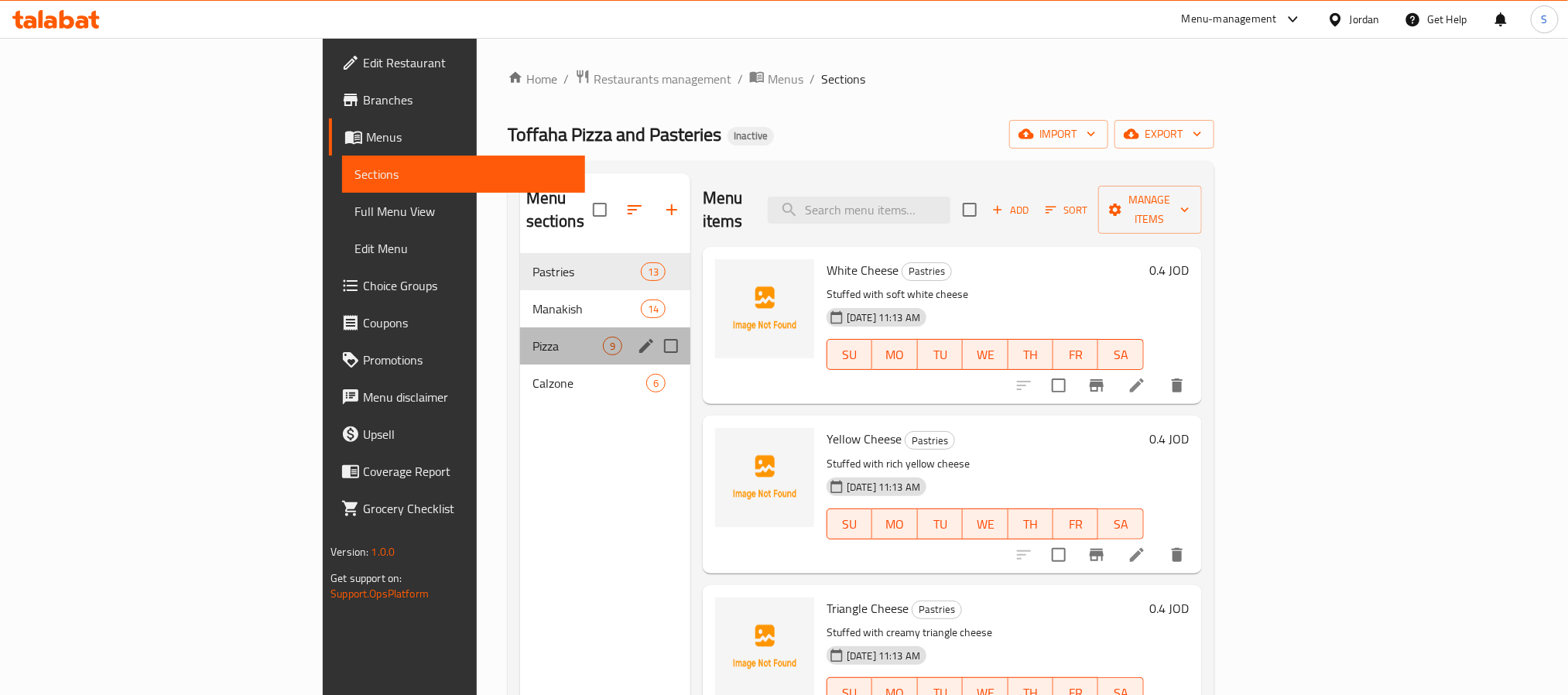
click at [521, 333] on div "Pizza 9" at bounding box center [606, 346] width 170 height 37
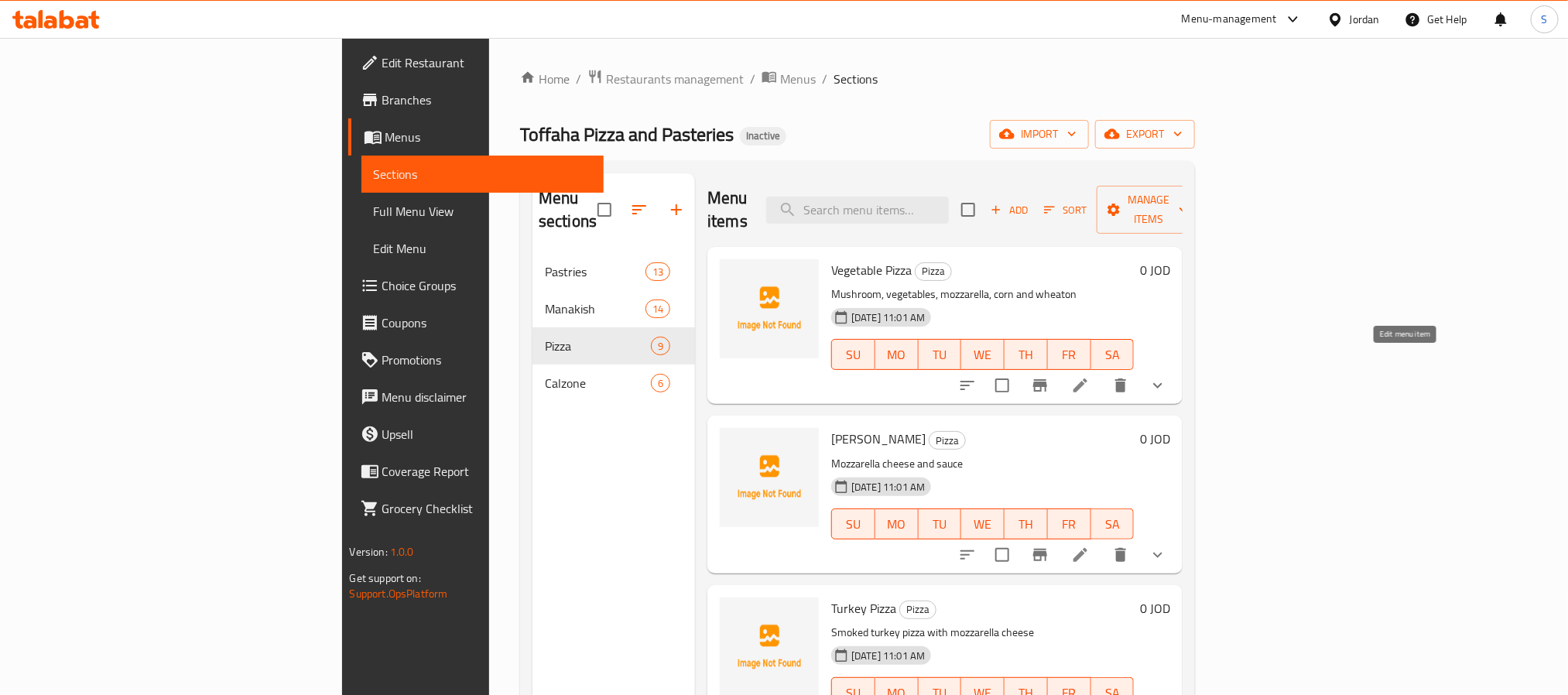
click at [1090, 377] on icon at bounding box center [1080, 386] width 18 height 18
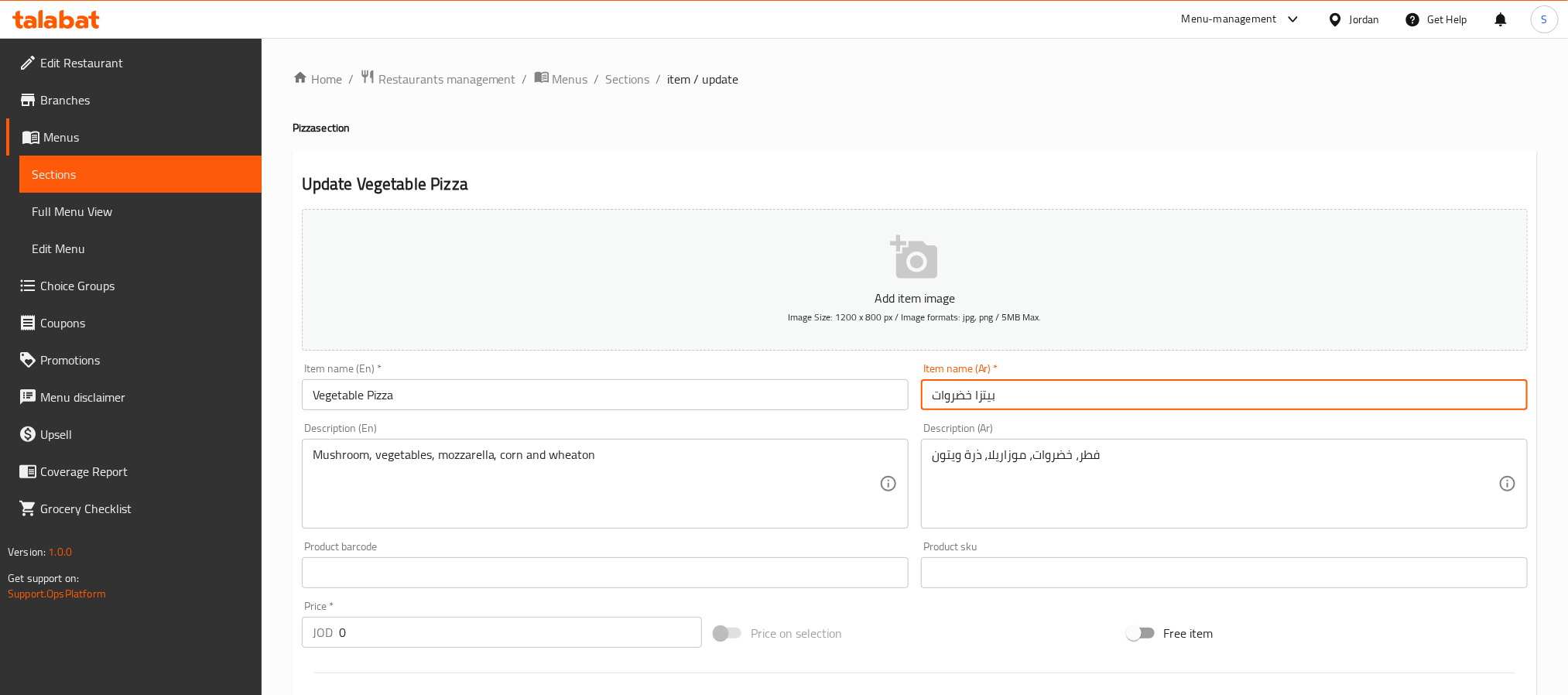
drag, startPoint x: 954, startPoint y: 396, endPoint x: 946, endPoint y: 398, distance: 8.2
click at [946, 398] on input "بيتزا خضروات" at bounding box center [1224, 395] width 607 height 31
drag, startPoint x: 939, startPoint y: 399, endPoint x: 931, endPoint y: 400, distance: 8.1
click at [931, 400] on input "بيتزا خضات" at bounding box center [1224, 395] width 607 height 31
click at [945, 402] on input "بيتزا خضار" at bounding box center [1224, 395] width 607 height 31
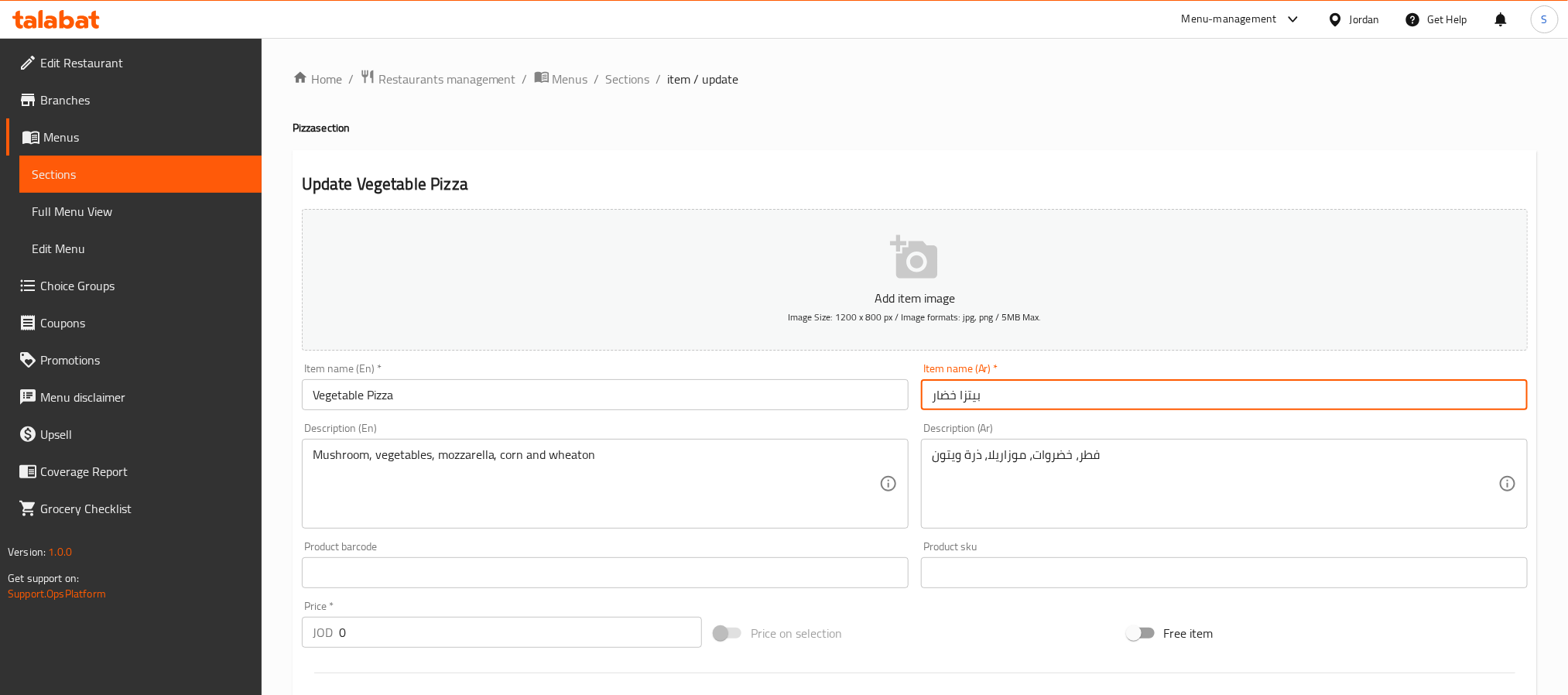
click at [945, 402] on input "بيتزا خضار" at bounding box center [1224, 395] width 607 height 31
type input "بيتزا خضار"
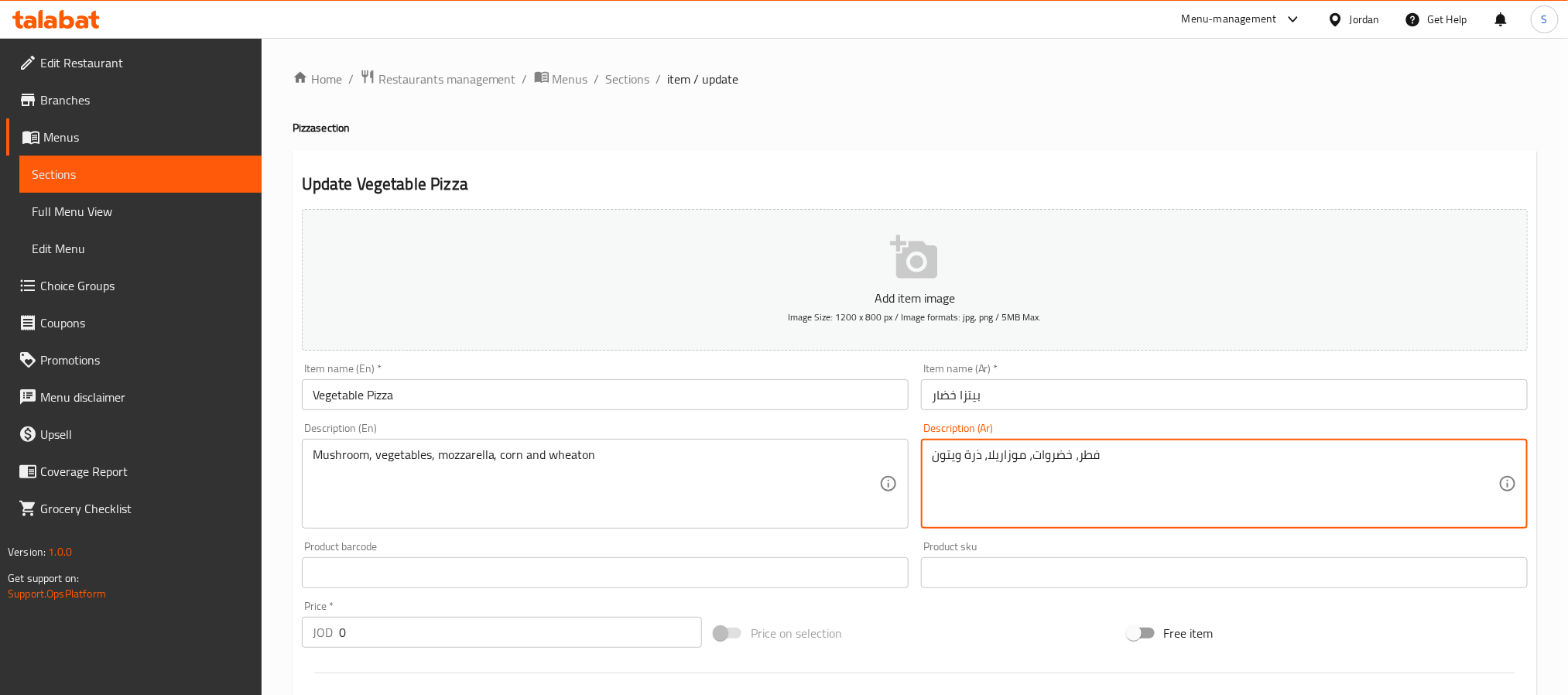
click at [1048, 452] on textarea "فطر، خضروات، موزاريلا، ذرة ويتون" at bounding box center [1215, 484] width 567 height 73
paste textarea "ر"
click at [1040, 482] on textarea "فطر، خضار، موزاريلا، ذرة ويتون" at bounding box center [1215, 484] width 567 height 73
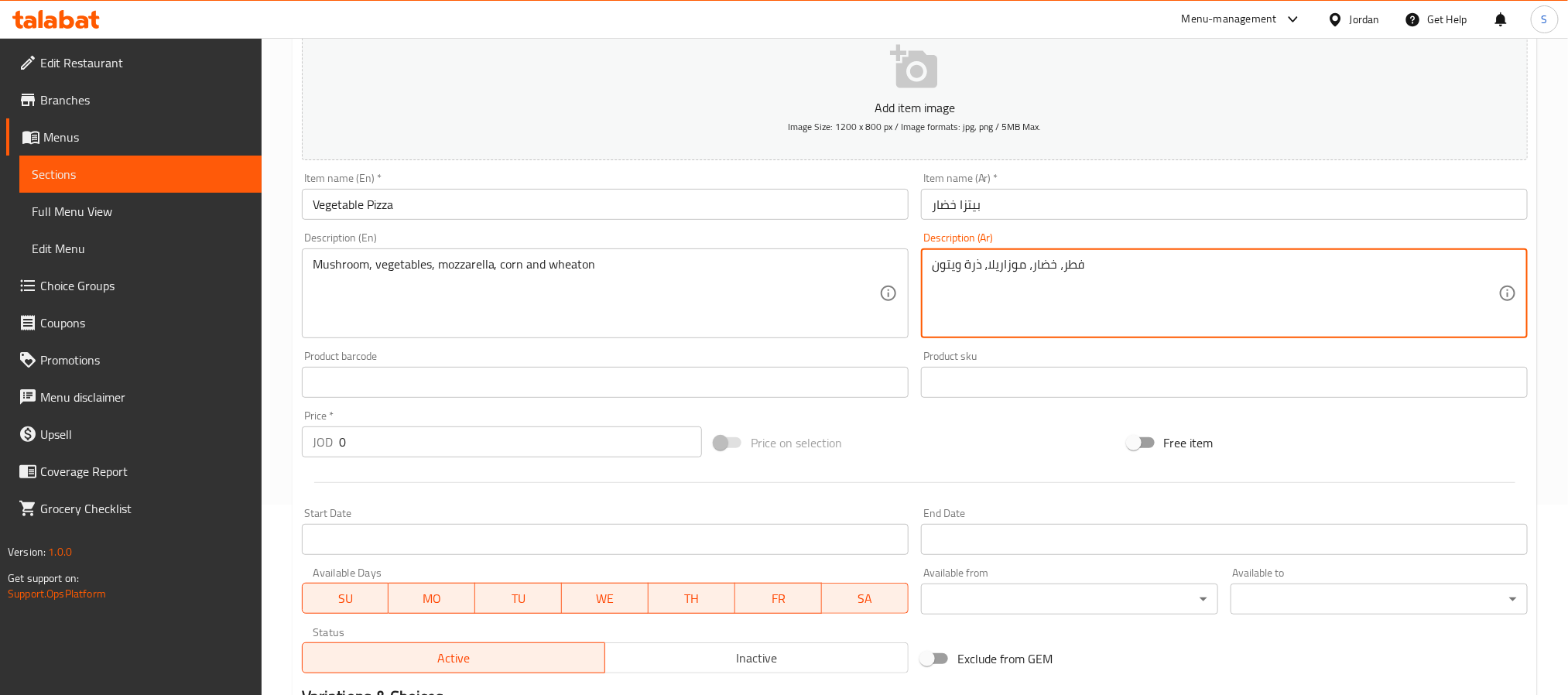
scroll to position [481, 0]
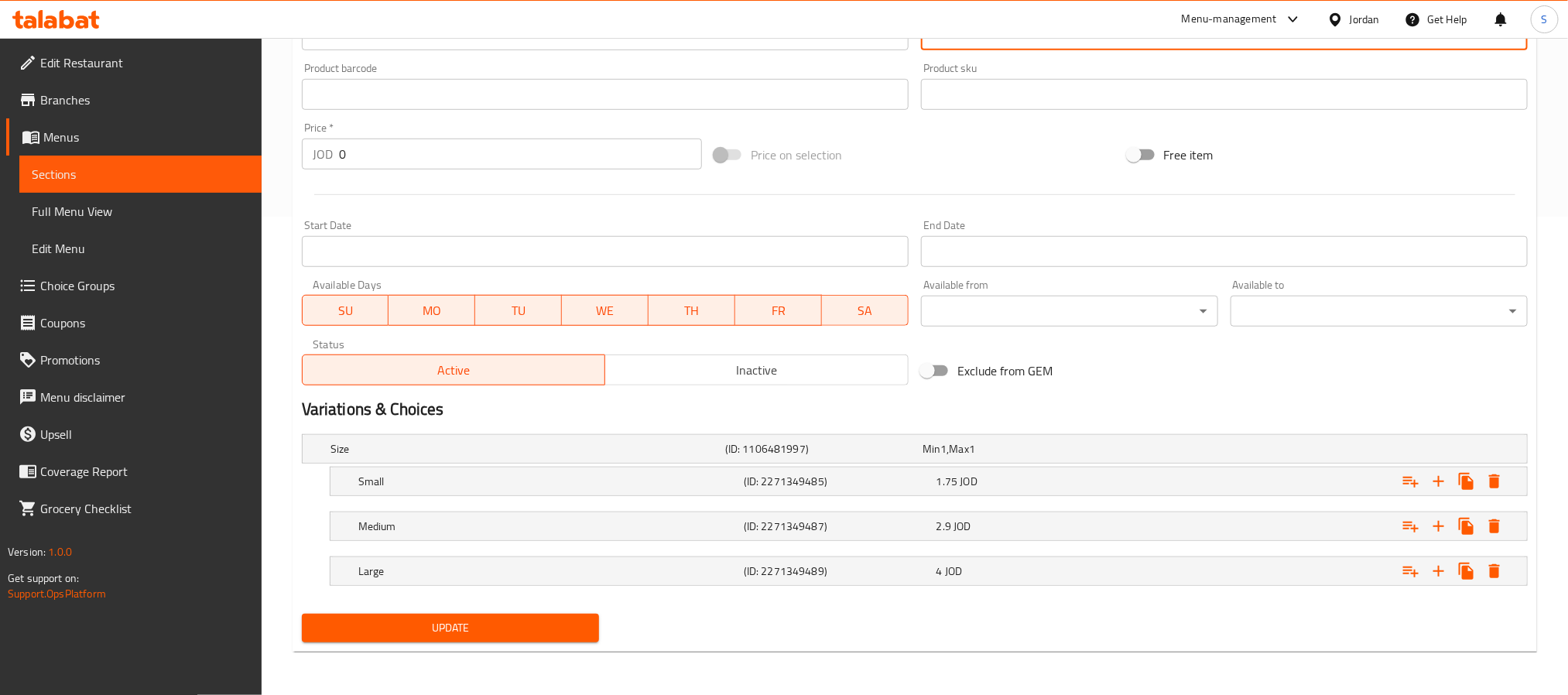
type textarea "فطر، خضار، موزاريلا، ذرة ويتون"
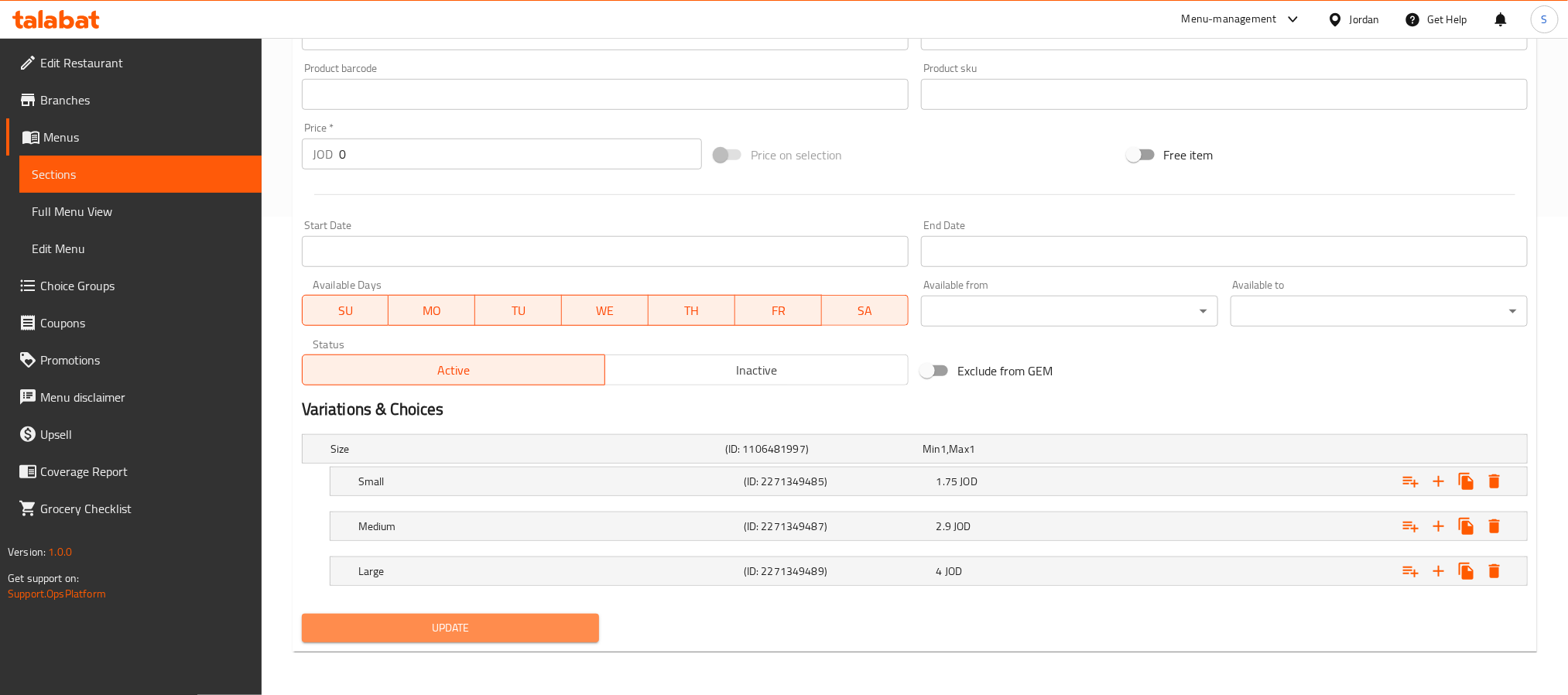
click at [525, 639] on button "Update" at bounding box center [451, 629] width 297 height 29
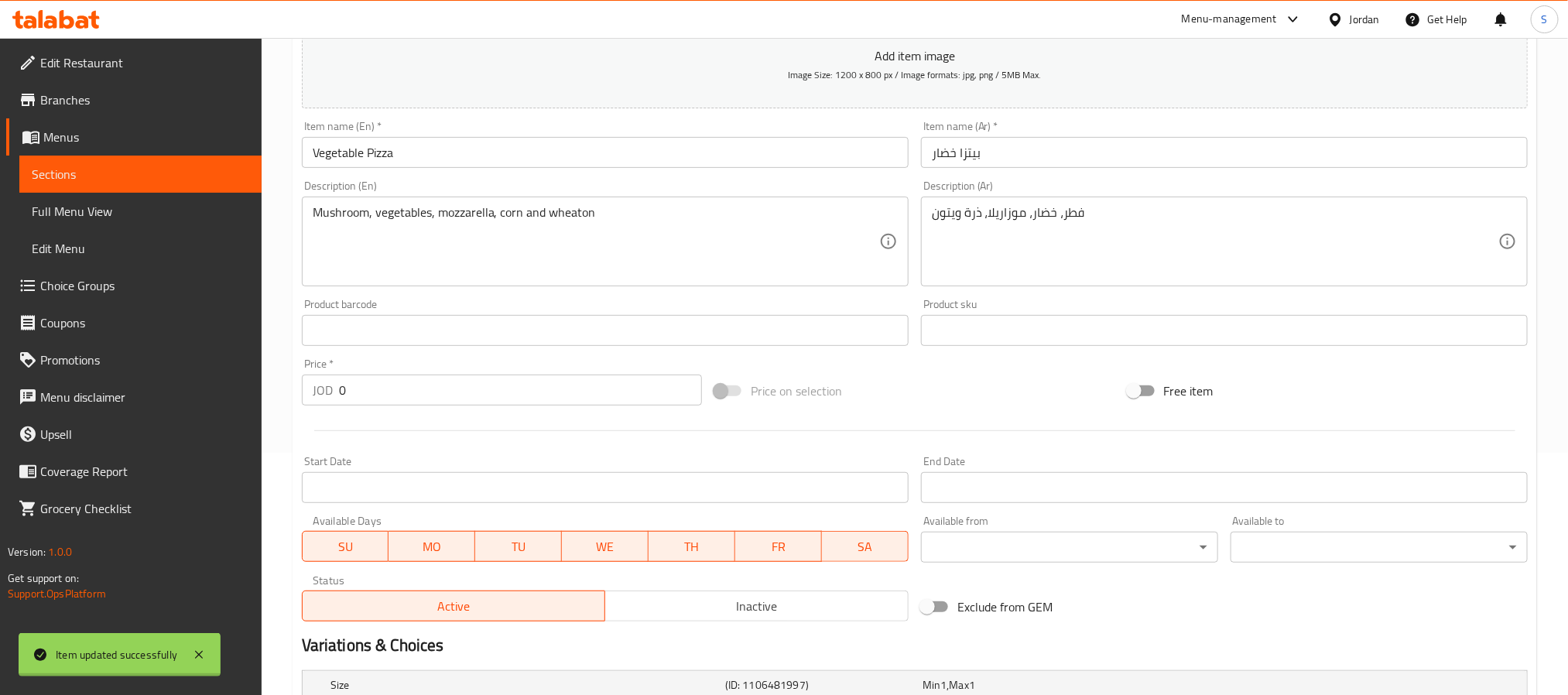
scroll to position [0, 0]
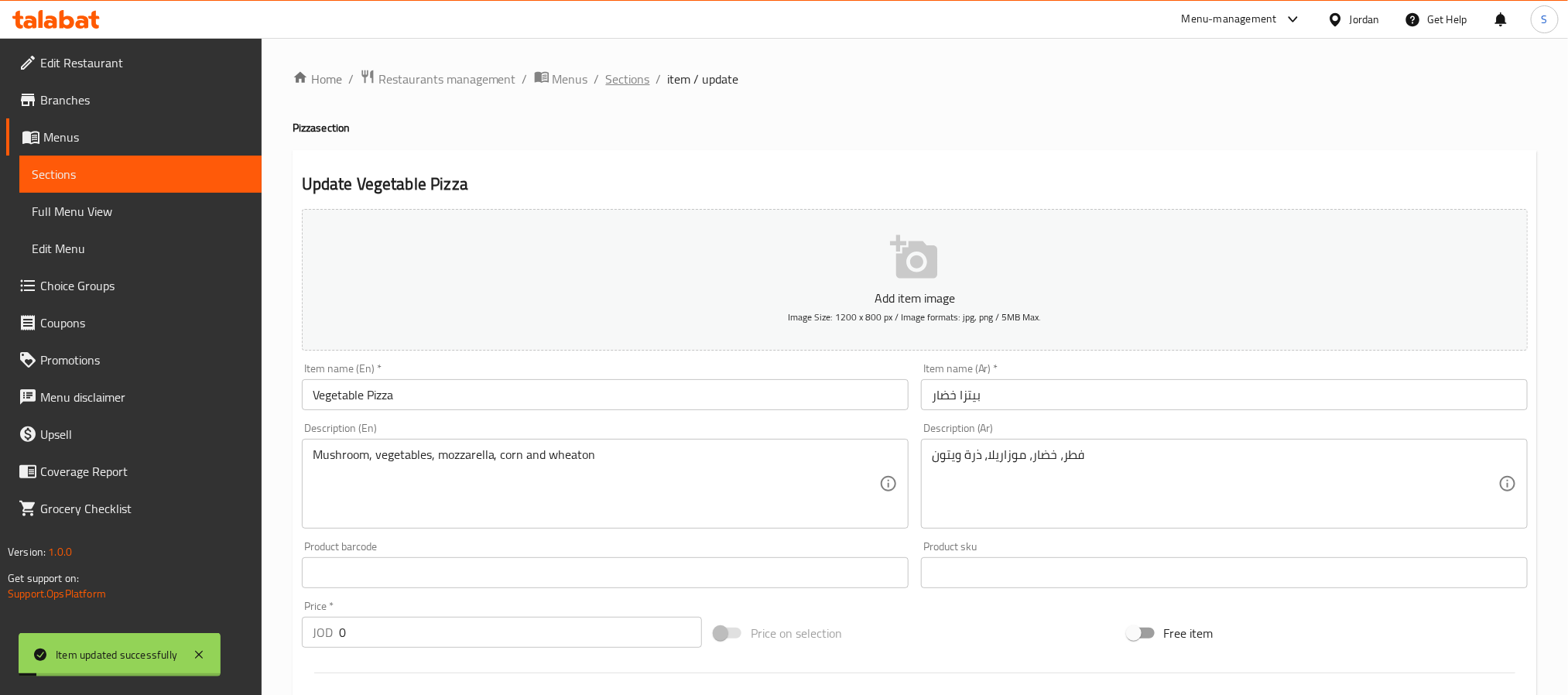
click at [637, 74] on span "Sections" at bounding box center [628, 79] width 44 height 18
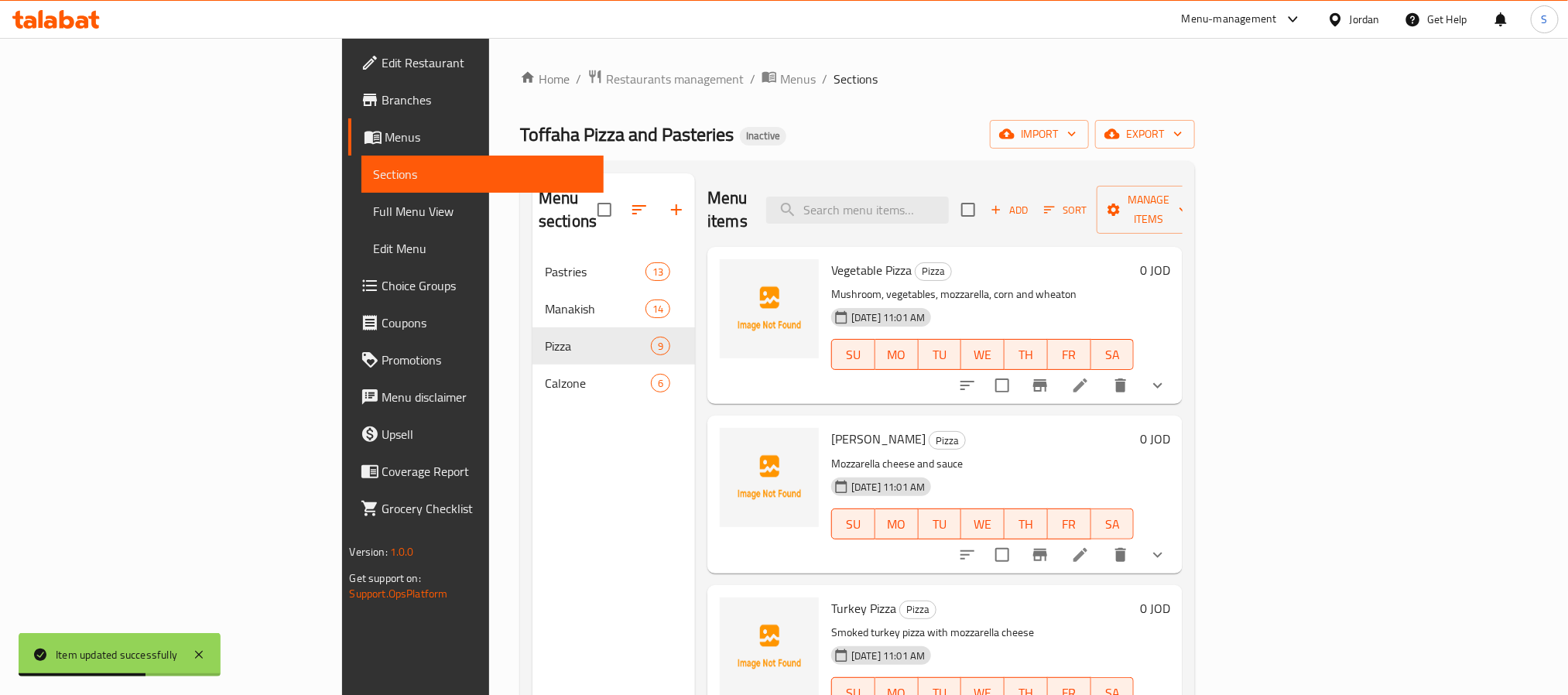
click at [832, 285] on p "Mushroom, vegetables, mozzarella, corn and wheaton" at bounding box center [983, 294] width 303 height 19
copy p "vegetables"
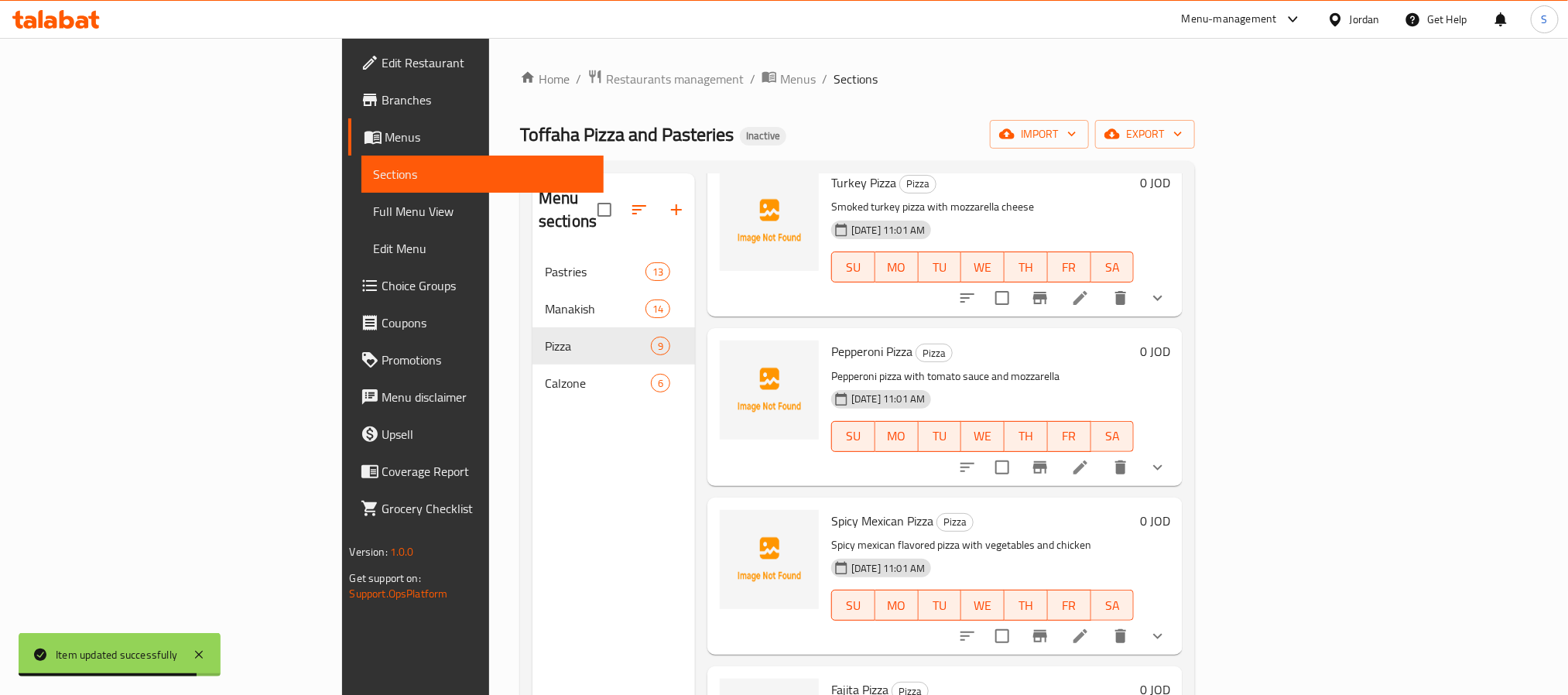
scroll to position [658, 0]
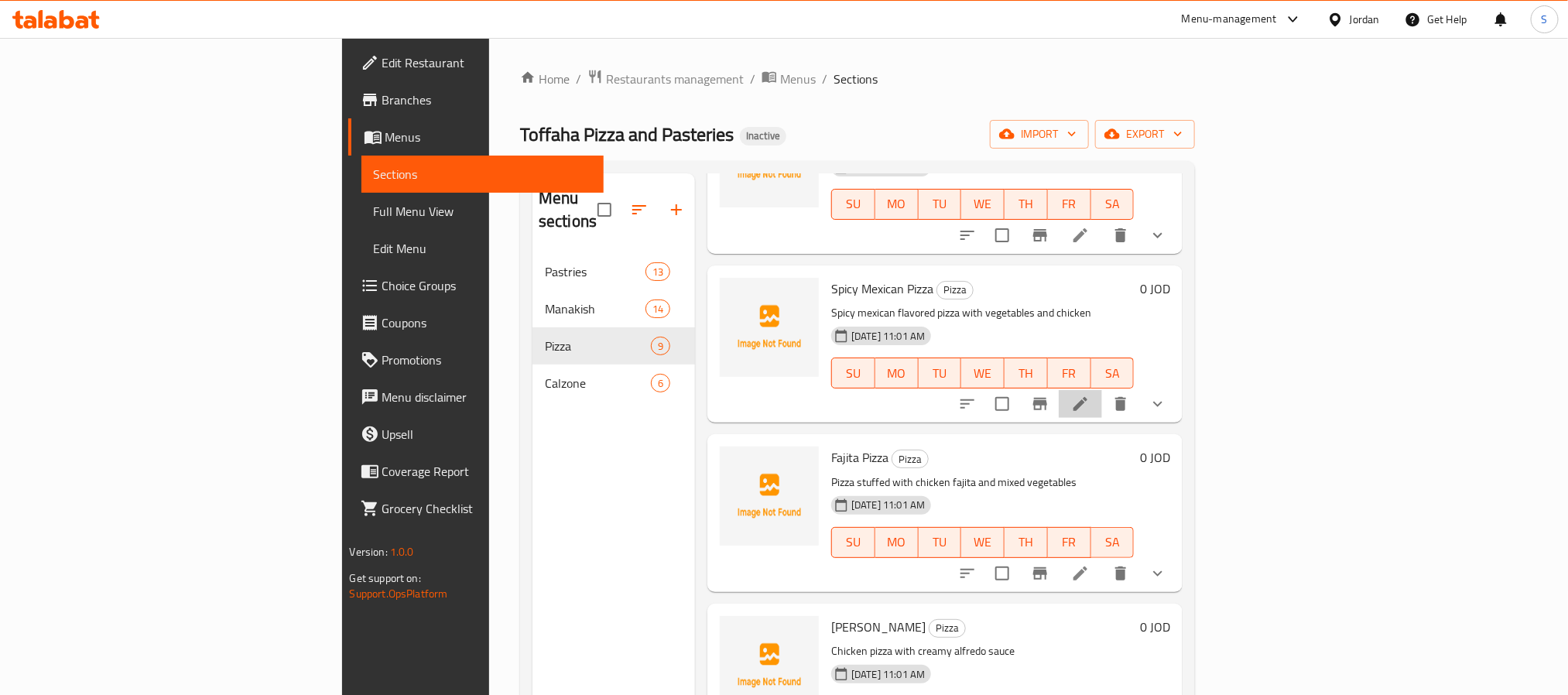
click at [1102, 391] on li at bounding box center [1080, 404] width 44 height 28
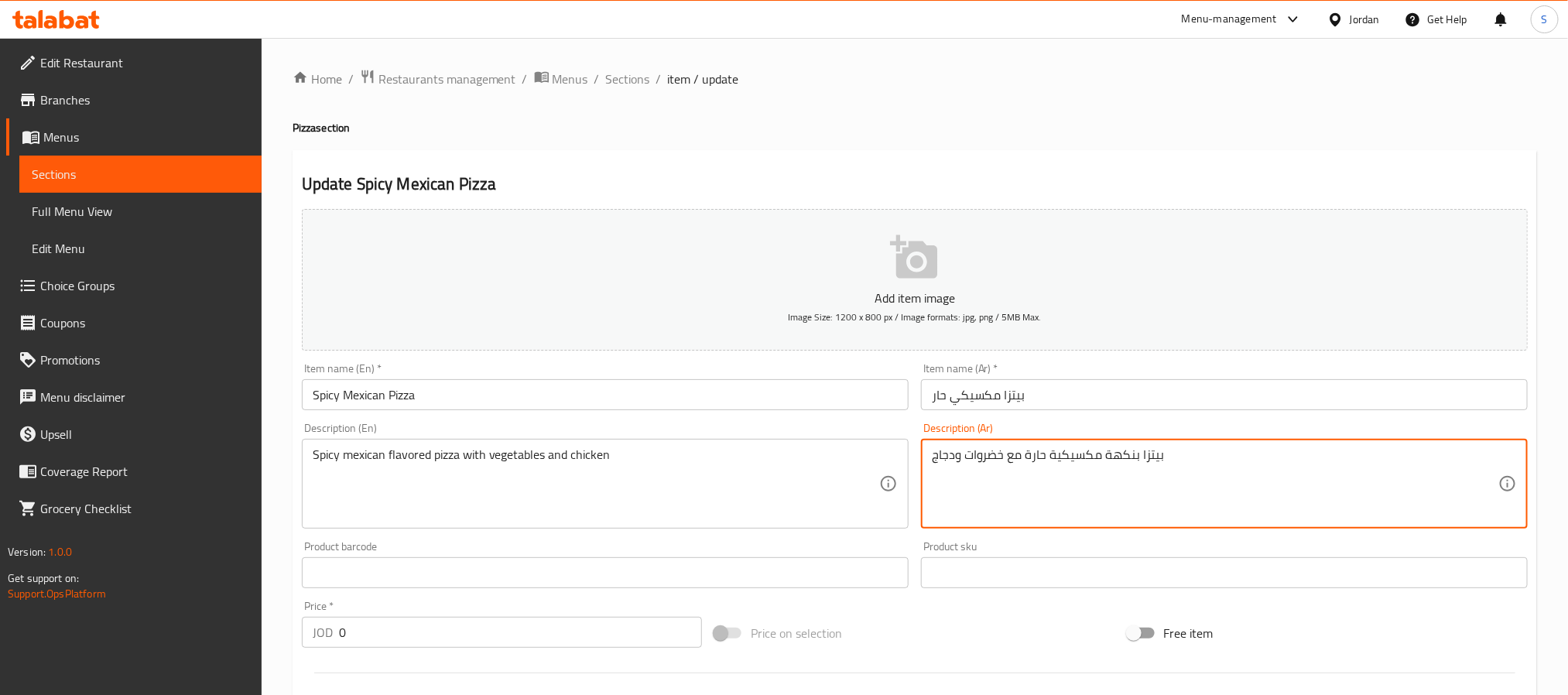
drag, startPoint x: 987, startPoint y: 454, endPoint x: 976, endPoint y: 454, distance: 11.0
click at [969, 456] on textarea "بيتزا بنكهة مكسيكية حارة مع خضات ودجاج" at bounding box center [1215, 484] width 567 height 73
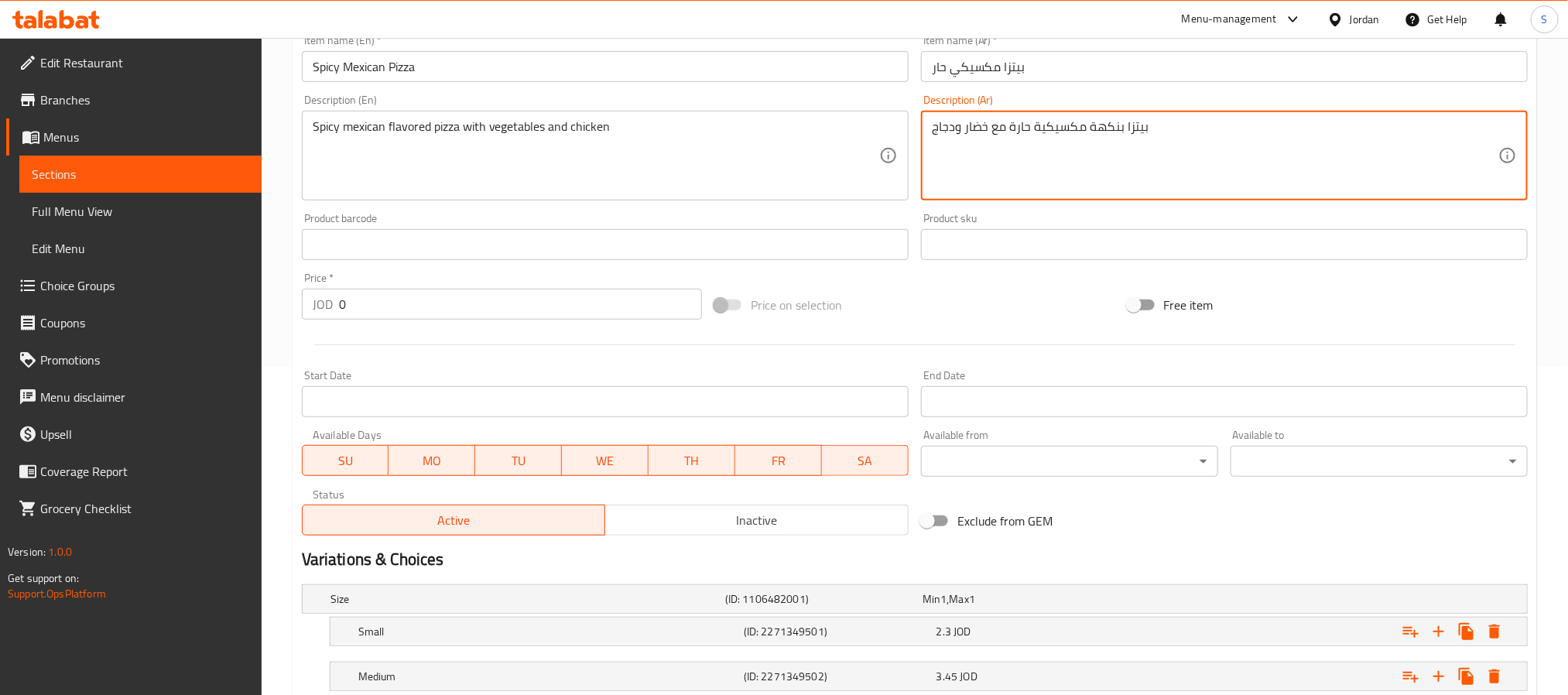
scroll to position [116, 0]
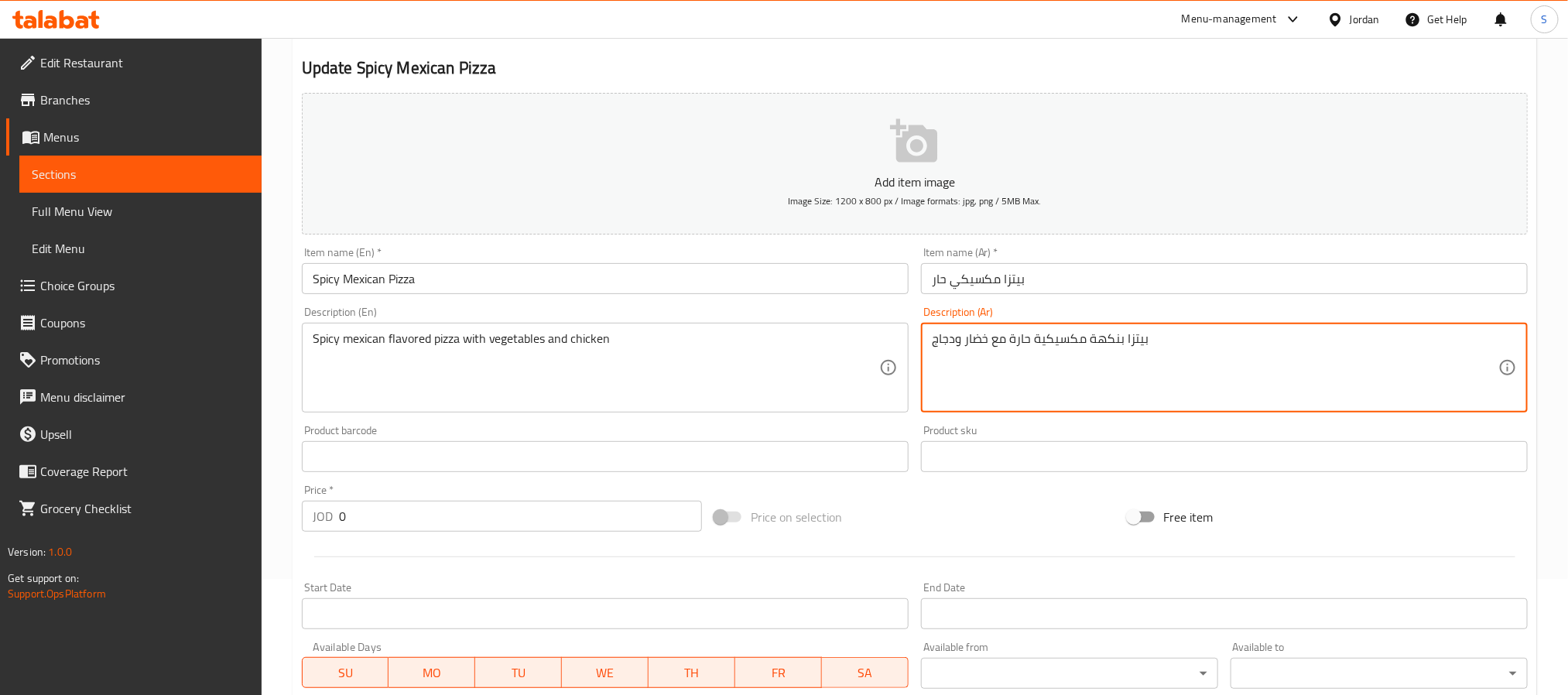
type textarea "بيتزا بنكهة مكسيكية حارة مع خضار ودجاج"
click at [488, 284] on input "Spicy Mexican Pizza" at bounding box center [605, 279] width 607 height 31
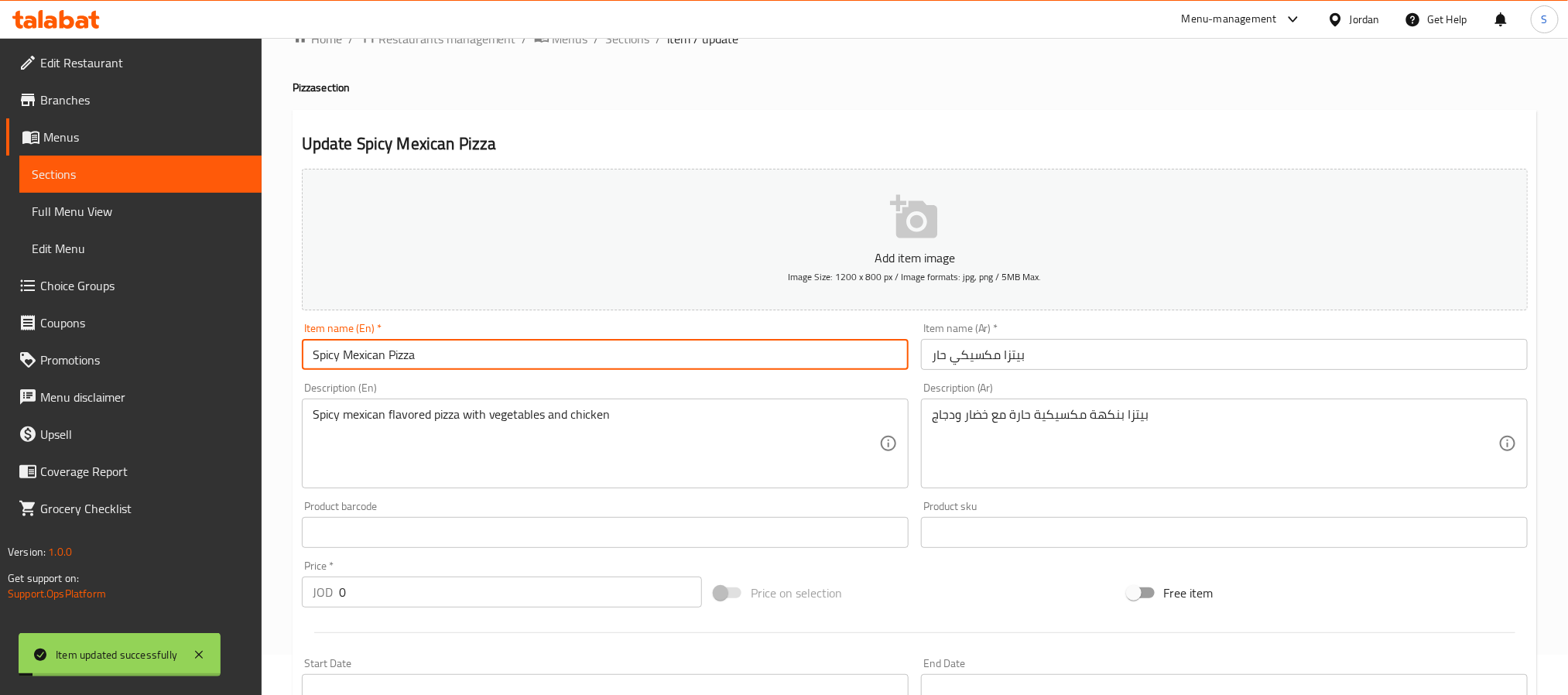
scroll to position [0, 0]
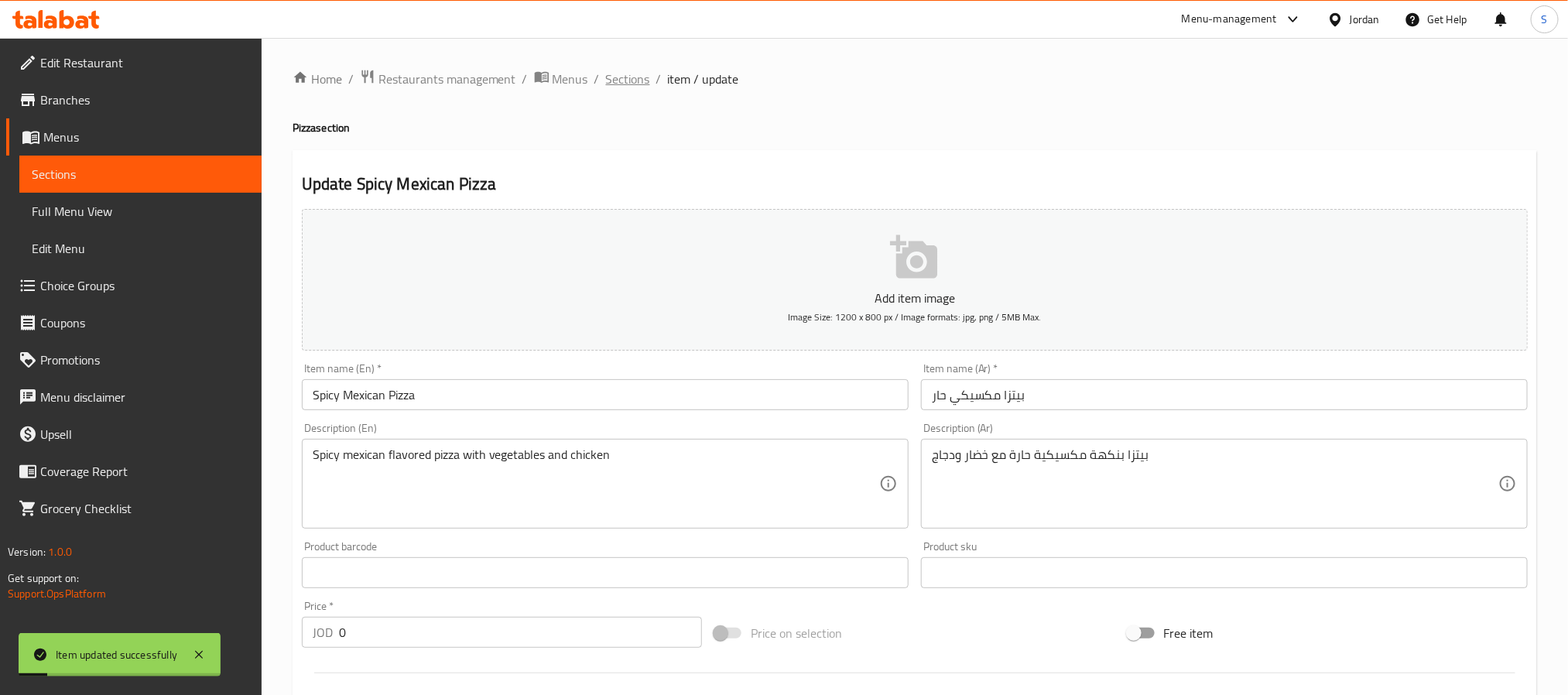
click at [623, 84] on span "Sections" at bounding box center [628, 79] width 44 height 18
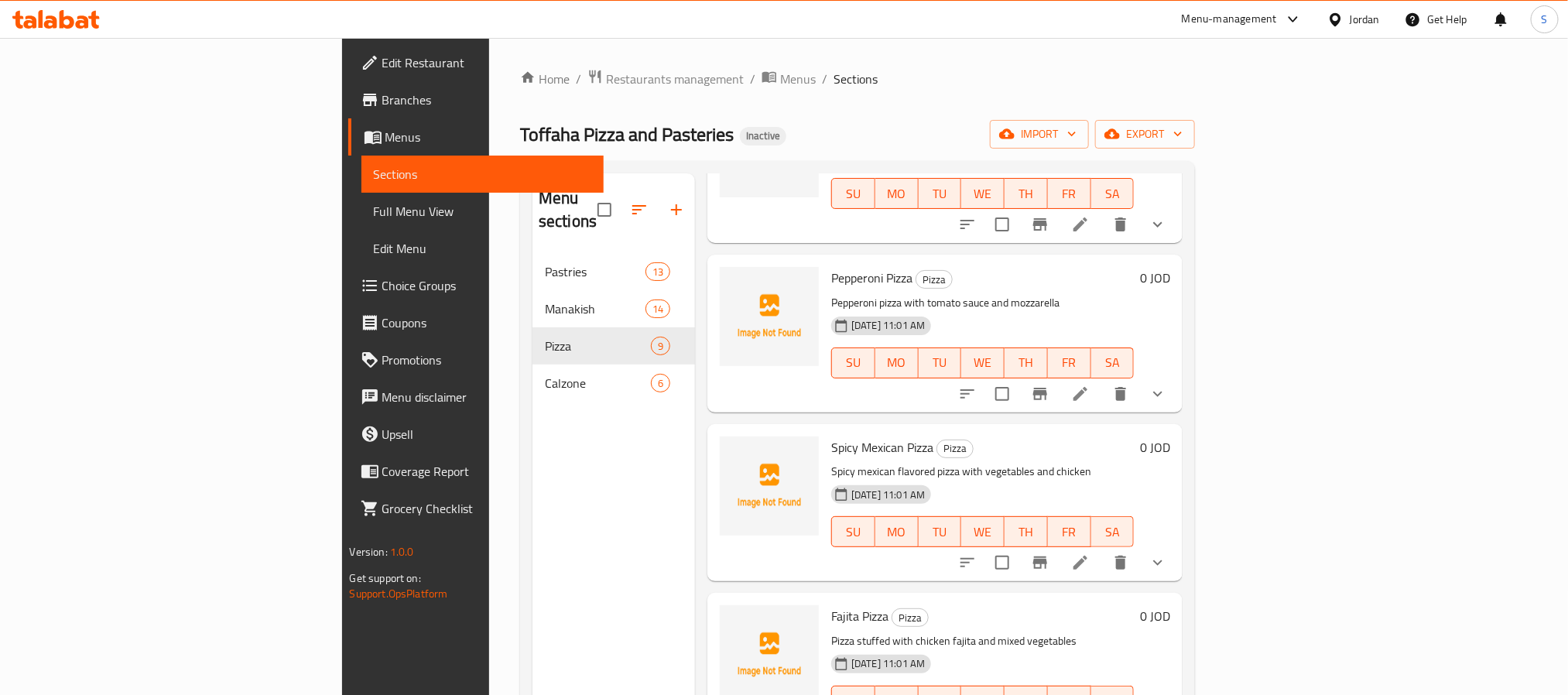
scroll to position [774, 0]
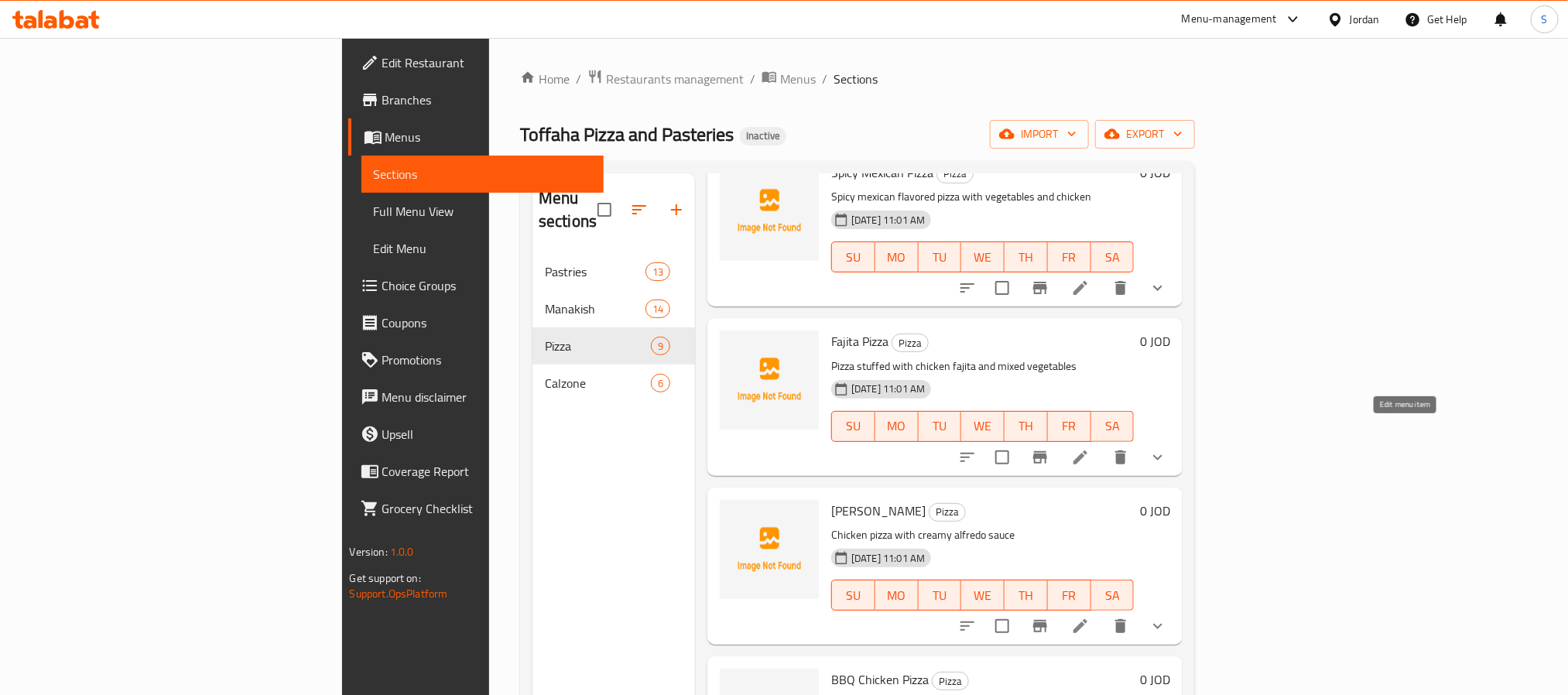
click at [1090, 448] on icon at bounding box center [1080, 457] width 18 height 18
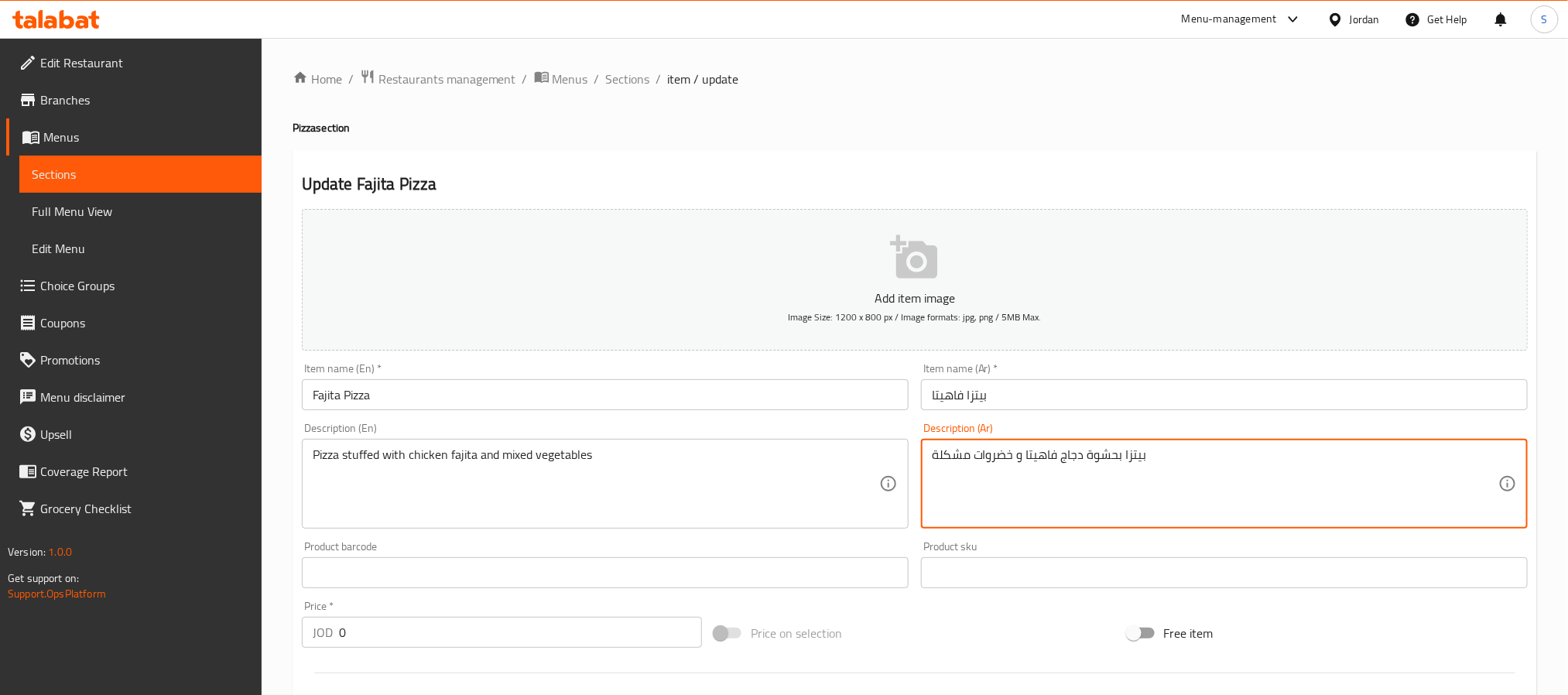
drag, startPoint x: 997, startPoint y: 460, endPoint x: 985, endPoint y: 458, distance: 12.2
click at [979, 460] on textarea "بيتزا بحشوة دجاج فاهيتا و خضات مشكلة" at bounding box center [1215, 484] width 567 height 73
drag, startPoint x: 939, startPoint y: 453, endPoint x: 930, endPoint y: 454, distance: 9.1
click at [930, 454] on div "بيتزا بحشوة دجاج فاهيتا و خضار مشكلة Description (Ar)" at bounding box center [1224, 484] width 607 height 90
type textarea "بيتزا بحشوة دجاج فاهيتا و خضار مشكل"
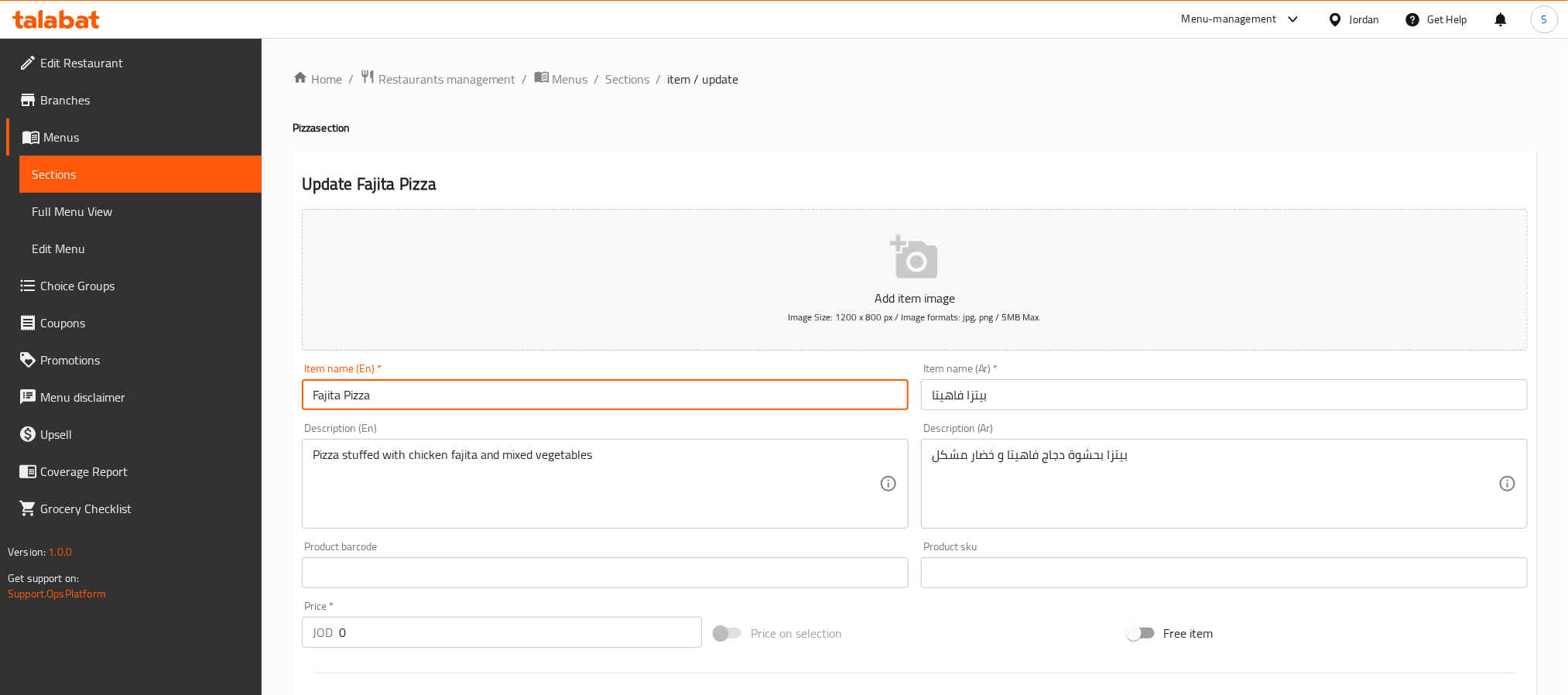
click at [842, 399] on input "Fajita Pizza" at bounding box center [605, 395] width 607 height 31
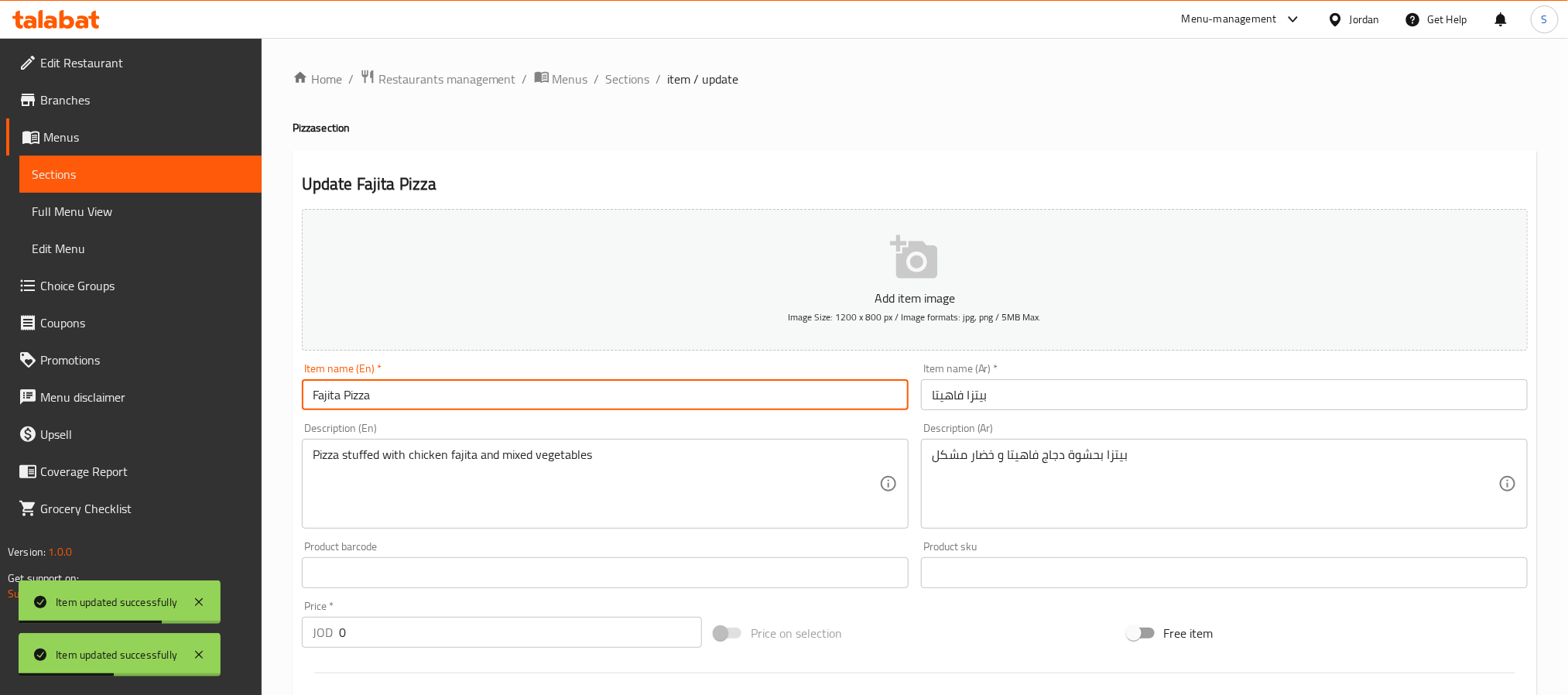
drag, startPoint x: 618, startPoint y: 88, endPoint x: 626, endPoint y: 113, distance: 26.2
click at [618, 88] on span "Sections" at bounding box center [628, 79] width 44 height 18
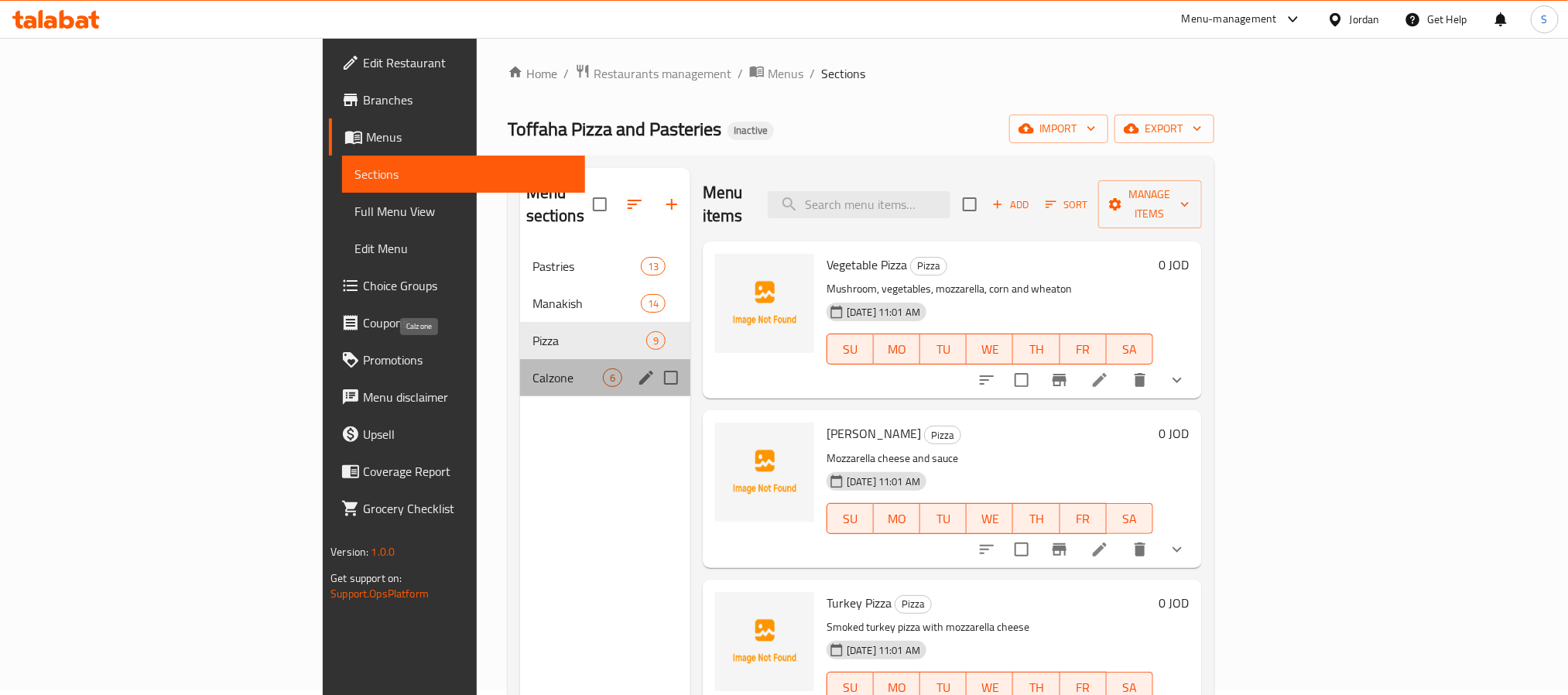
click at [532, 368] on span "Calzone" at bounding box center [568, 377] width 71 height 18
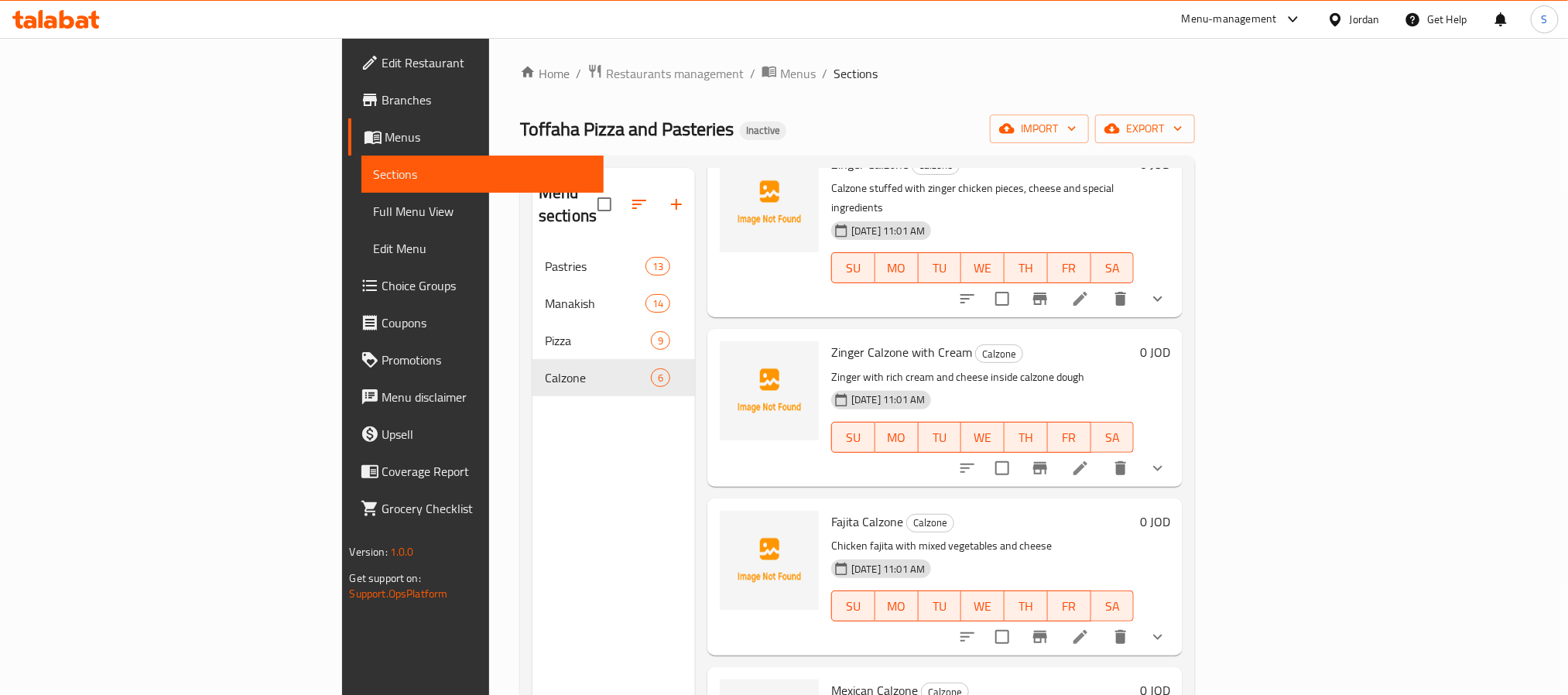
scroll to position [232, 0]
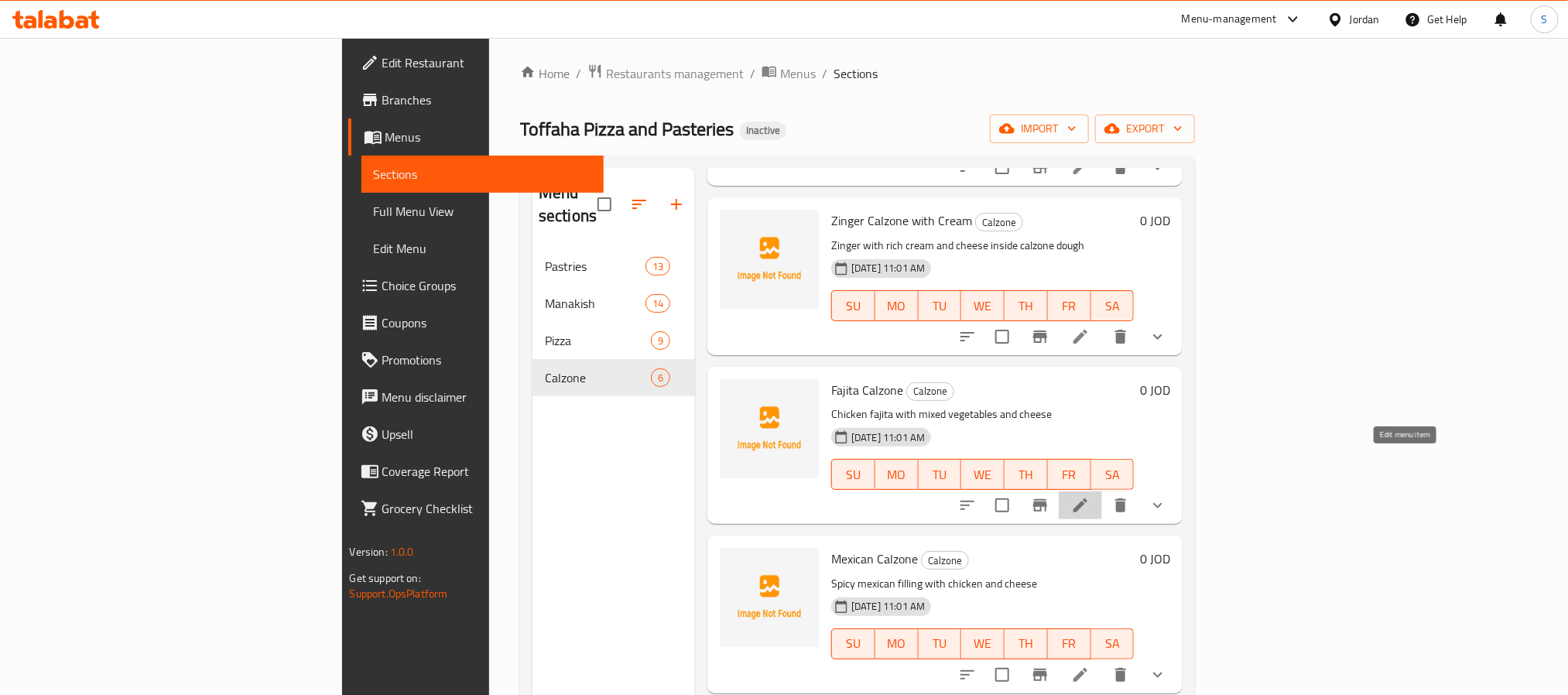
click at [1087, 499] on icon at bounding box center [1080, 505] width 14 height 14
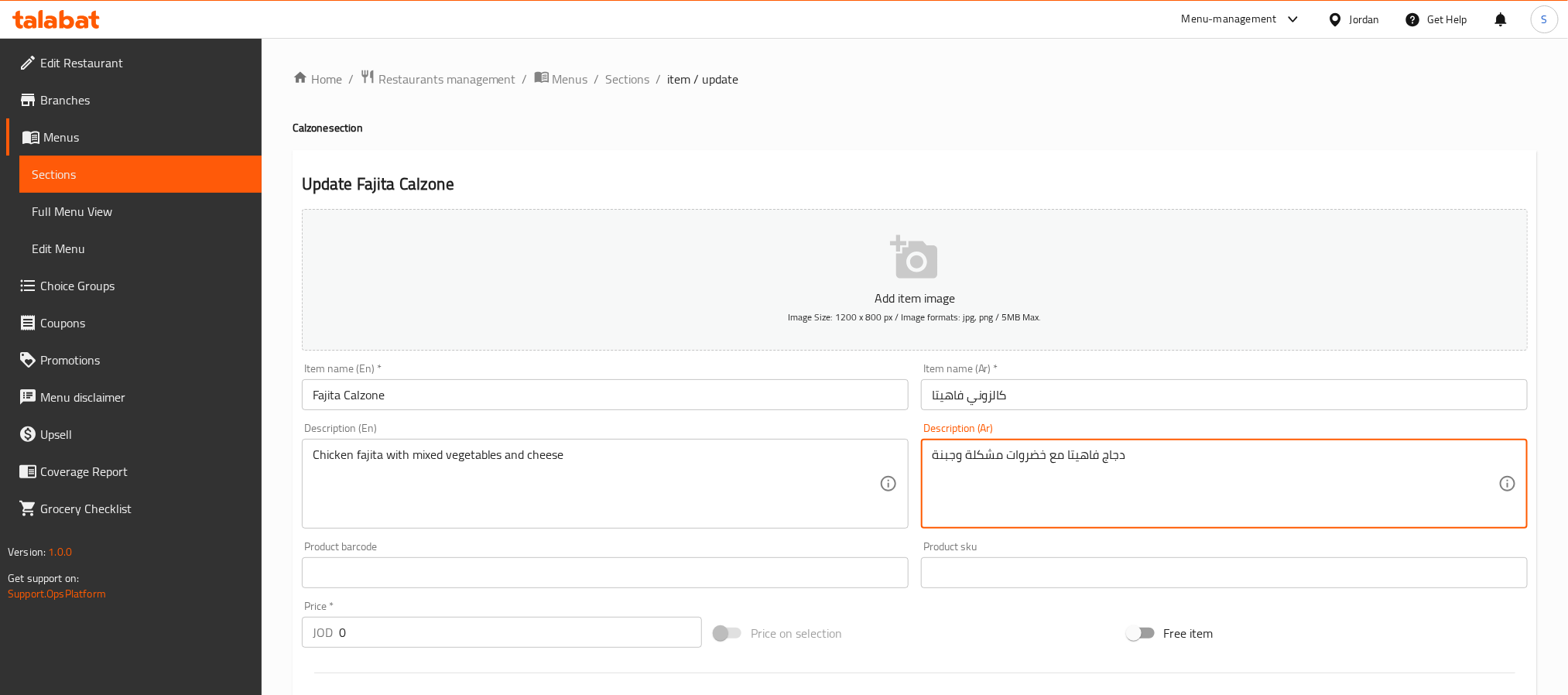
drag, startPoint x: 1019, startPoint y: 454, endPoint x: 1028, endPoint y: 454, distance: 9.0
drag, startPoint x: 1006, startPoint y: 457, endPoint x: 1016, endPoint y: 457, distance: 10.0
click at [1016, 457] on textarea "دجاج فاهيتا مع خضات مشكلة وجبنة" at bounding box center [1215, 484] width 567 height 73
click at [613, 384] on input "Fajita Calzone" at bounding box center [605, 395] width 607 height 31
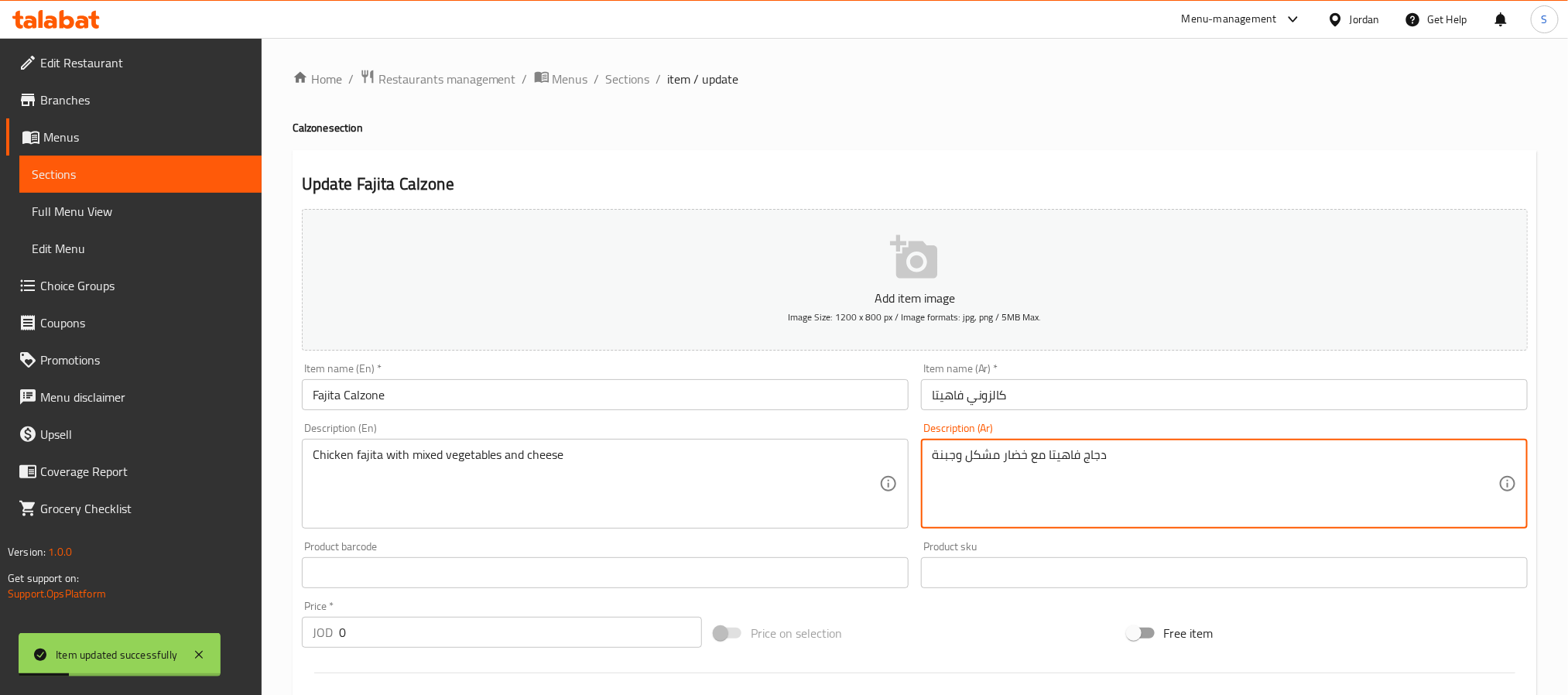
type textarea "دجاج فاهيتا مع خضار مشكل وجبنة"
click at [706, 387] on input "Fajita Calzone" at bounding box center [605, 395] width 607 height 31
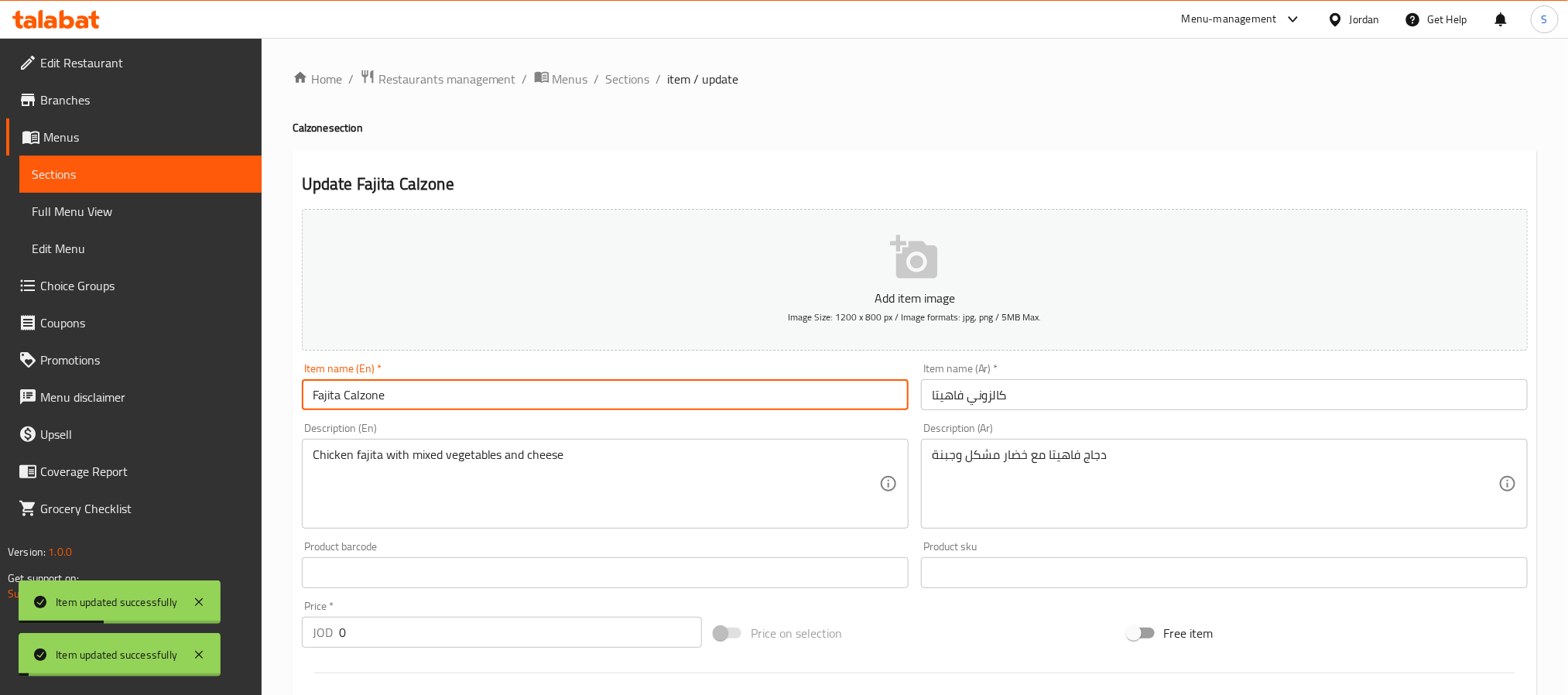
click at [706, 387] on input "Fajita Calzone" at bounding box center [605, 395] width 607 height 31
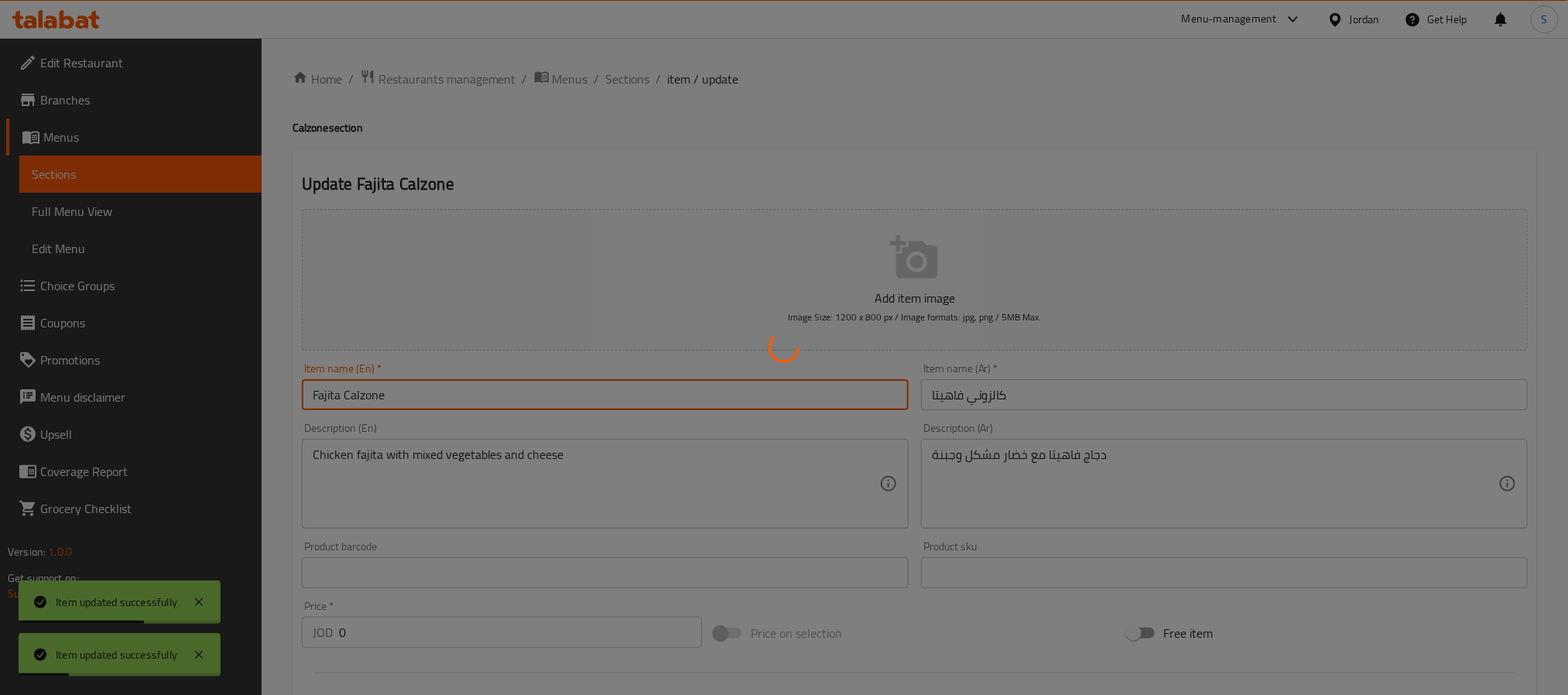
click at [680, 140] on div at bounding box center [784, 348] width 1568 height 695
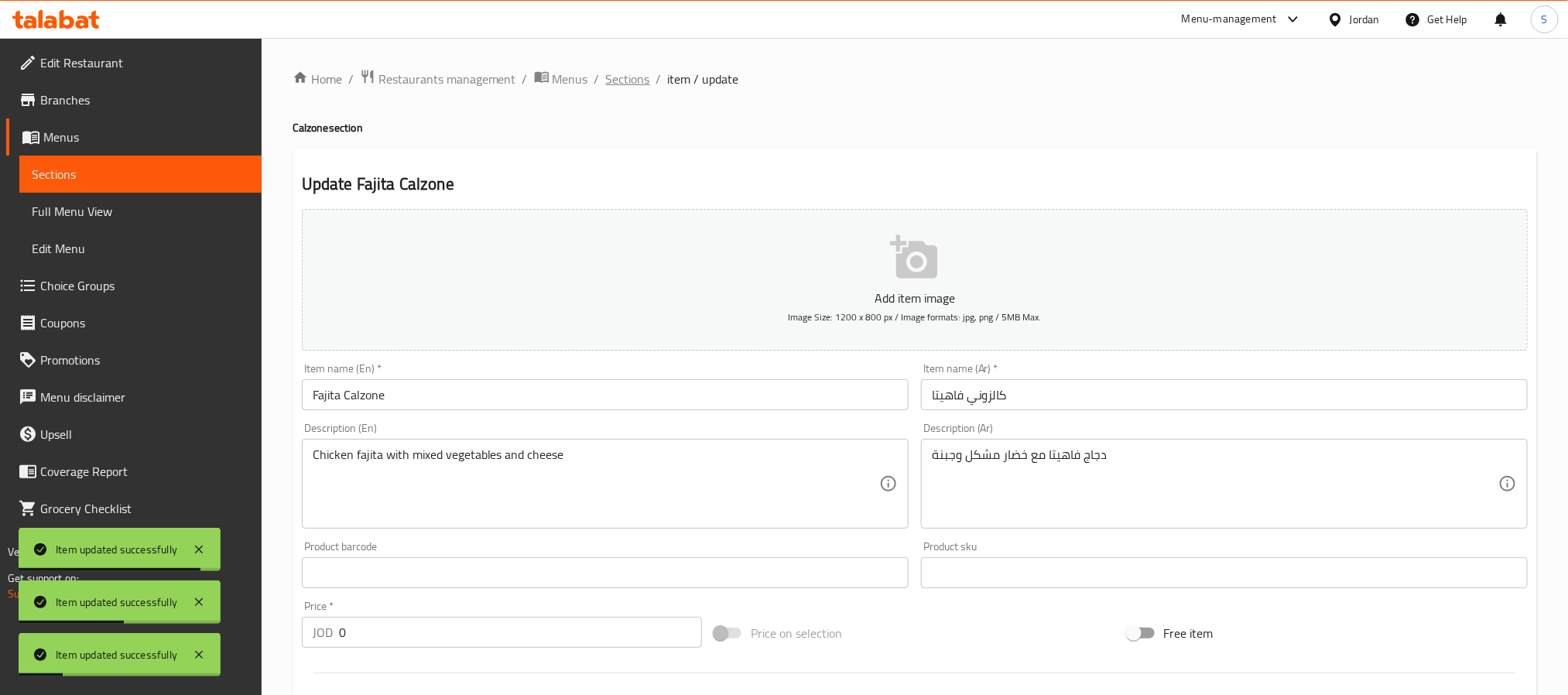
click at [615, 84] on span "Sections" at bounding box center [628, 79] width 44 height 18
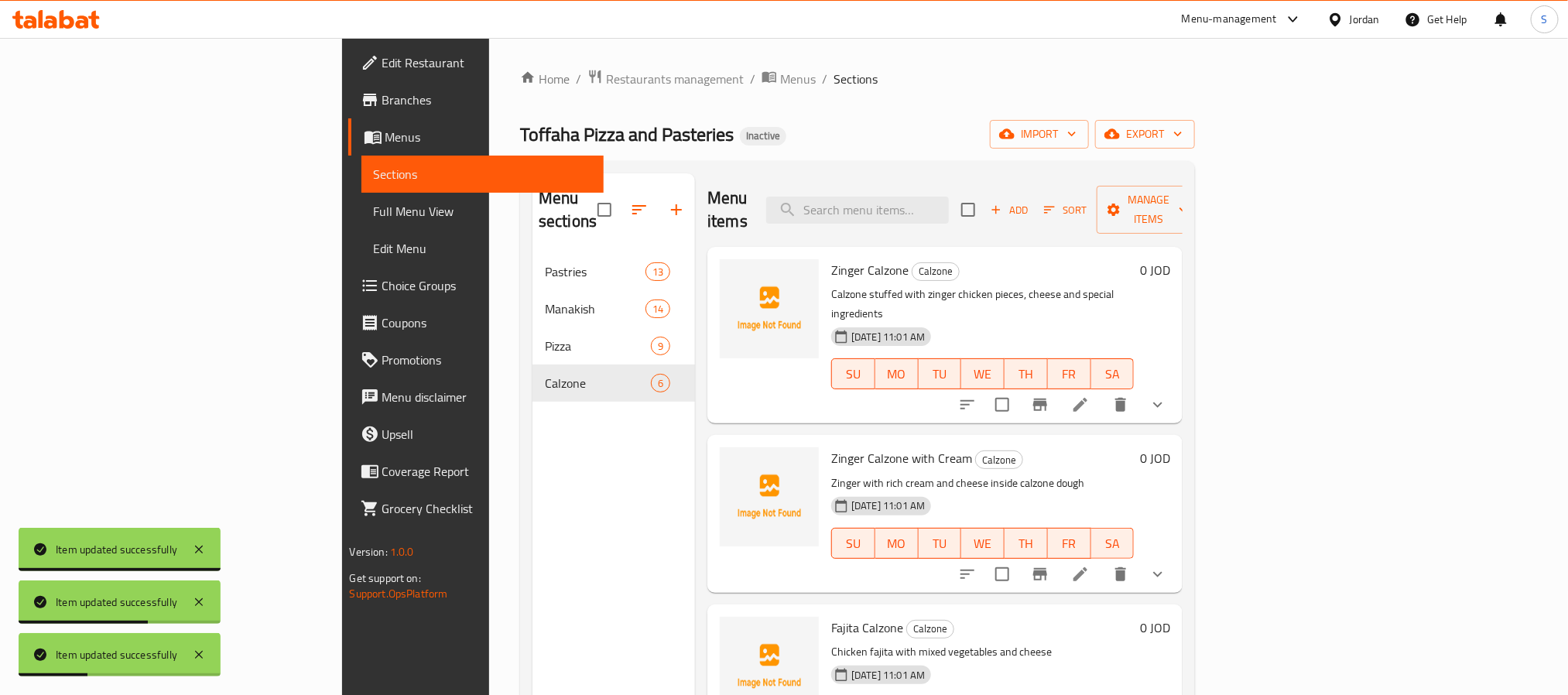
drag, startPoint x: 434, startPoint y: 484, endPoint x: 335, endPoint y: 388, distance: 137.9
click at [532, 484] on div "Menu sections Pastries 13 Manakish 14 Pizza 9 Calzone 6" at bounding box center [613, 521] width 162 height 695
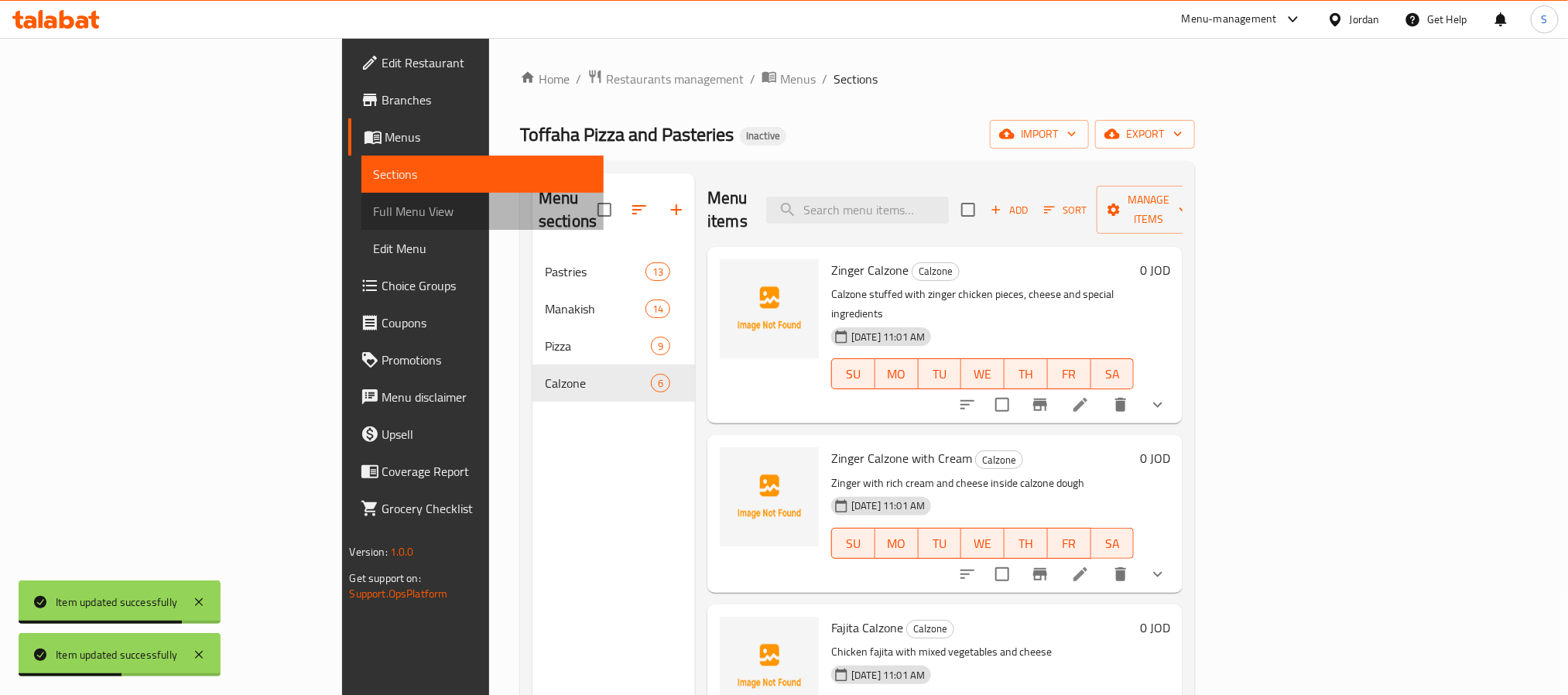
click at [362, 223] on link "Full Menu View" at bounding box center [482, 211] width 242 height 37
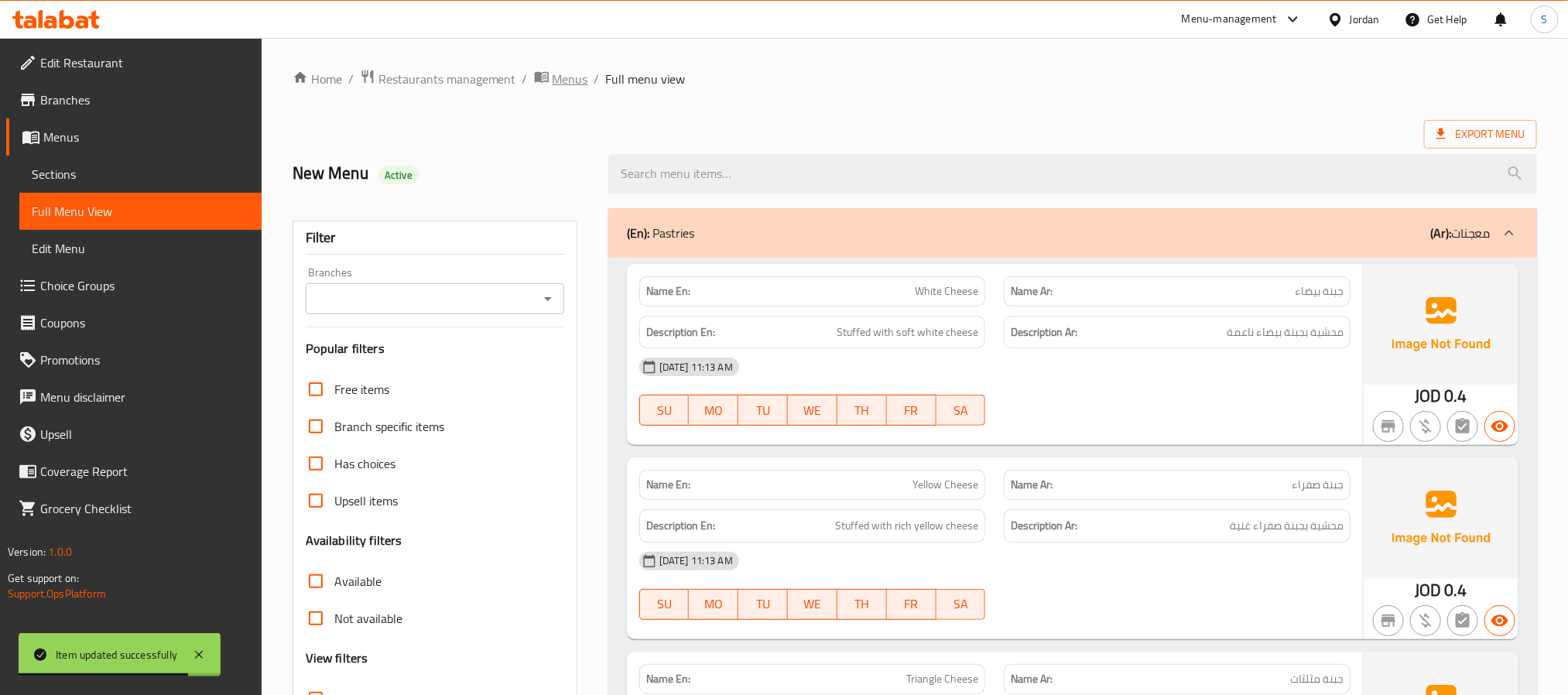
click at [577, 83] on span "Menus" at bounding box center [570, 79] width 35 height 18
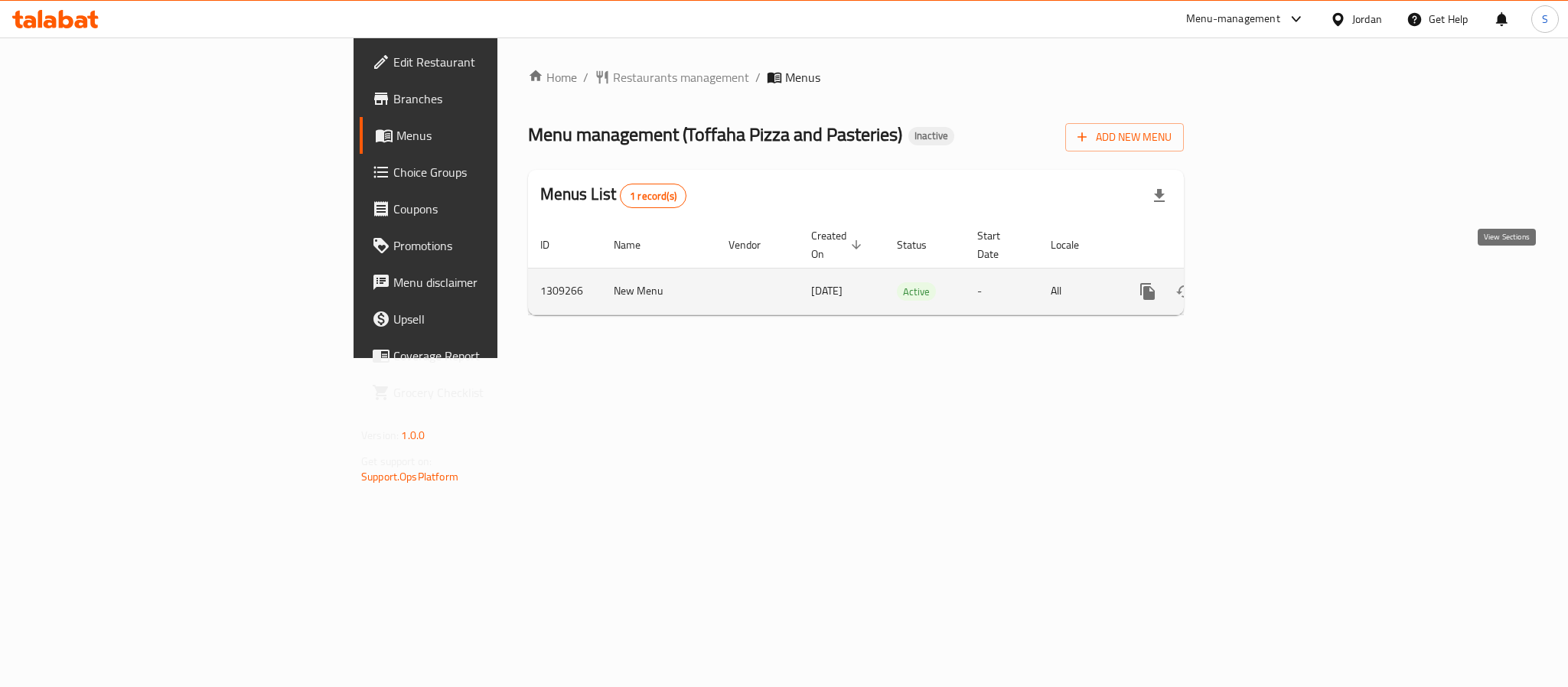
click at [1265, 284] on icon "enhanced table" at bounding box center [1257, 291] width 13 height 13
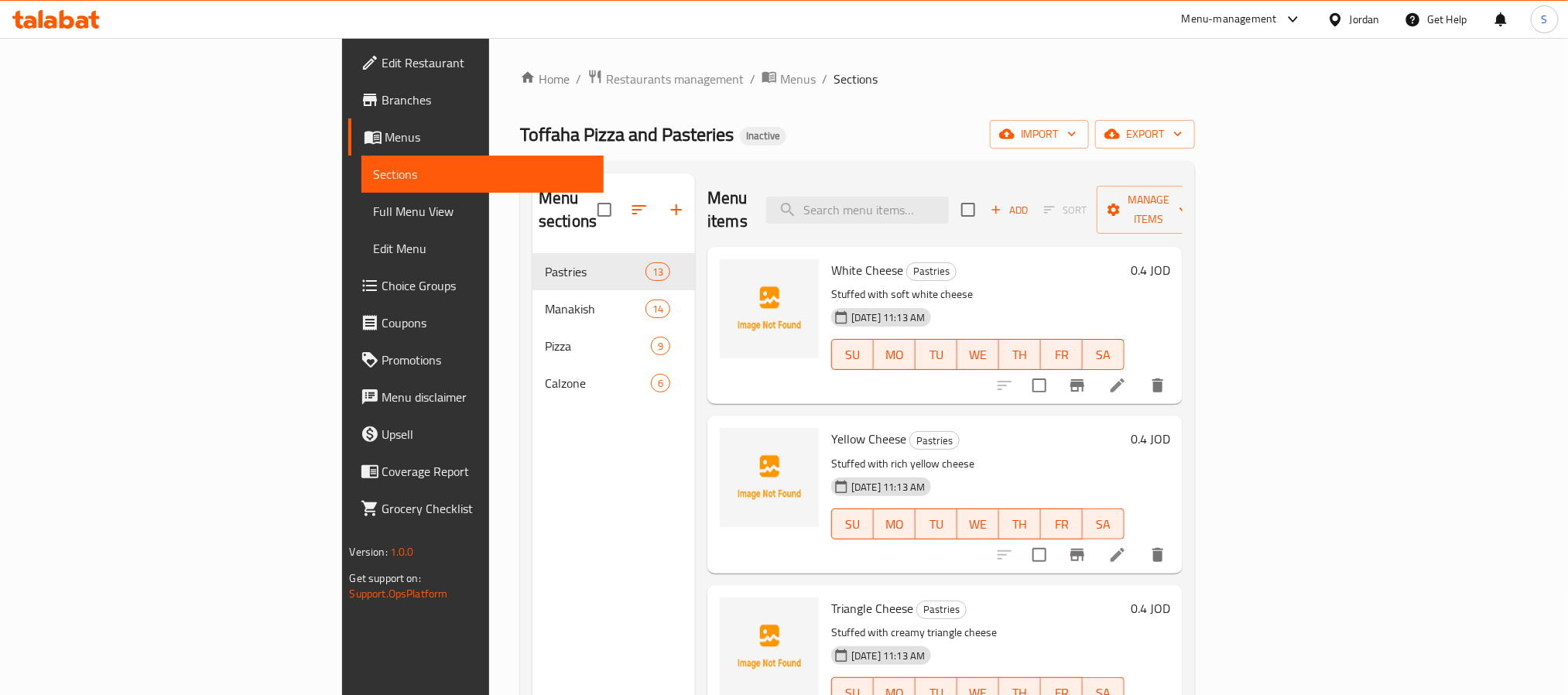
click at [374, 214] on span "Full Menu View" at bounding box center [482, 211] width 218 height 18
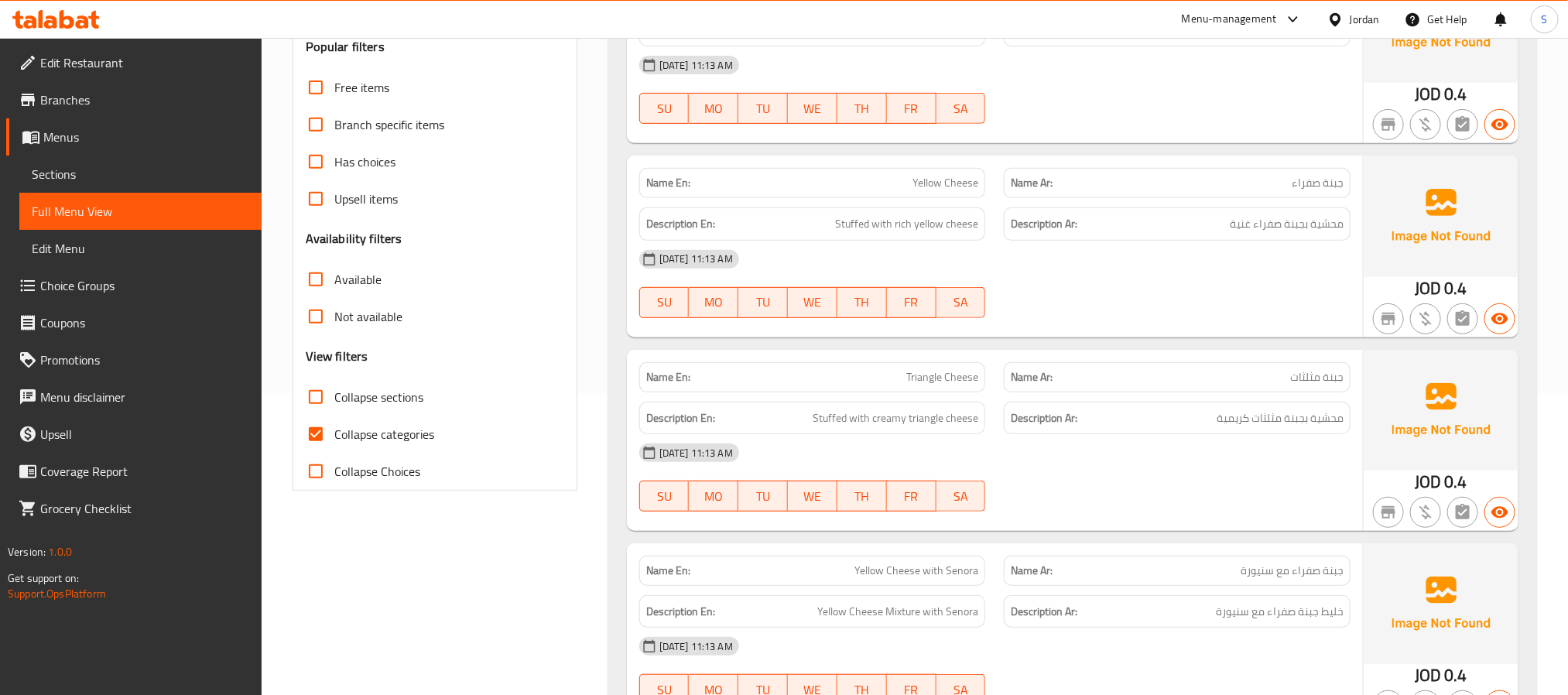
scroll to position [348, 0]
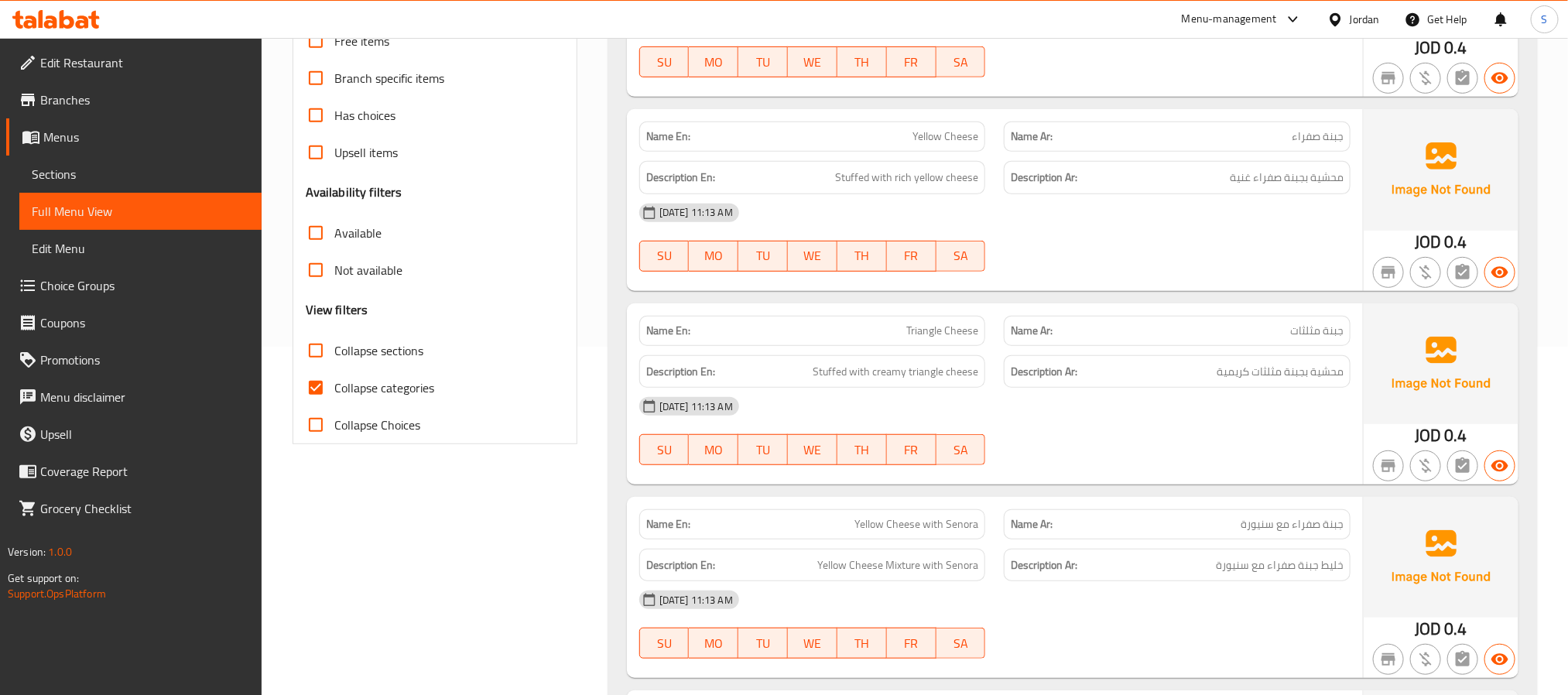
click at [344, 357] on span "Collapse sections" at bounding box center [379, 350] width 89 height 18
click at [335, 357] on input "Collapse sections" at bounding box center [316, 350] width 37 height 37
checkbox input "true"
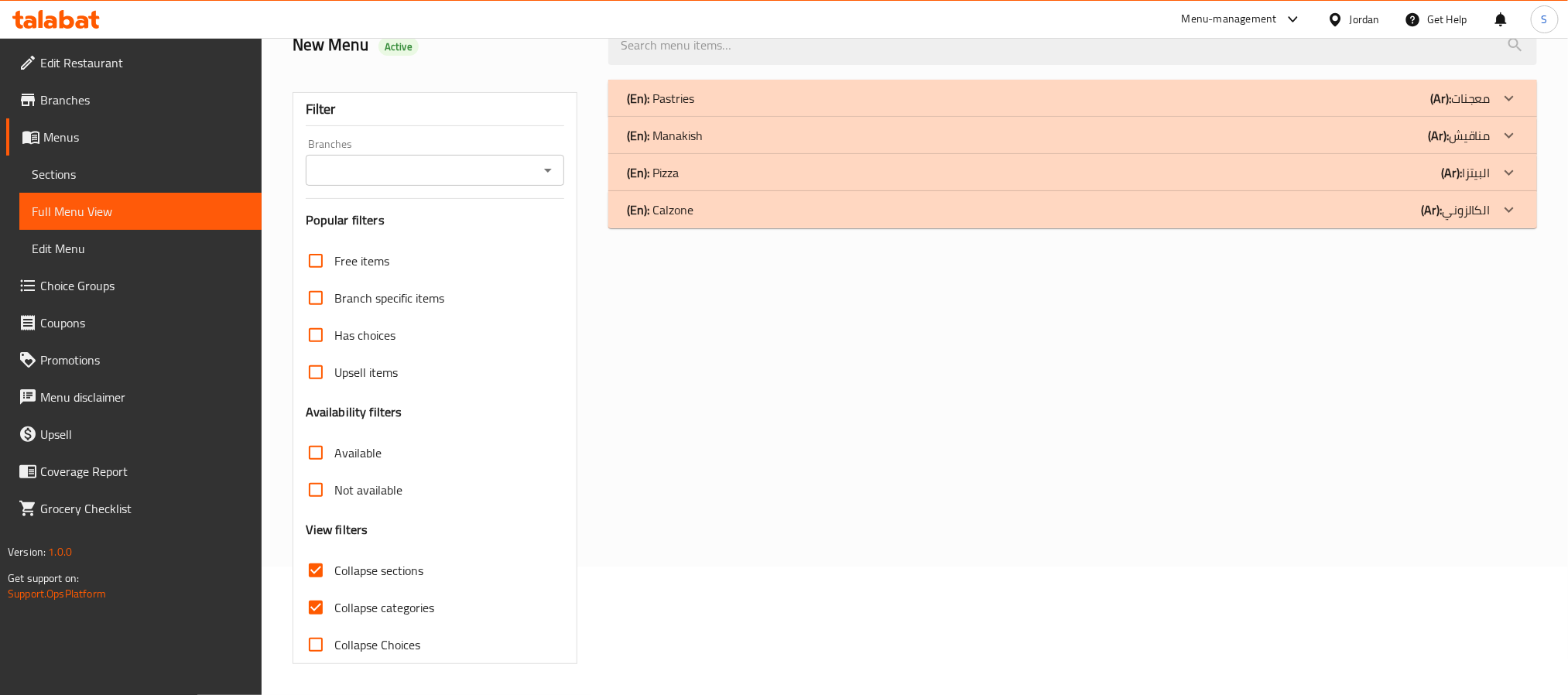
scroll to position [130, 0]
click at [696, 108] on div "(En): Calzone (Ar): الكالزوني" at bounding box center [1058, 98] width 863 height 18
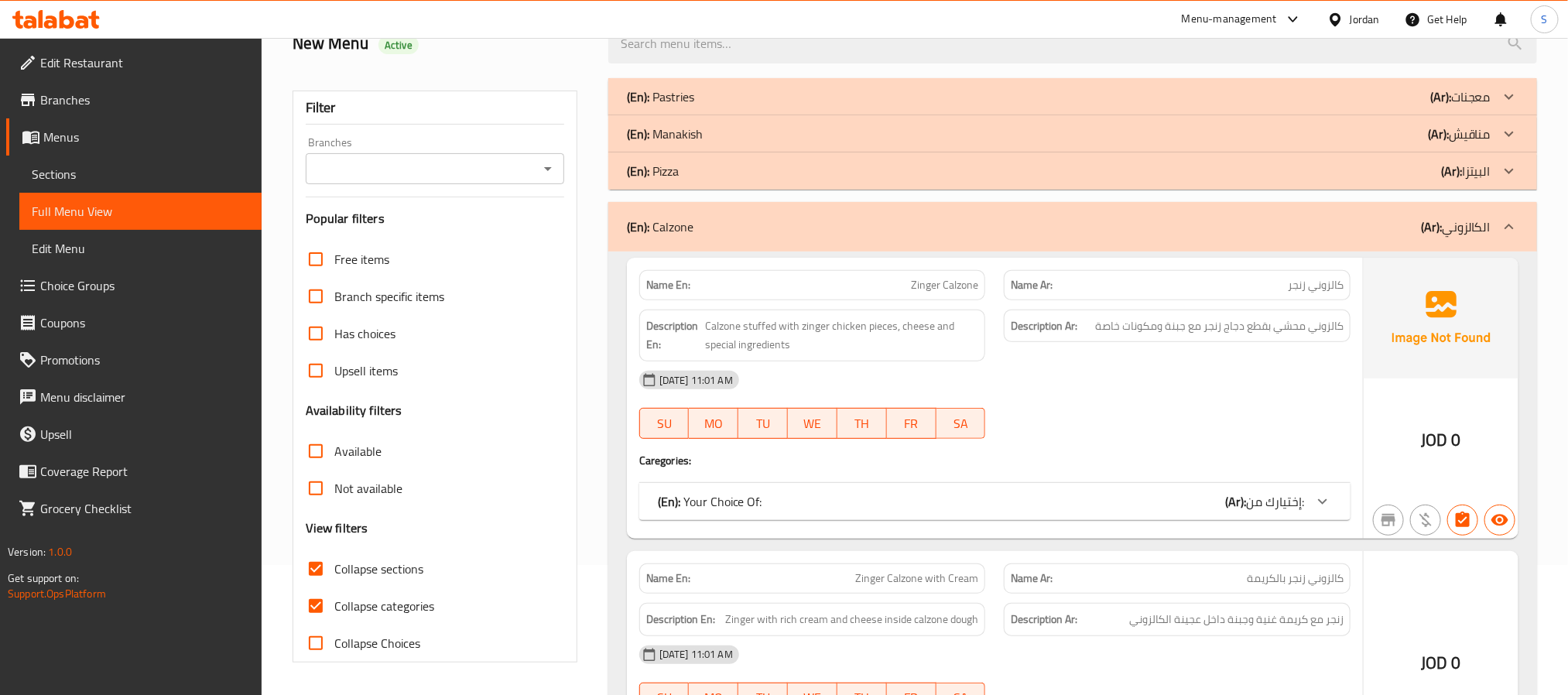
click at [714, 106] on div "(En): Pizza (Ar): البيتزا" at bounding box center [1058, 96] width 863 height 18
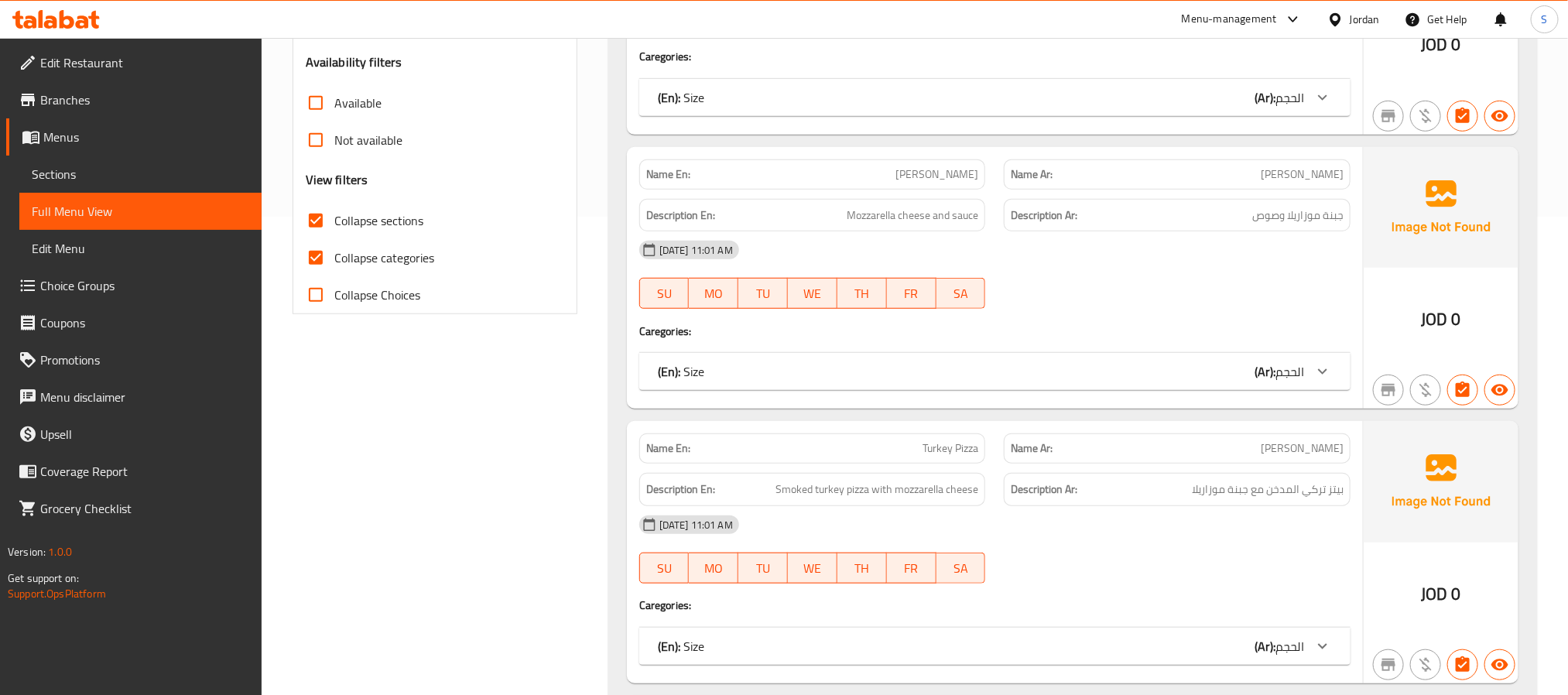
scroll to position [246, 0]
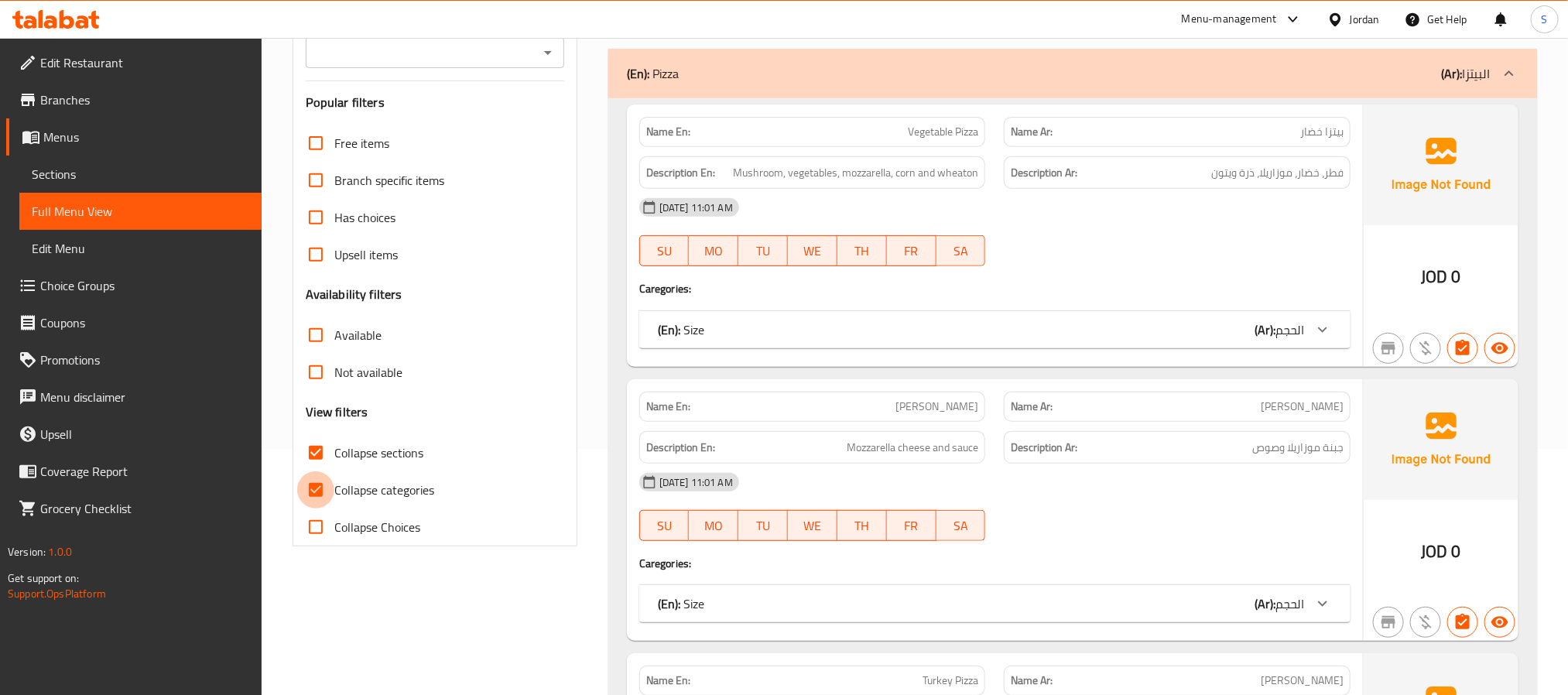
click at [333, 494] on input "Collapse categories" at bounding box center [316, 490] width 37 height 37
checkbox input "false"
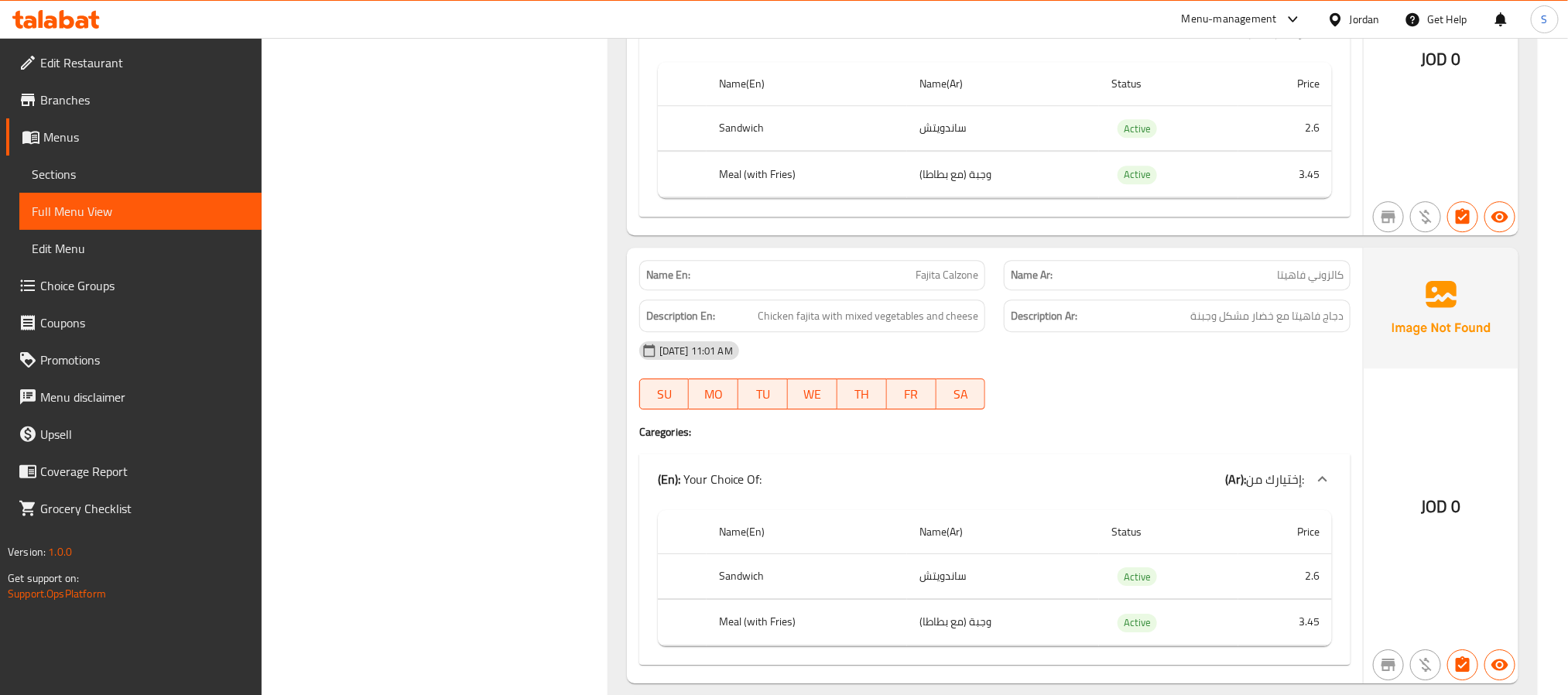
scroll to position [73, 0]
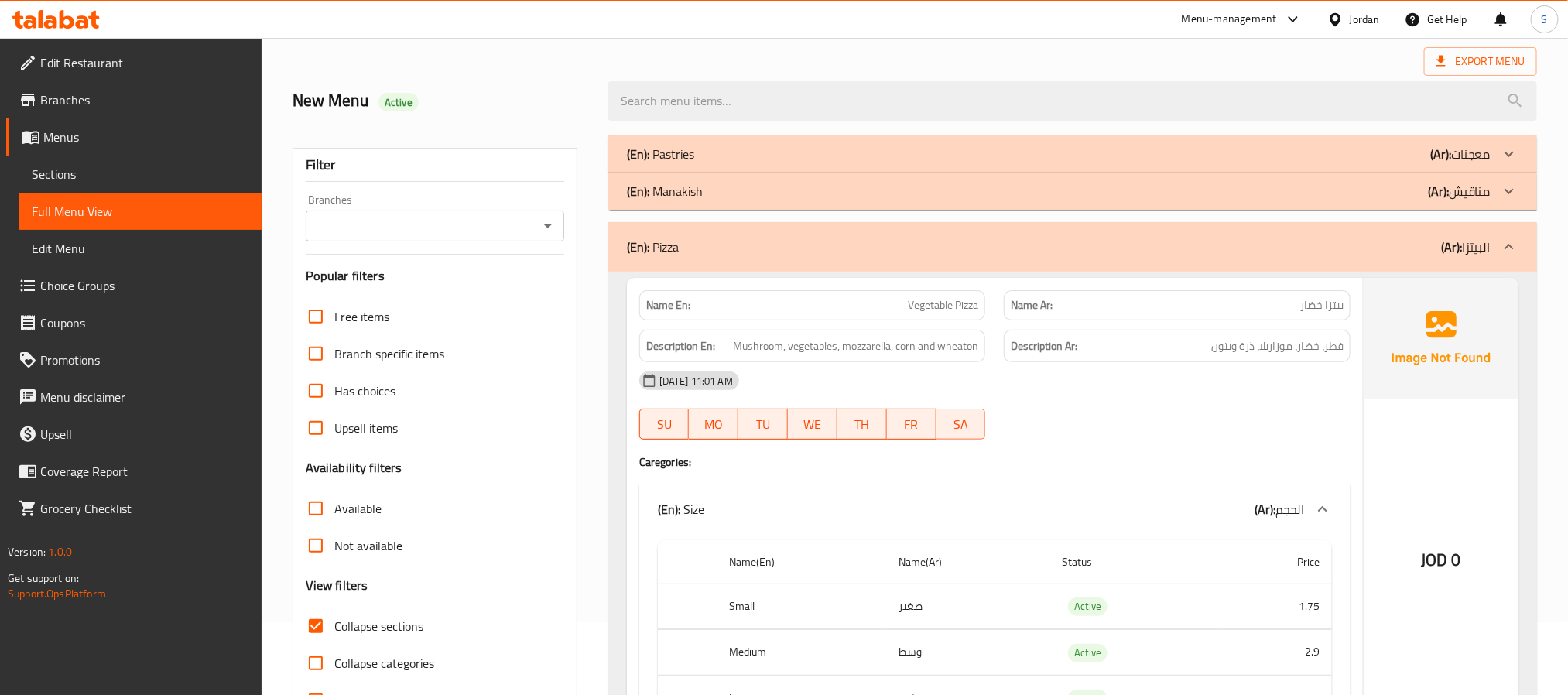
click at [68, 180] on span "Sections" at bounding box center [141, 174] width 218 height 18
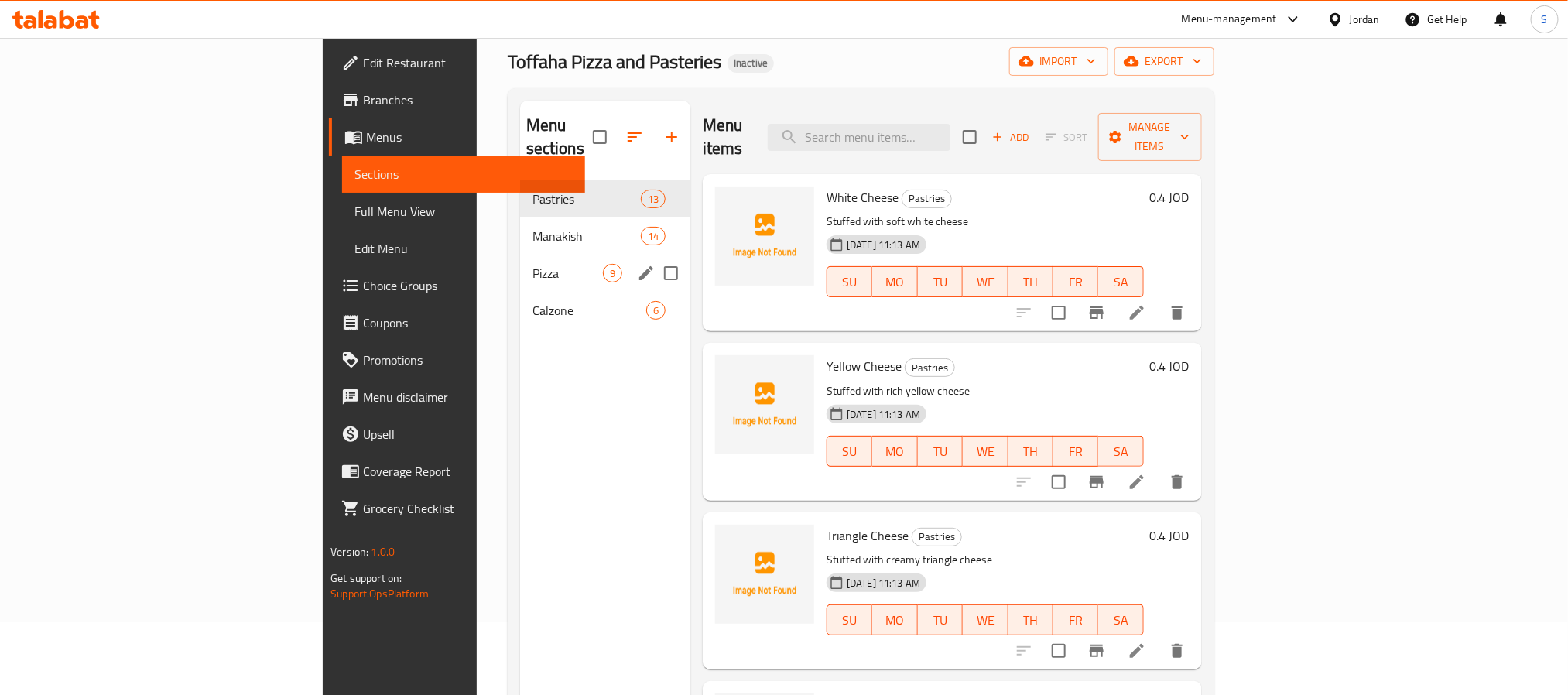
click at [521, 267] on div "Pizza 9" at bounding box center [606, 273] width 170 height 37
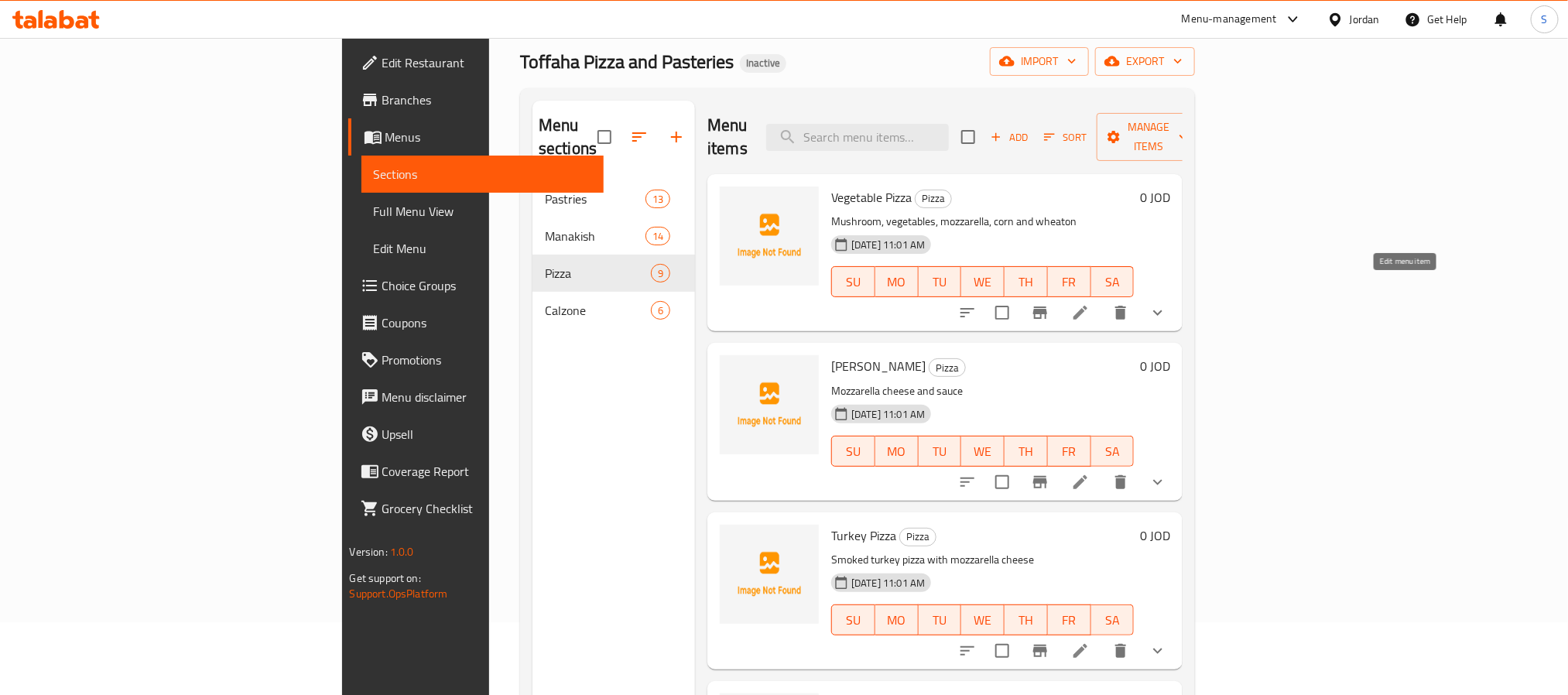
click at [1090, 304] on icon at bounding box center [1080, 313] width 18 height 18
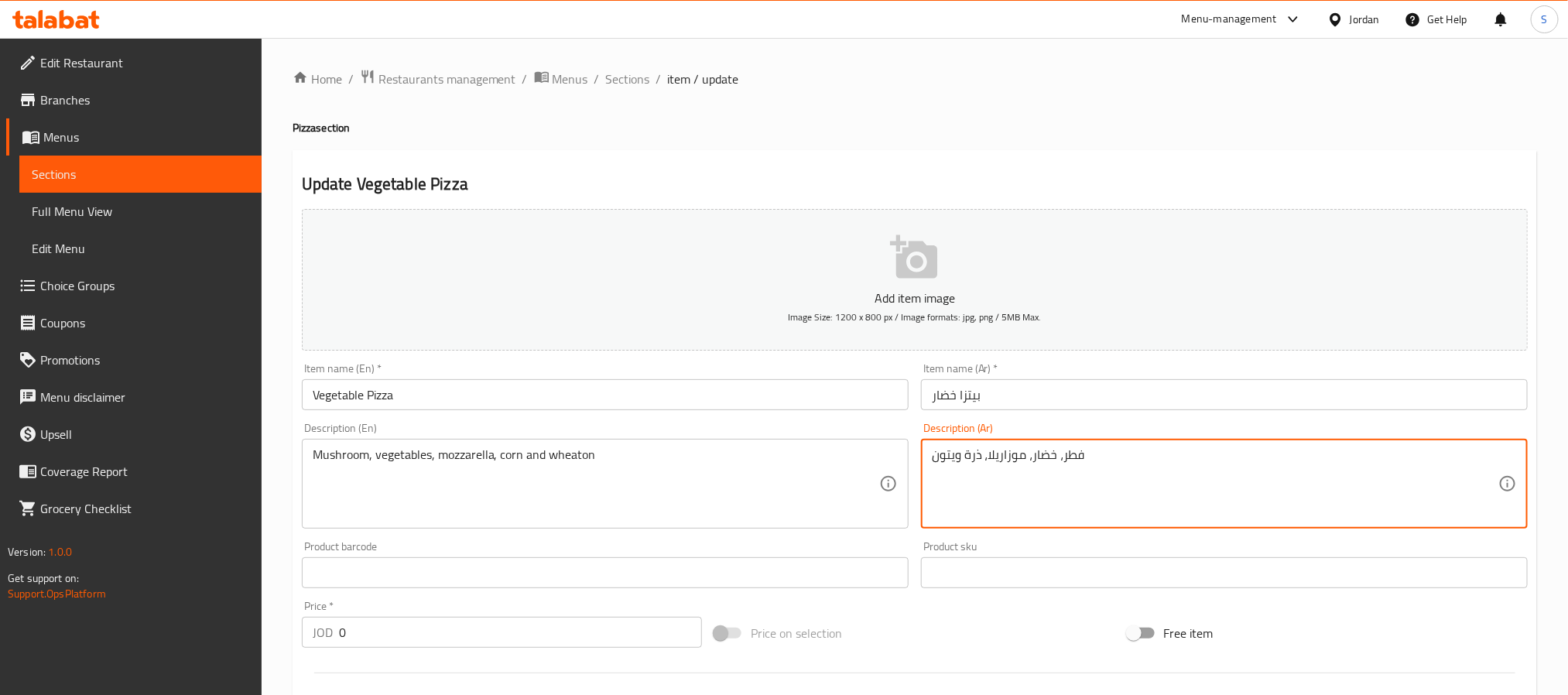
click at [964, 460] on textarea "فطر، خضار، موزاريلا، ذرة ويتون" at bounding box center [1215, 484] width 567 height 73
paste textarea "و"
type textarea "فطر، خضار، موزاريلا، ذرة و ويتون"
click at [975, 397] on input "بيتزا خضار" at bounding box center [1224, 395] width 607 height 31
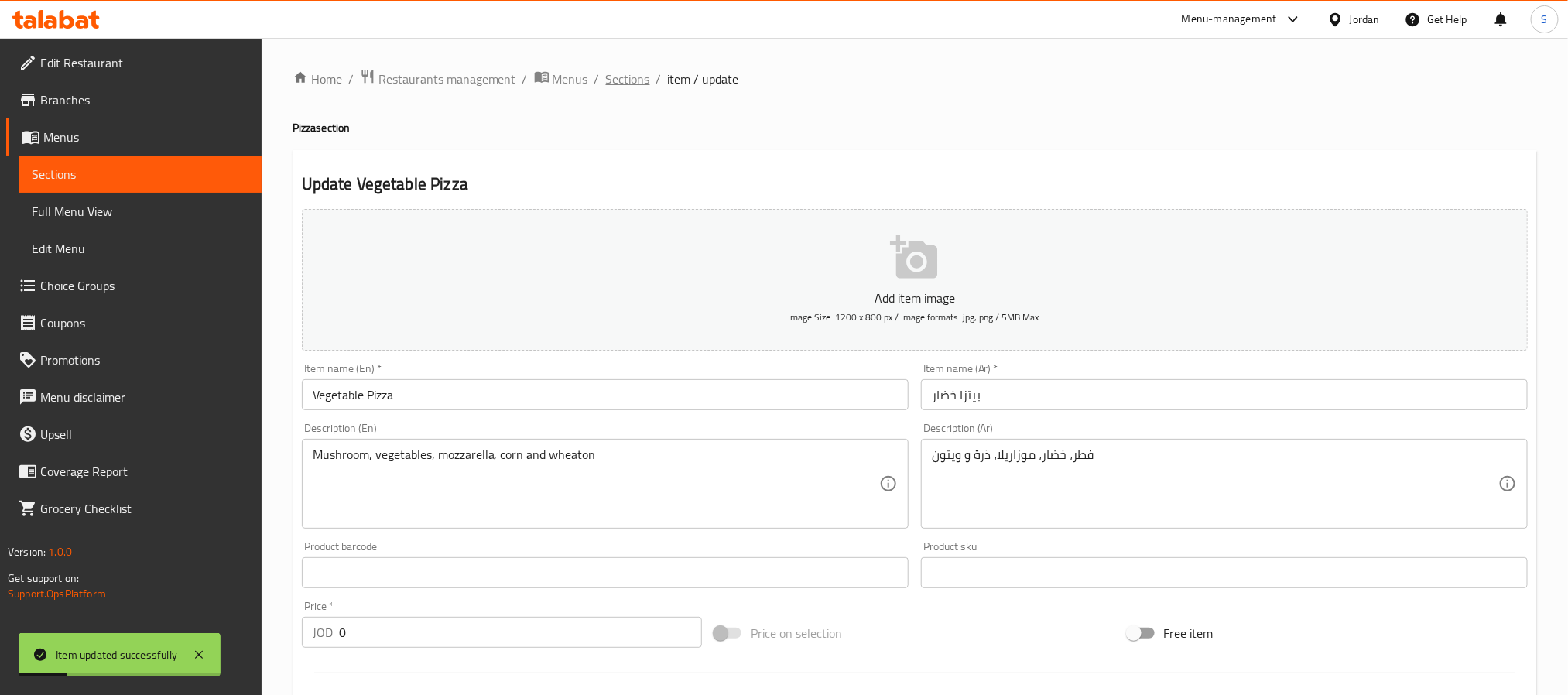
click at [627, 76] on span "Sections" at bounding box center [628, 79] width 44 height 18
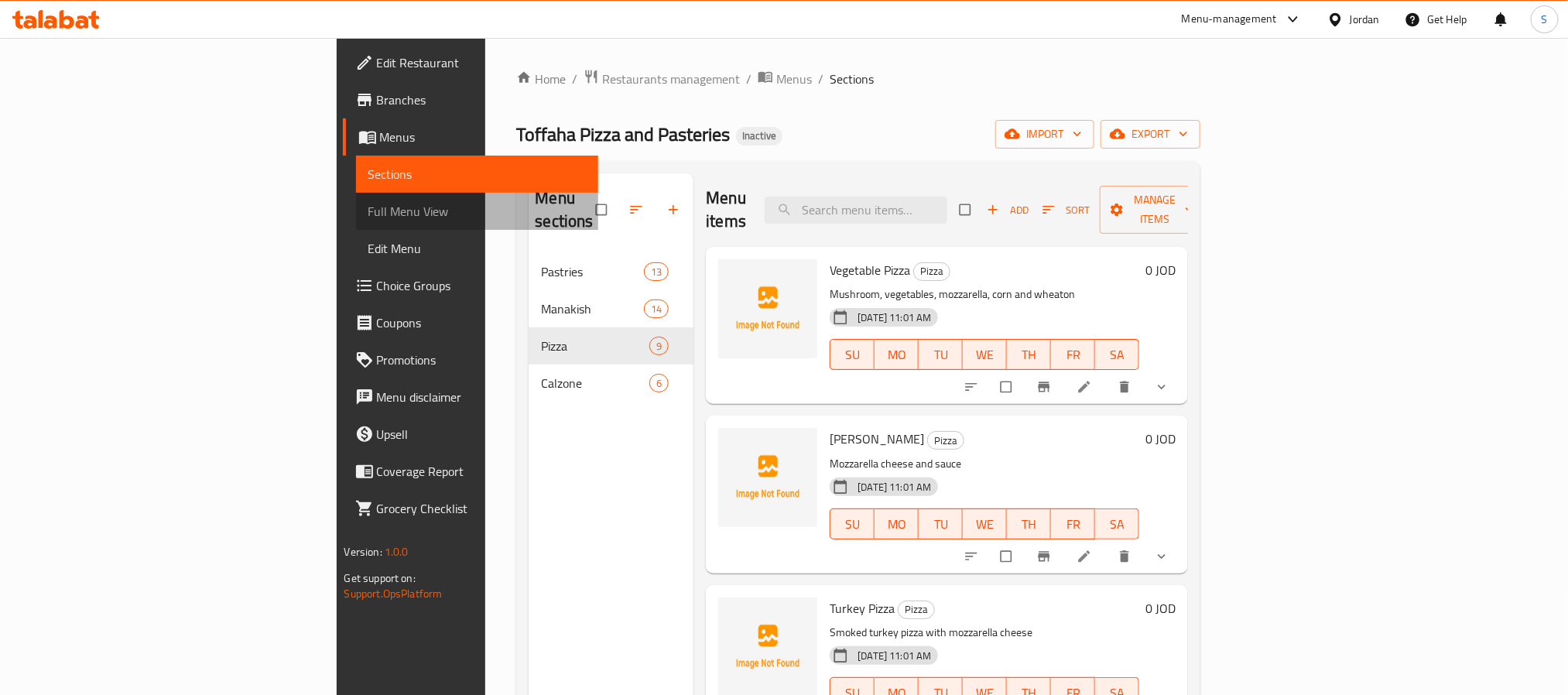
click at [368, 208] on span "Full Menu View" at bounding box center [477, 211] width 218 height 18
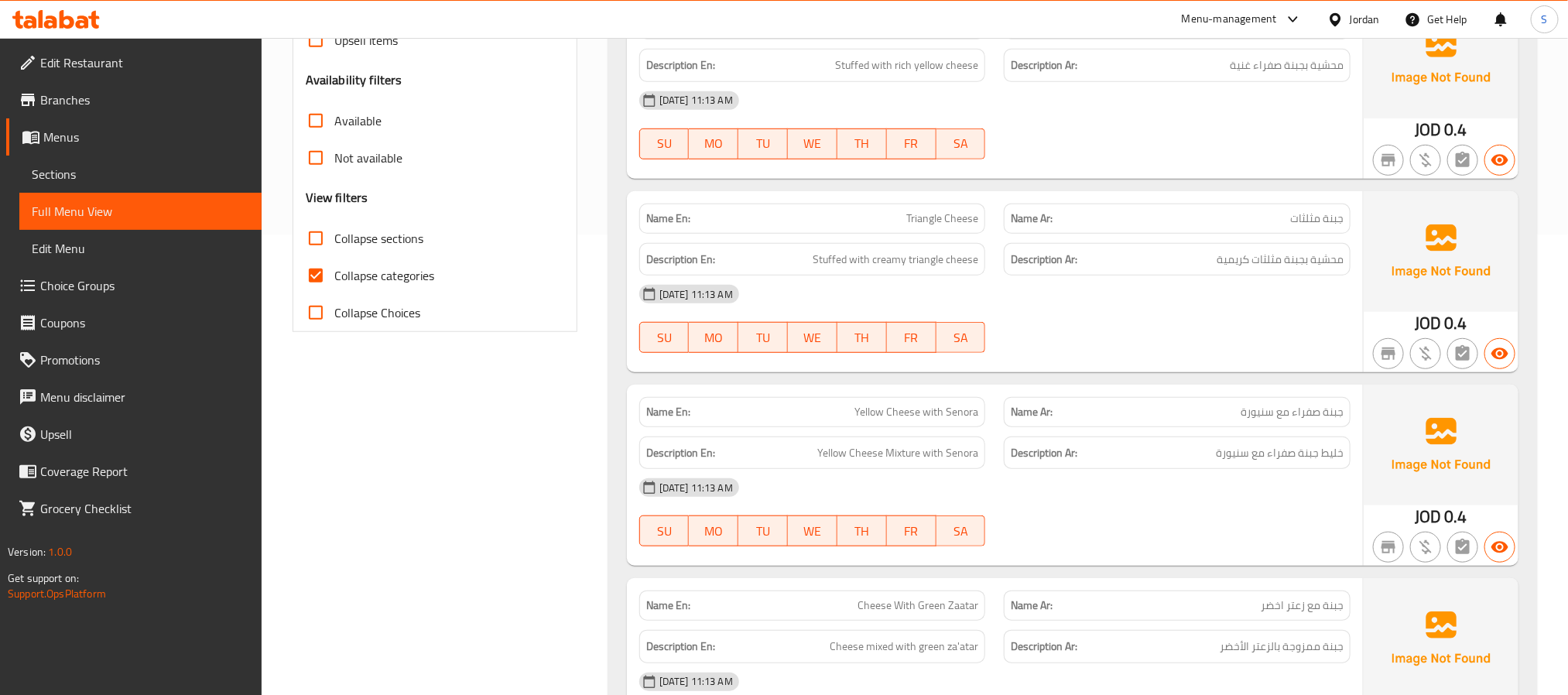
scroll to position [465, 0]
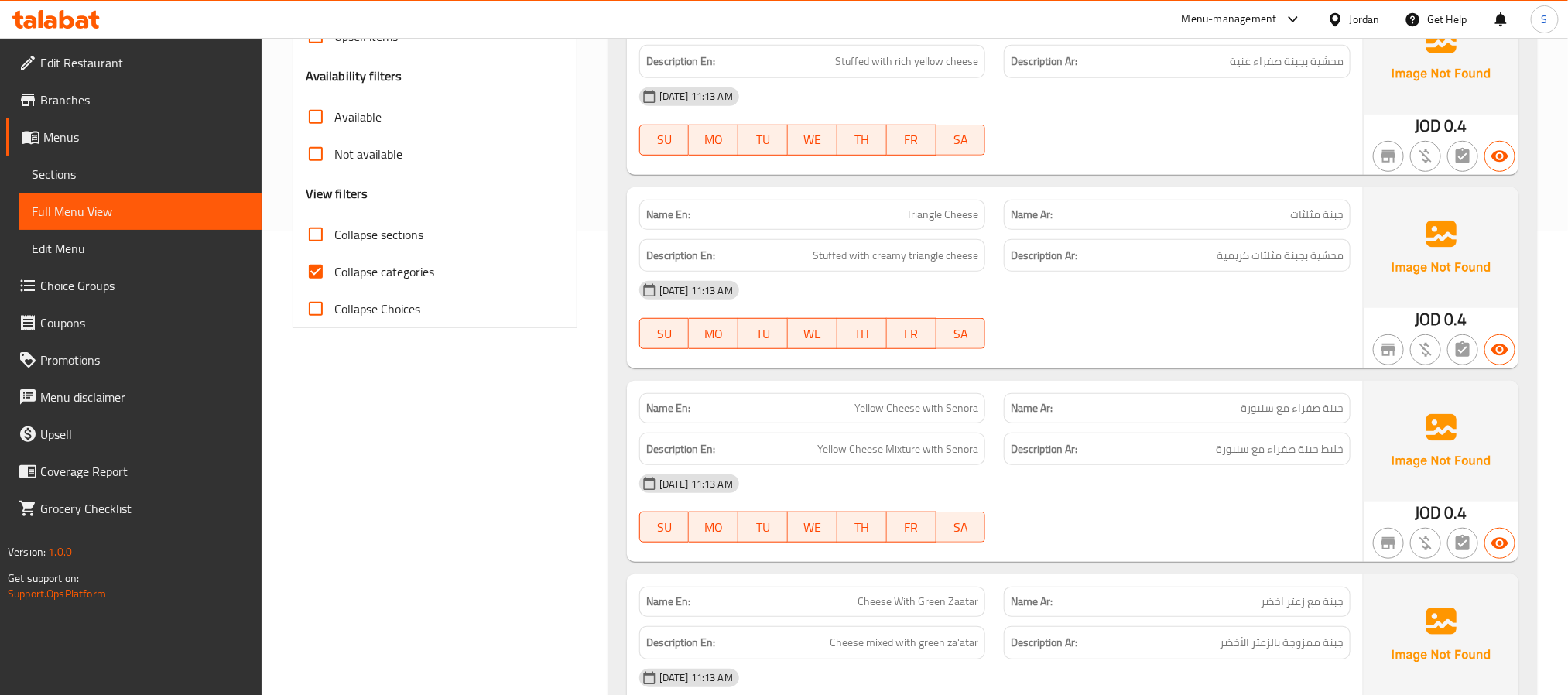
click at [328, 235] on input "Collapse sections" at bounding box center [316, 234] width 37 height 37
checkbox input "true"
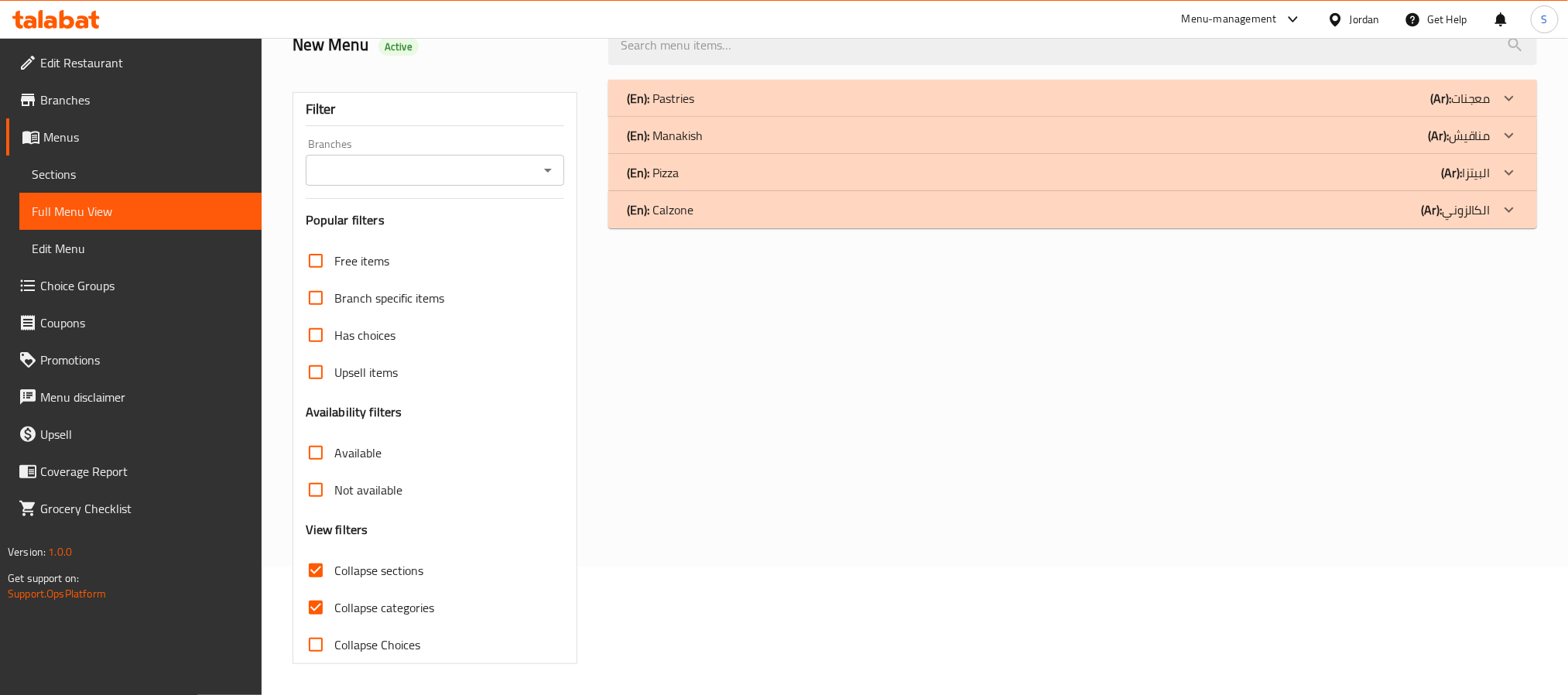
scroll to position [130, 0]
click at [307, 610] on input "Collapse categories" at bounding box center [316, 607] width 37 height 37
checkbox input "false"
click at [736, 108] on div "(En): Calzone (Ar): الكالزوني" at bounding box center [1058, 98] width 863 height 18
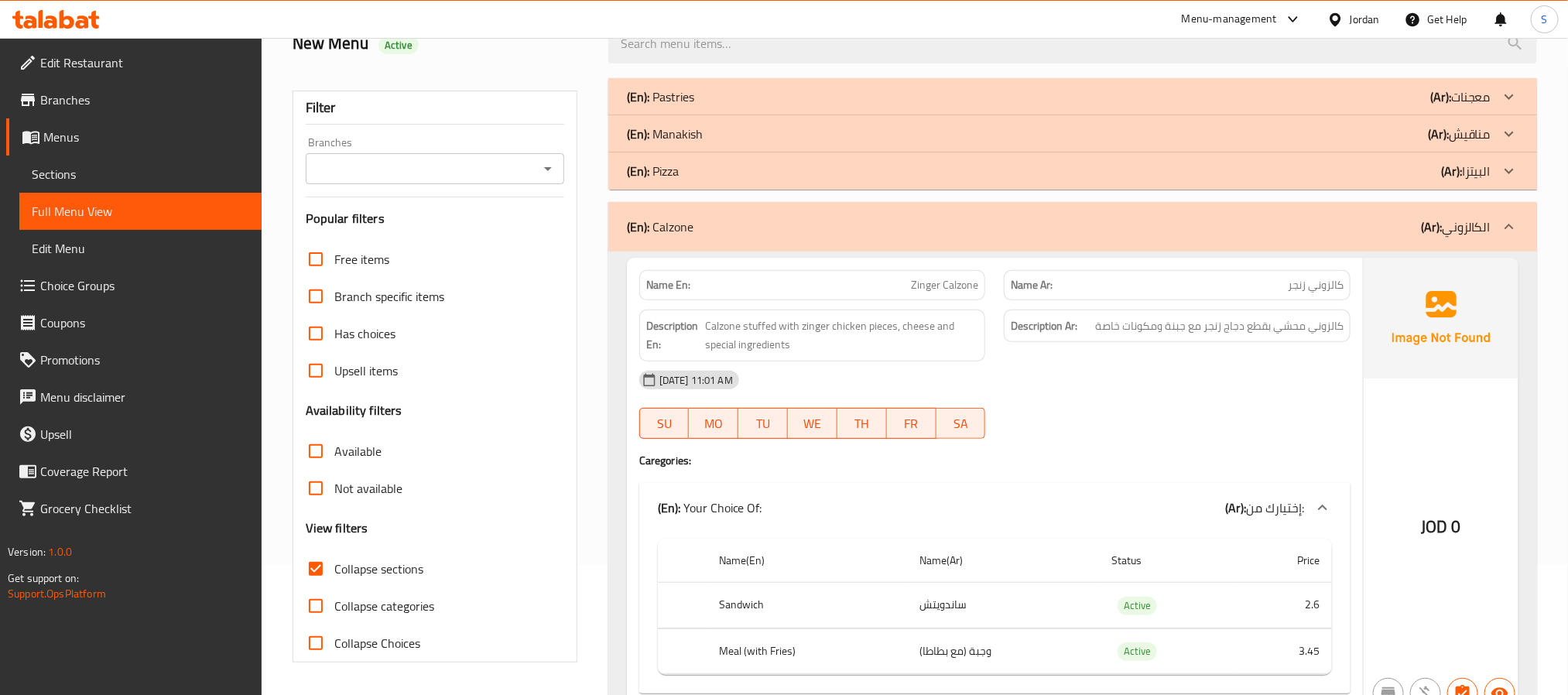
click at [750, 106] on div "(En): Pizza (Ar): البيتزا" at bounding box center [1058, 96] width 863 height 18
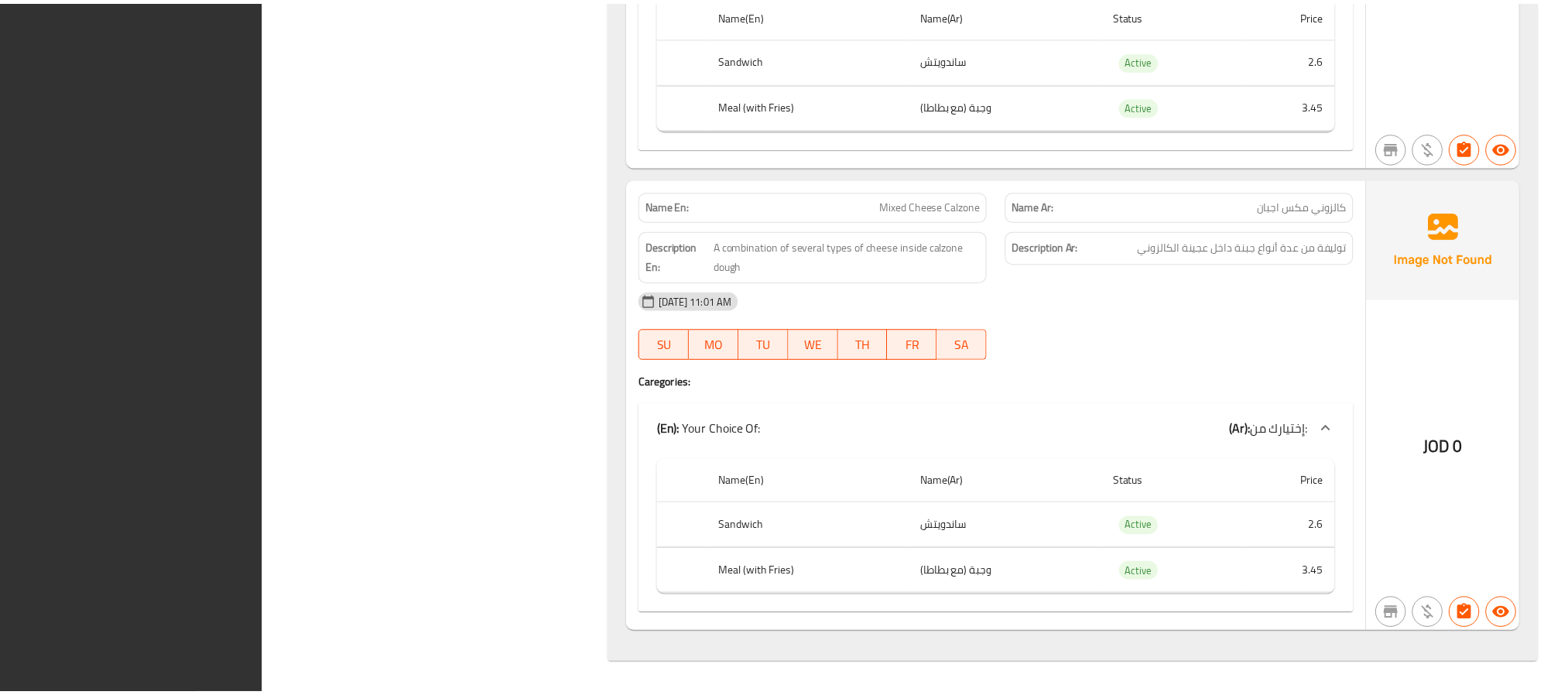
scroll to position [7007, 0]
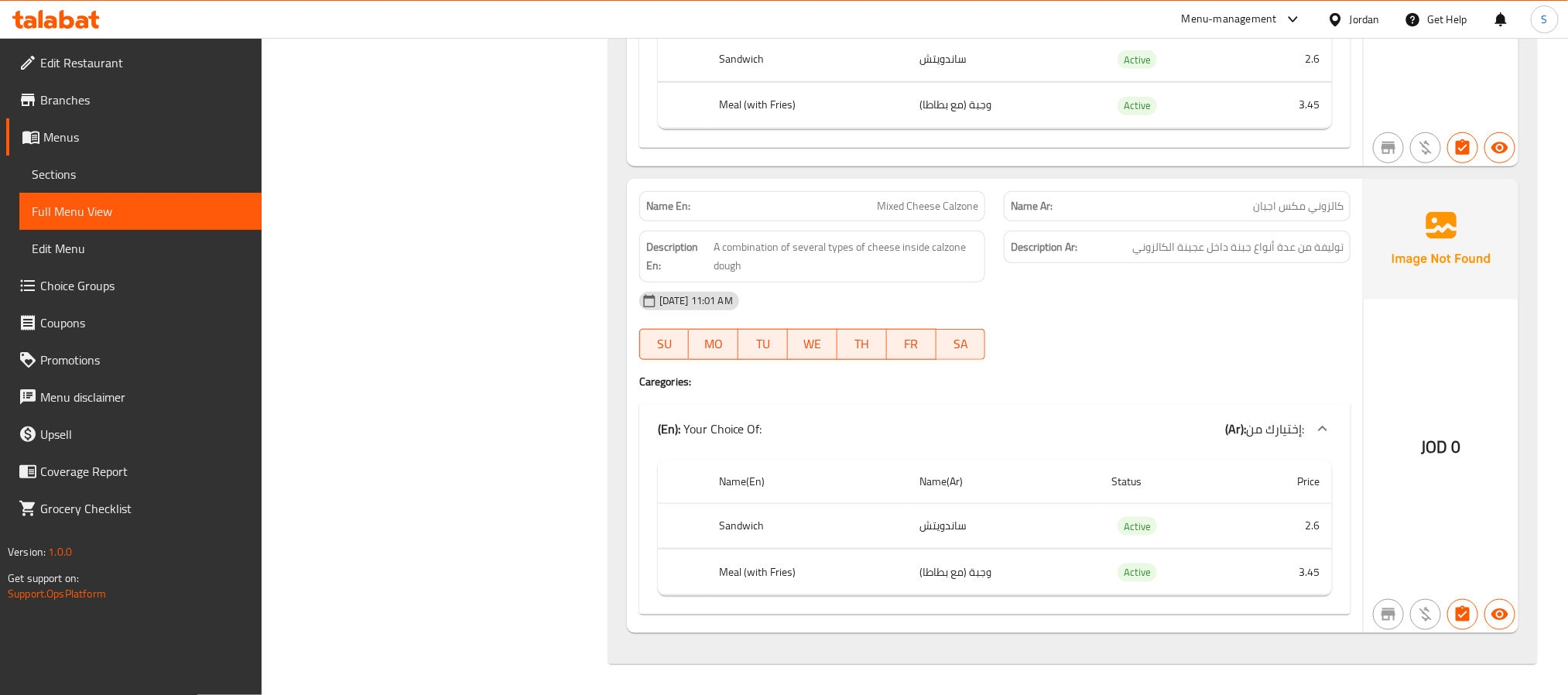
click at [44, 135] on span "Menus" at bounding box center [146, 137] width 206 height 18
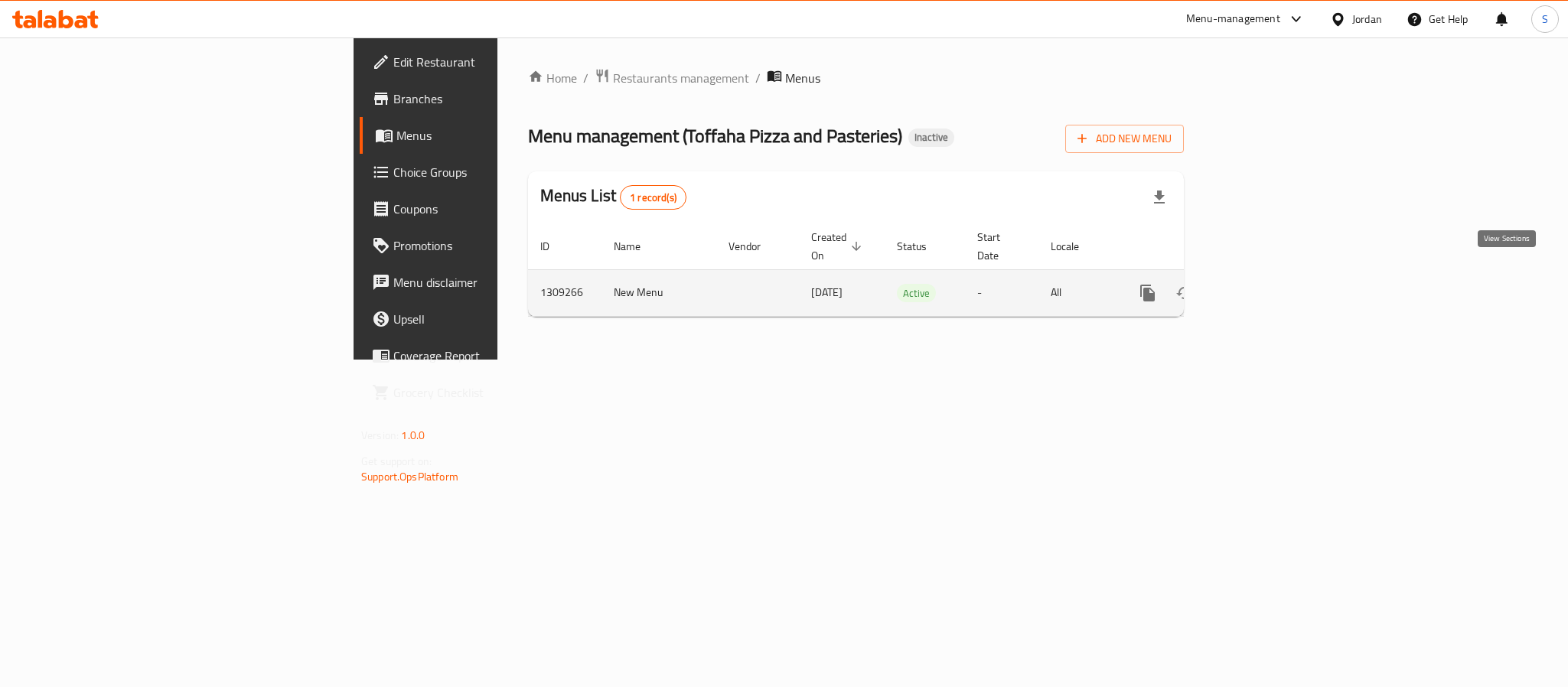
click at [1267, 284] on icon "enhanced table" at bounding box center [1258, 293] width 18 height 18
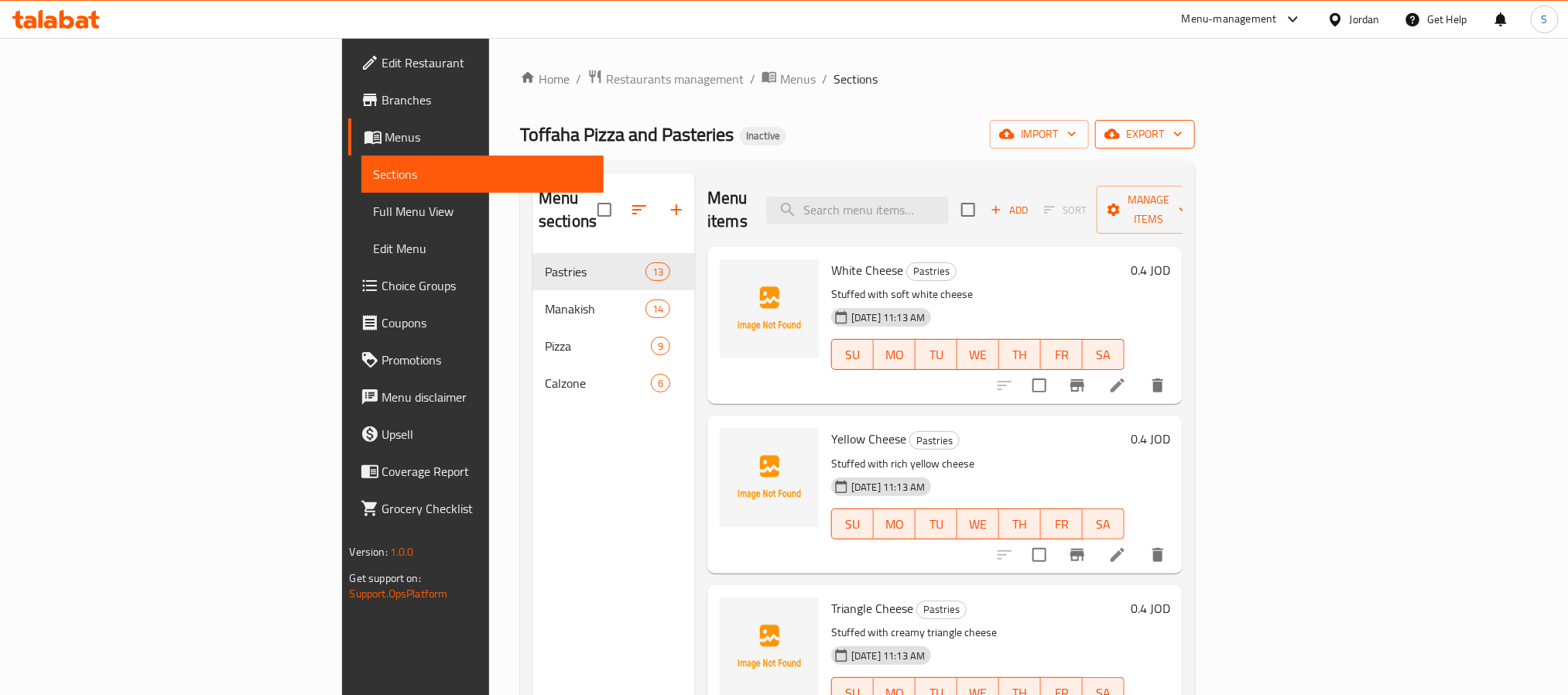
click at [1183, 138] on span "export" at bounding box center [1144, 133] width 75 height 19
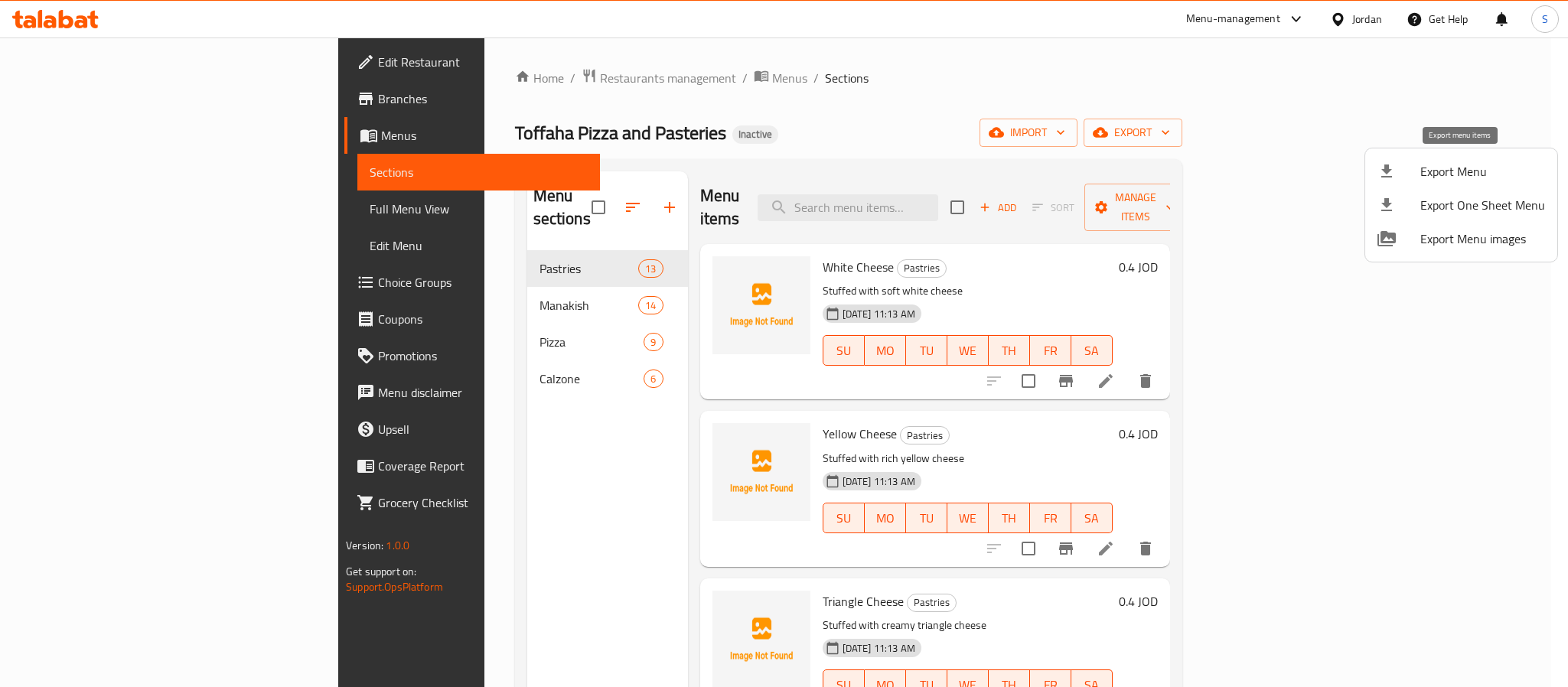
click at [1443, 177] on span "Export Menu" at bounding box center [1482, 171] width 125 height 18
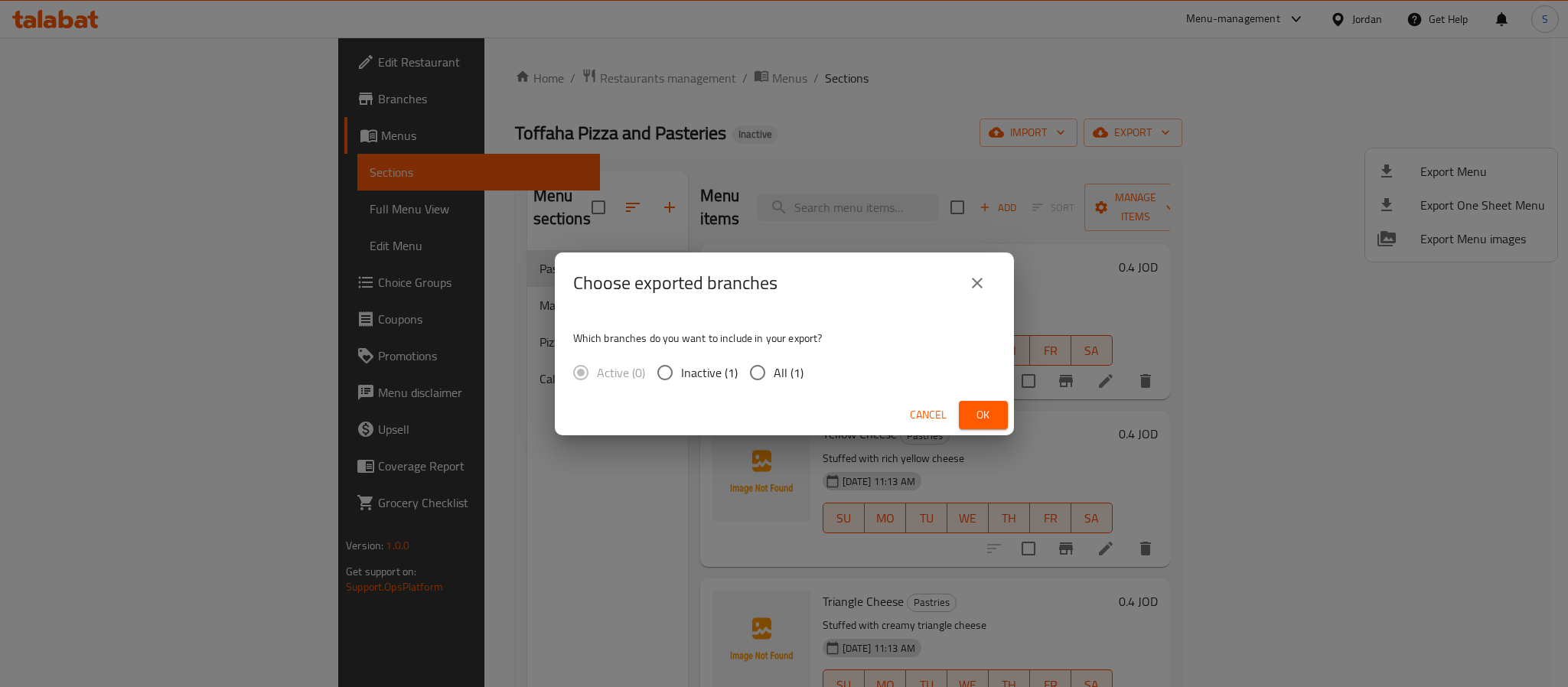
click at [774, 374] on span "All (1)" at bounding box center [788, 372] width 30 height 18
click at [774, 374] on input "All (1)" at bounding box center [758, 373] width 32 height 32
radio input "true"
click at [983, 422] on span "Ok" at bounding box center [983, 414] width 24 height 19
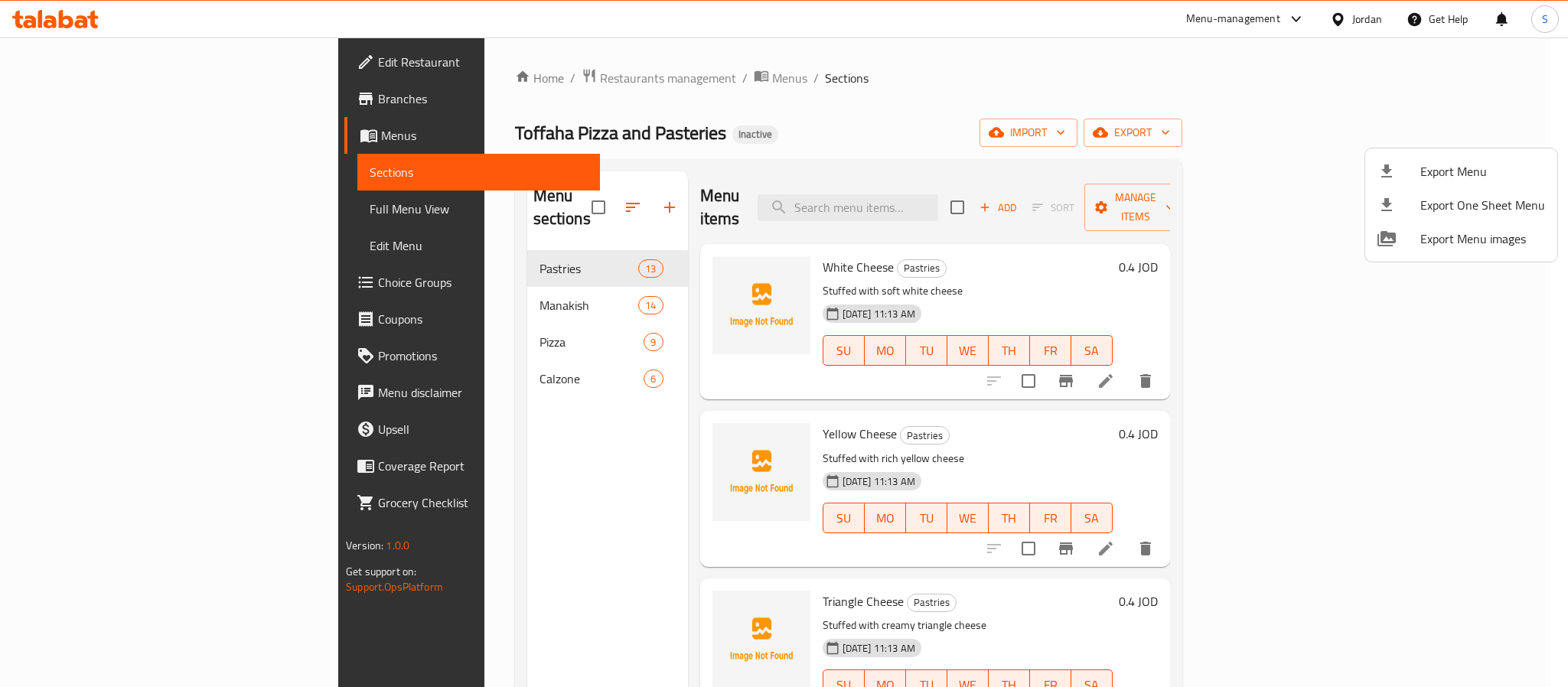
click at [868, 143] on div at bounding box center [784, 344] width 1568 height 687
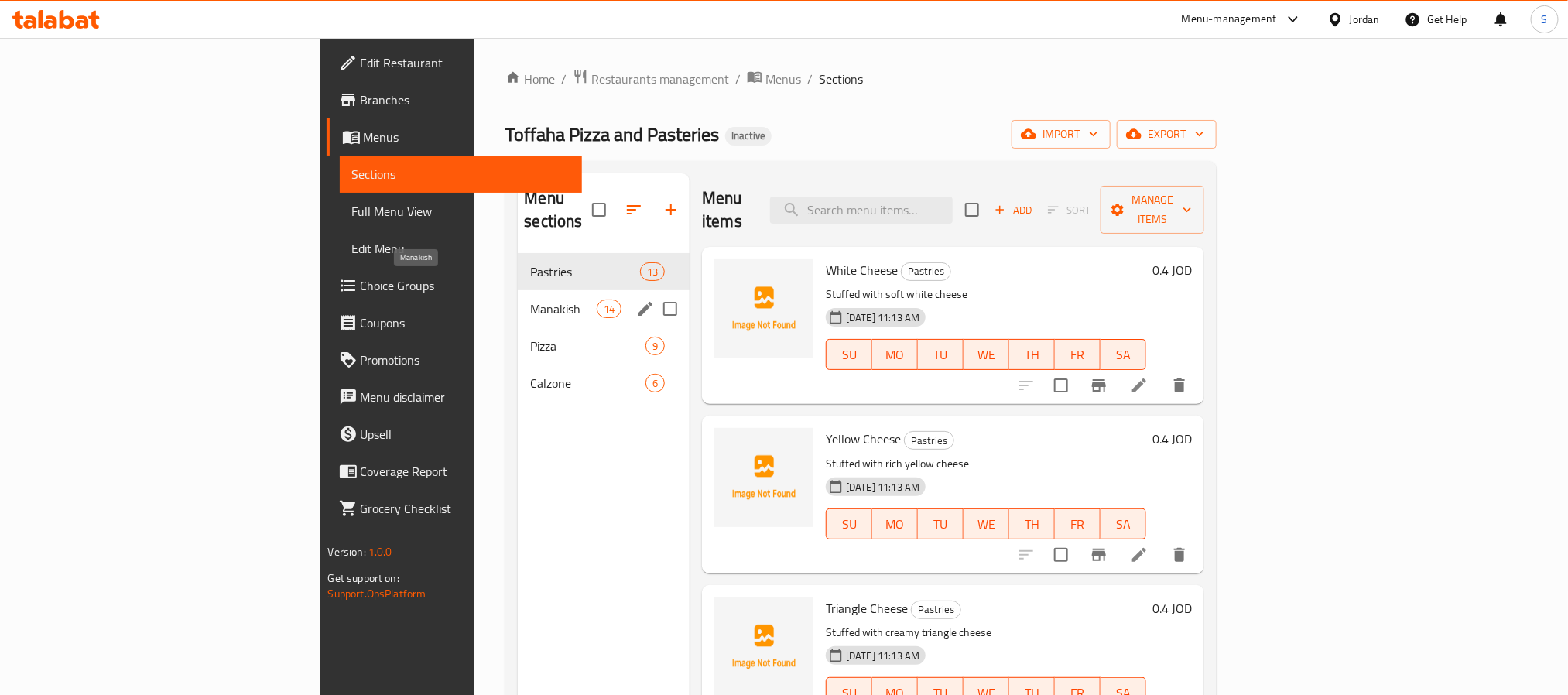
click at [531, 299] on span "Manakish" at bounding box center [563, 308] width 66 height 18
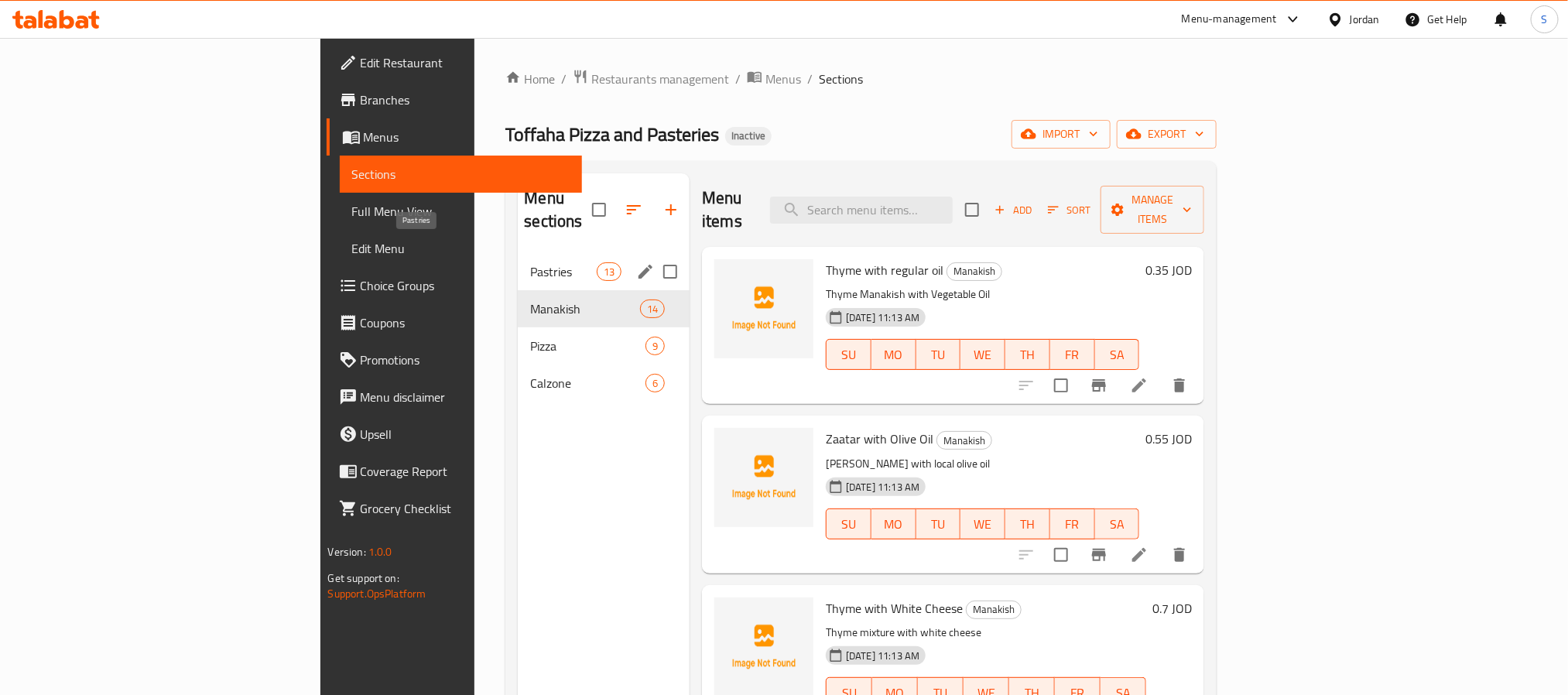
click at [531, 262] on span "Pastries" at bounding box center [563, 271] width 66 height 18
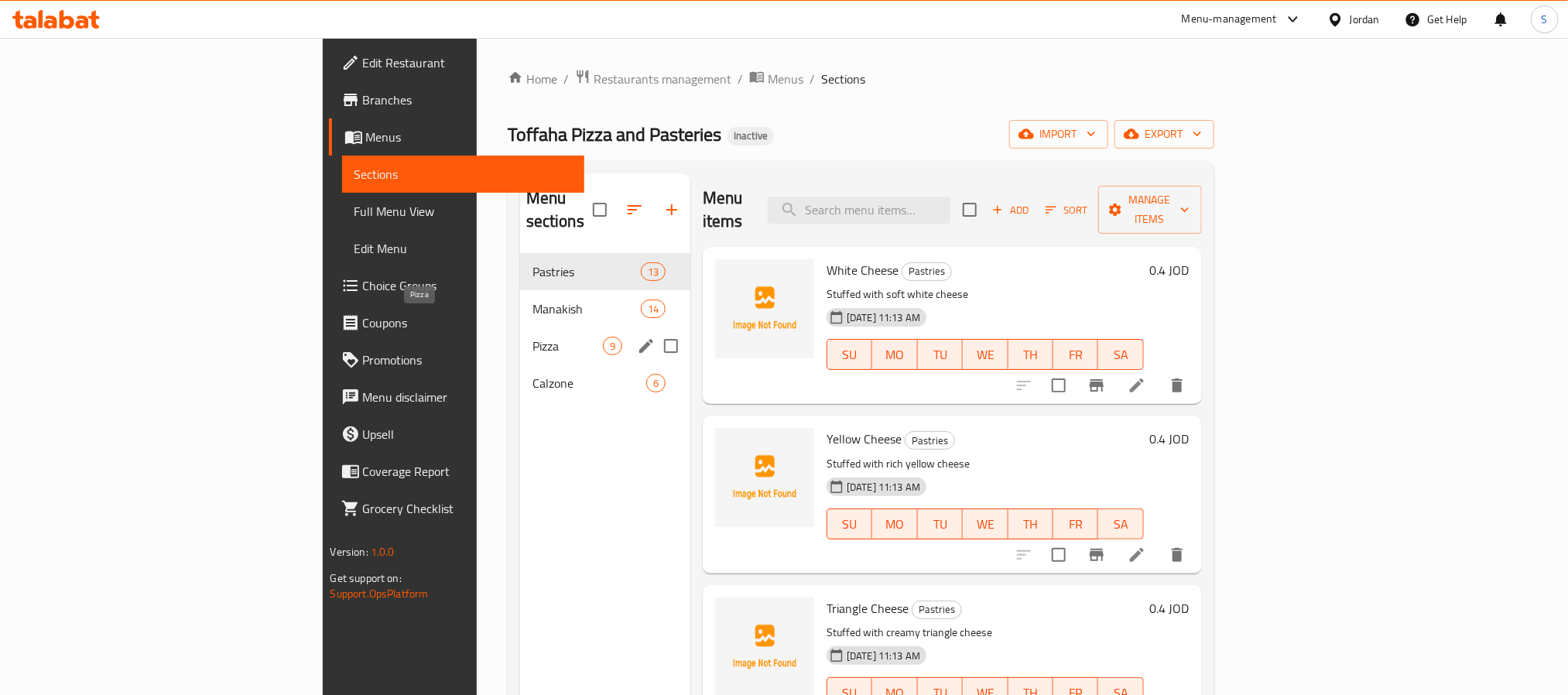
click at [532, 337] on span "Pizza" at bounding box center [568, 346] width 71 height 18
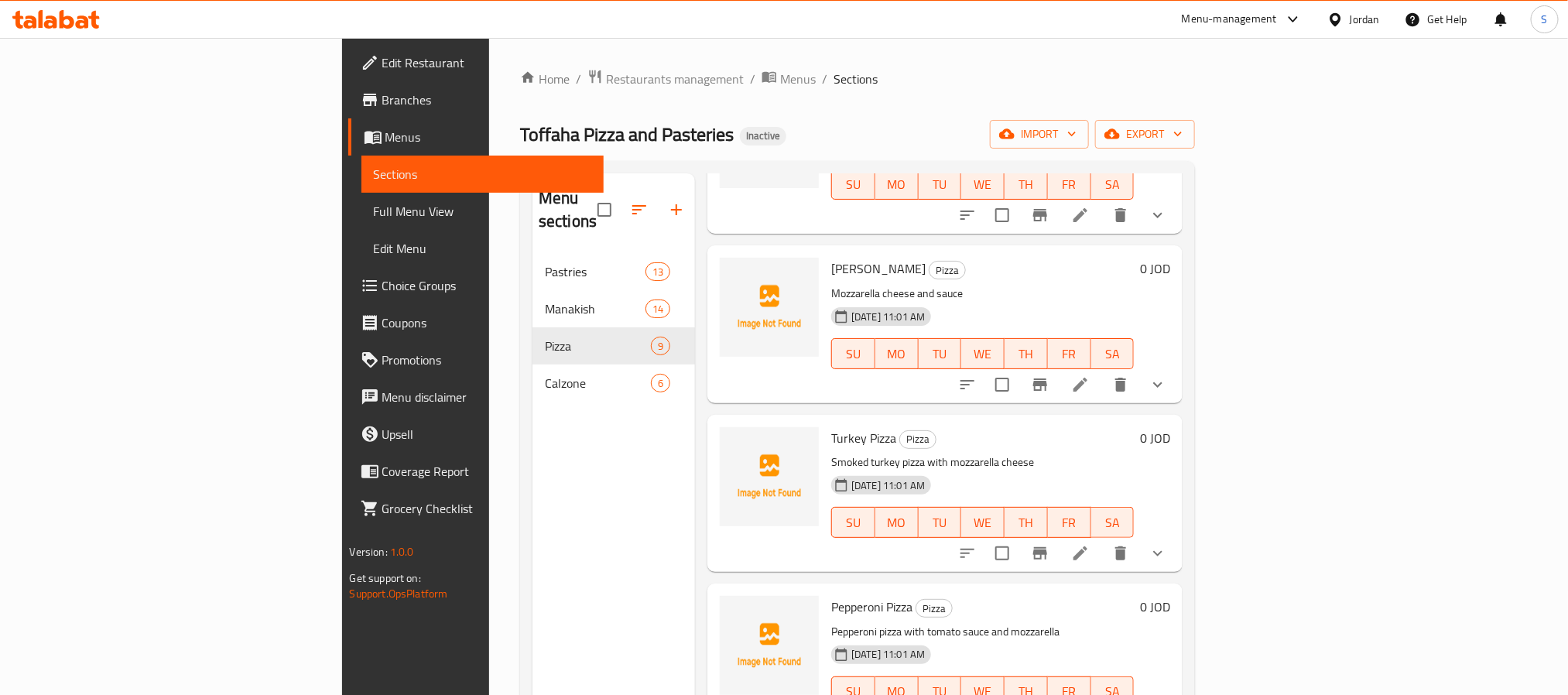
scroll to position [581, 0]
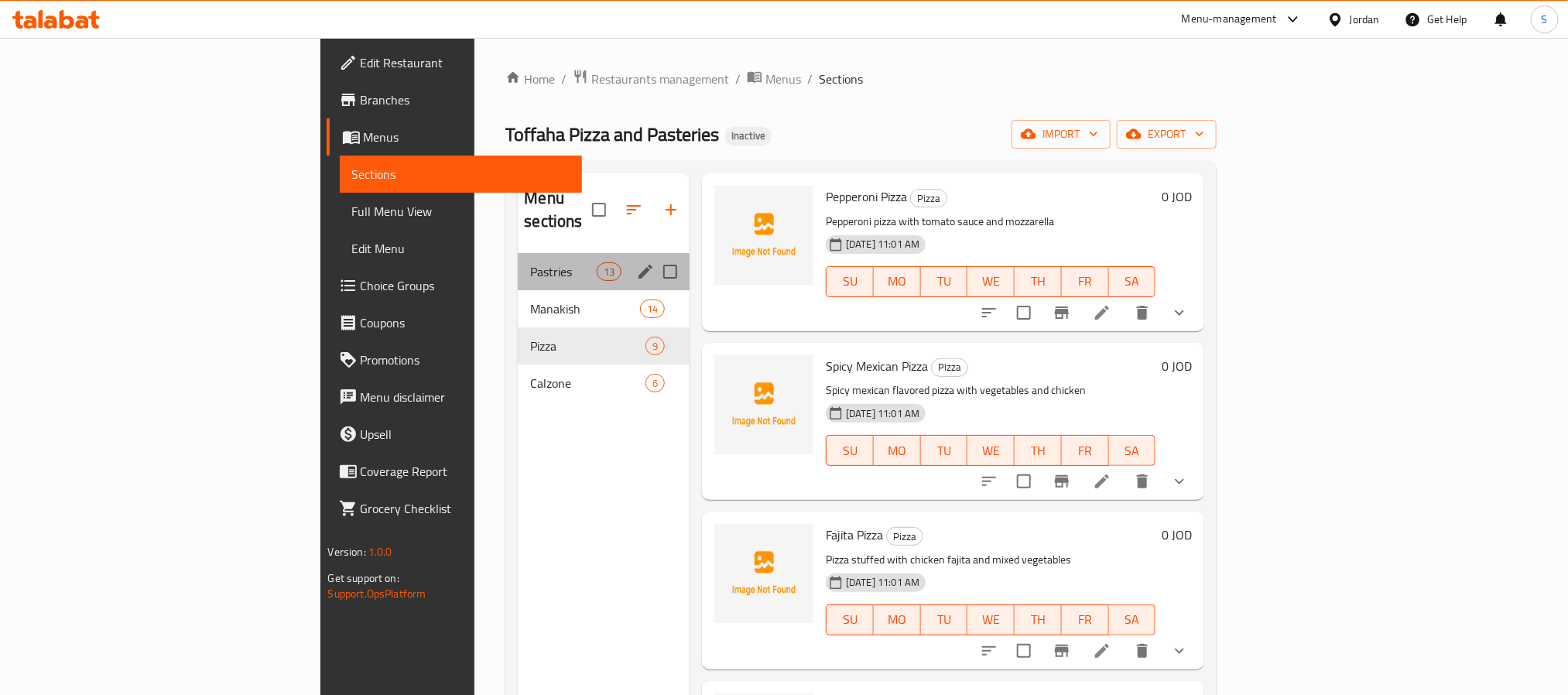
click at [518, 260] on div "Pastries 13" at bounding box center [603, 271] width 171 height 37
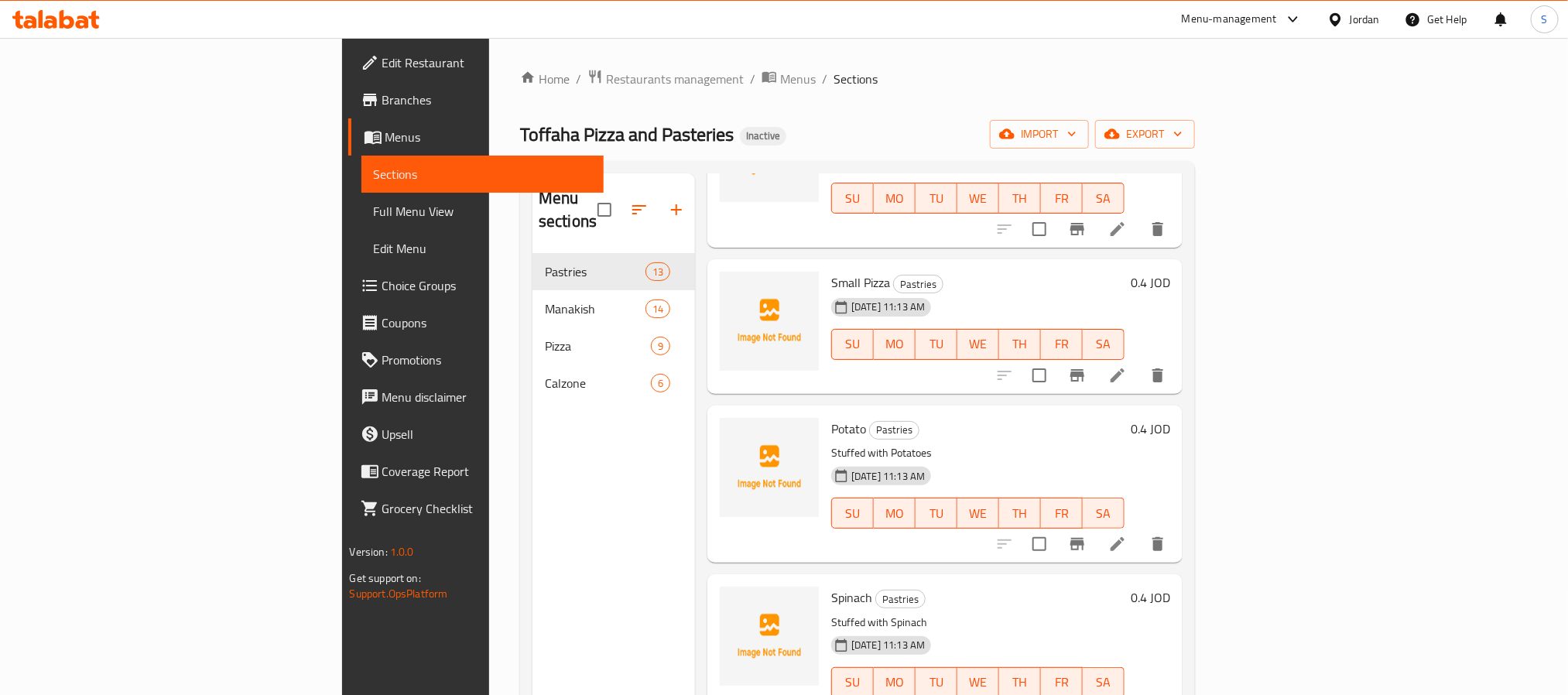
scroll to position [1518, 0]
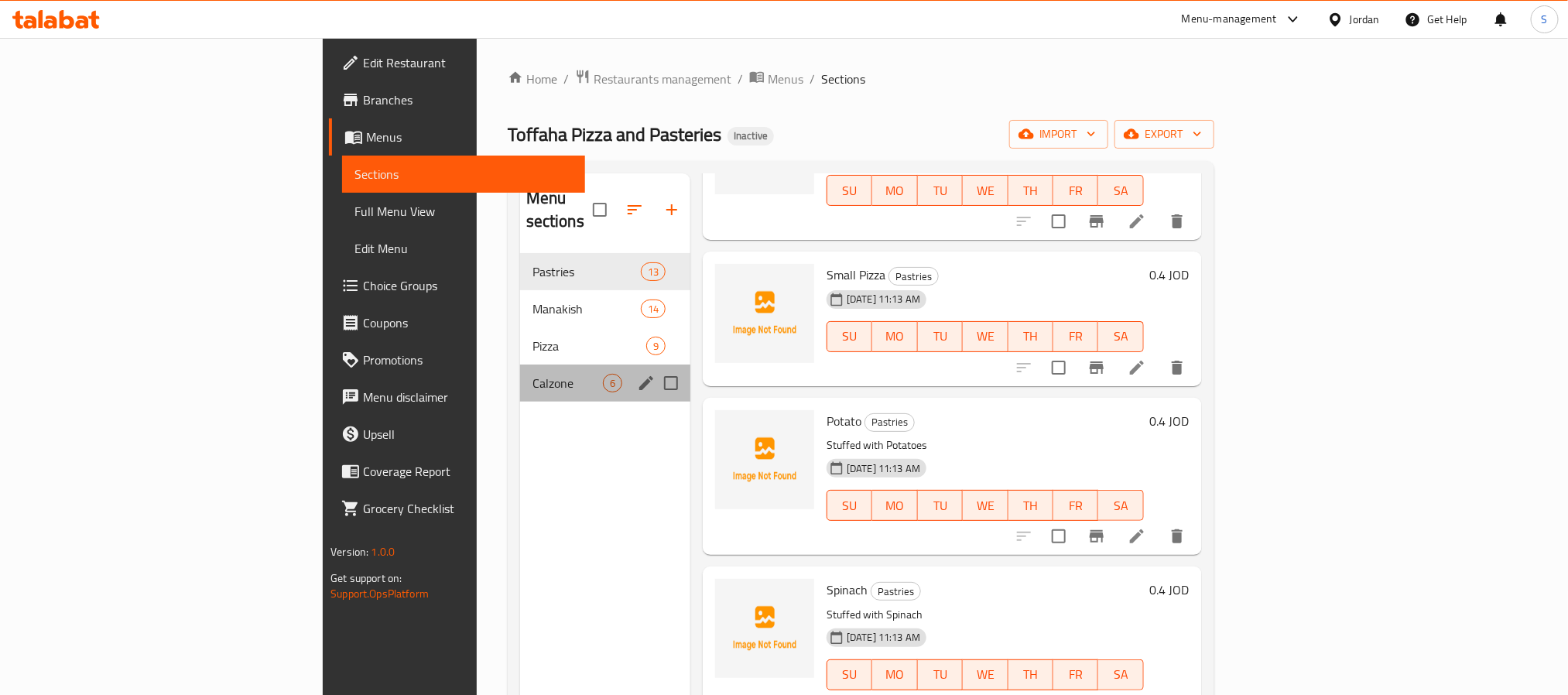
click at [521, 365] on div "Calzone 6" at bounding box center [606, 383] width 170 height 37
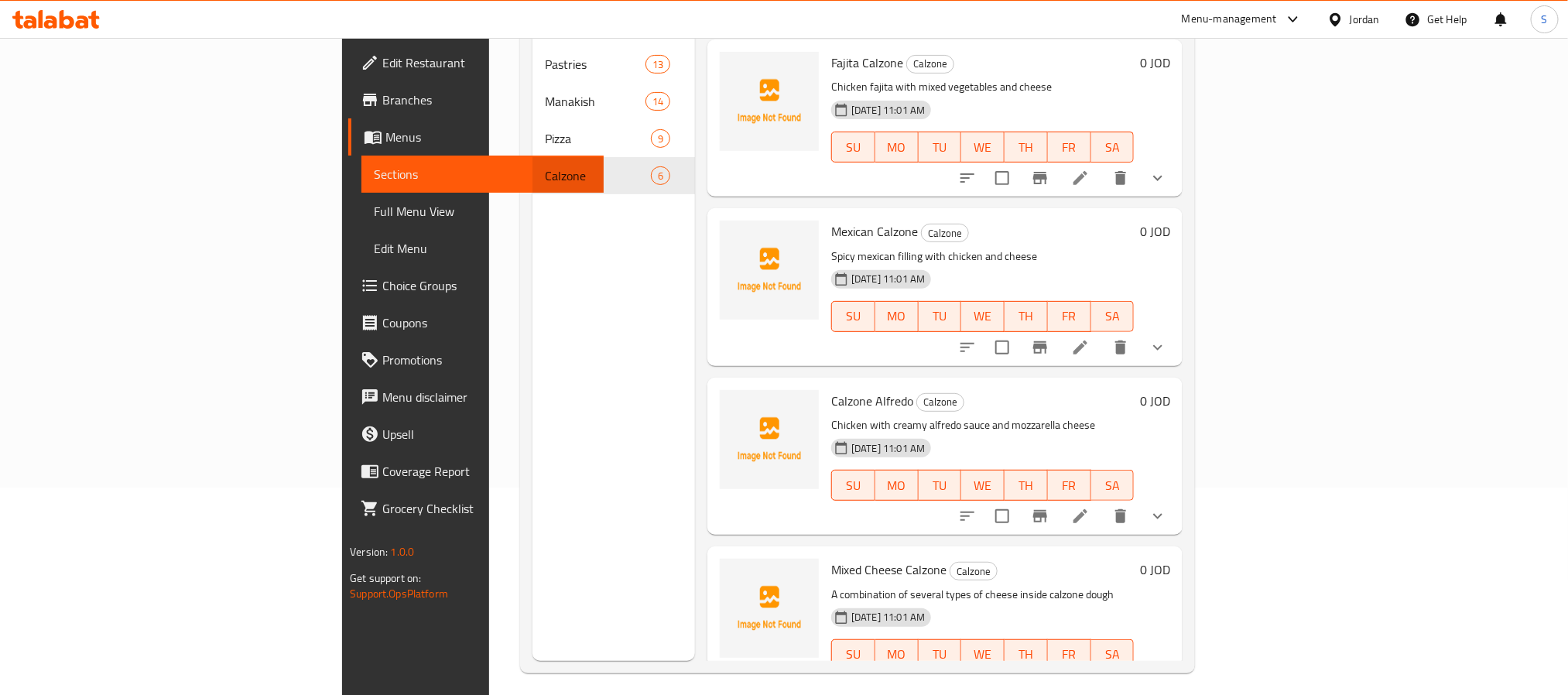
scroll to position [217, 0]
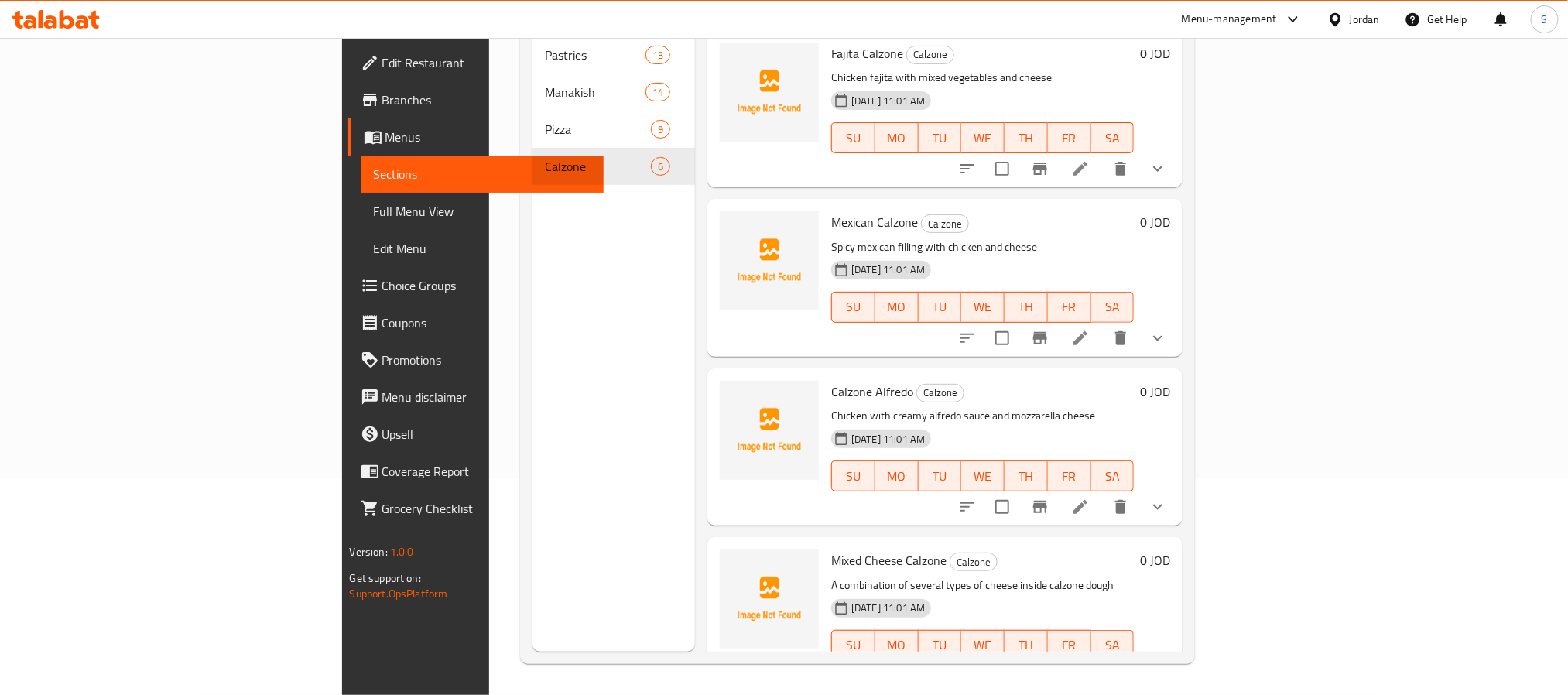
click at [832, 576] on p "A combination of several types of cheese inside calzone dough" at bounding box center [983, 585] width 303 height 19
click at [832, 549] on span "Mixed Cheese Calzone" at bounding box center [889, 561] width 115 height 24
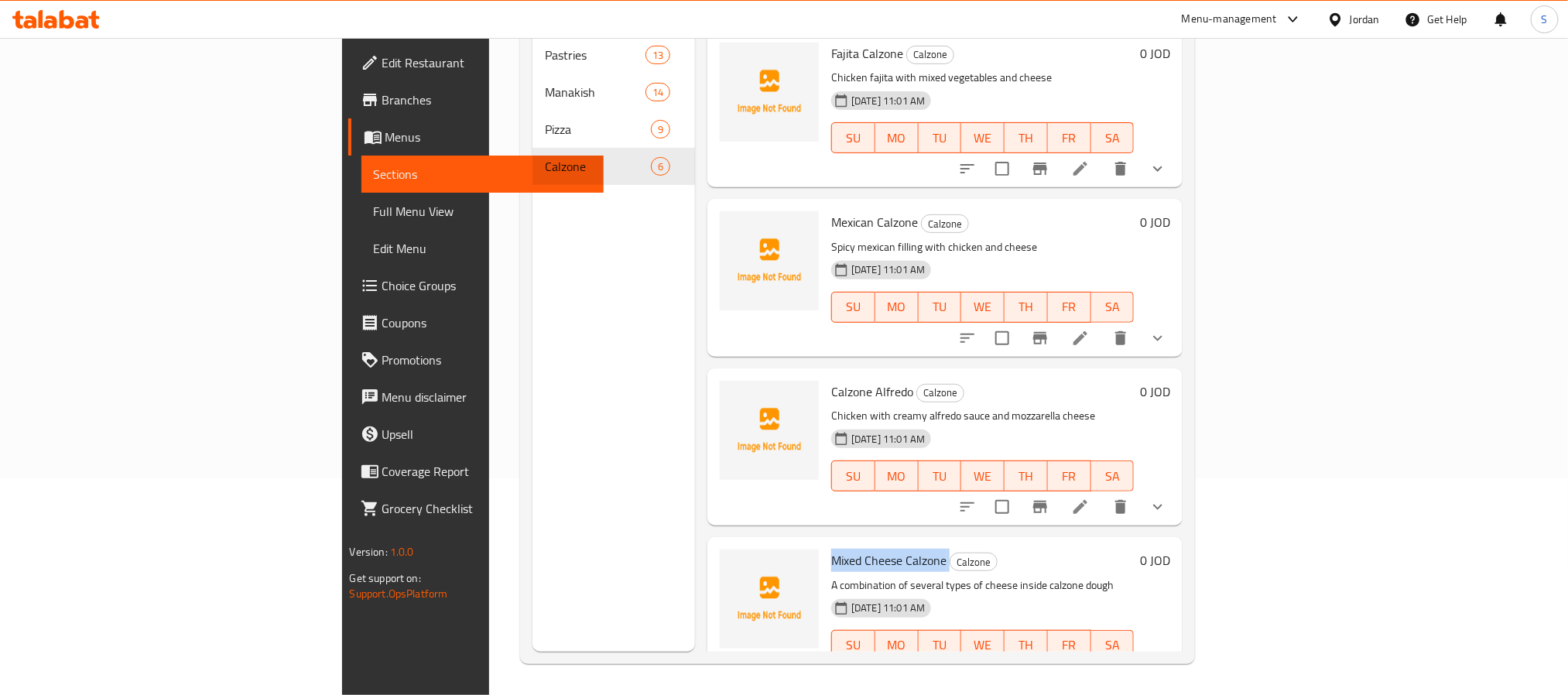
click at [832, 549] on span "Mixed Cheese Calzone" at bounding box center [889, 561] width 115 height 24
copy h6 "Mixed Cheese Calzone"
click at [342, 630] on div "Edit Restaurant Branches Menus Sections Full Menu View Edit Menu Choice Groups …" at bounding box center [472, 386] width 261 height 695
click at [832, 576] on p "A combination of several types of cheese inside calzone dough" at bounding box center [983, 585] width 303 height 19
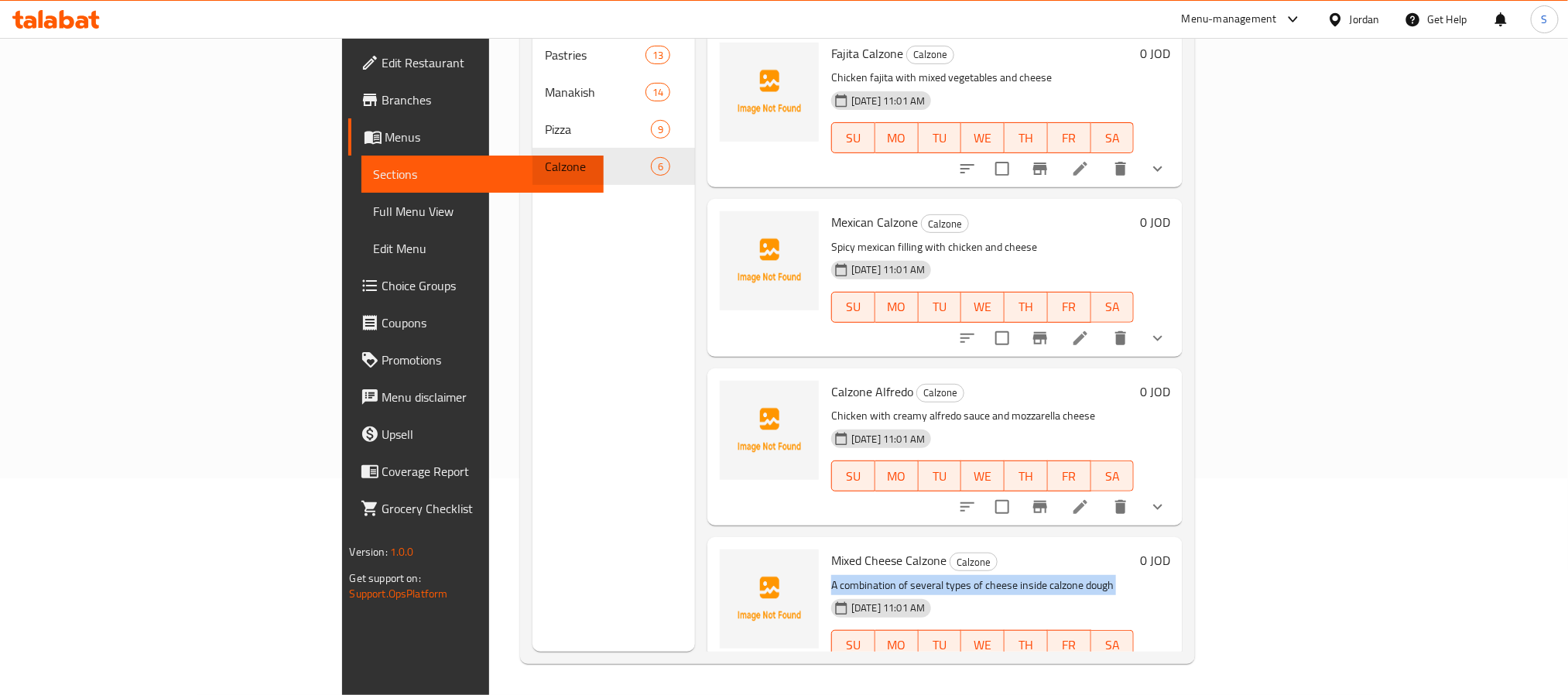
click at [832, 576] on p "A combination of several types of cheese inside calzone dough" at bounding box center [983, 585] width 303 height 19
copy div "A combination of several types of cheese inside calzone dough"
click at [342, 646] on div "Edit Restaurant Branches Menus Sections Full Menu View Edit Menu Choice Groups …" at bounding box center [472, 386] width 261 height 695
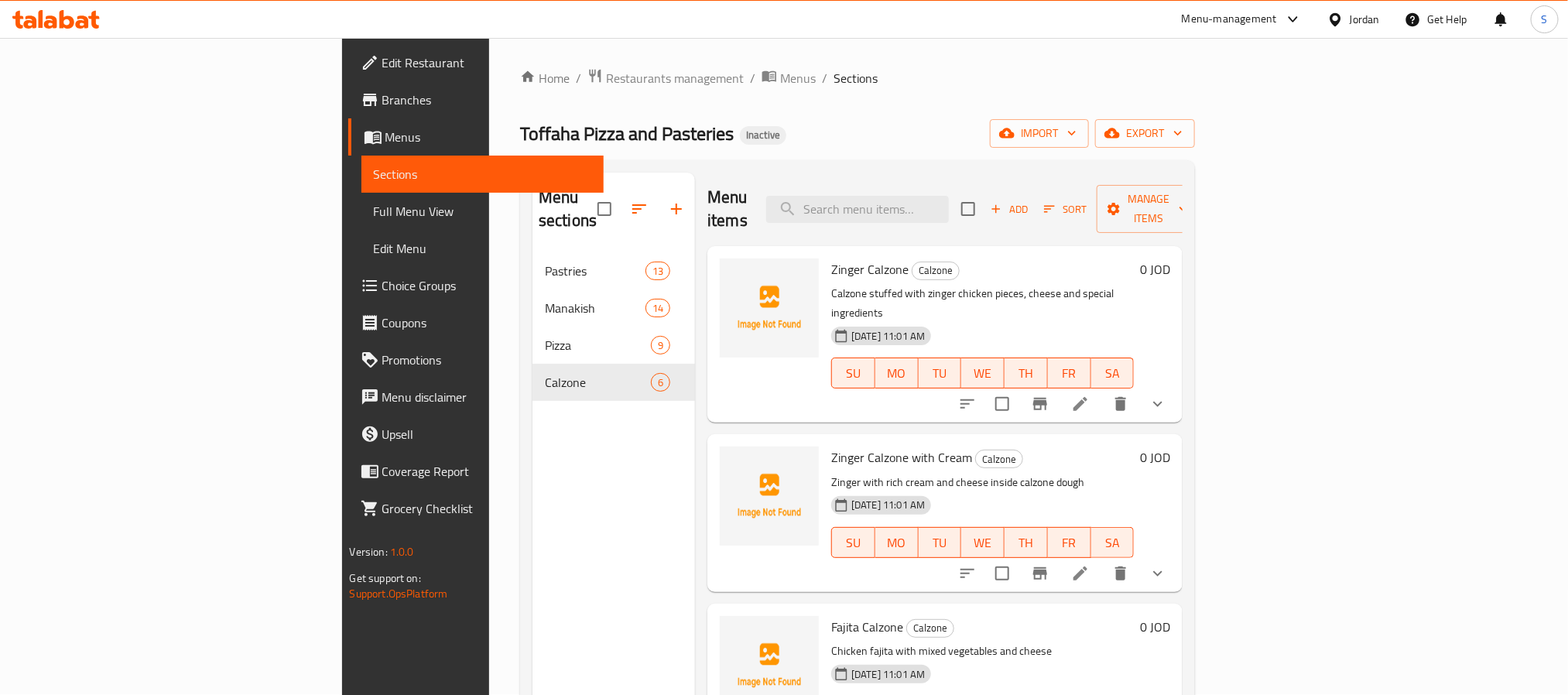
scroll to position [0, 0]
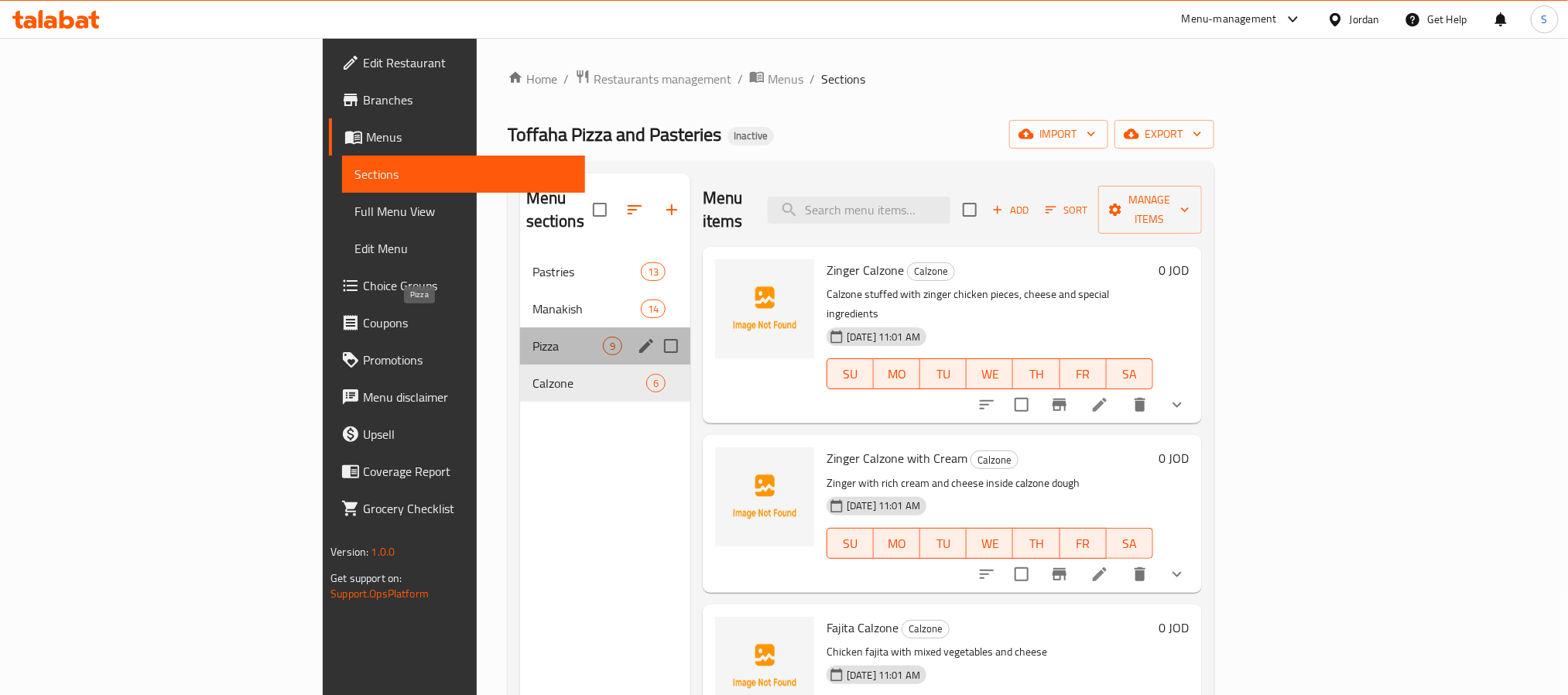
click at [532, 337] on span "Pizza" at bounding box center [568, 346] width 71 height 18
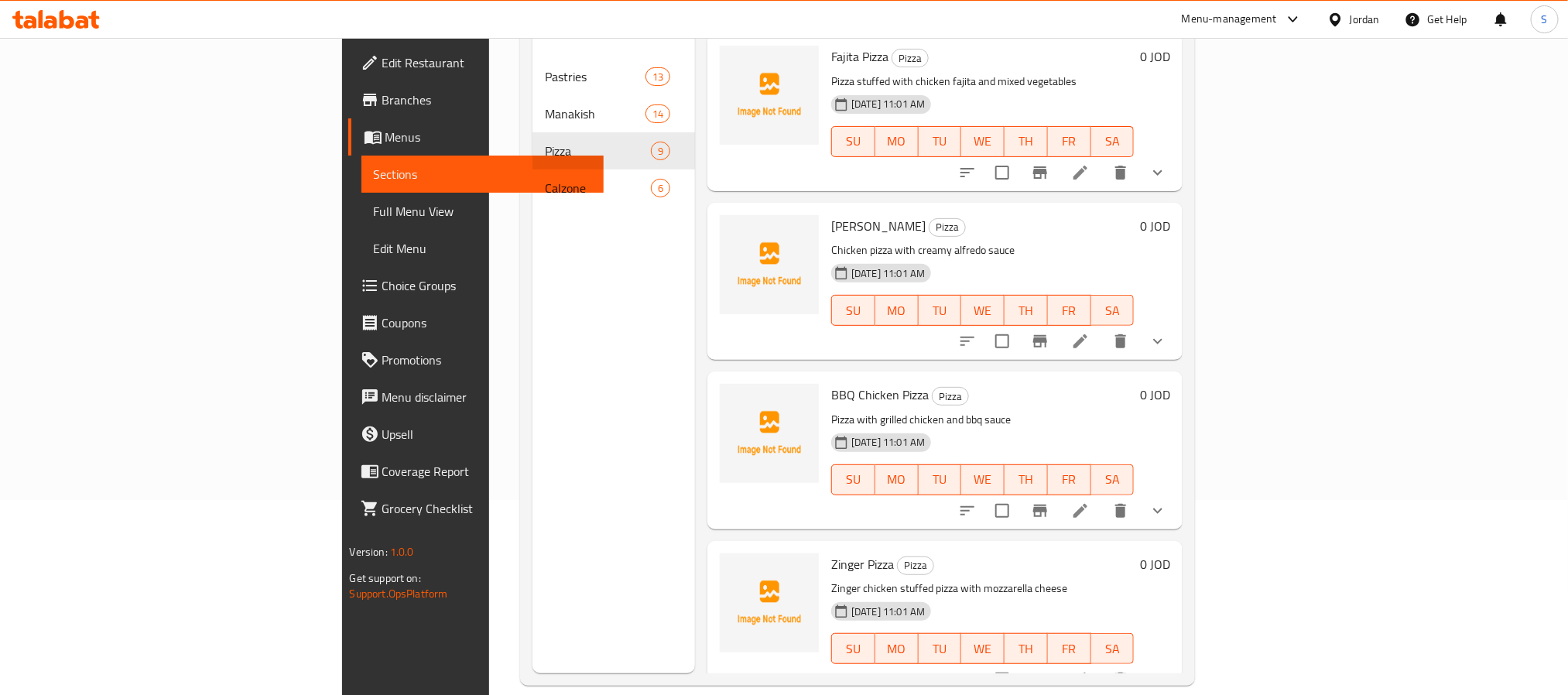
scroll to position [217, 0]
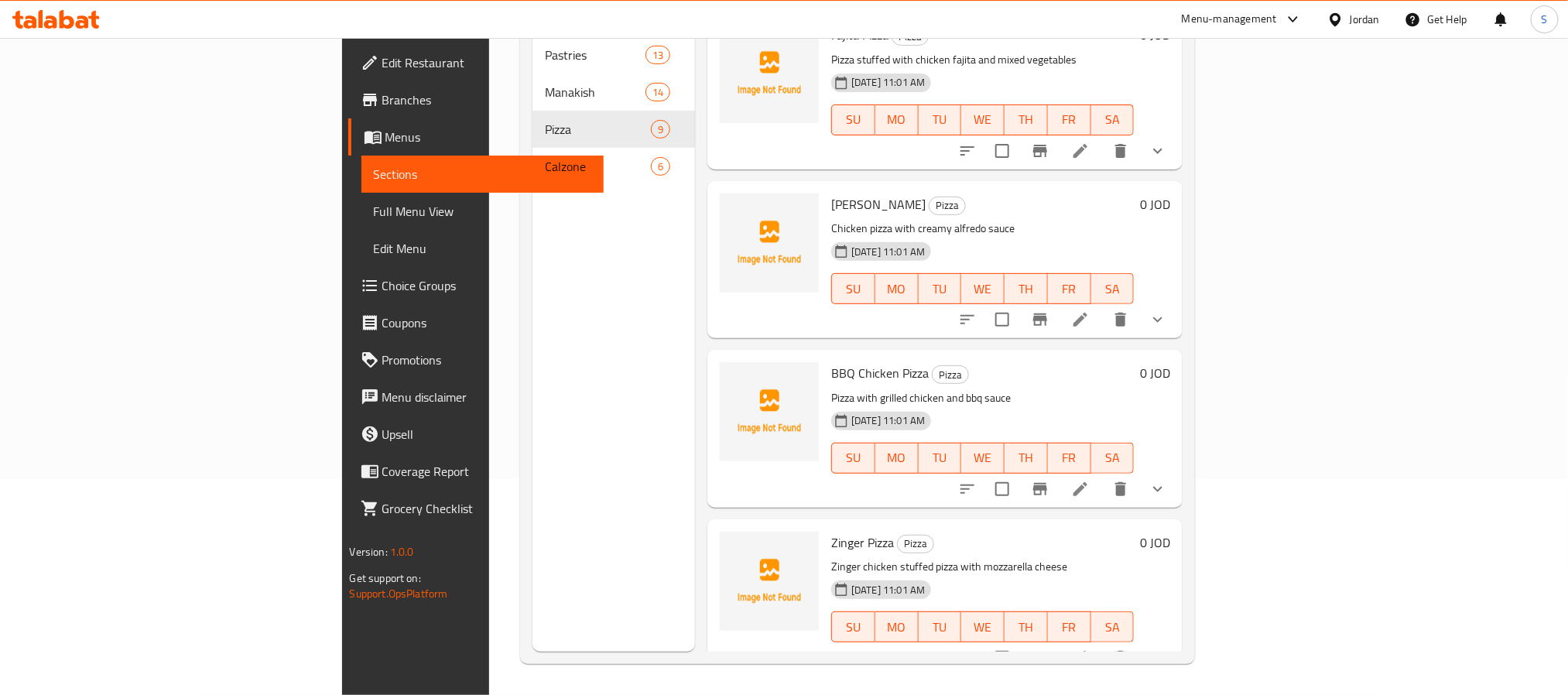
click at [342, 626] on div "Edit Restaurant Branches Menus Sections Full Menu View Edit Menu Choice Groups …" at bounding box center [472, 386] width 261 height 695
